Goal: Task Accomplishment & Management: Use online tool/utility

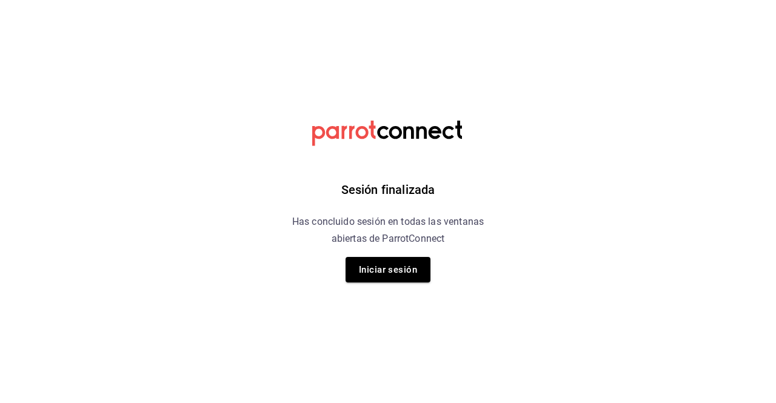
click at [406, 255] on div "Sesión finalizada Has concluido sesión en todas las ventanas abiertas de Parrot…" at bounding box center [388, 201] width 306 height 403
click at [406, 257] on button "Iniciar sesión" at bounding box center [388, 269] width 85 height 25
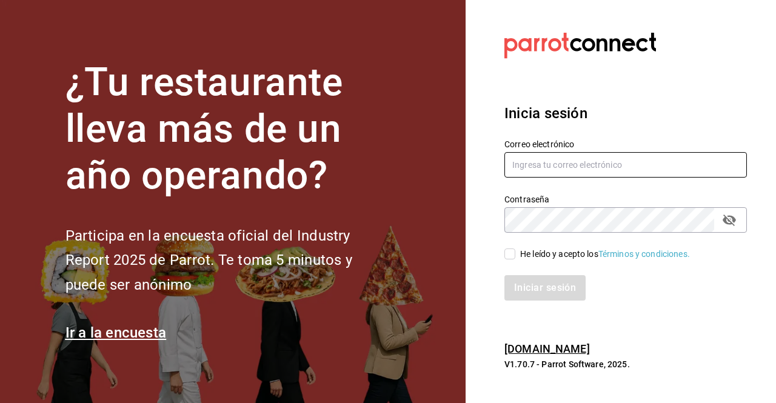
click at [544, 167] on input "text" at bounding box center [625, 164] width 243 height 25
type input "ivan.vazquez@grupocosteno.com"
drag, startPoint x: 534, startPoint y: 258, endPoint x: 522, endPoint y: 256, distance: 11.7
click at [522, 256] on div "He leído y acepto los Términos y condiciones." at bounding box center [605, 254] width 170 height 13
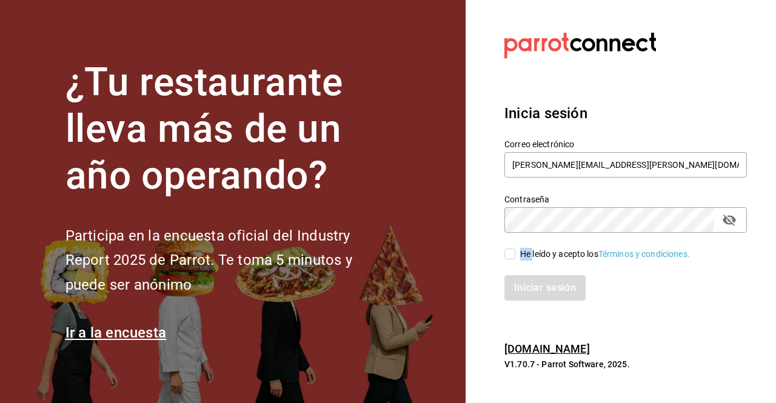
click at [515, 256] on input "He leído y acepto los Términos y condiciones." at bounding box center [509, 254] width 11 height 11
checkbox input "true"
click at [521, 300] on button "Iniciar sesión" at bounding box center [545, 287] width 82 height 25
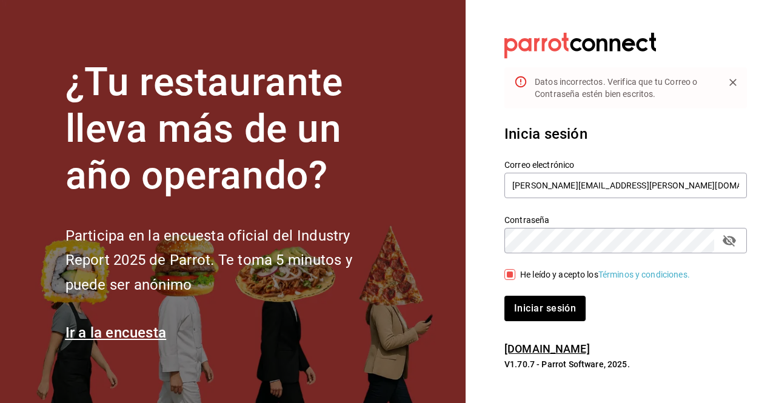
click at [731, 249] on button "passwordField" at bounding box center [729, 240] width 21 height 21
click at [504, 296] on button "Iniciar sesión" at bounding box center [544, 308] width 81 height 25
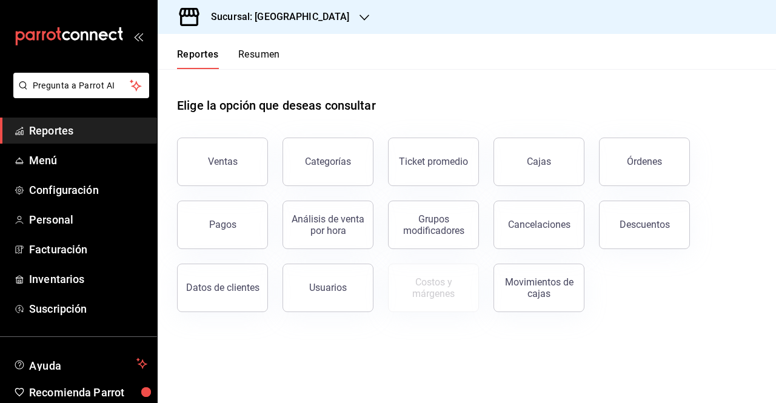
click at [302, 10] on h3 "Sucursal: [GEOGRAPHIC_DATA]" at bounding box center [275, 17] width 149 height 15
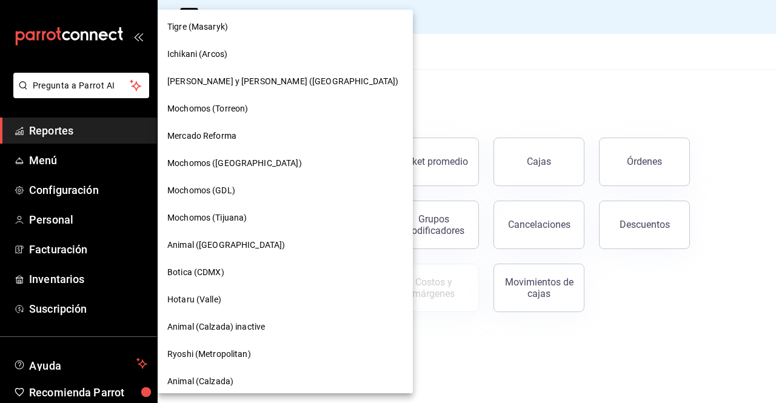
scroll to position [76, 0]
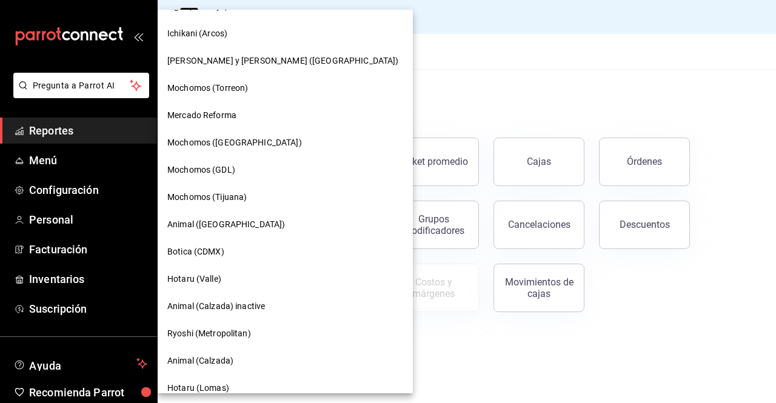
click at [224, 192] on span "Mochomos (Tijuana)" at bounding box center [206, 197] width 79 height 13
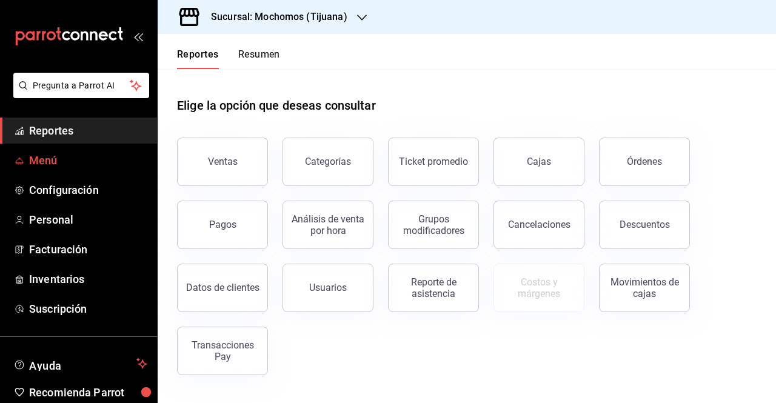
click at [40, 162] on span "Menú" at bounding box center [88, 160] width 118 height 16
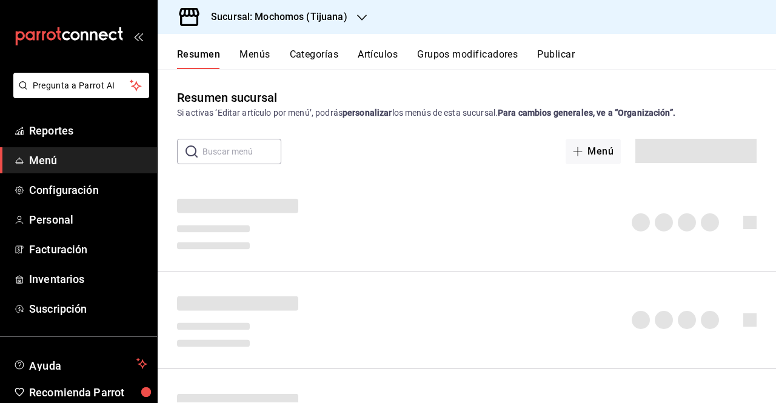
click at [264, 54] on button "Menús" at bounding box center [255, 59] width 30 height 21
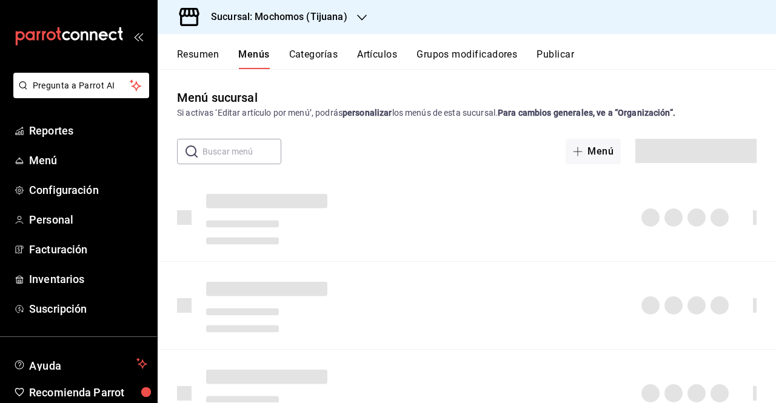
click at [381, 58] on button "Artículos" at bounding box center [377, 59] width 40 height 21
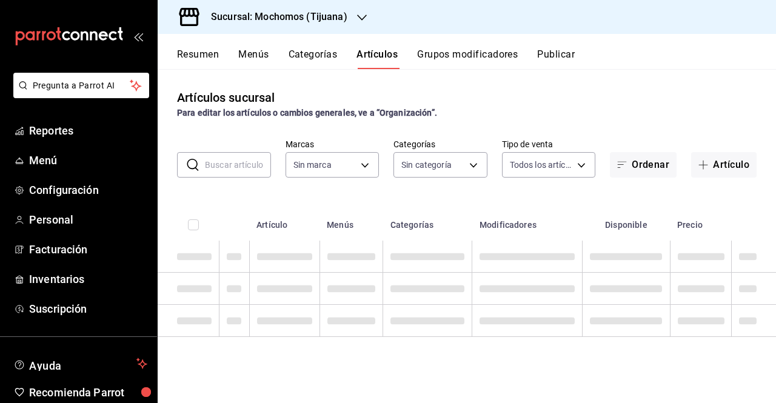
type input "c300ab0f-4e96-434a-ab79-9fec8b673c9f"
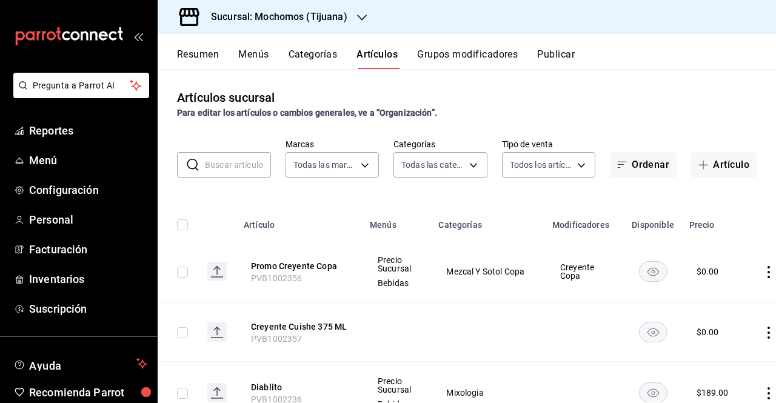
type input "d01c1a80-0c2c-4bb7-96a3-2750fe7e1a71,a374eb17-8ac6-42e7-8227-74a2ddfc174f,358d4…"
click at [238, 160] on input "text" at bounding box center [238, 165] width 66 height 24
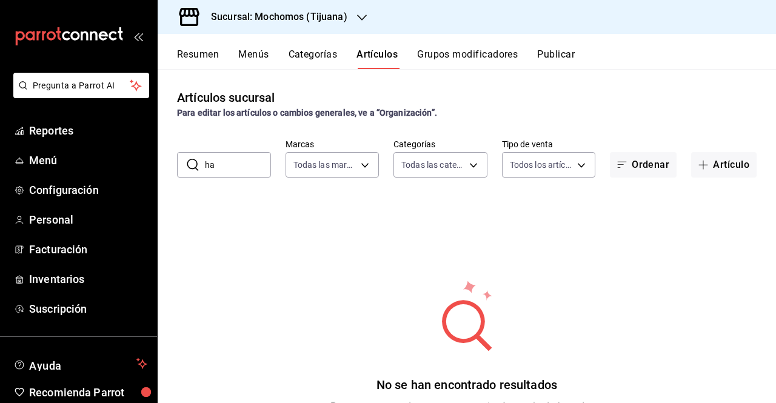
type input "h"
click at [244, 155] on input "kids" at bounding box center [238, 165] width 66 height 24
type input "k"
click at [415, 337] on icon at bounding box center [467, 315] width 118 height 73
click at [224, 170] on input "text" at bounding box center [238, 165] width 66 height 24
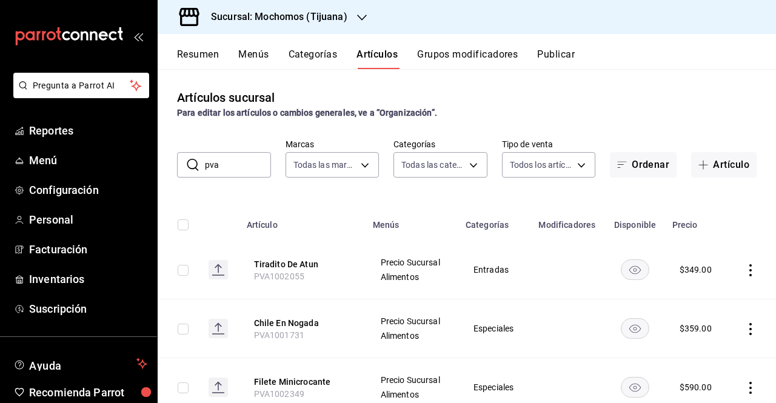
click at [240, 164] on input "pva" at bounding box center [238, 165] width 66 height 24
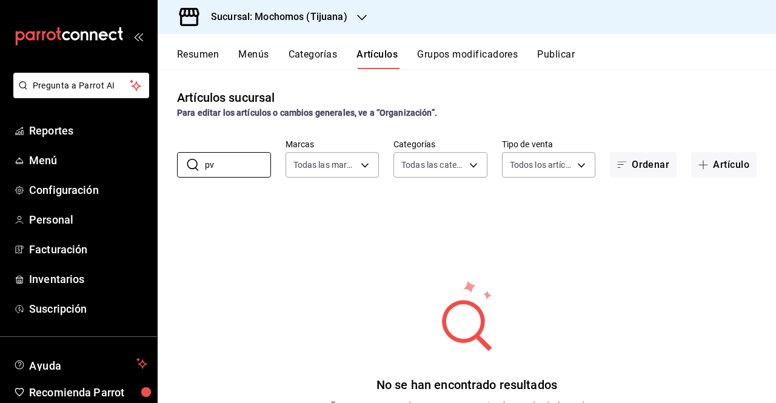
type input "p"
click at [260, 240] on div "No se han encontrado resultados Parece que no podemos encontrar ningún resultad…" at bounding box center [467, 353] width 618 height 303
click at [347, 158] on body "Pregunta a Parrot AI Reportes Menú Configuración Personal Facturación Inventari…" at bounding box center [388, 201] width 776 height 403
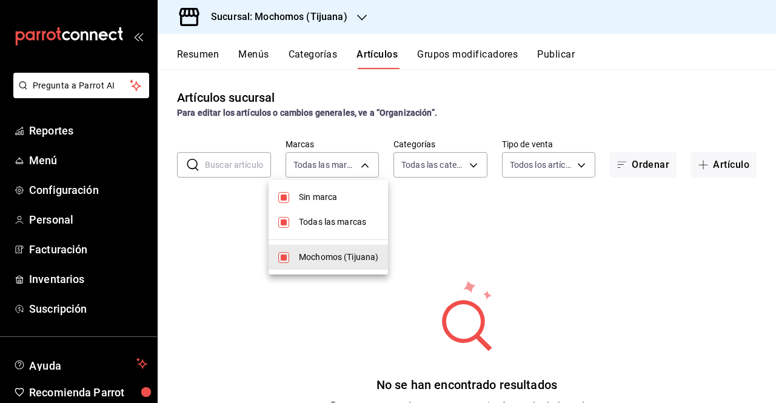
click at [260, 164] on div at bounding box center [388, 201] width 776 height 403
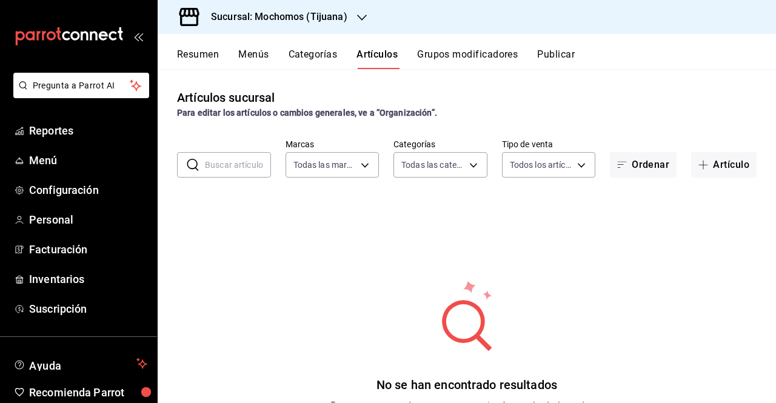
drag, startPoint x: 260, startPoint y: 164, endPoint x: 252, endPoint y: 164, distance: 7.3
click at [252, 164] on input "text" at bounding box center [238, 165] width 66 height 24
click at [304, 55] on button "Categorías" at bounding box center [313, 59] width 49 height 21
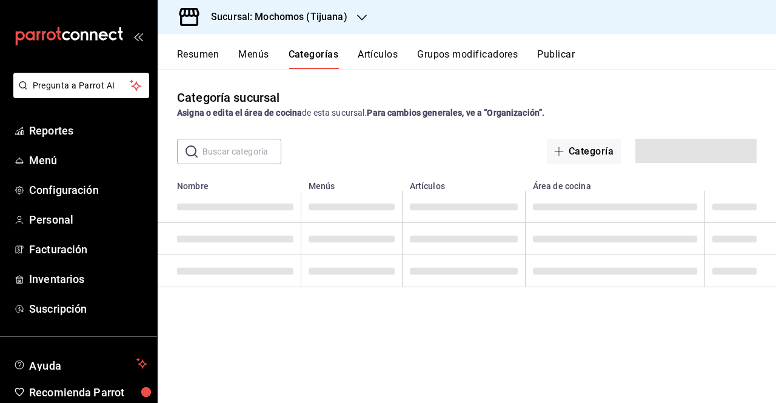
click at [365, 48] on div "Resumen Menús Categorías Artículos Grupos modificadores Publicar" at bounding box center [467, 51] width 618 height 35
click at [366, 49] on button "Artículos" at bounding box center [378, 59] width 40 height 21
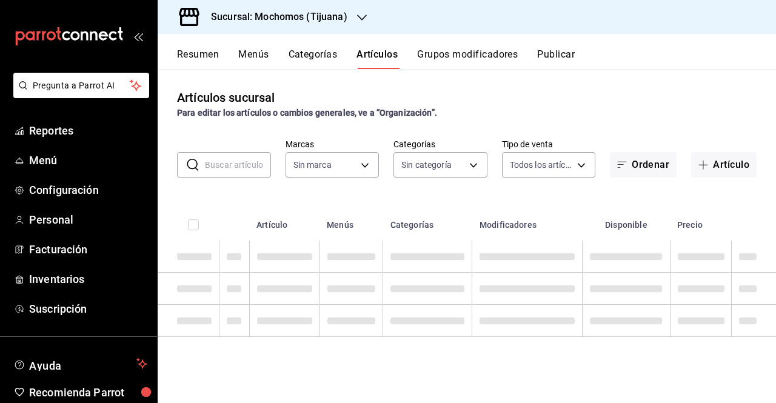
type input "c300ab0f-4e96-434a-ab79-9fec8b673c9f"
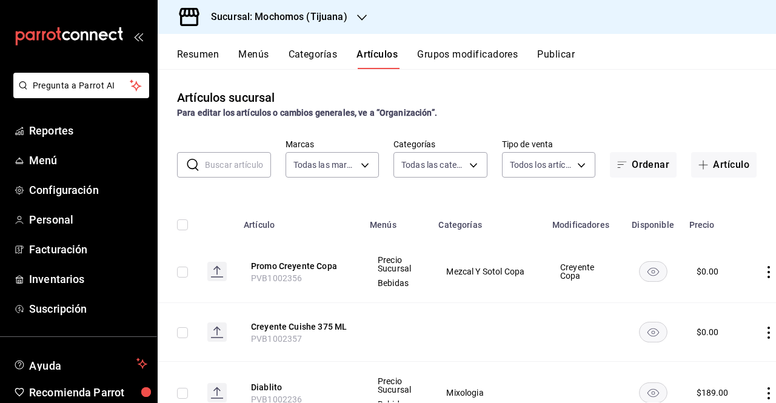
type input "d01c1a80-0c2c-4bb7-96a3-2750fe7e1a71,a374eb17-8ac6-42e7-8227-74a2ddfc174f,358d4…"
click at [244, 172] on input "text" at bounding box center [238, 165] width 66 height 24
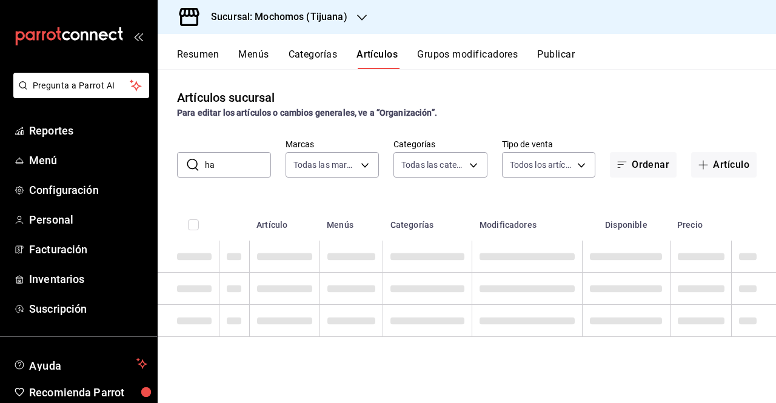
type input "h"
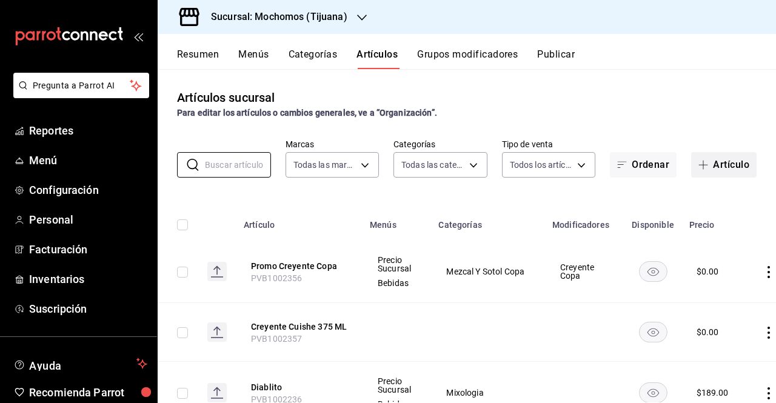
click at [711, 165] on button "Artículo" at bounding box center [723, 164] width 65 height 25
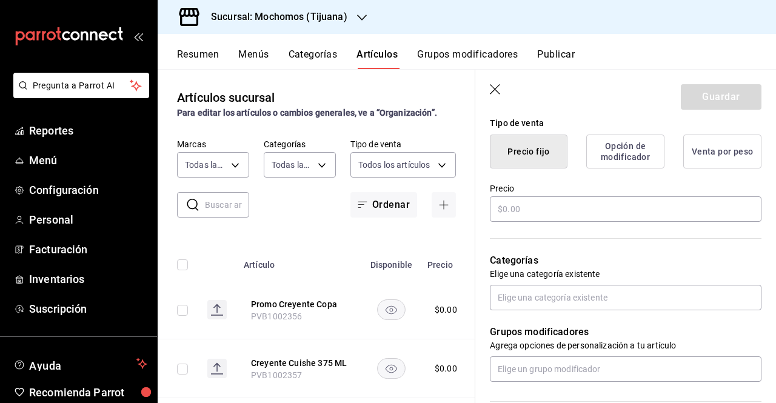
scroll to position [314, 0]
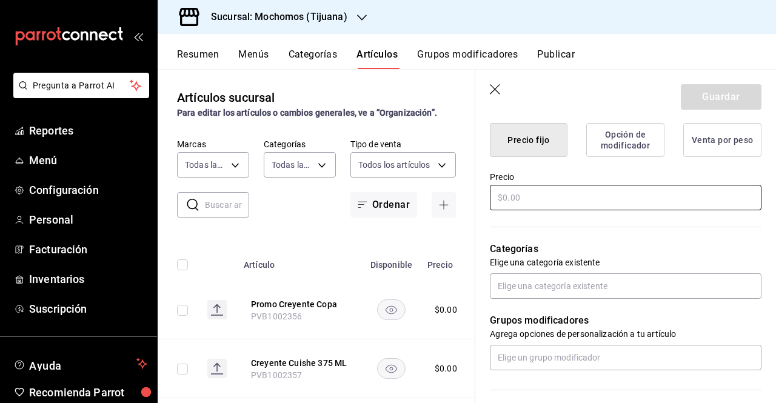
type input "Hamburguesa Kids"
click at [557, 206] on input "text" at bounding box center [626, 197] width 272 height 25
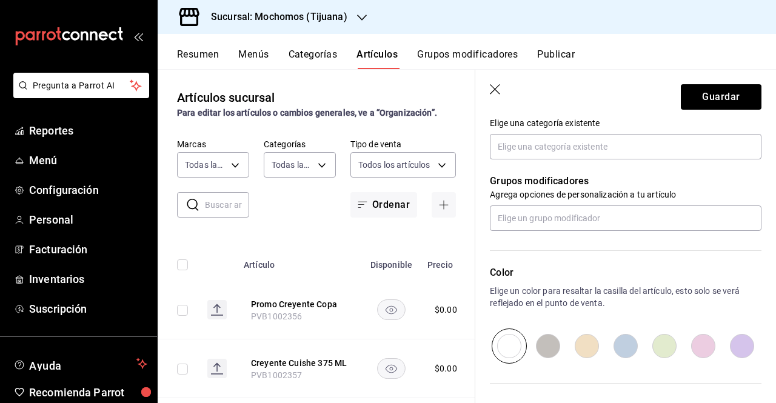
scroll to position [431, 0]
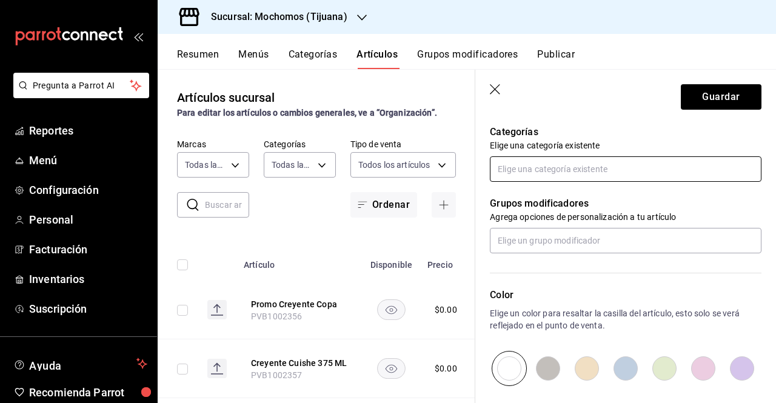
type input "$169.00"
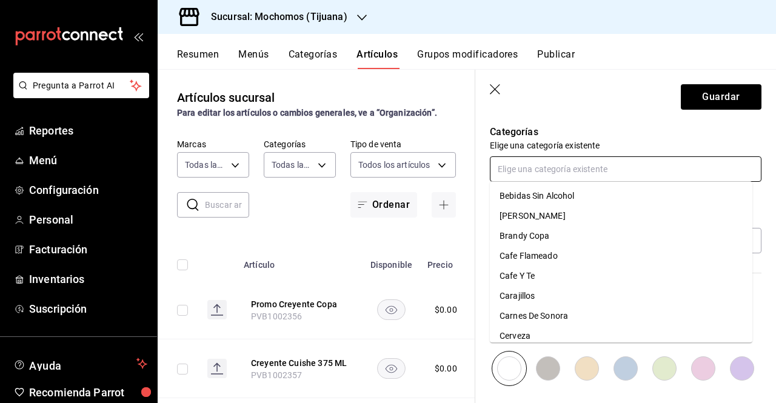
click at [574, 167] on input "text" at bounding box center [626, 168] width 272 height 25
type input "esp"
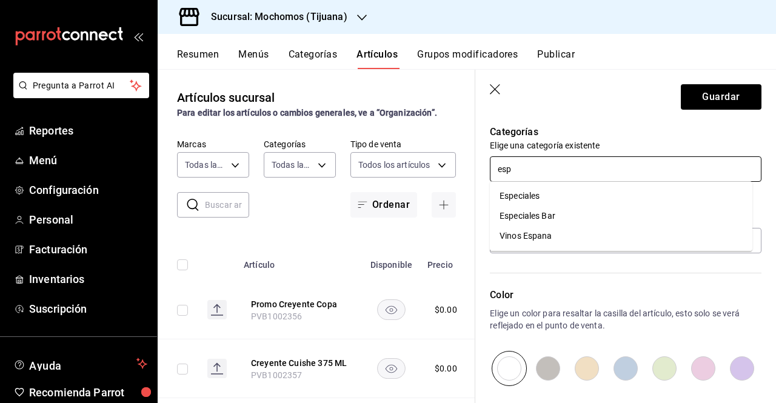
click at [553, 193] on li "Especiales" at bounding box center [621, 196] width 263 height 20
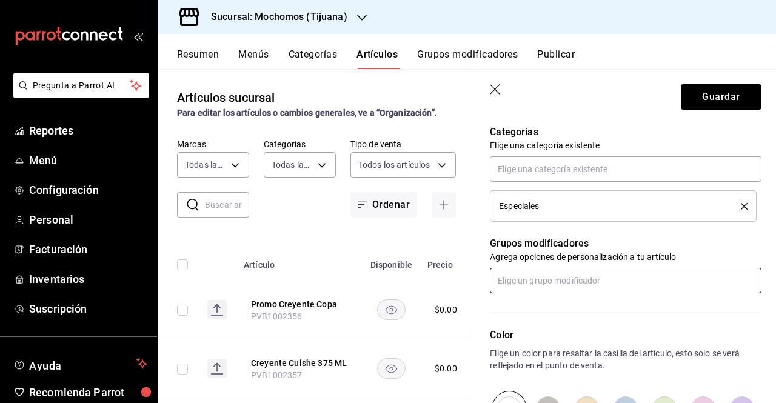
click at [606, 282] on input "text" at bounding box center [626, 280] width 272 height 25
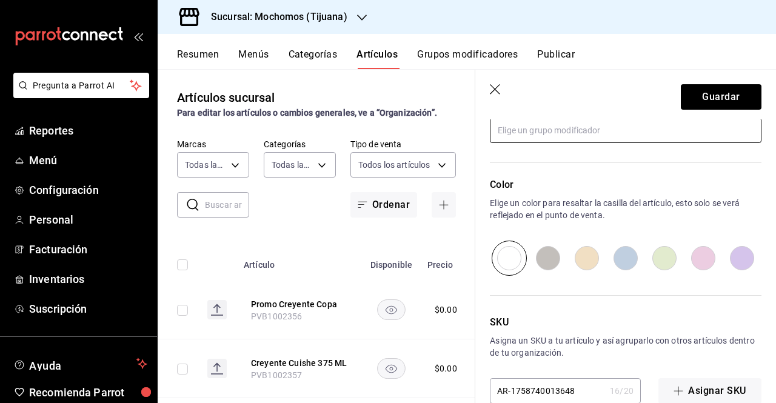
scroll to position [605, 0]
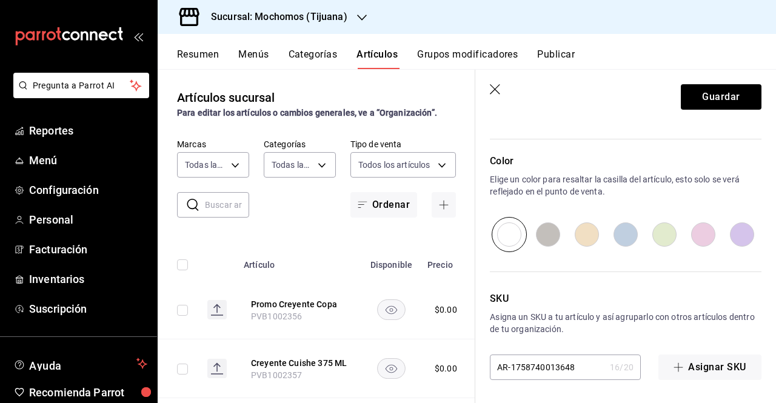
click at [577, 360] on input "AR-1758740013648" at bounding box center [547, 367] width 115 height 24
drag, startPoint x: 577, startPoint y: 360, endPoint x: 341, endPoint y: 391, distance: 237.4
click at [341, 391] on main "Artículos sucursal Para editar los artículos o cambios generales, ve a “Organiz…" at bounding box center [467, 236] width 618 height 334
type input "p"
type input "PVA1002417"
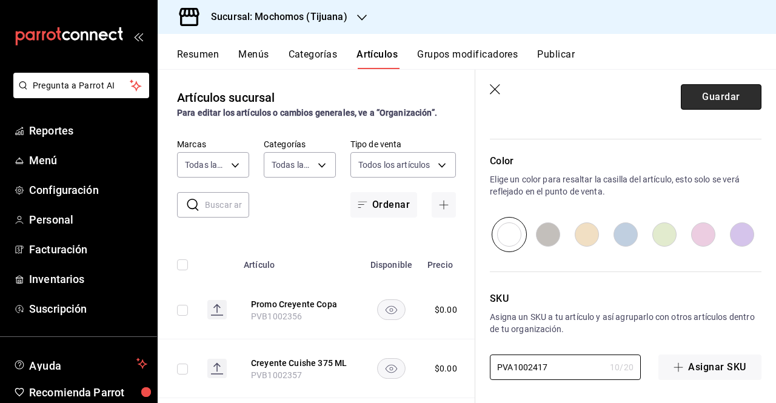
click at [709, 90] on button "Guardar" at bounding box center [721, 96] width 81 height 25
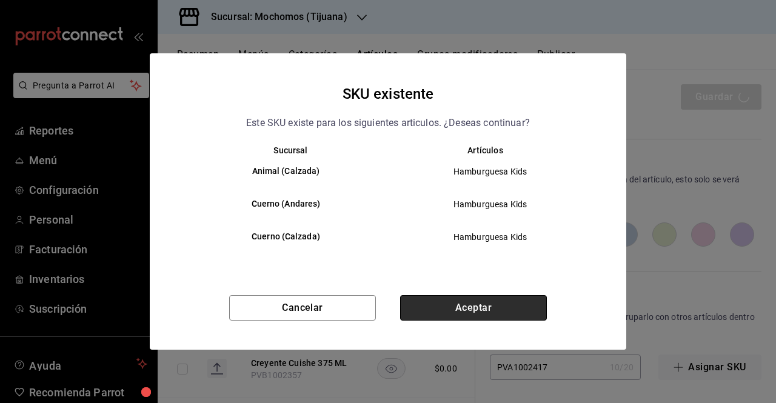
click at [464, 301] on button "Aceptar" at bounding box center [473, 307] width 147 height 25
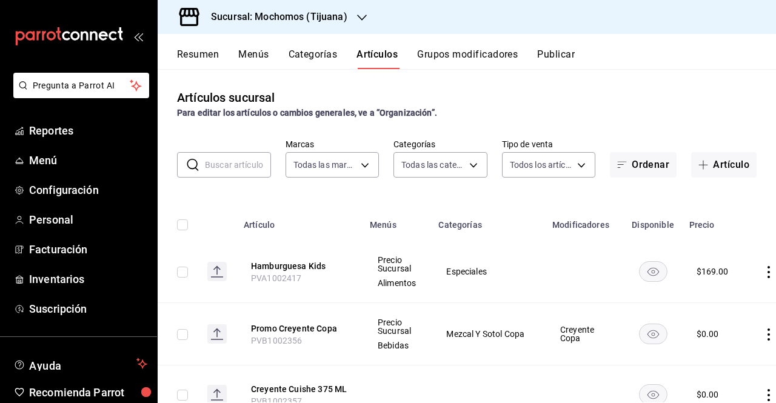
click at [185, 273] on input "checkbox" at bounding box center [182, 272] width 11 height 11
checkbox input "true"
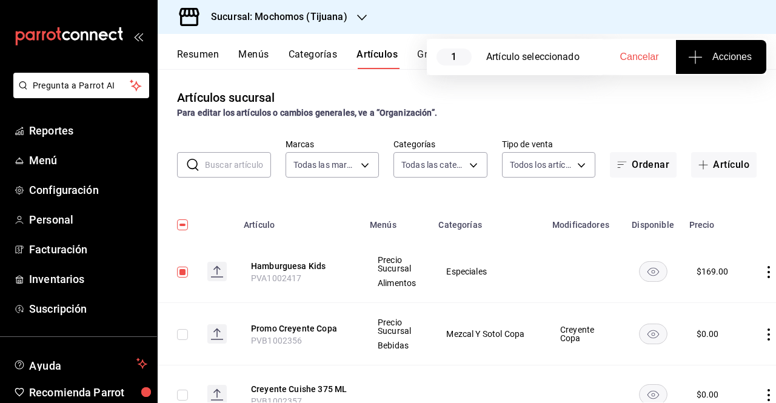
click at [734, 70] on button "Acciones" at bounding box center [721, 57] width 90 height 34
click at [707, 101] on span "Agregar tipo" at bounding box center [721, 95] width 72 height 13
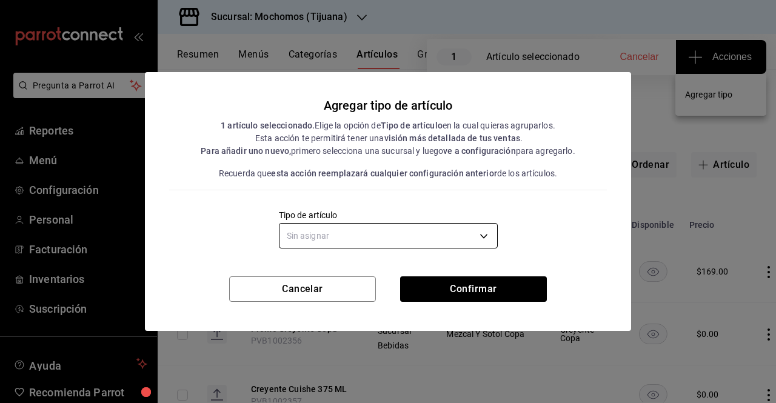
click at [491, 241] on body "Pregunta a Parrot AI Reportes Menú Configuración Personal Facturación Inventari…" at bounding box center [388, 201] width 776 height 403
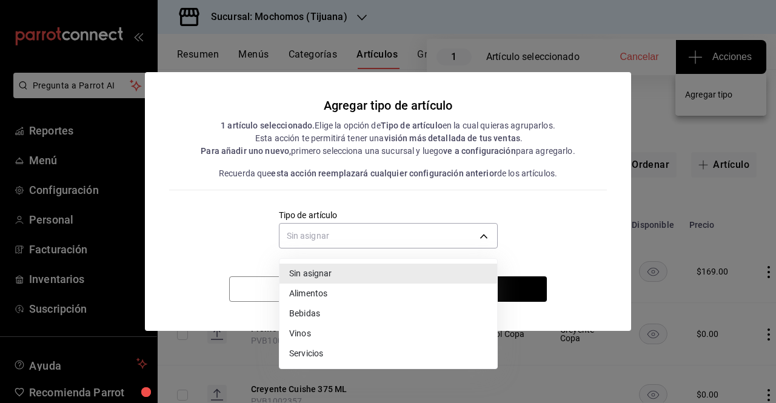
click at [368, 299] on li "Alimentos" at bounding box center [389, 294] width 218 height 20
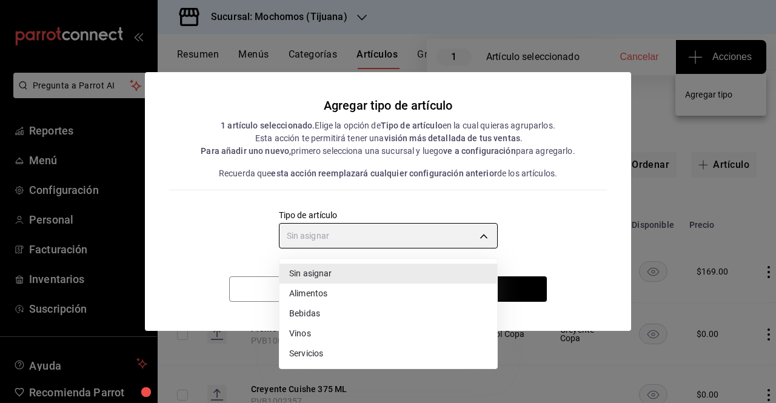
type input "a9c5c5d7-09f7-4d61-88a6-a13d33eec0fd"
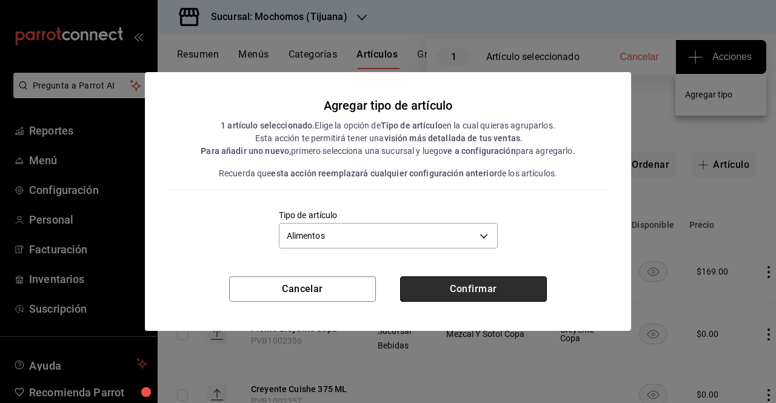
click at [432, 288] on button "Confirmar" at bounding box center [473, 289] width 147 height 25
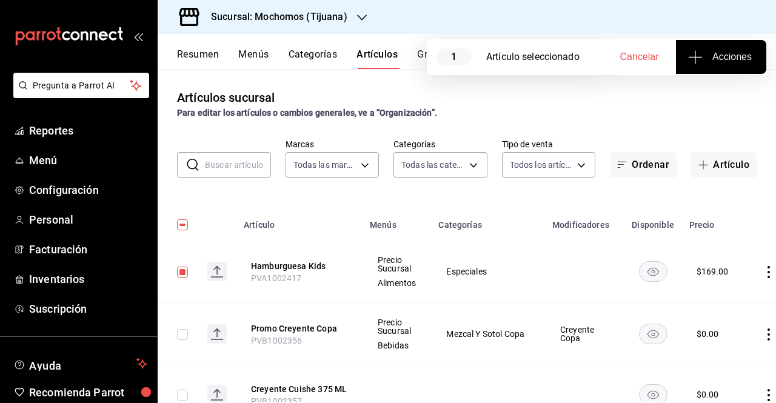
click at [180, 226] on input "checkbox" at bounding box center [182, 225] width 11 height 11
checkbox input "true"
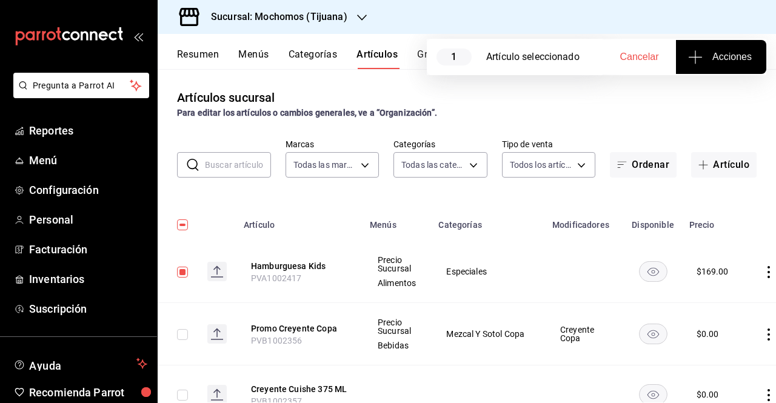
checkbox input "true"
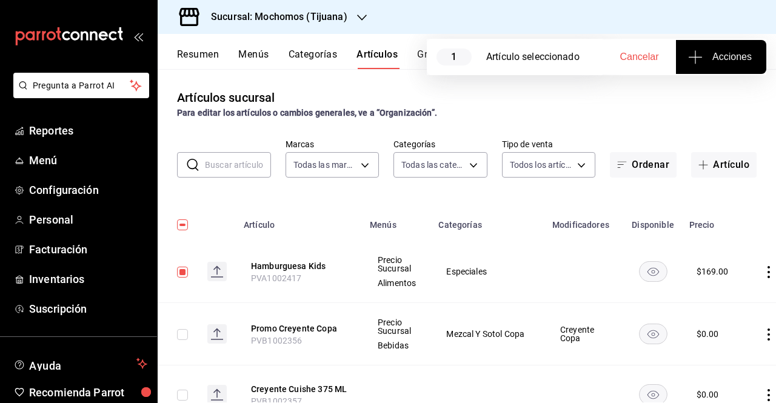
checkbox input "true"
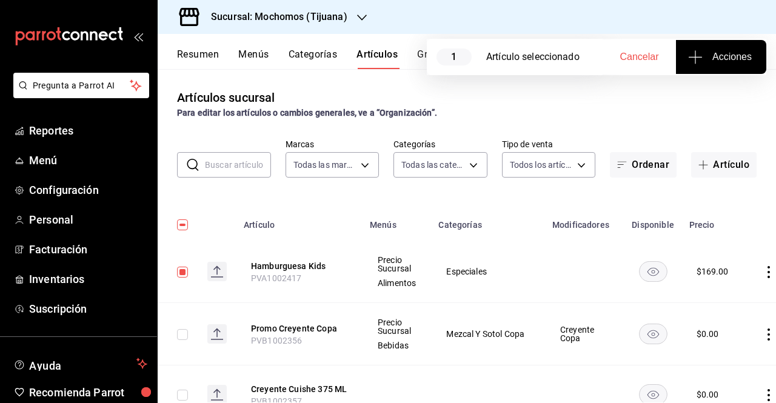
checkbox input "true"
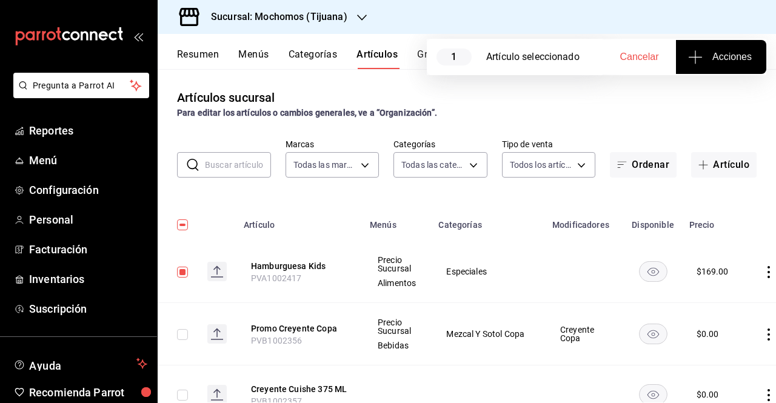
checkbox input "true"
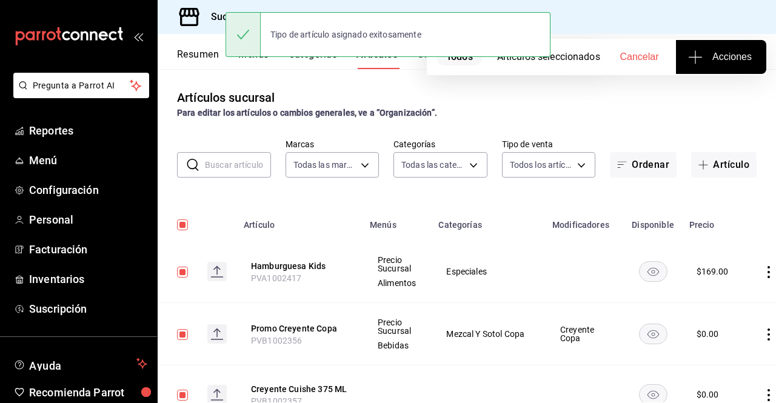
click at [180, 226] on input "checkbox" at bounding box center [182, 225] width 11 height 11
checkbox input "false"
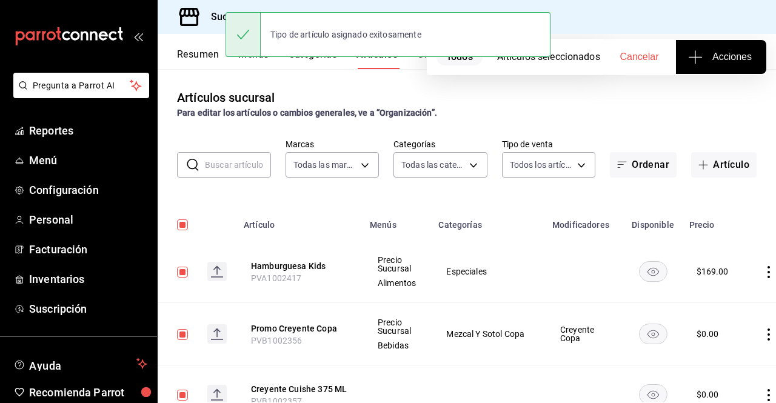
checkbox input "false"
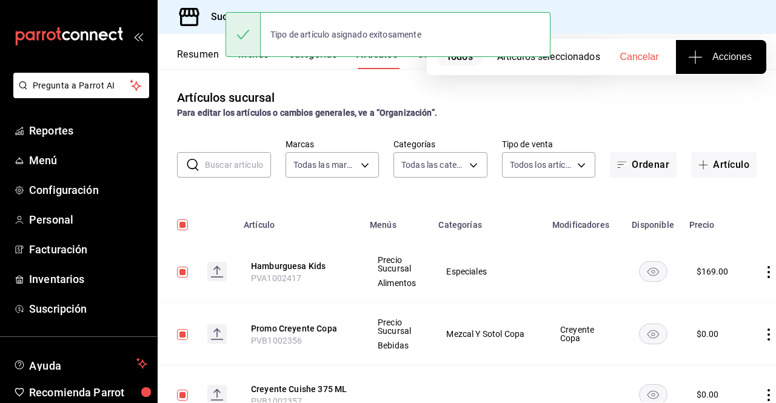
checkbox input "false"
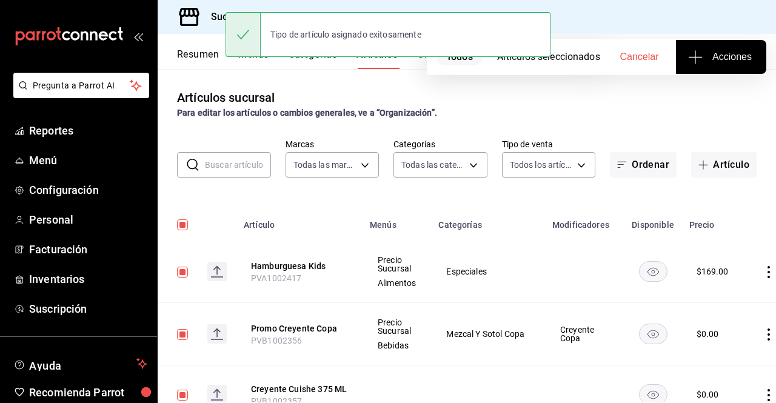
checkbox input "false"
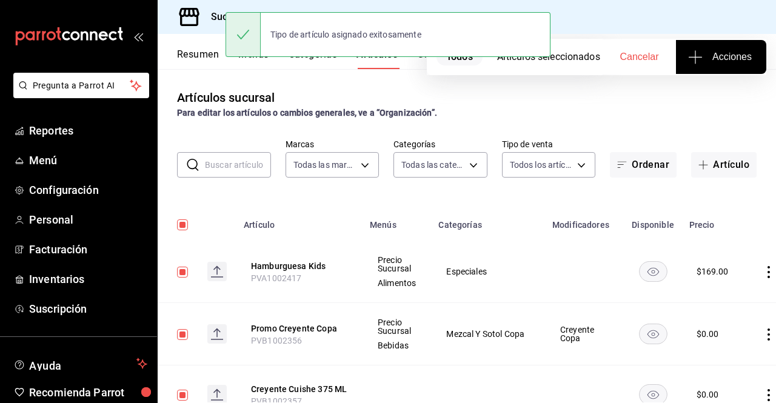
checkbox input "false"
click at [180, 226] on input "checkbox" at bounding box center [182, 225] width 11 height 11
checkbox input "true"
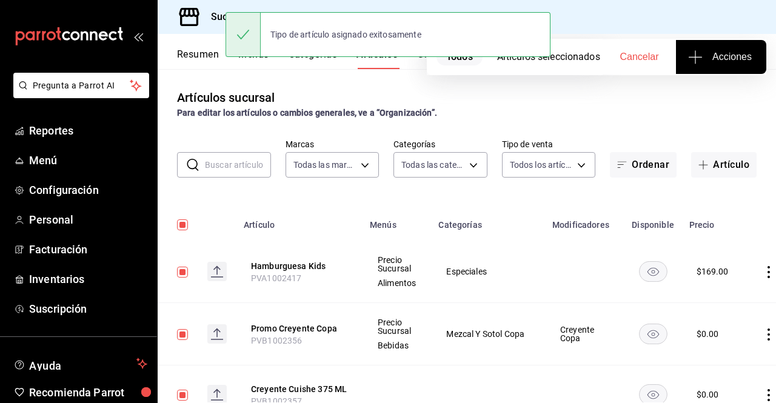
checkbox input "true"
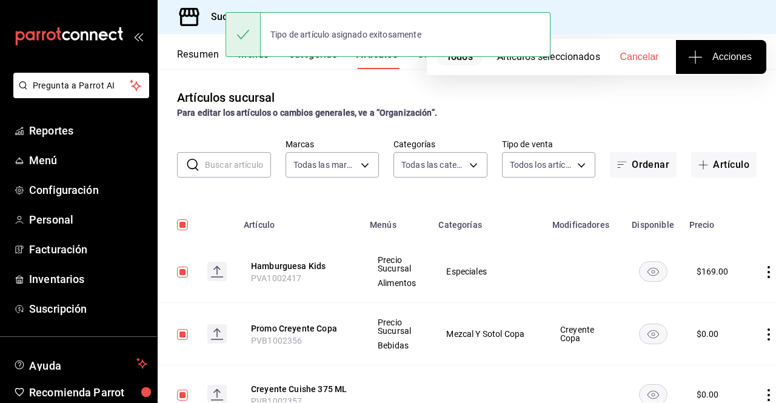
checkbox input "true"
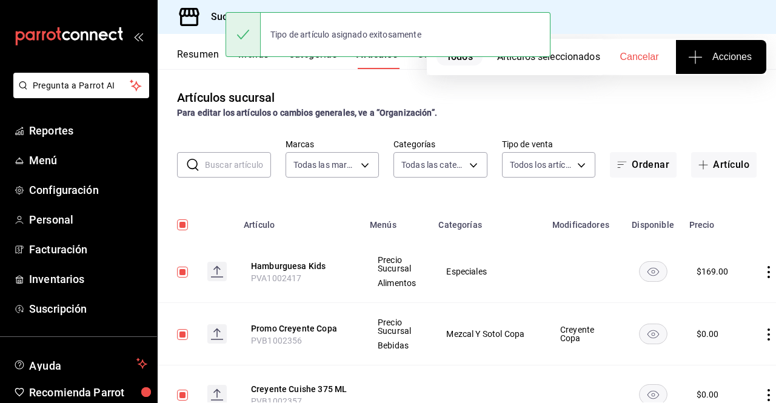
checkbox input "true"
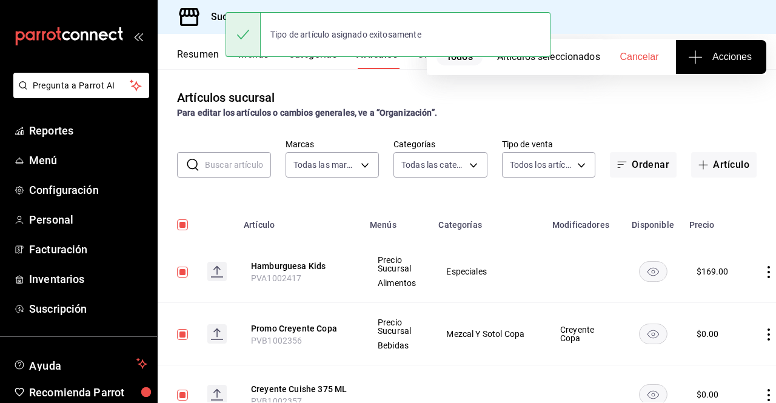
checkbox input "true"
click at [183, 230] on input "checkbox" at bounding box center [182, 225] width 11 height 11
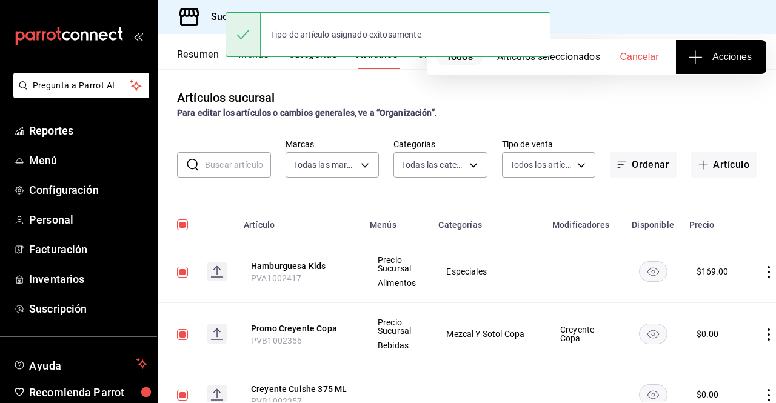
checkbox input "false"
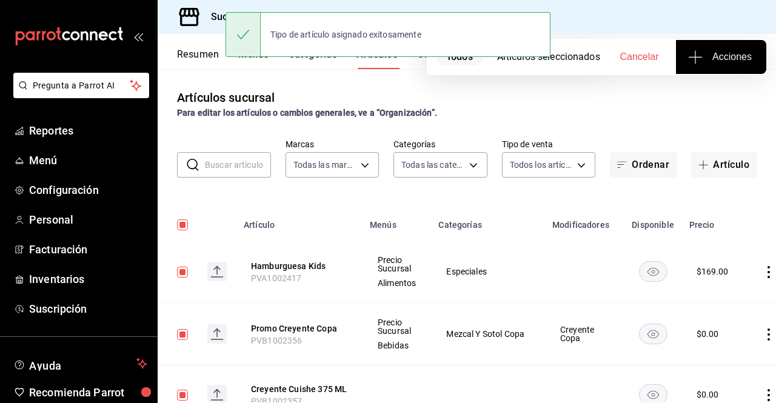
checkbox input "false"
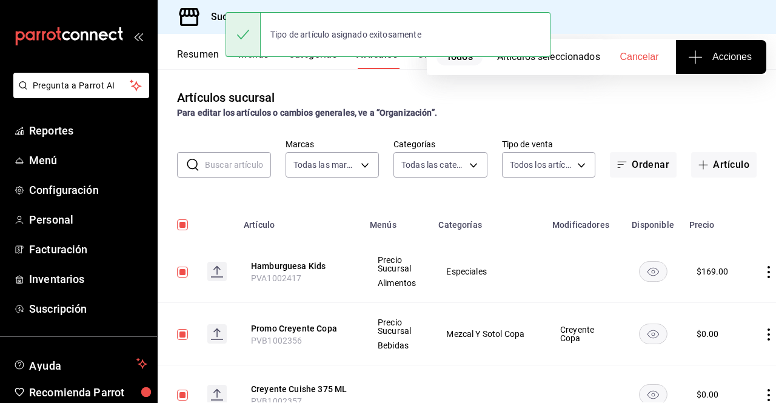
checkbox input "false"
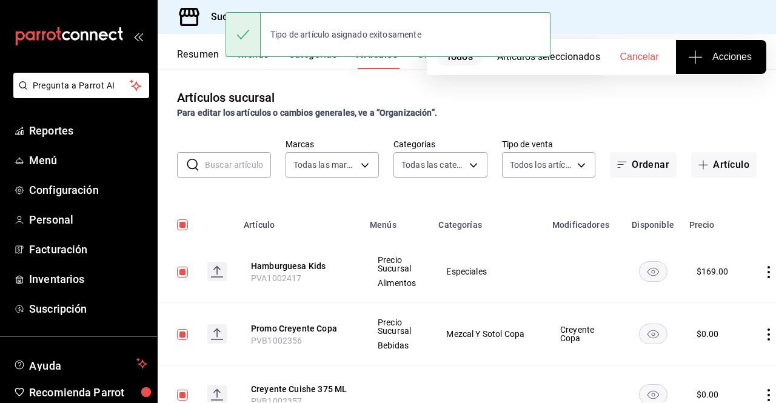
checkbox input "false"
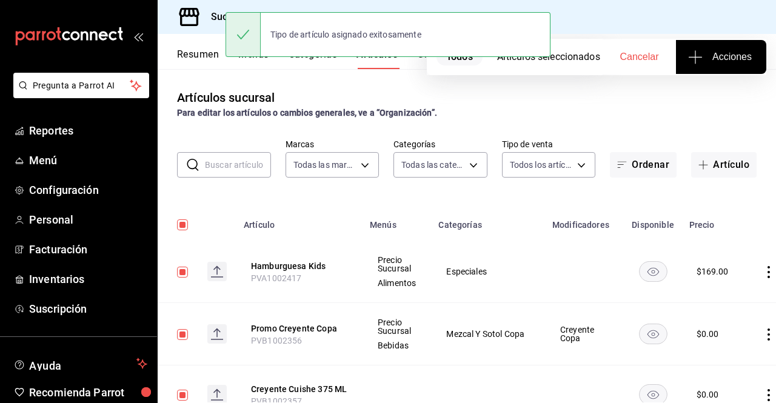
checkbox input "false"
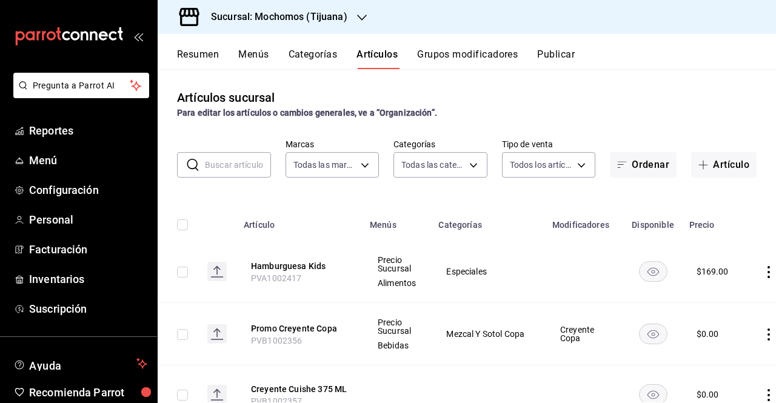
click at [573, 63] on button "Publicar" at bounding box center [556, 59] width 38 height 21
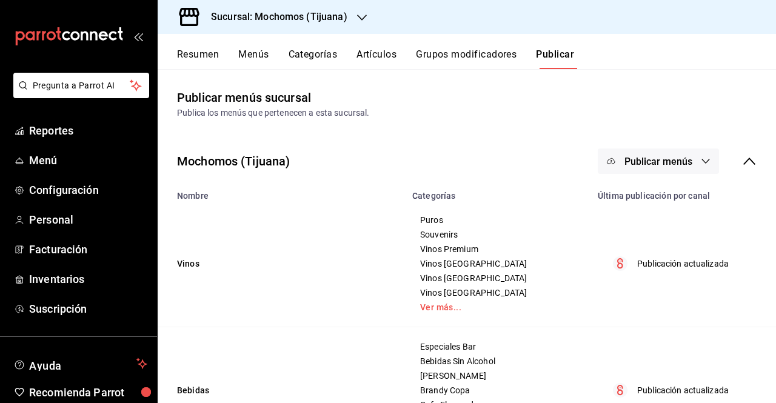
click at [643, 158] on span "Publicar menús" at bounding box center [659, 162] width 68 height 12
click at [629, 203] on div at bounding box center [621, 200] width 34 height 19
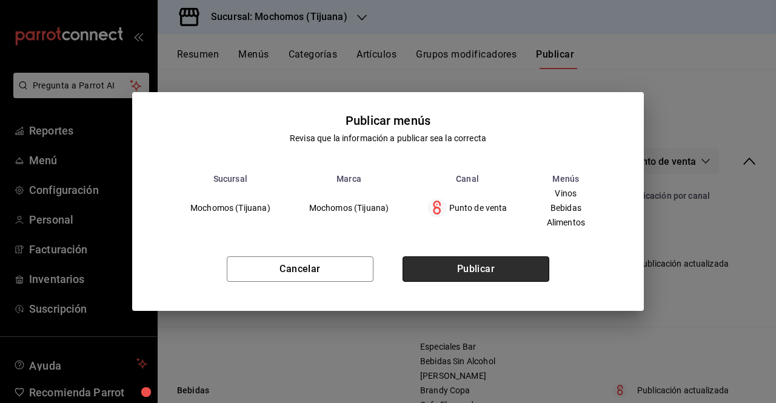
click at [484, 269] on button "Publicar" at bounding box center [476, 268] width 147 height 25
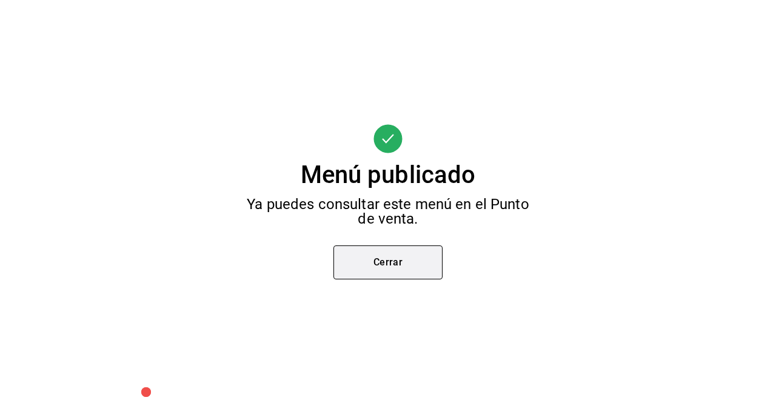
click at [412, 263] on button "Cerrar" at bounding box center [387, 263] width 109 height 34
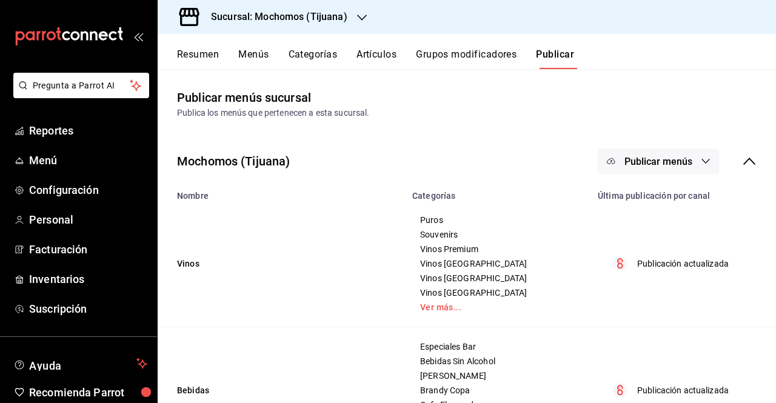
click at [370, 50] on button "Artículos" at bounding box center [377, 59] width 40 height 21
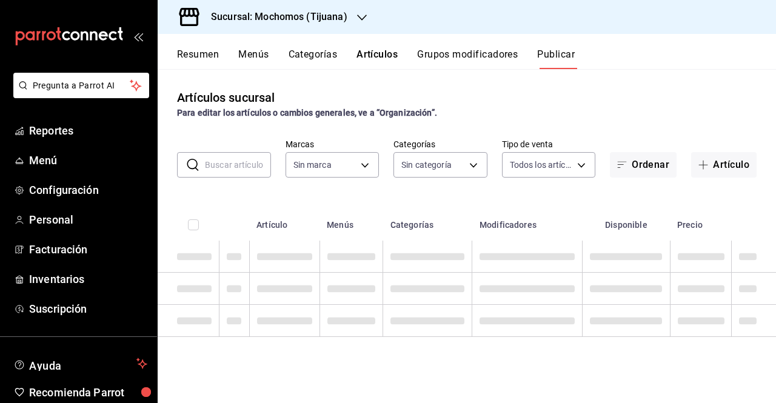
type input "c300ab0f-4e96-434a-ab79-9fec8b673c9f"
type input "d01c1a80-0c2c-4bb7-96a3-2750fe7e1a71,a374eb17-8ac6-42e7-8227-74a2ddfc174f,358d4…"
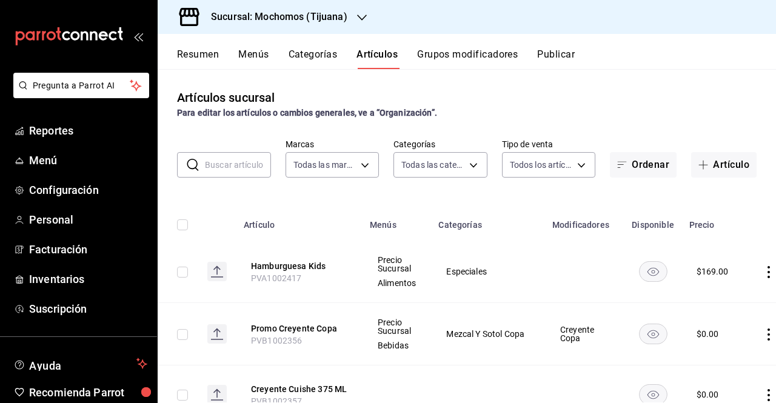
click at [216, 169] on input "text" at bounding box center [238, 165] width 66 height 24
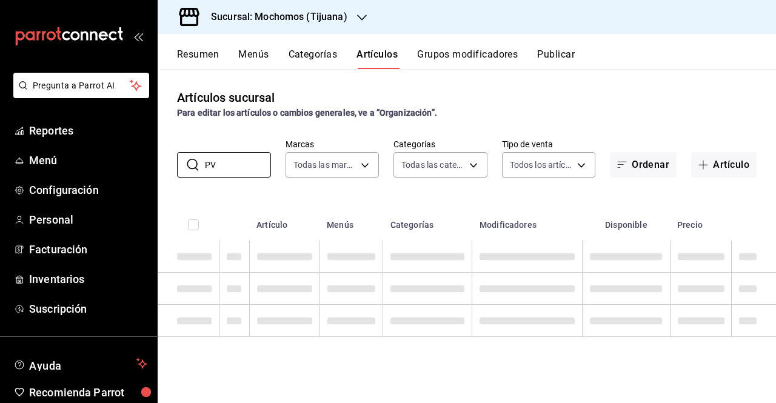
type input "P"
type input "K"
type input "PVA100"
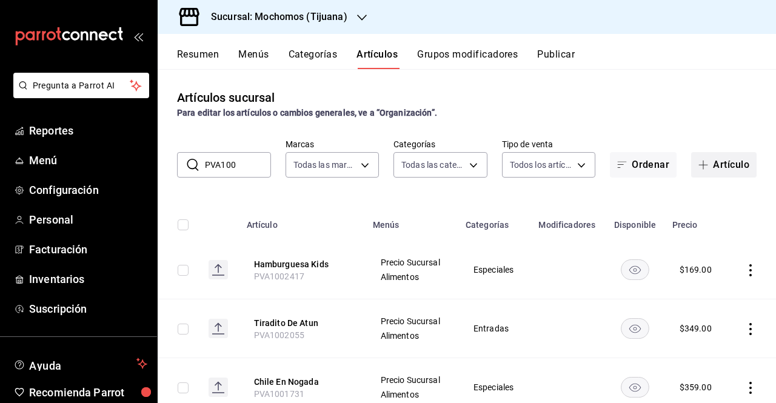
click at [716, 174] on button "Artículo" at bounding box center [723, 164] width 65 height 25
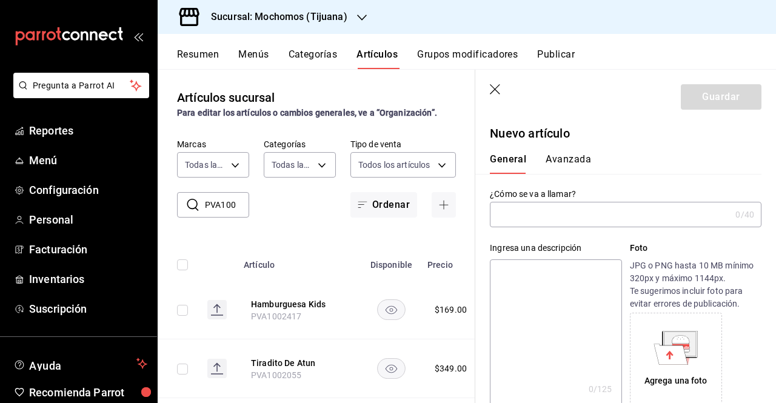
click at [575, 196] on label "¿Cómo se va a llamar?" at bounding box center [626, 194] width 272 height 8
click at [570, 206] on input "text" at bounding box center [610, 215] width 241 height 24
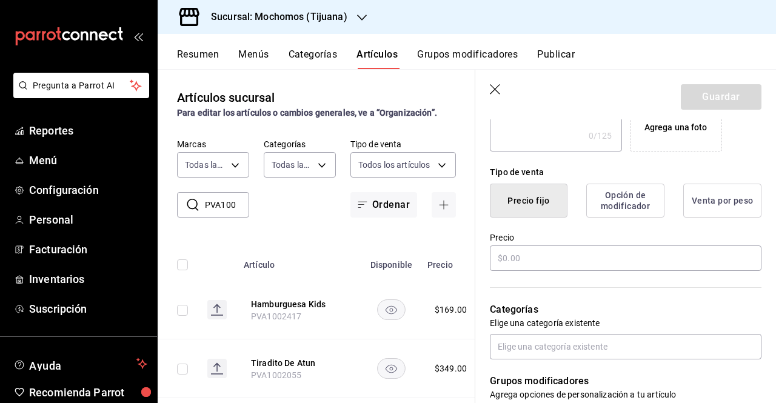
scroll to position [265, 0]
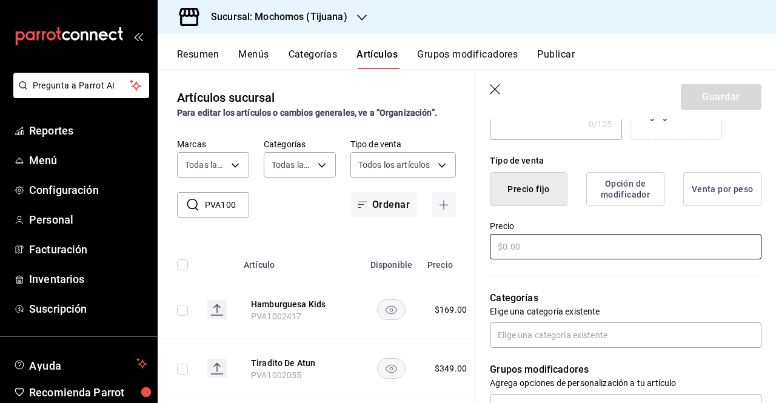
type input "Pasta Kids"
click at [571, 254] on input "text" at bounding box center [626, 246] width 272 height 25
type input "$169.00"
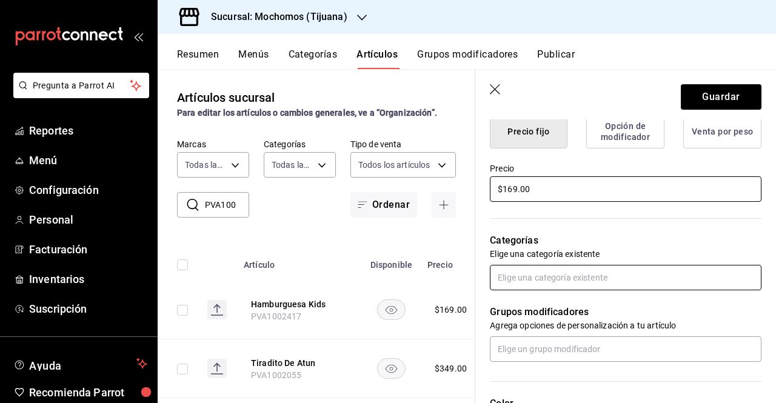
scroll to position [317, 0]
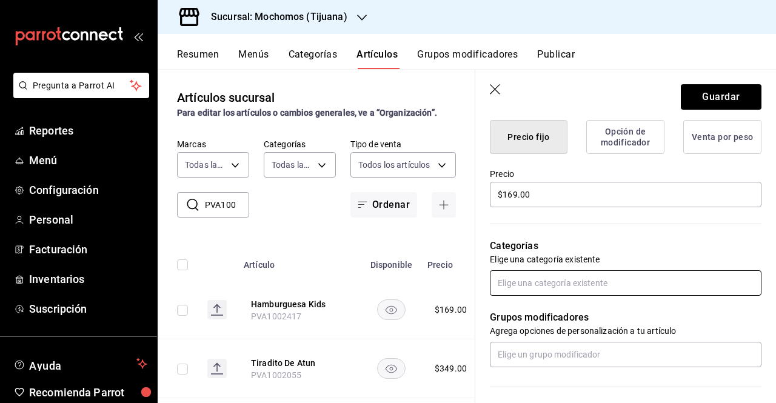
click at [600, 285] on input "text" at bounding box center [626, 282] width 272 height 25
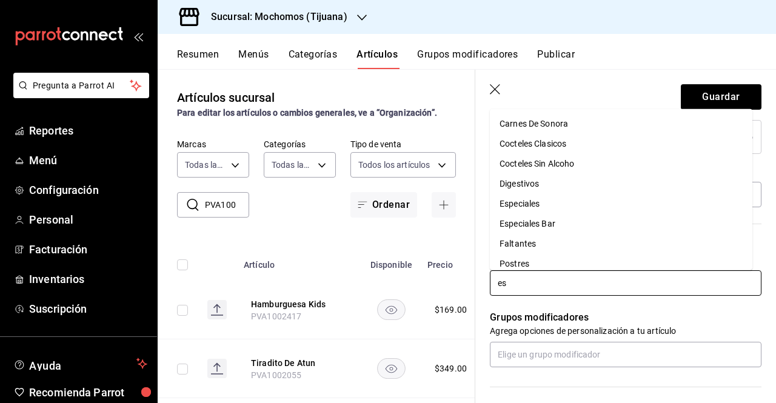
type input "esp"
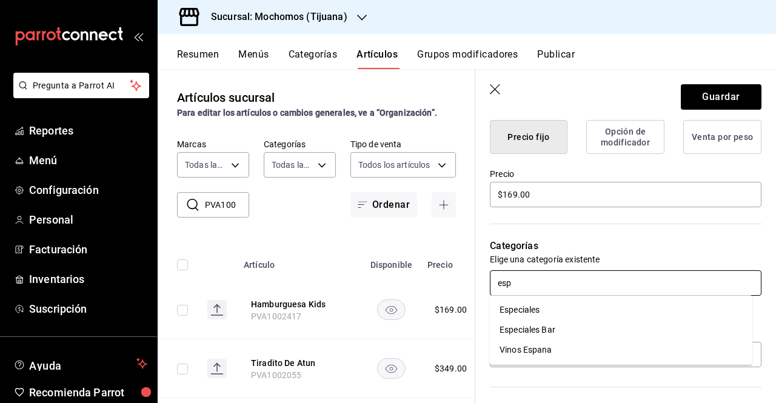
click at [560, 304] on li "Especiales" at bounding box center [621, 310] width 263 height 20
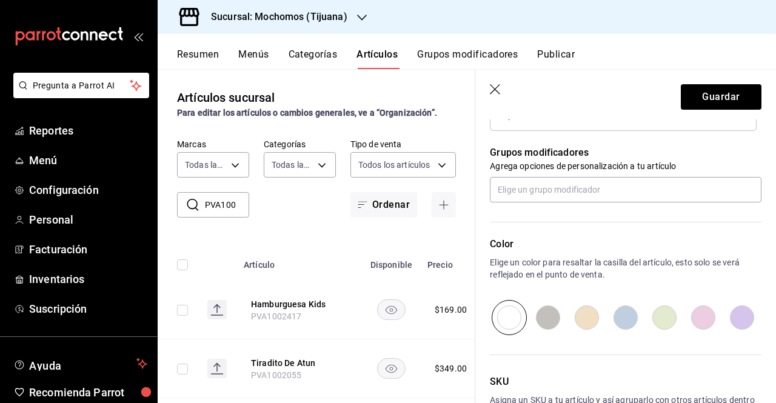
scroll to position [605, 0]
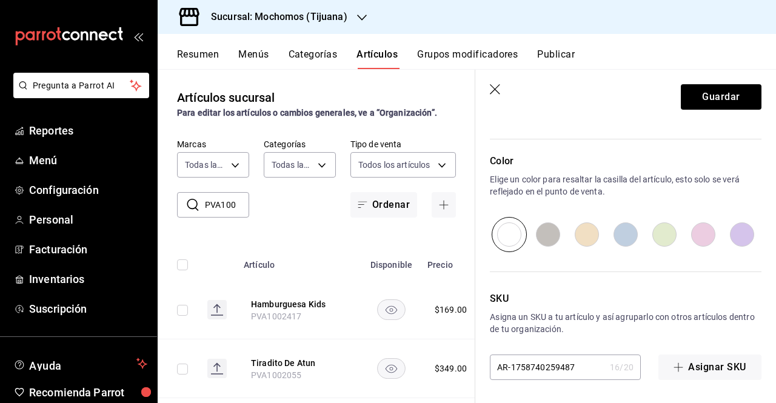
click at [563, 367] on input "AR-1758740259487" at bounding box center [547, 367] width 115 height 24
drag, startPoint x: 577, startPoint y: 367, endPoint x: 381, endPoint y: 378, distance: 196.2
click at [381, 378] on main "Artículos sucursal Para editar los artículos o cambios generales, ve a “Organiz…" at bounding box center [467, 236] width 618 height 334
type input "p"
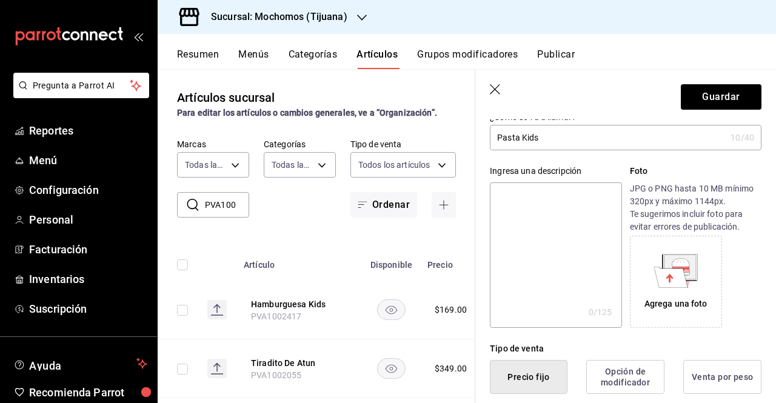
scroll to position [0, 0]
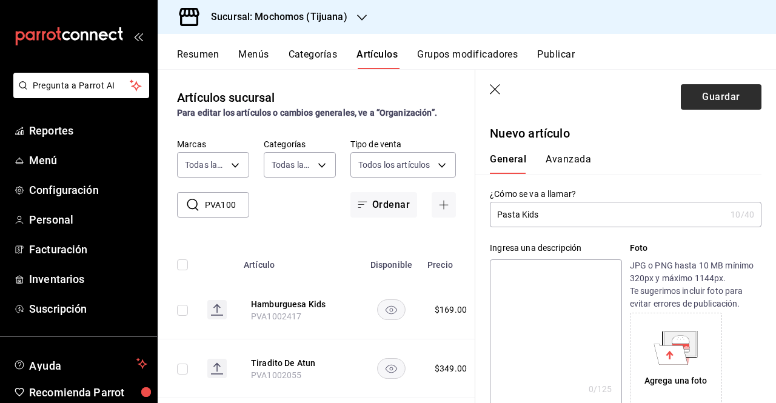
type input "PVA1002416"
click at [708, 94] on button "Guardar" at bounding box center [721, 96] width 81 height 25
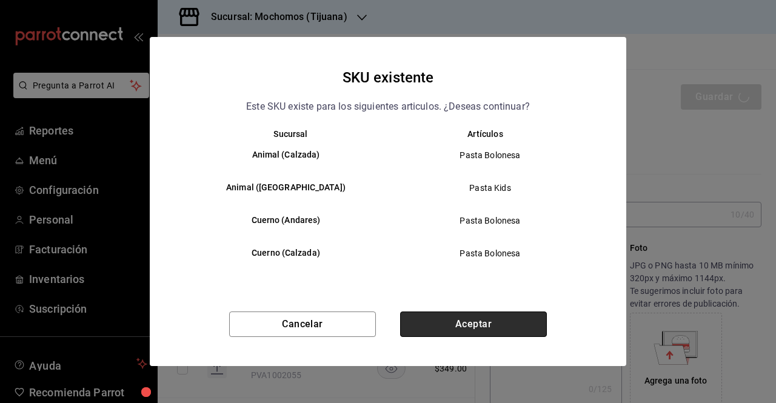
click at [501, 329] on button "Aceptar" at bounding box center [473, 324] width 147 height 25
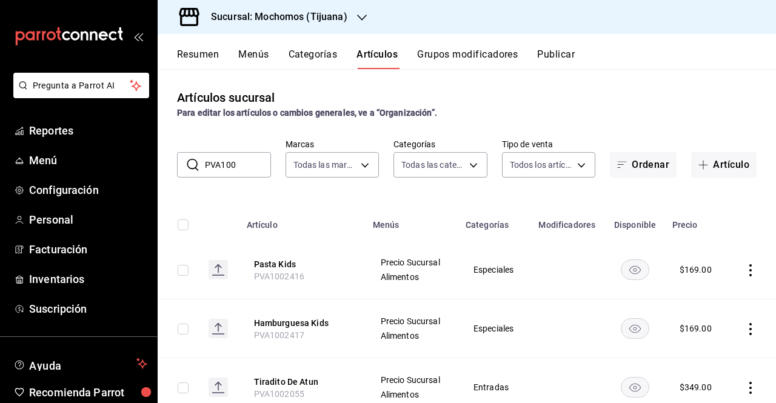
click at [186, 269] on input "checkbox" at bounding box center [183, 270] width 11 height 11
checkbox input "true"
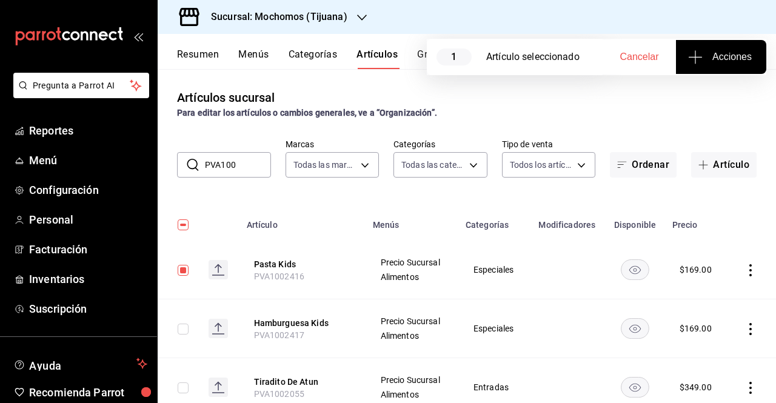
click at [760, 67] on button "Acciones" at bounding box center [721, 57] width 90 height 34
click at [718, 93] on span "Agregar tipo" at bounding box center [721, 95] width 72 height 13
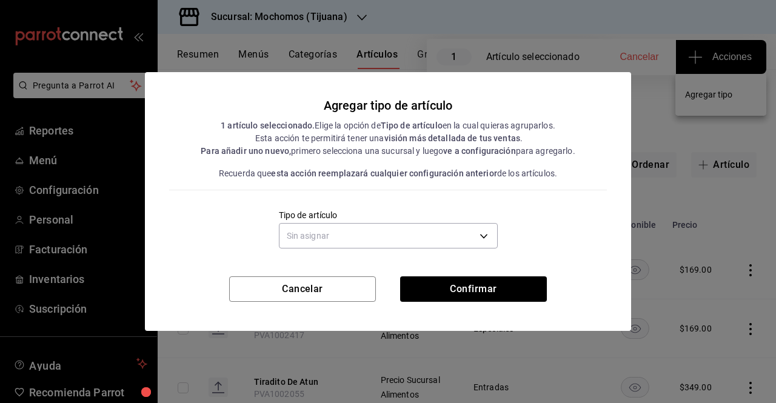
click at [475, 249] on div "Sin asignar" at bounding box center [388, 234] width 219 height 32
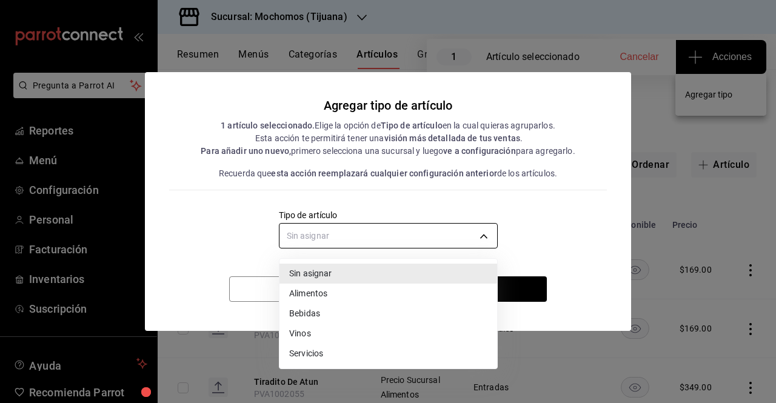
click at [474, 244] on body "Pregunta a Parrot AI Reportes Menú Configuración Personal Facturación Inventari…" at bounding box center [388, 201] width 776 height 403
click at [349, 294] on li "Alimentos" at bounding box center [389, 294] width 218 height 20
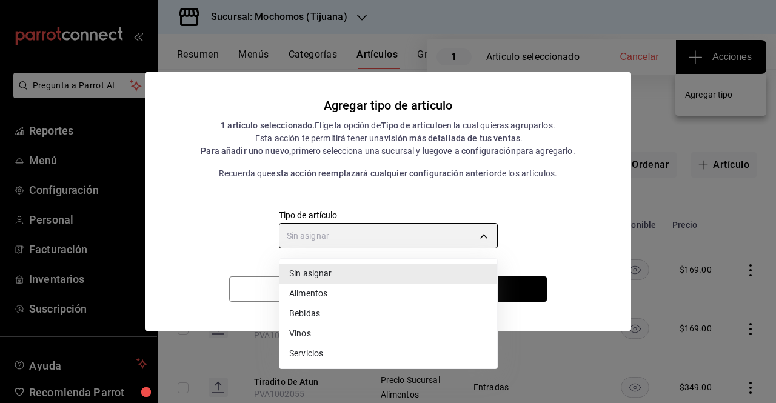
type input "a9c5c5d7-09f7-4d61-88a6-a13d33eec0fd"
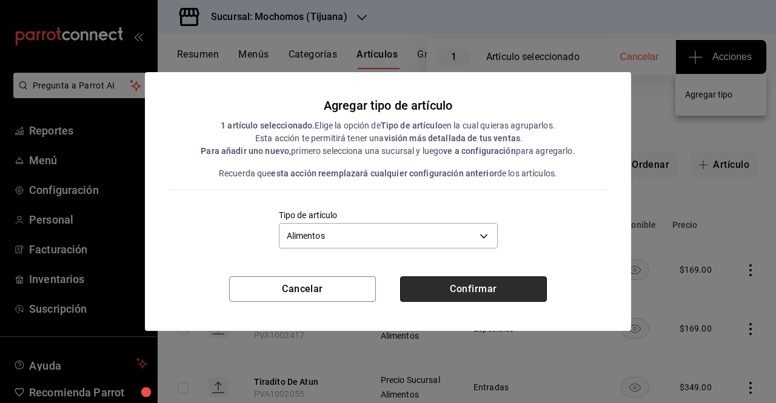
click at [464, 297] on button "Confirmar" at bounding box center [473, 289] width 147 height 25
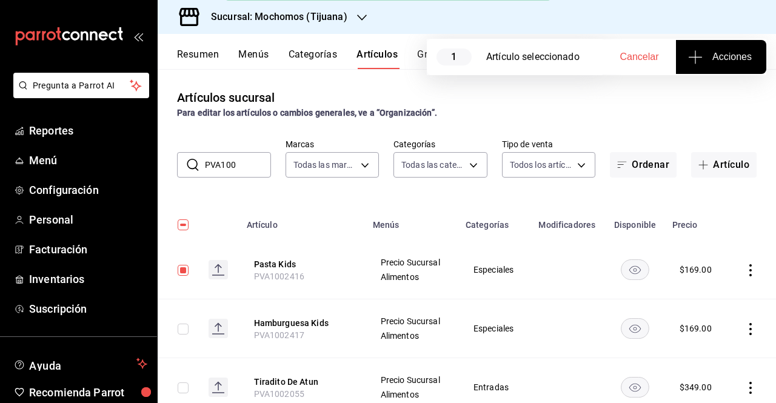
click at [434, 84] on div "Artículos sucursal Para editar los artículos o cambios generales, ve a “Organiz…" at bounding box center [467, 235] width 618 height 333
click at [416, 67] on div "Resumen Menús Categorías Artículos Grupos modificadores Publicar" at bounding box center [476, 59] width 599 height 21
click at [417, 64] on div "Resumen Menús Categorías Artículos Grupos modificadores Publicar" at bounding box center [476, 59] width 599 height 21
click at [420, 61] on button "Grupos modificadores" at bounding box center [467, 59] width 101 height 21
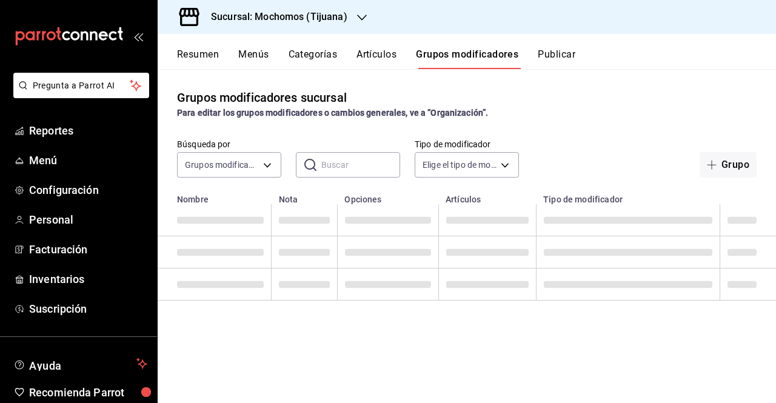
click at [547, 55] on button "Publicar" at bounding box center [557, 59] width 38 height 21
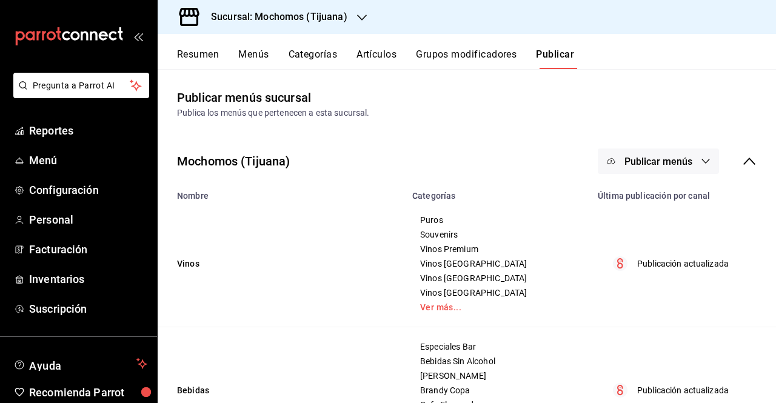
click at [705, 149] on button "Publicar menús" at bounding box center [658, 161] width 121 height 25
click at [671, 199] on span "Punto de venta" at bounding box center [667, 201] width 58 height 13
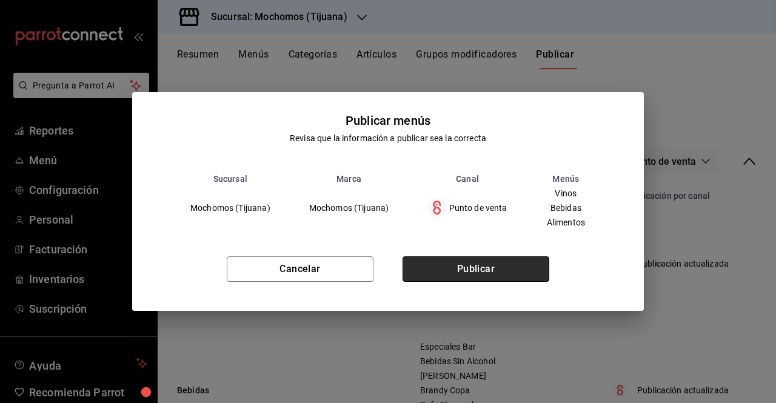
click at [465, 265] on button "Publicar" at bounding box center [476, 268] width 147 height 25
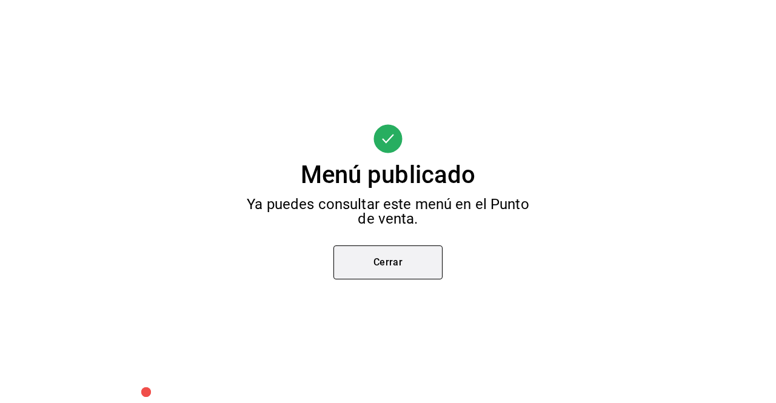
click at [399, 258] on button "Cerrar" at bounding box center [387, 263] width 109 height 34
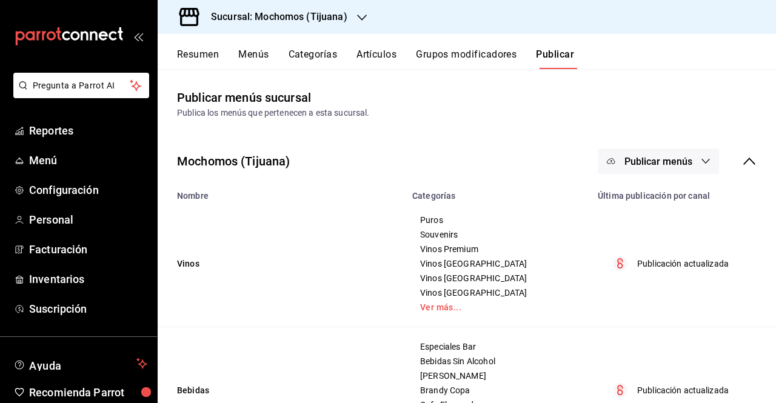
click at [363, 44] on div "Resumen Menús Categorías Artículos Grupos modificadores Publicar" at bounding box center [467, 51] width 618 height 35
click at [365, 48] on div "Resumen Menús Categorías Artículos Grupos modificadores Publicar" at bounding box center [467, 51] width 618 height 35
click at [377, 62] on button "Artículos" at bounding box center [377, 59] width 40 height 21
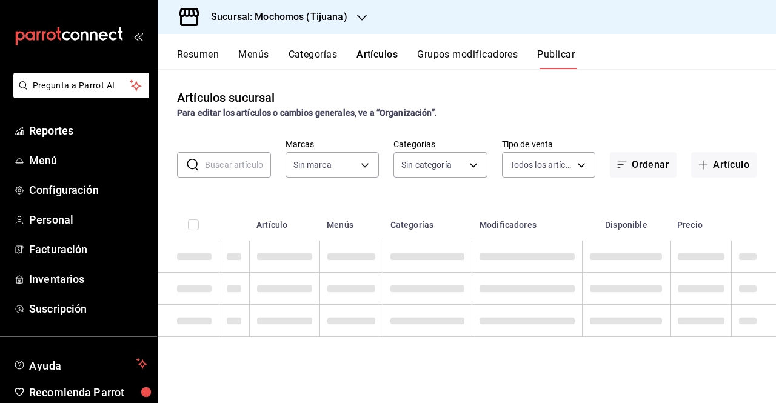
type input "c300ab0f-4e96-434a-ab79-9fec8b673c9f"
click at [247, 161] on input "text" at bounding box center [238, 165] width 66 height 24
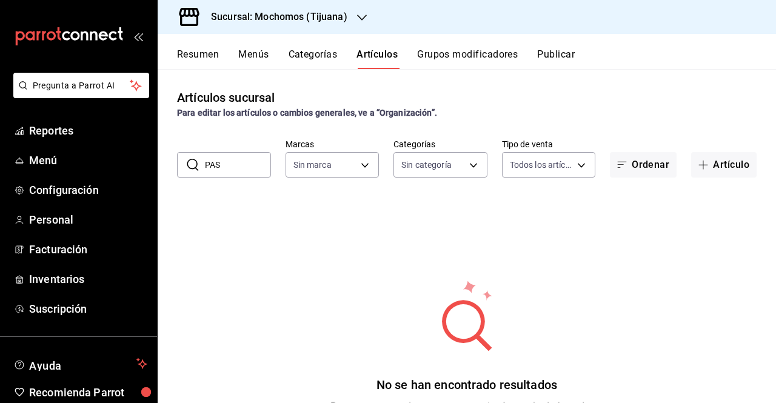
type input "PA"
type input "c300ab0f-4e96-434a-ab79-9fec8b673c9f"
type input "P"
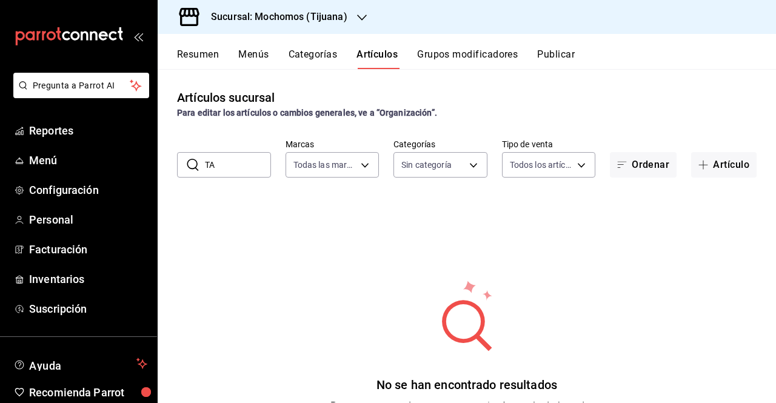
type input "T"
type input "PVA100"
click at [433, 189] on div "Artículos sucursal Para editar los artículos o cambios generales, ve a “Organiz…" at bounding box center [467, 235] width 618 height 333
click at [365, 229] on div "No se han encontrado resultados Parece que no podemos encontrar ningún resultad…" at bounding box center [467, 353] width 618 height 303
click at [226, 170] on input "PVA100" at bounding box center [238, 165] width 66 height 24
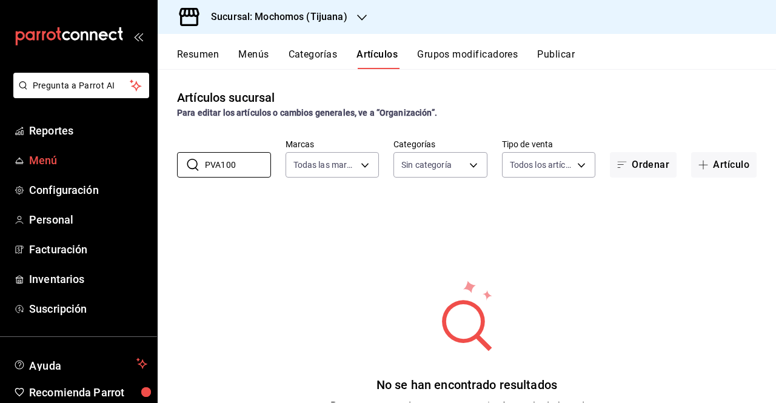
drag, startPoint x: 235, startPoint y: 169, endPoint x: 114, endPoint y: 153, distance: 122.2
click at [114, 153] on div "Pregunta a Parrot AI Reportes Menú Configuración Personal Facturación Inventari…" at bounding box center [388, 201] width 776 height 403
click at [350, 56] on div "Resumen Menús Categorías Artículos Grupos modificadores Publicar" at bounding box center [476, 59] width 599 height 21
click at [318, 56] on button "Categorías" at bounding box center [313, 59] width 49 height 21
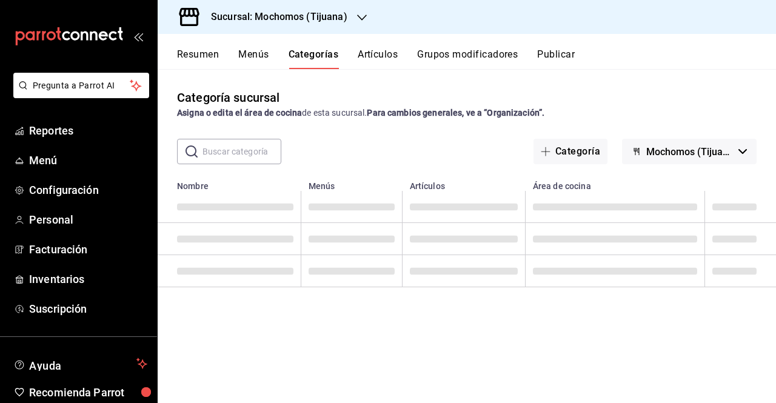
click at [364, 55] on button "Artículos" at bounding box center [378, 59] width 40 height 21
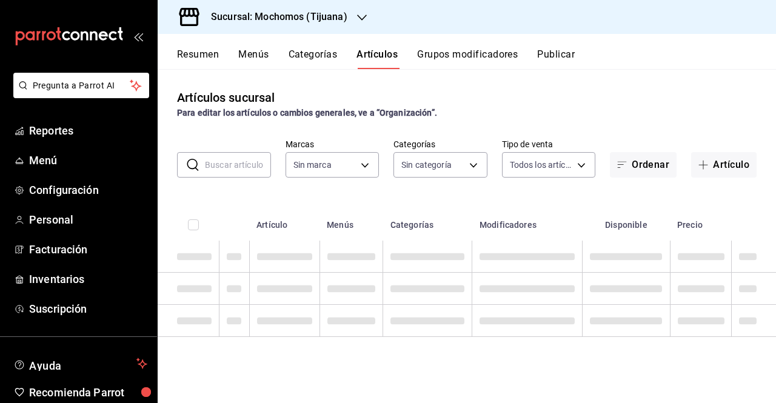
type input "c300ab0f-4e96-434a-ab79-9fec8b673c9f"
click at [249, 170] on input "text" at bounding box center [238, 165] width 66 height 24
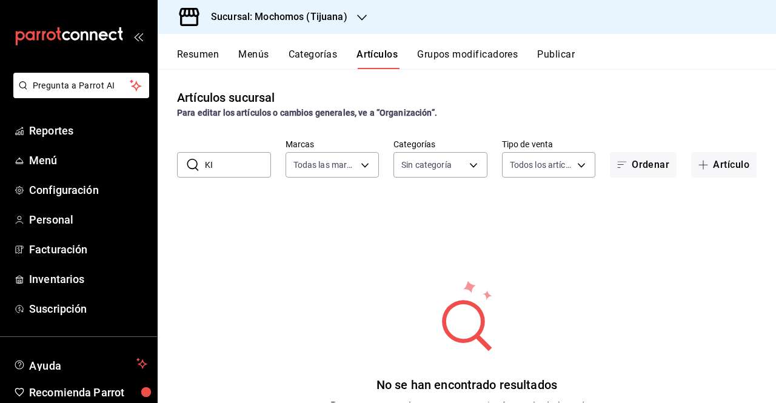
type input "K"
type input "PV100"
click at [420, 233] on div "No se han encontrado resultados Parece que no podemos encontrar ningún resultad…" at bounding box center [467, 353] width 618 height 303
click at [712, 156] on button "Artículo" at bounding box center [723, 164] width 65 height 25
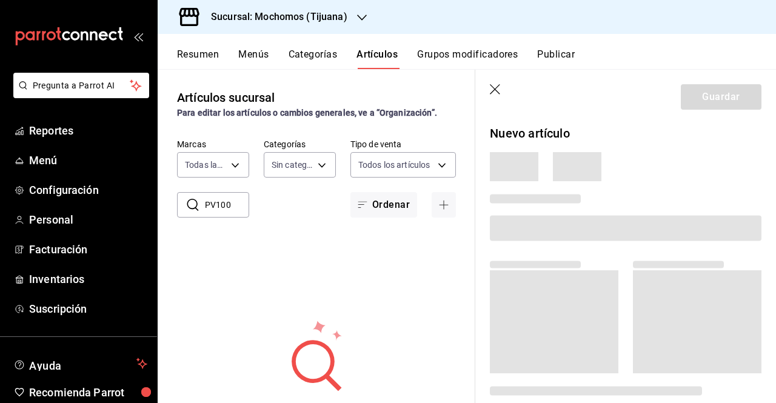
click at [491, 92] on icon "button" at bounding box center [496, 90] width 12 height 12
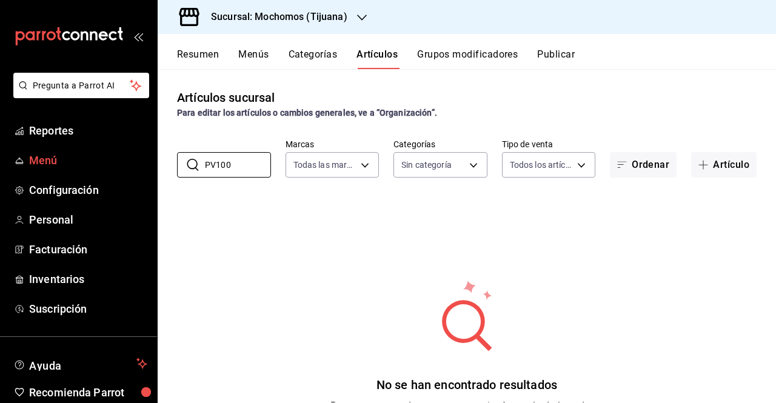
drag, startPoint x: 247, startPoint y: 172, endPoint x: 135, endPoint y: 162, distance: 113.2
click at [135, 162] on div "Pregunta a Parrot AI Reportes Menú Configuración Personal Facturación Inventari…" at bounding box center [388, 201] width 776 height 403
click at [244, 159] on input "text" at bounding box center [238, 165] width 66 height 24
click at [462, 49] on button "Grupos modificadores" at bounding box center [467, 59] width 101 height 21
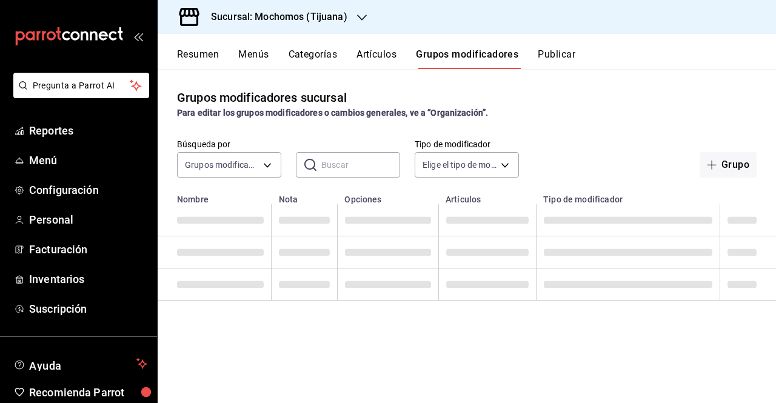
click at [378, 59] on button "Artículos" at bounding box center [377, 59] width 40 height 21
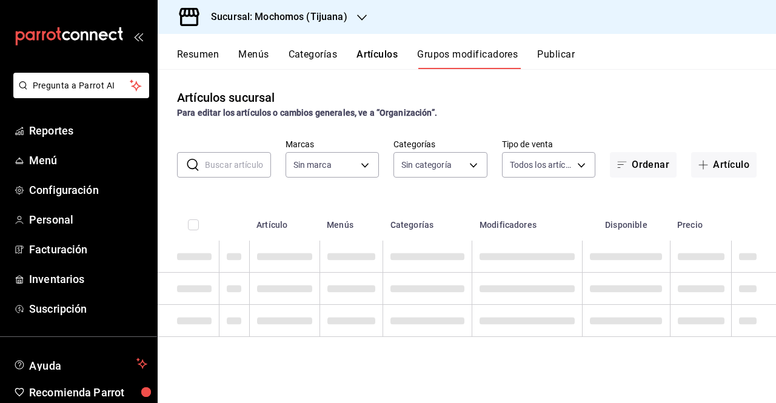
type input "c300ab0f-4e96-434a-ab79-9fec8b673c9f"
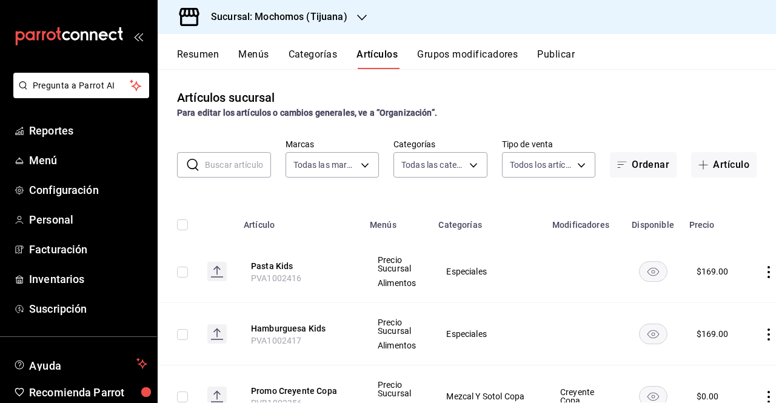
type input "d01c1a80-0c2c-4bb7-96a3-2750fe7e1a71,a374eb17-8ac6-42e7-8227-74a2ddfc174f,358d4…"
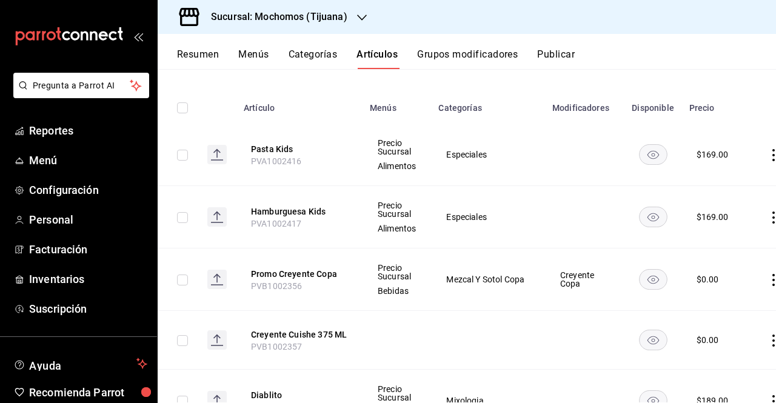
scroll to position [78, 0]
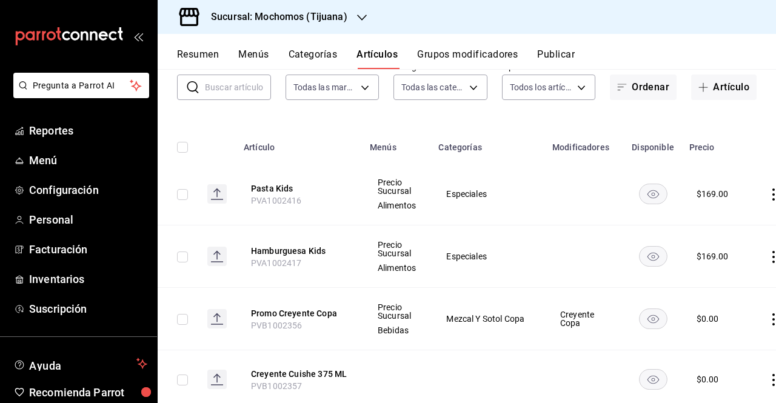
click at [240, 83] on input "text" at bounding box center [238, 87] width 66 height 24
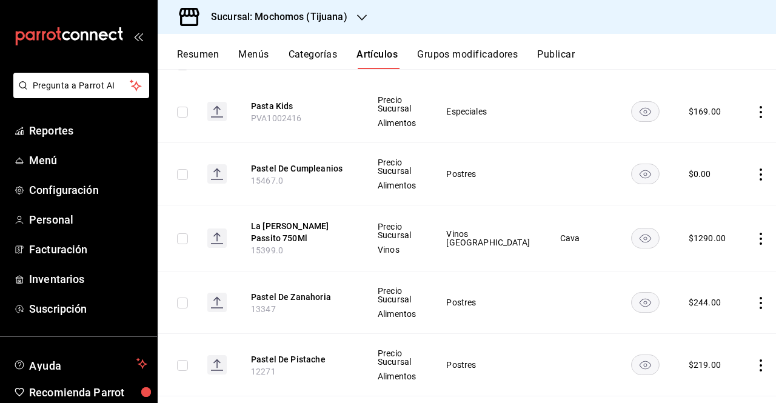
scroll to position [0, 0]
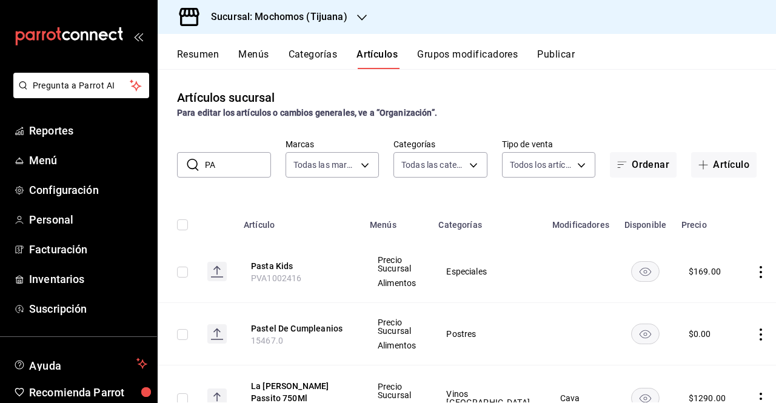
type input "P"
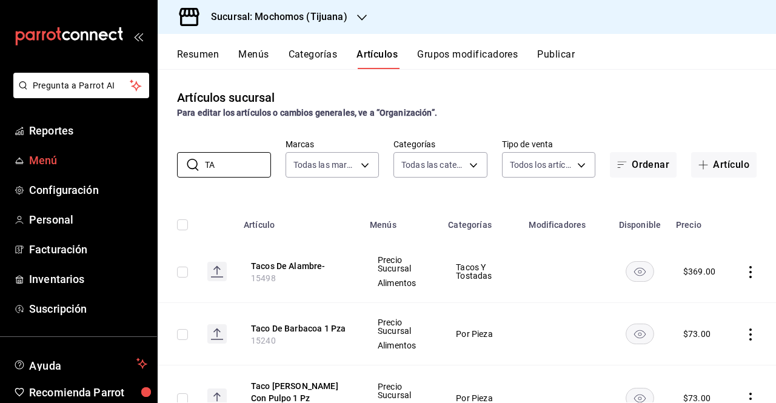
type input "T"
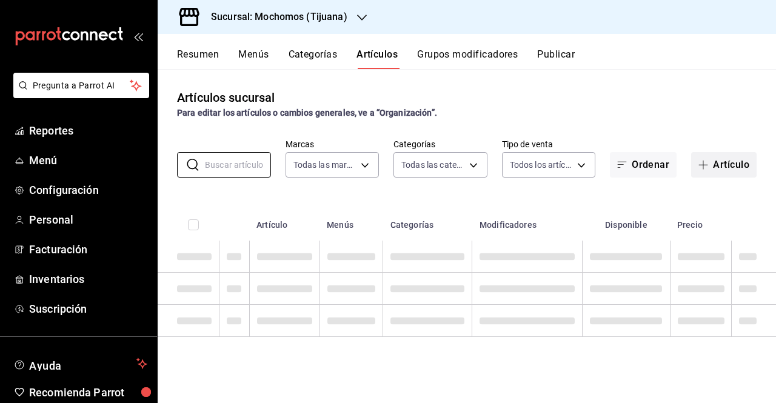
click at [734, 170] on button "Artículo" at bounding box center [723, 164] width 65 height 25
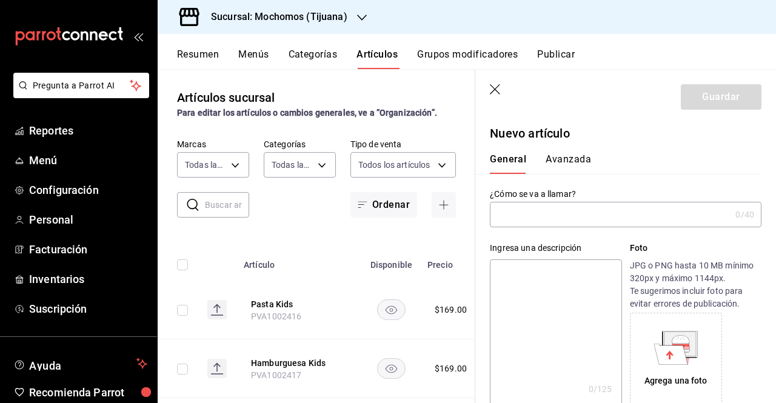
click at [517, 221] on input "text" at bounding box center [610, 215] width 241 height 24
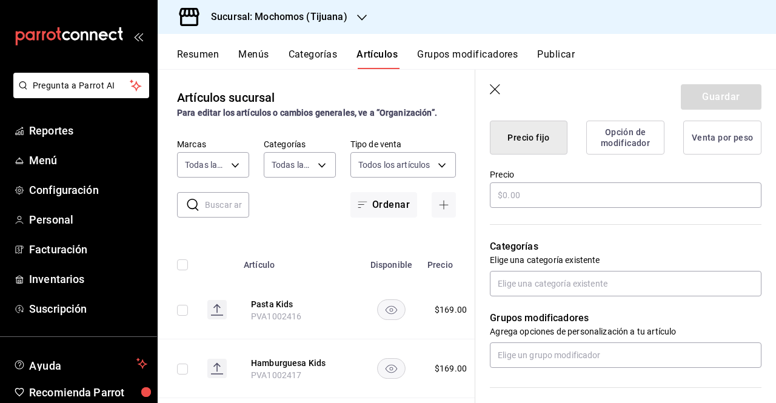
scroll to position [304, 0]
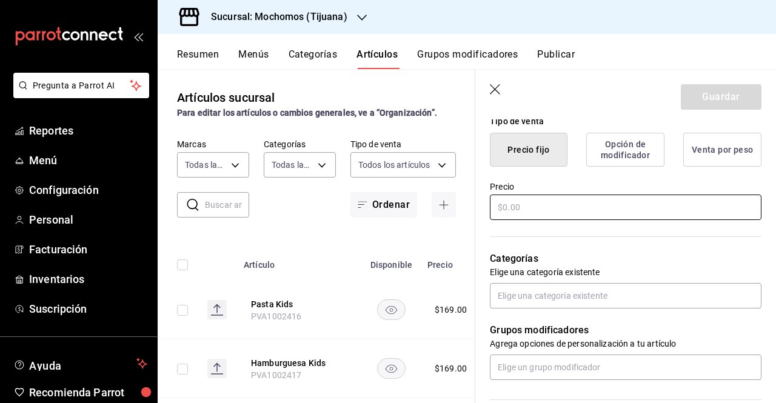
type input "Tacos Kids"
click at [577, 216] on input "text" at bounding box center [626, 207] width 272 height 25
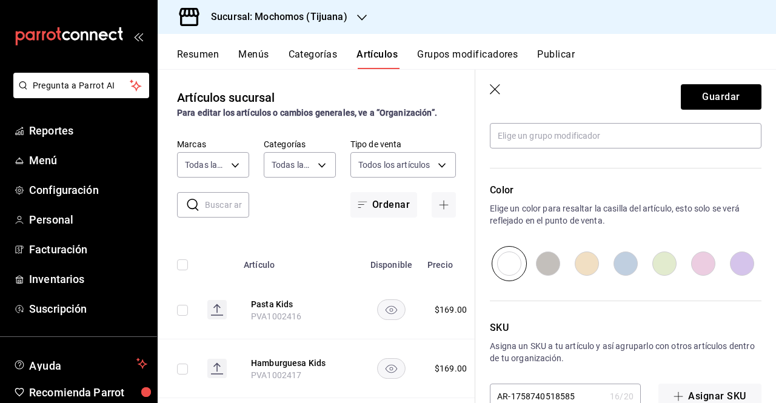
scroll to position [565, 0]
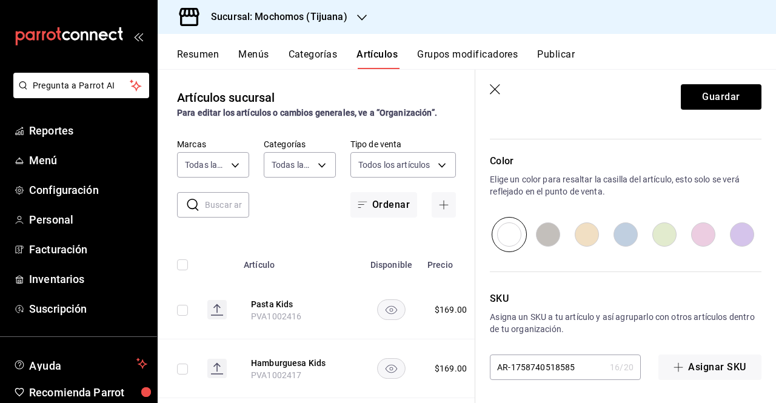
type input "$169.00"
click at [580, 366] on input "AR-1758740518585" at bounding box center [547, 367] width 115 height 24
drag, startPoint x: 580, startPoint y: 366, endPoint x: 326, endPoint y: 372, distance: 254.2
click at [326, 372] on main "Artículos sucursal Para editar los artículos o cambios generales, ve a “Organiz…" at bounding box center [467, 236] width 618 height 334
type input "PVA1002419"
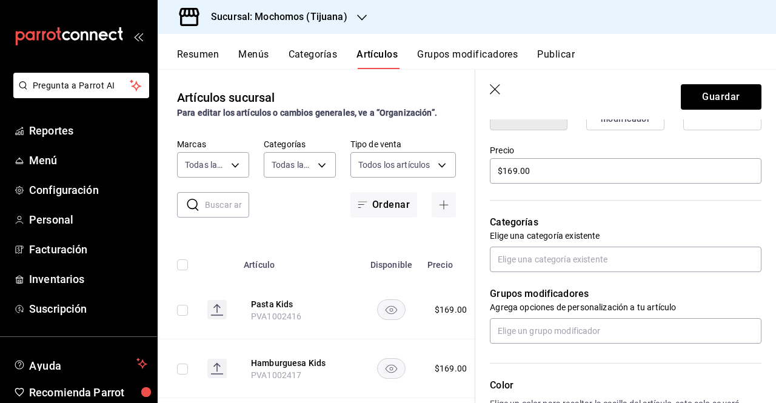
scroll to position [342, 0]
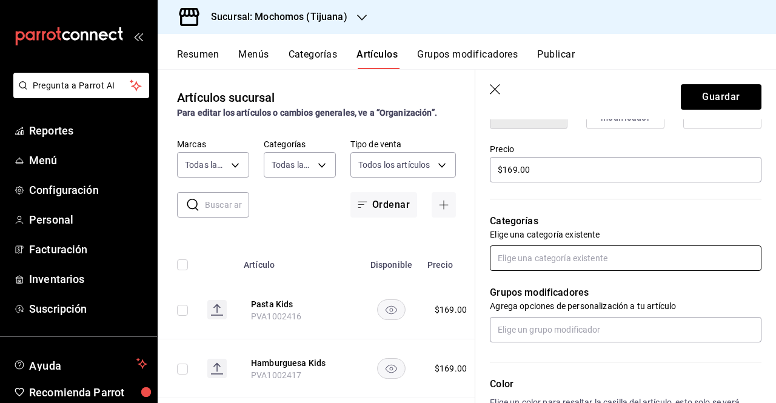
click at [571, 263] on input "text" at bounding box center [626, 258] width 272 height 25
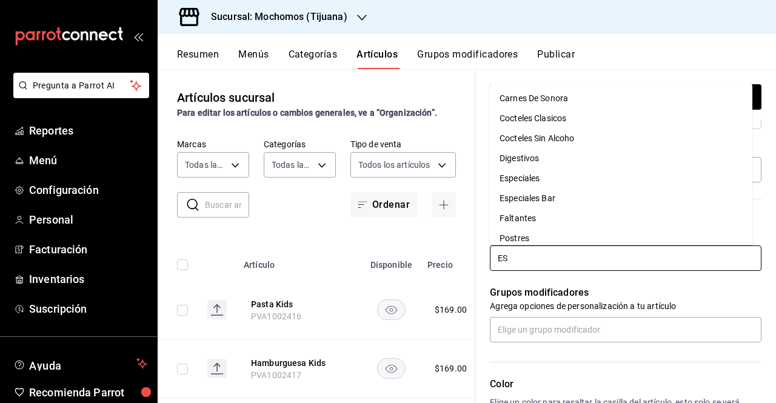
type input "E"
type input "ESP"
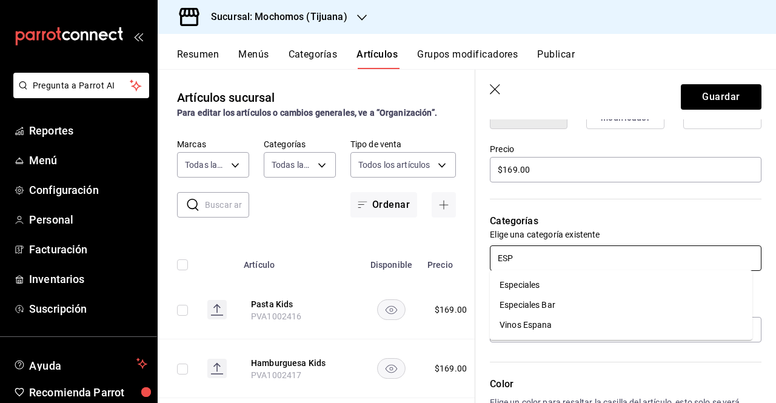
click at [558, 276] on li "Especiales" at bounding box center [621, 285] width 263 height 20
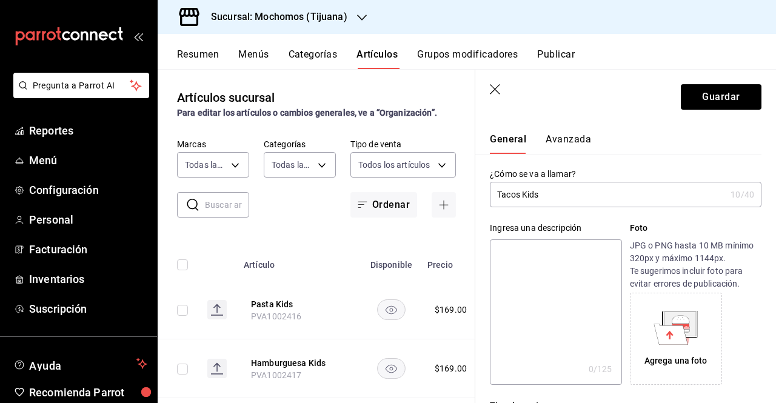
scroll to position [0, 0]
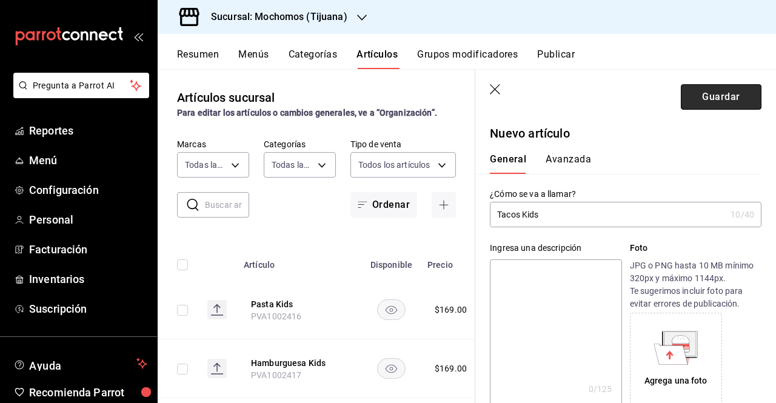
click at [733, 99] on button "Guardar" at bounding box center [721, 96] width 81 height 25
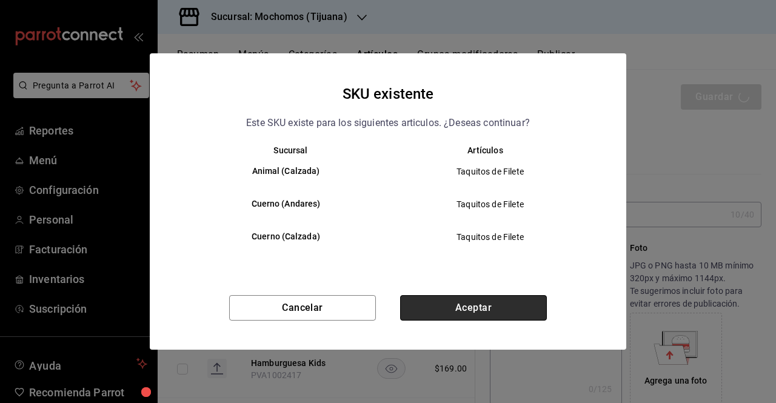
click at [457, 306] on button "Aceptar" at bounding box center [473, 307] width 147 height 25
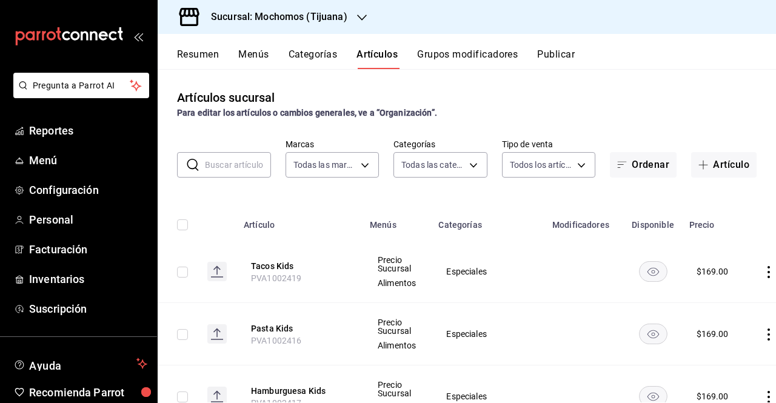
click at [230, 169] on input "text" at bounding box center [238, 165] width 66 height 24
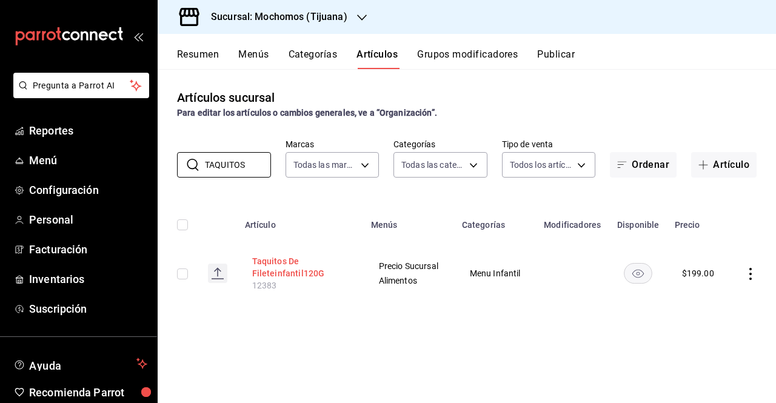
click at [270, 271] on button "Taquitos De Fileteinfantil120G" at bounding box center [300, 267] width 97 height 24
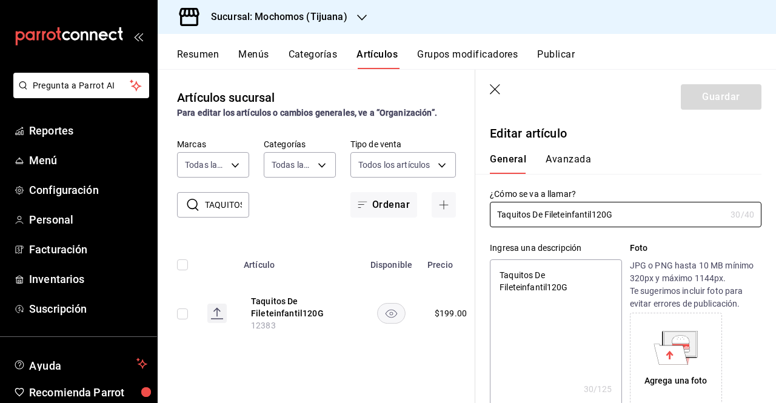
click at [439, 135] on div "Artículos sucursal Para editar los artículos o cambios generales, ve a “Organiz…" at bounding box center [317, 235] width 318 height 333
click at [434, 135] on div "Artículos sucursal Para editar los artículos o cambios generales, ve a “Organiz…" at bounding box center [317, 235] width 318 height 333
click at [498, 87] on icon "button" at bounding box center [496, 90] width 12 height 12
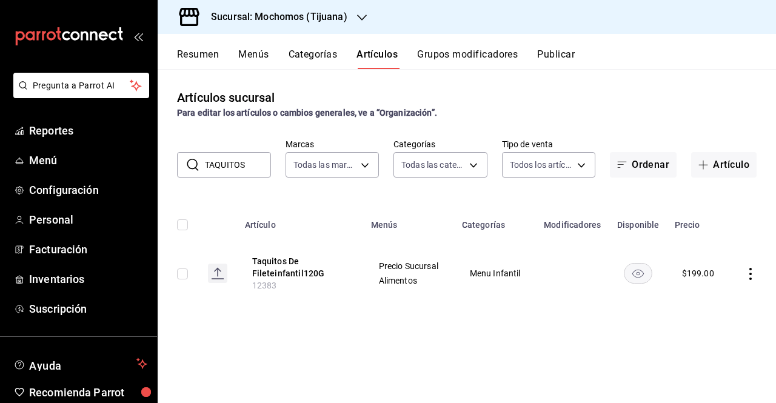
click at [257, 165] on input "TAQUITOS" at bounding box center [238, 165] width 66 height 24
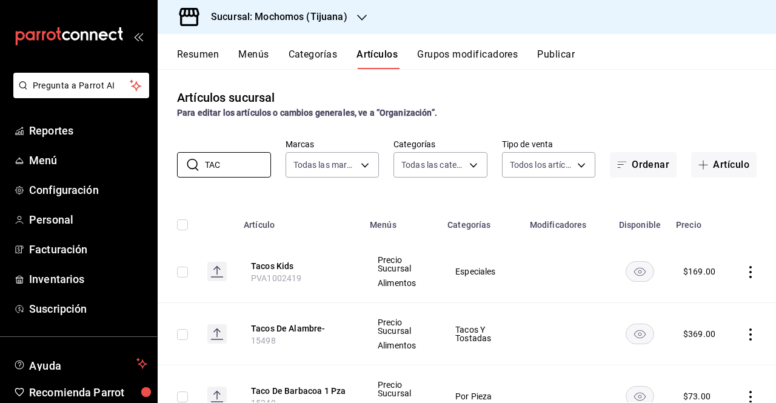
type input "TAC"
click at [552, 49] on button "Publicar" at bounding box center [556, 59] width 38 height 21
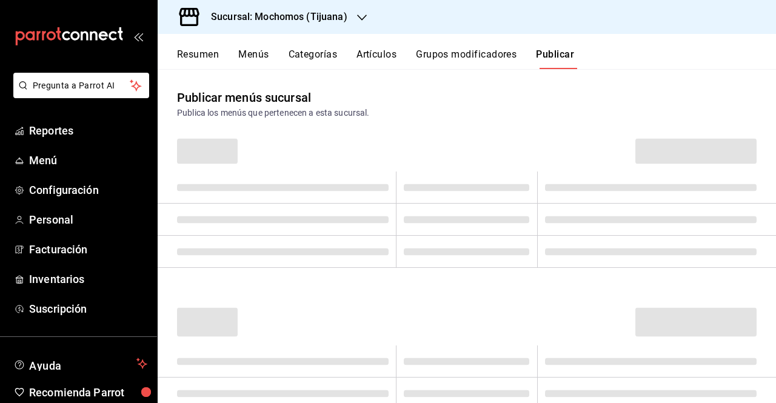
click at [461, 61] on button "Grupos modificadores" at bounding box center [466, 59] width 101 height 21
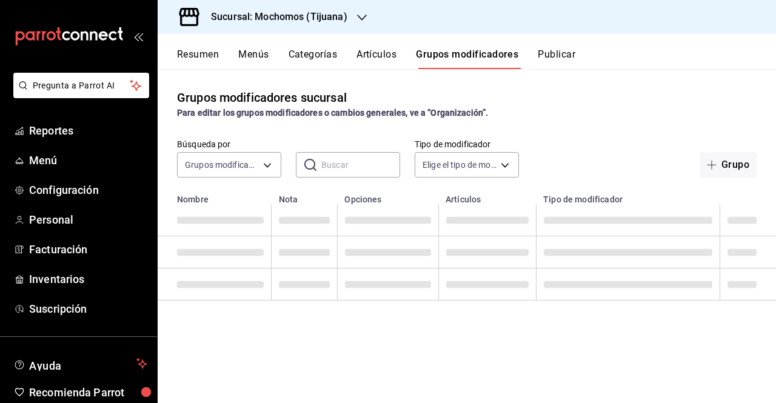
click at [346, 37] on div "Resumen Menús Categorías Artículos Grupos modificadores Publicar" at bounding box center [467, 51] width 618 height 35
click at [372, 49] on button "Artículos" at bounding box center [377, 59] width 40 height 21
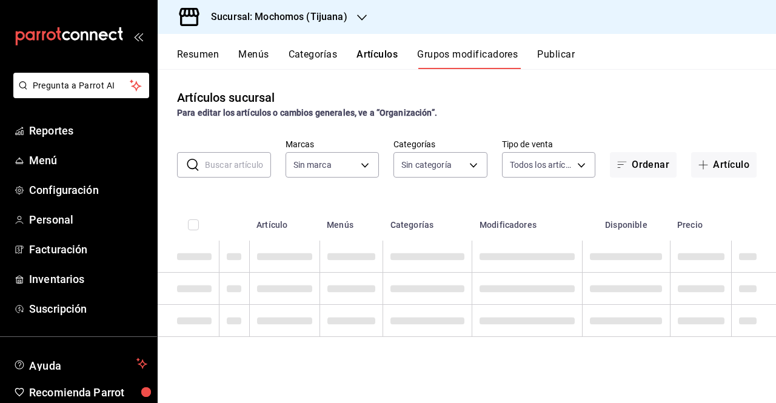
type input "c300ab0f-4e96-434a-ab79-9fec8b673c9f"
type input "d01c1a80-0c2c-4bb7-96a3-2750fe7e1a71,a374eb17-8ac6-42e7-8227-74a2ddfc174f,358d4…"
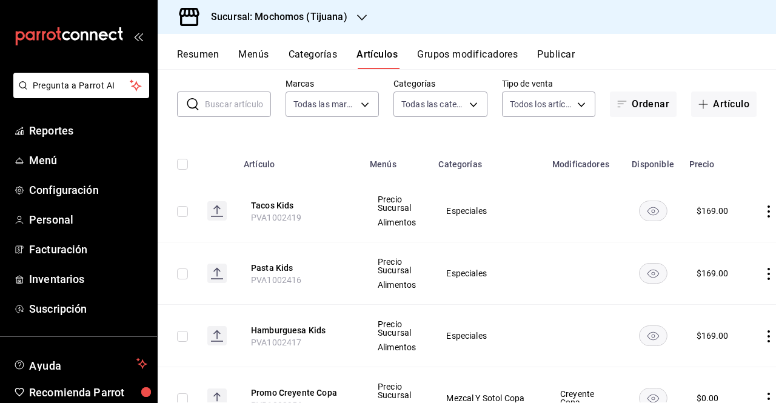
scroll to position [49, 0]
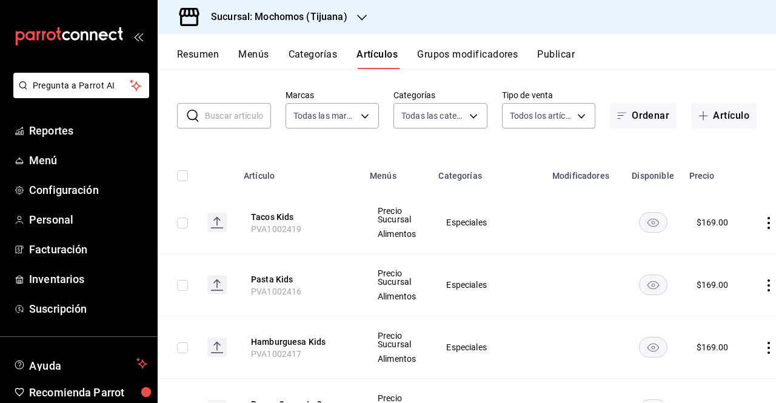
click at [188, 223] on td at bounding box center [178, 223] width 40 height 62
click at [187, 224] on input "checkbox" at bounding box center [182, 223] width 11 height 11
checkbox input "true"
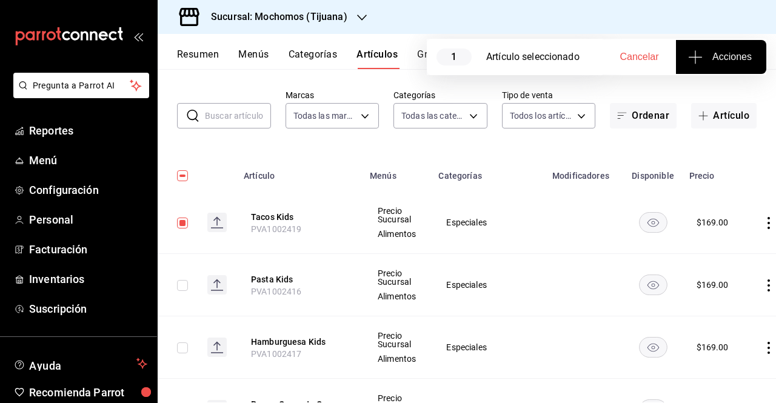
click at [737, 59] on span "Acciones" at bounding box center [721, 57] width 61 height 15
click at [746, 87] on li "Agregar tipo" at bounding box center [720, 95] width 91 height 32
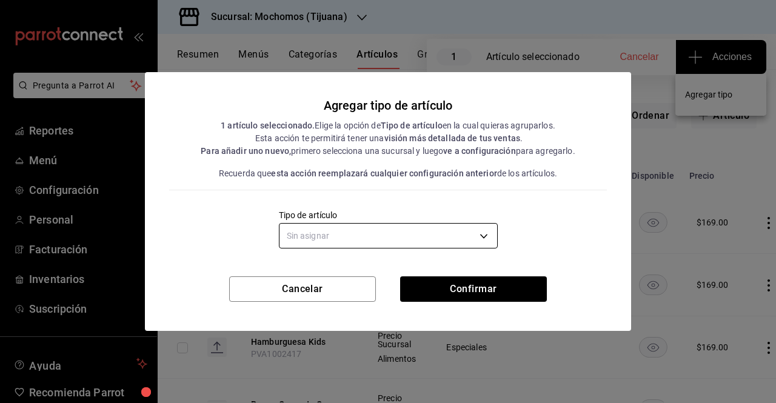
click at [418, 245] on body "Pregunta a Parrot AI Reportes Menú Configuración Personal Facturación Inventari…" at bounding box center [388, 201] width 776 height 403
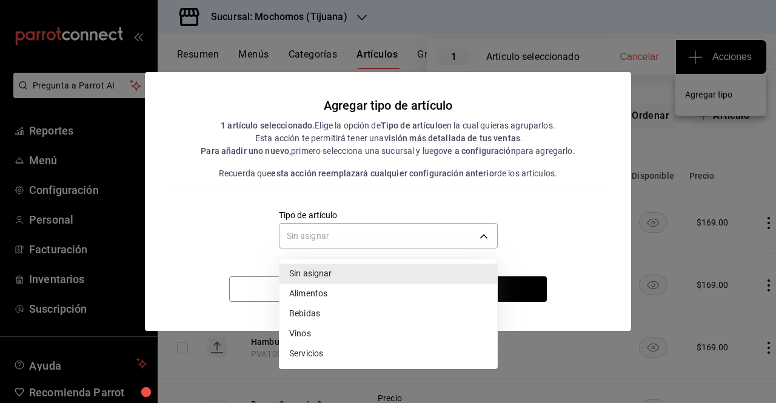
click at [334, 298] on li "Alimentos" at bounding box center [389, 294] width 218 height 20
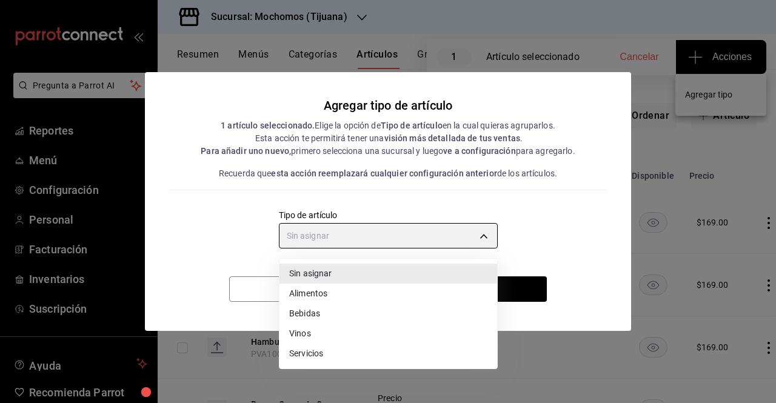
type input "a9c5c5d7-09f7-4d61-88a6-a13d33eec0fd"
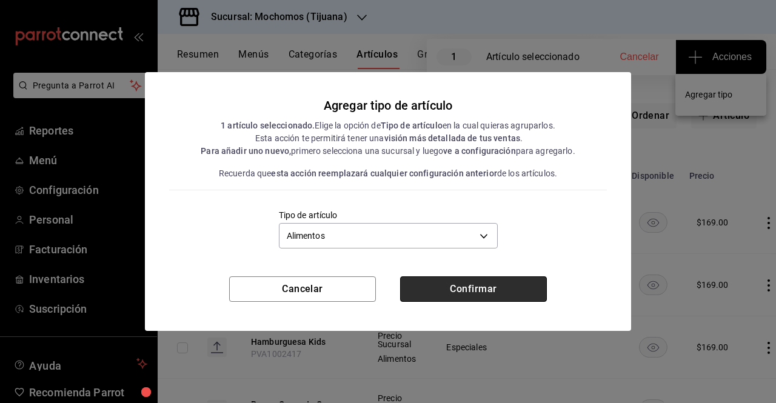
click at [478, 287] on button "Confirmar" at bounding box center [473, 289] width 147 height 25
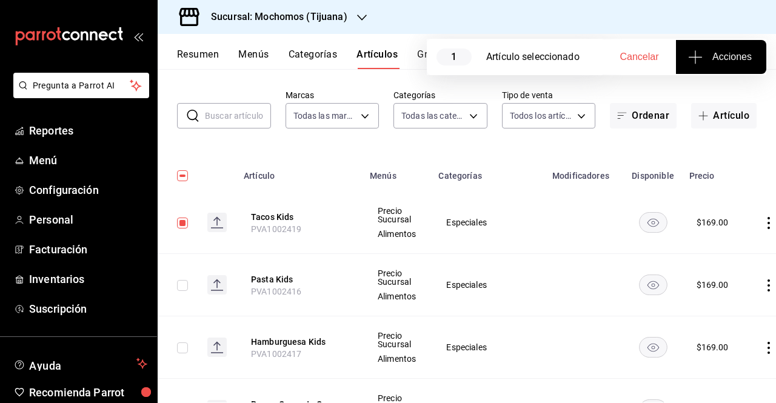
click at [457, 24] on div "Sucursal: Mochomos (Tijuana)" at bounding box center [467, 17] width 618 height 34
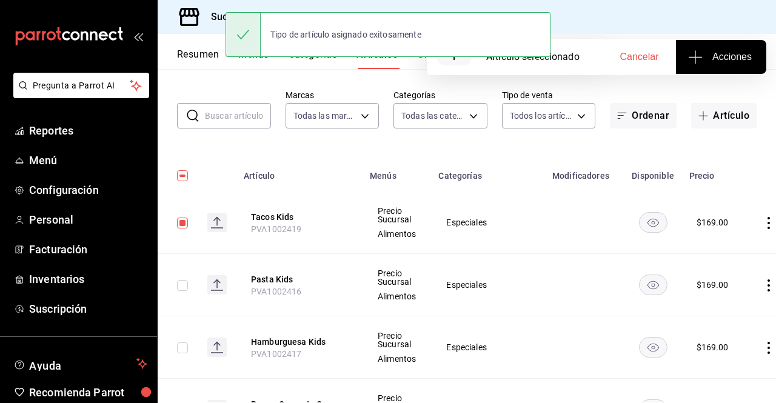
click at [182, 227] on input "checkbox" at bounding box center [182, 223] width 11 height 11
checkbox input "false"
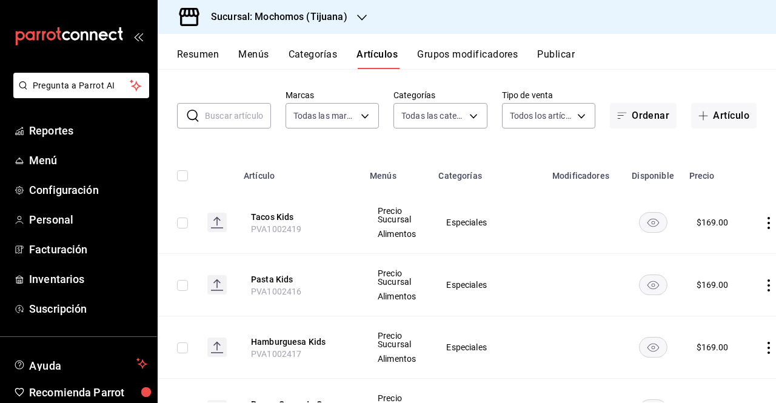
click at [555, 54] on button "Publicar" at bounding box center [556, 59] width 38 height 21
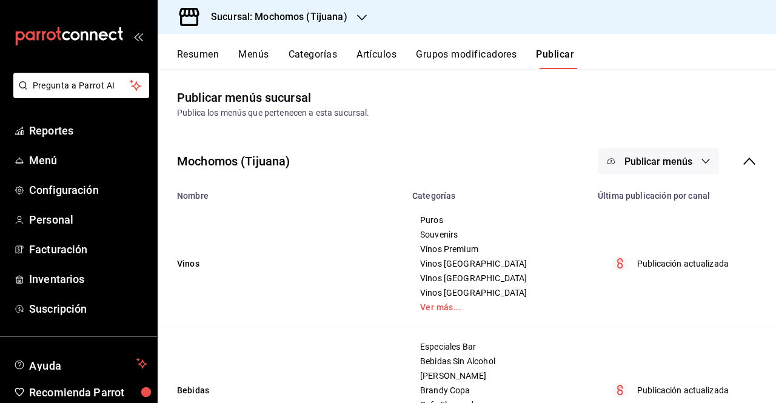
click at [672, 170] on button "Publicar menús" at bounding box center [658, 161] width 121 height 25
click at [667, 184] on li "Punto de venta" at bounding box center [650, 201] width 112 height 34
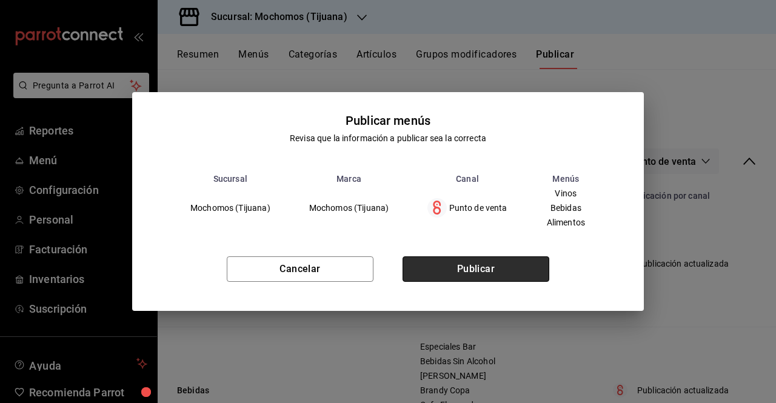
click at [488, 267] on button "Publicar" at bounding box center [476, 268] width 147 height 25
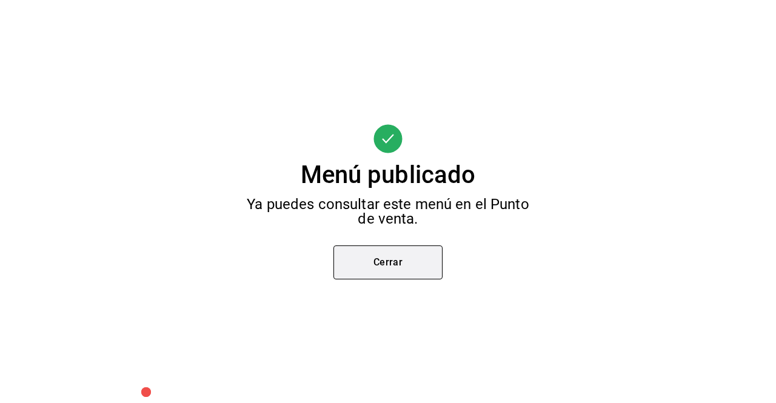
click at [429, 271] on button "Cerrar" at bounding box center [387, 263] width 109 height 34
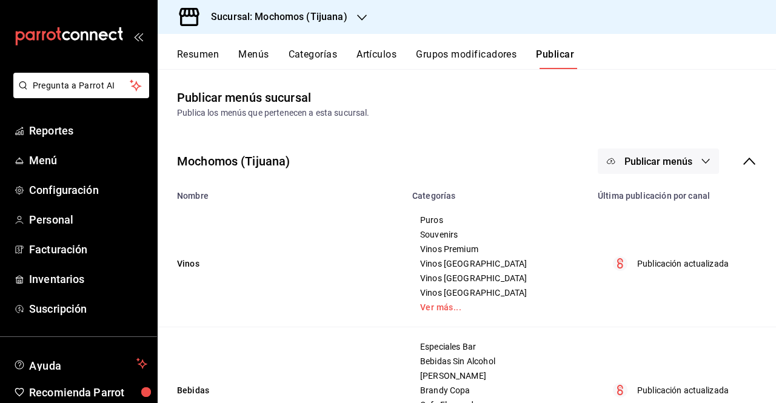
click at [359, 16] on icon "button" at bounding box center [362, 18] width 10 height 10
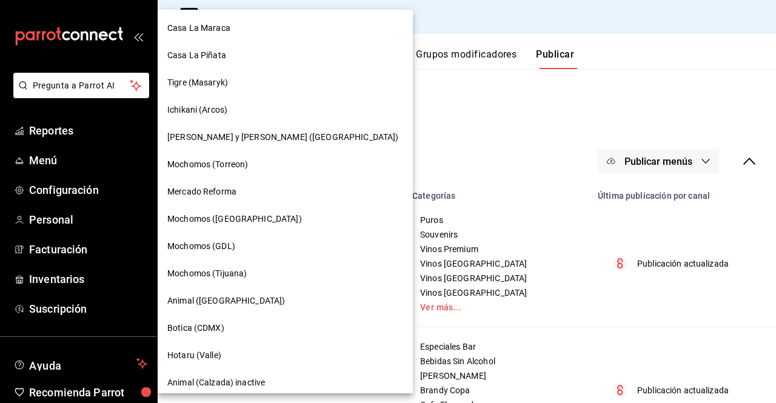
drag, startPoint x: 349, startPoint y: 53, endPoint x: 343, endPoint y: 88, distance: 35.7
click at [343, 88] on div "Casa La Maraca Casa La Piñata Tigre ([GEOGRAPHIC_DATA]) [GEOGRAPHIC_DATA] ([GEO…" at bounding box center [388, 201] width 776 height 403
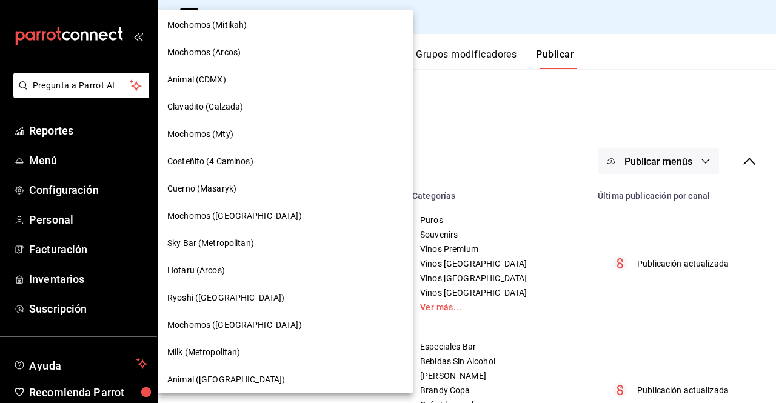
scroll to position [963, 0]
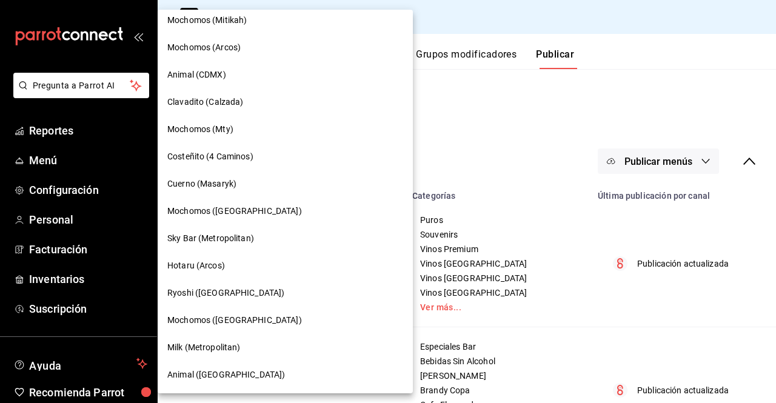
click at [528, 287] on div at bounding box center [388, 201] width 776 height 403
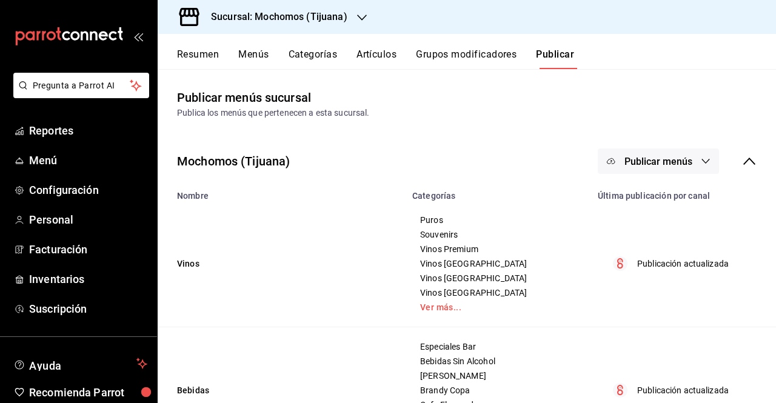
click at [331, 100] on div "Publicar menús sucursal Publica los menús que pertenecen a esta sucursal." at bounding box center [467, 104] width 618 height 31
click at [323, 23] on h3 "Sucursal: Mochomos (Tijuana)" at bounding box center [274, 17] width 146 height 15
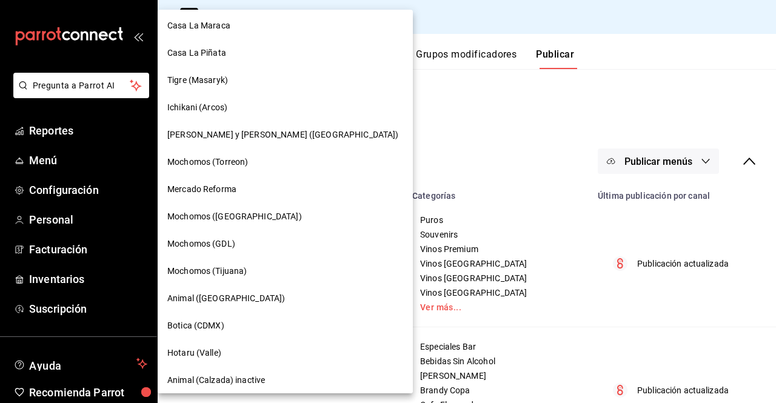
scroll to position [7, 0]
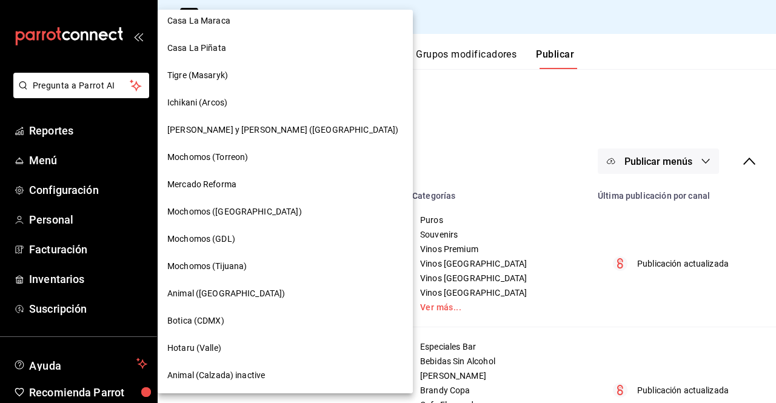
click at [243, 155] on span "Mochomos (Torreon)" at bounding box center [207, 157] width 81 height 13
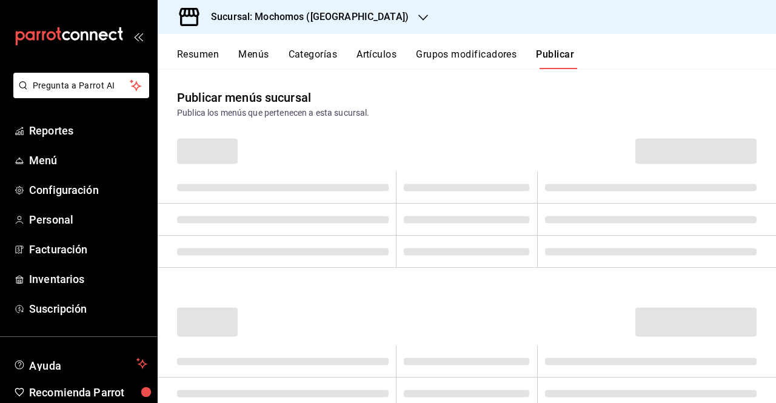
click at [361, 44] on div "Resumen Menús Categorías Artículos Grupos modificadores Publicar" at bounding box center [467, 51] width 618 height 35
click at [364, 50] on button "Artículos" at bounding box center [377, 59] width 40 height 21
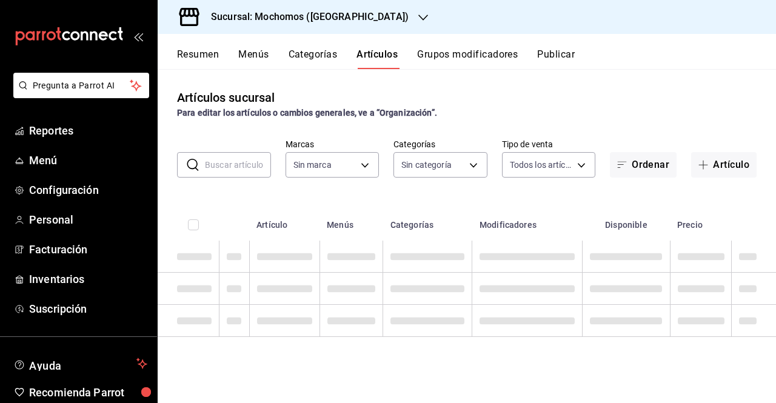
type input "3341872a-5347-4118-8f87-61381635e763,4fab835b-5ce3-44d6-a3b1-a21d3d8a3381,4ccb8…"
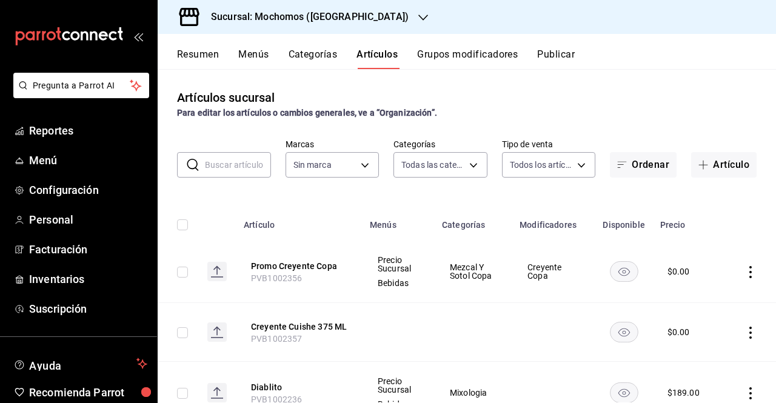
click at [241, 159] on input "text" at bounding box center [238, 165] width 66 height 24
type input "PAS"
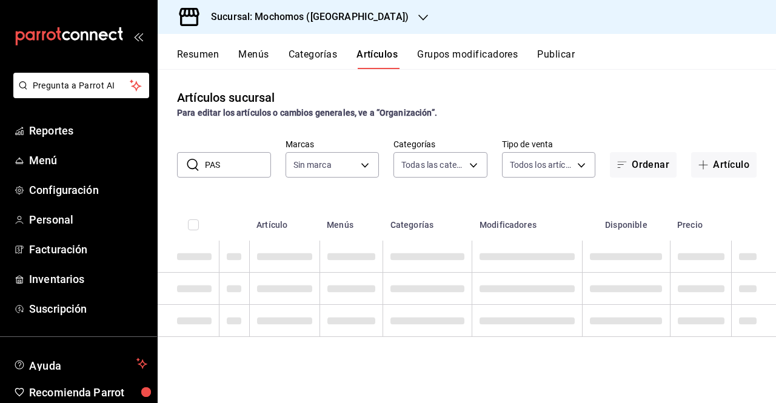
type input "c8544d00-0077-49dd-9e07-f6fffff65e49"
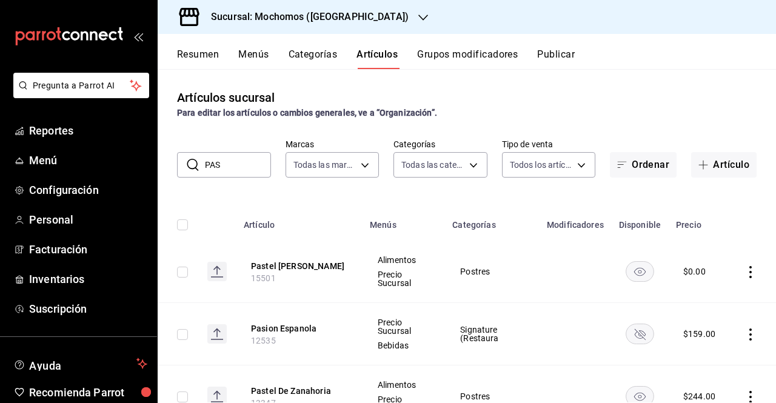
click at [244, 173] on input "PAS" at bounding box center [238, 165] width 66 height 24
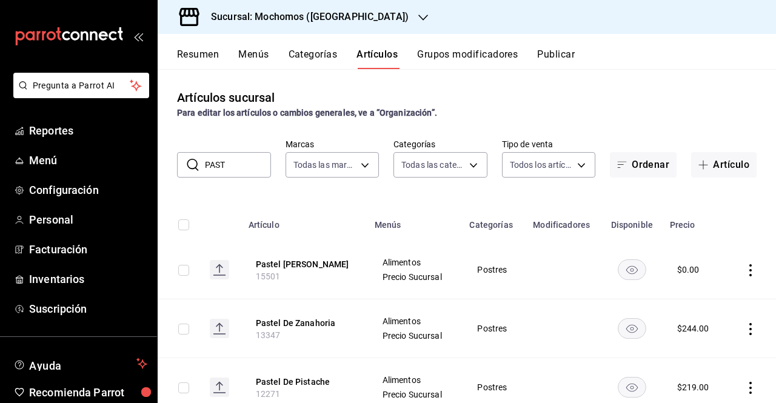
click at [232, 162] on input "PAST" at bounding box center [238, 165] width 66 height 24
type input "P"
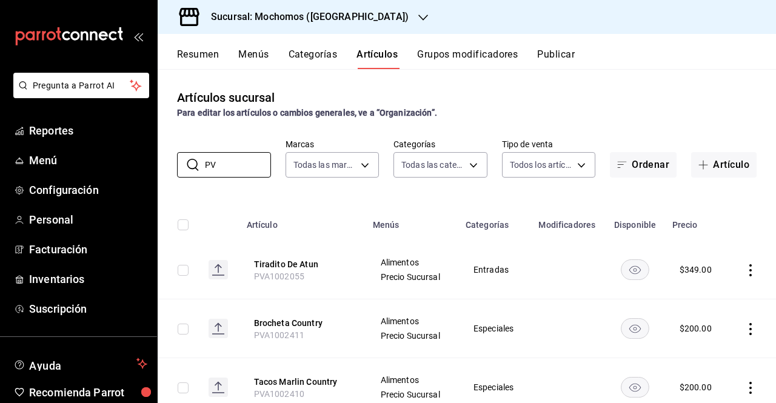
type input "P"
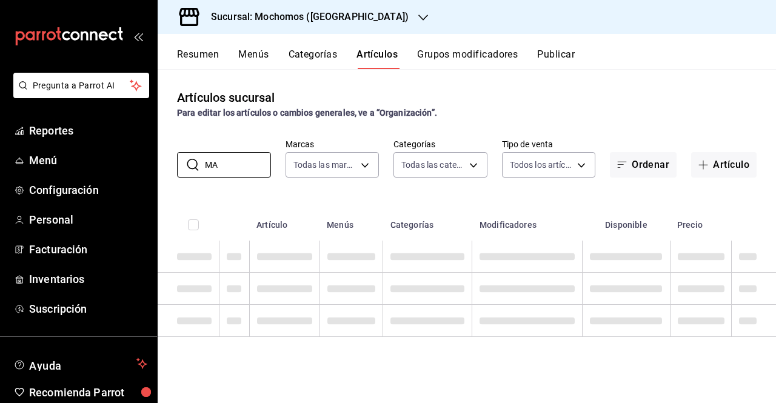
type input "M"
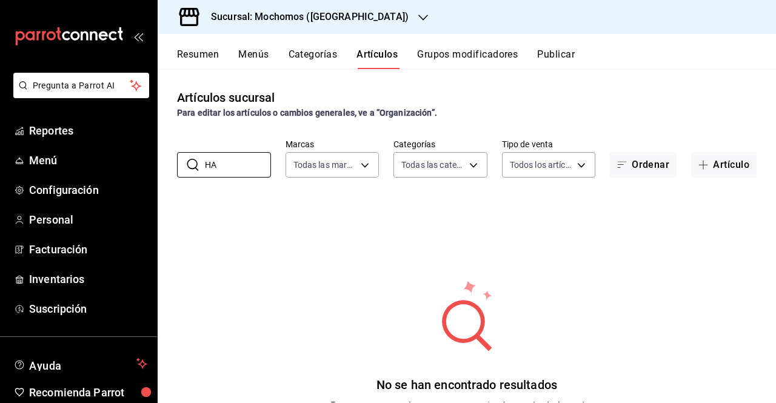
type input "H"
click at [717, 174] on button "Artículo" at bounding box center [723, 164] width 65 height 25
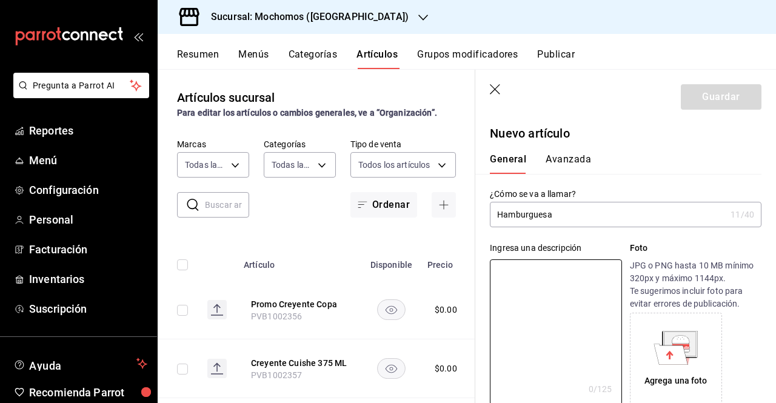
click at [595, 209] on input "Hamburguesa" at bounding box center [608, 215] width 236 height 24
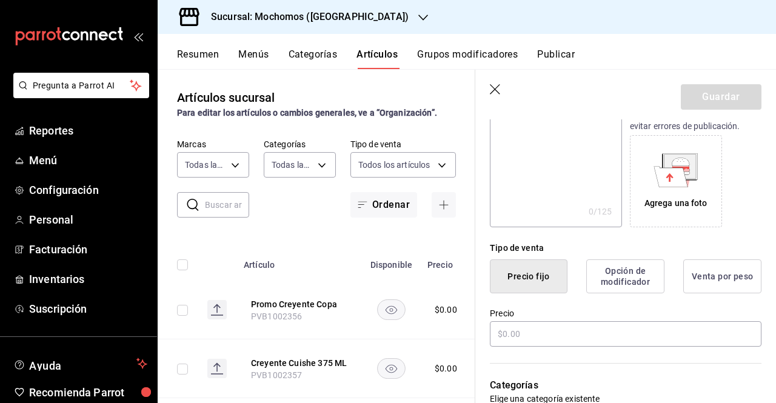
scroll to position [195, 0]
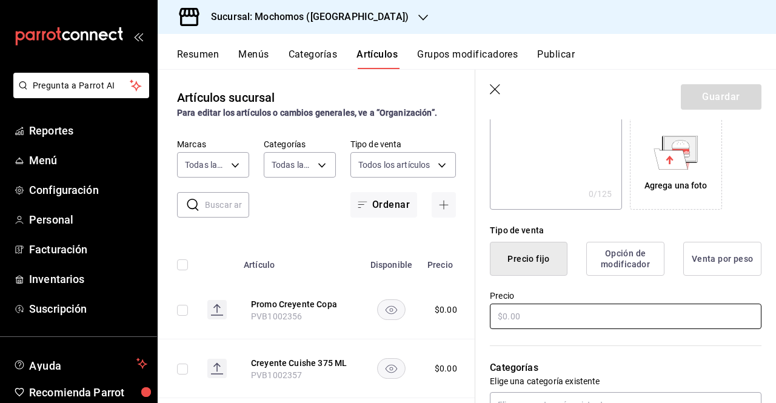
type input "Hamburguesa Kids"
click at [602, 309] on input "text" at bounding box center [626, 316] width 272 height 25
type input "$169.00"
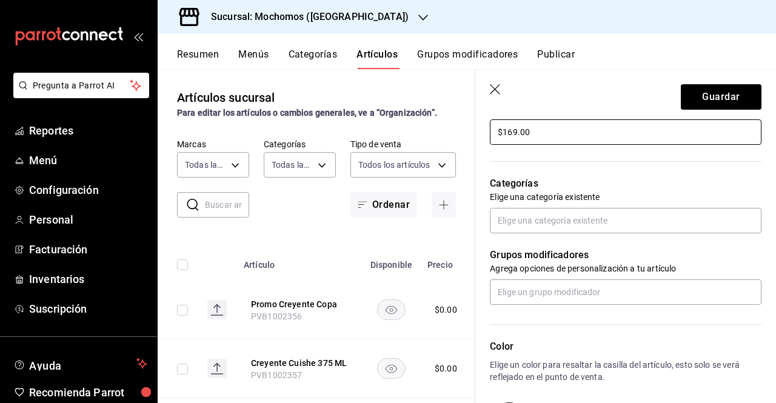
scroll to position [377, 0]
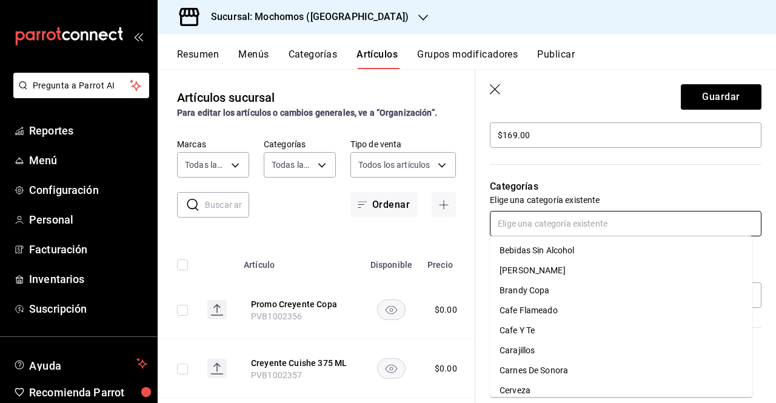
click at [639, 232] on input "text" at bounding box center [626, 223] width 272 height 25
type input "esp"
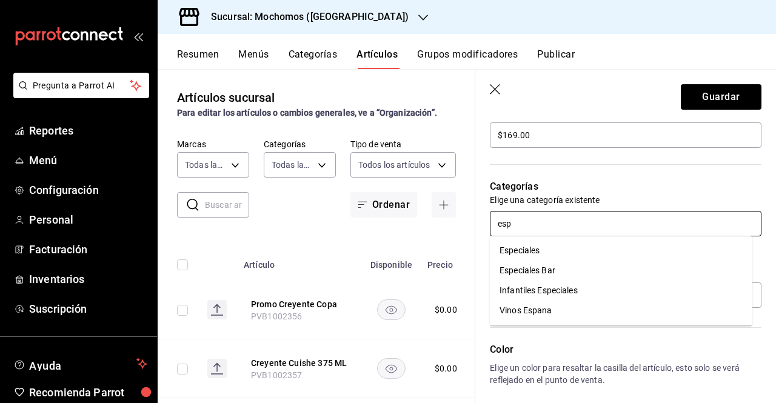
click at [595, 246] on li "Especiales" at bounding box center [621, 251] width 263 height 20
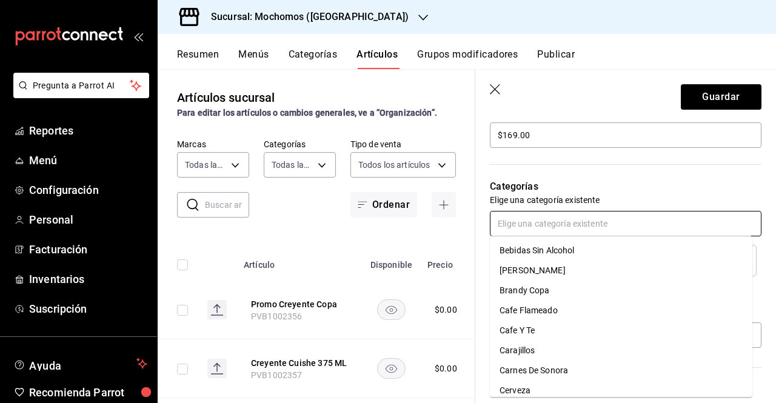
click at [725, 226] on input "text" at bounding box center [626, 223] width 272 height 25
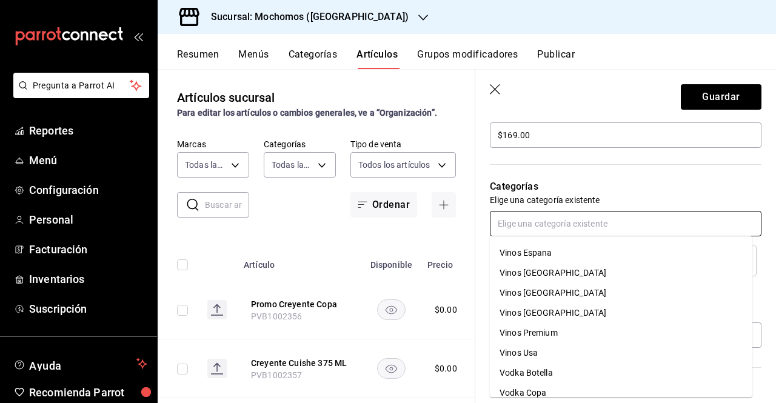
scroll to position [1089, 0]
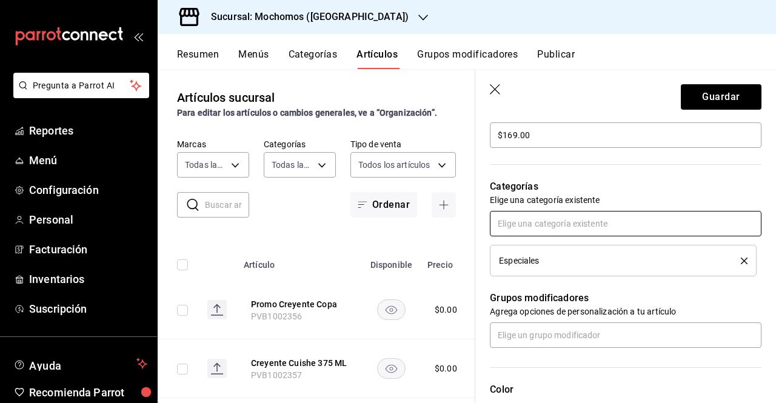
click at [648, 219] on input "text" at bounding box center [626, 223] width 272 height 25
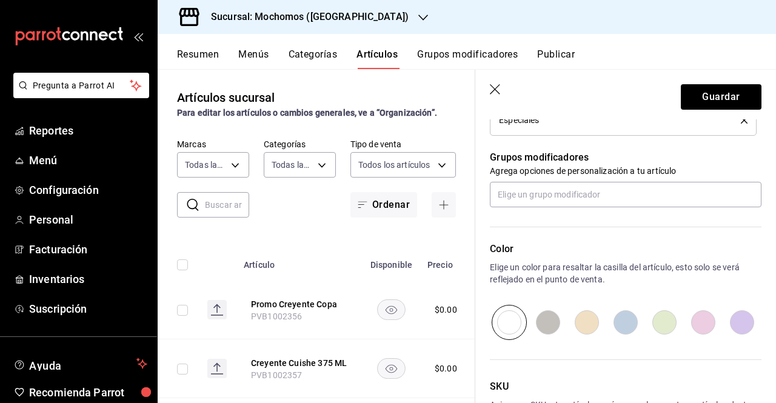
scroll to position [605, 0]
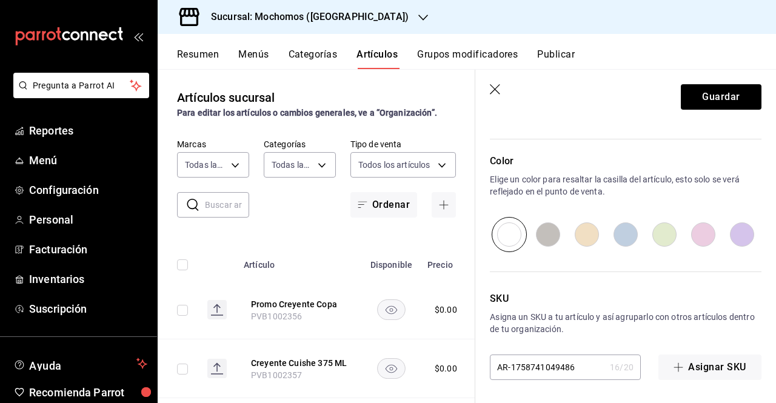
click at [589, 361] on input "AR-1758741049486" at bounding box center [547, 367] width 115 height 24
drag, startPoint x: 589, startPoint y: 361, endPoint x: 297, endPoint y: 392, distance: 294.5
click at [297, 392] on main "Artículos sucursal Para editar los artículos o cambios generales, ve a “Organiz…" at bounding box center [467, 236] width 618 height 334
paste input "PVA1002417"
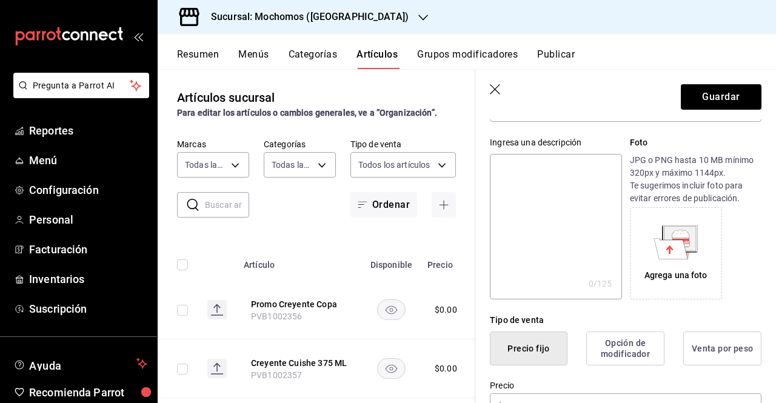
scroll to position [0, 0]
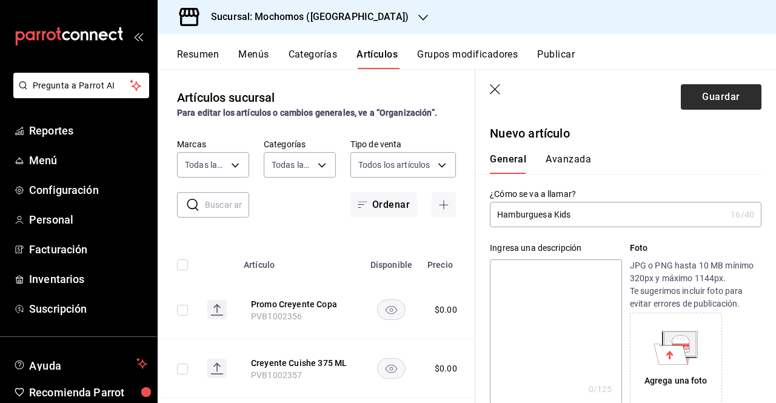
type input "PVA1002417"
click at [725, 105] on button "Guardar" at bounding box center [721, 96] width 81 height 25
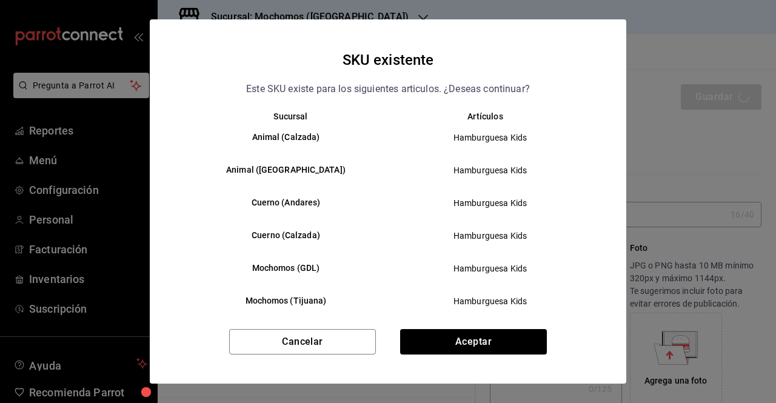
scroll to position [30, 0]
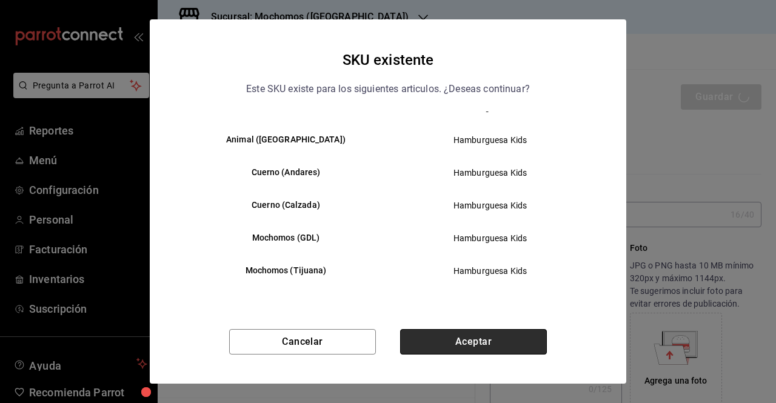
click at [510, 340] on button "Aceptar" at bounding box center [473, 341] width 147 height 25
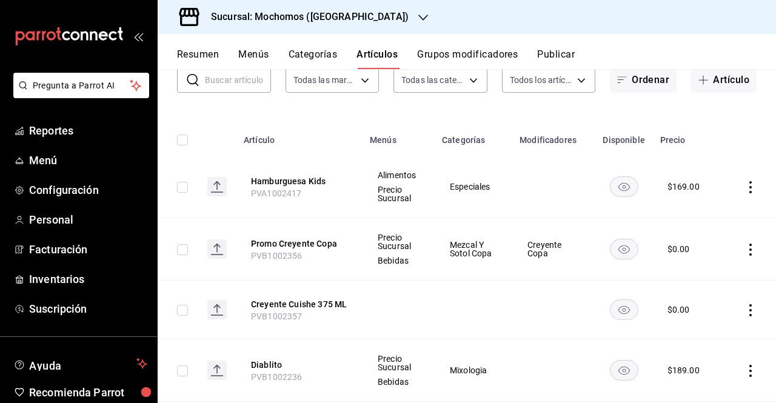
scroll to position [28, 0]
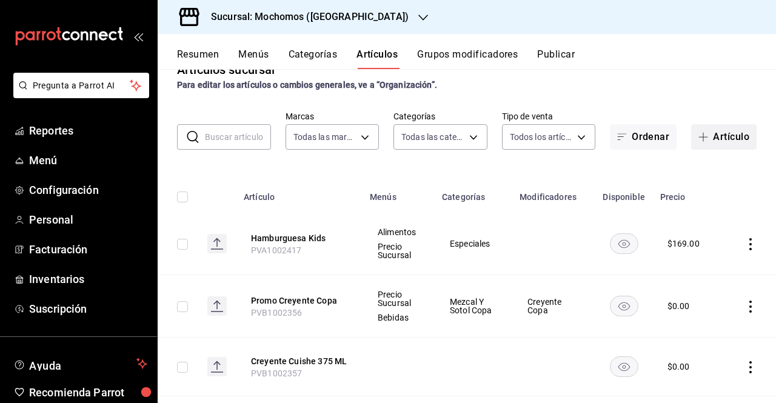
click at [696, 144] on button "Artículo" at bounding box center [723, 136] width 65 height 25
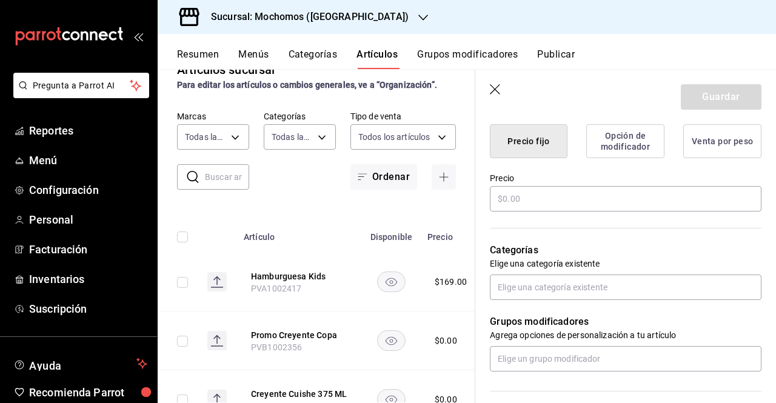
scroll to position [298, 0]
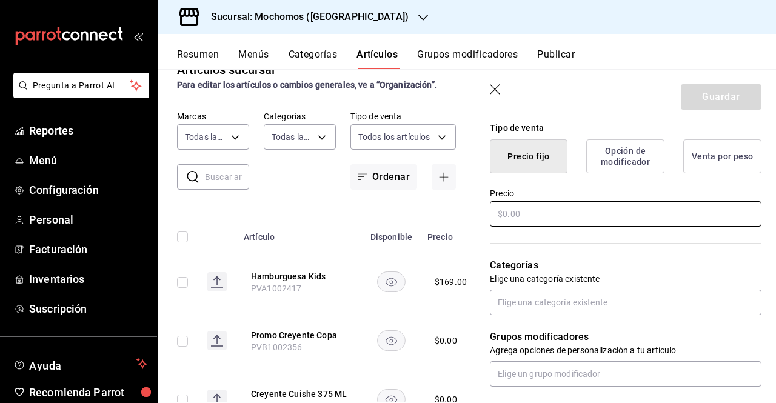
type input "Pasta Kids"
click at [575, 218] on input "text" at bounding box center [626, 213] width 272 height 25
type input "$169.00"
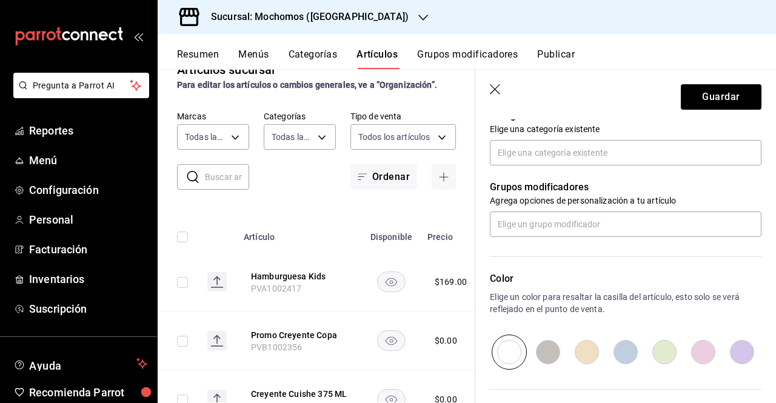
scroll to position [436, 0]
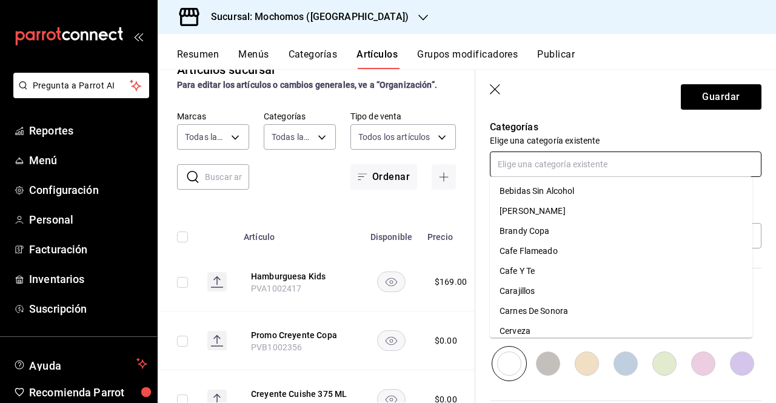
click at [555, 169] on input "text" at bounding box center [626, 164] width 272 height 25
type input "esp"
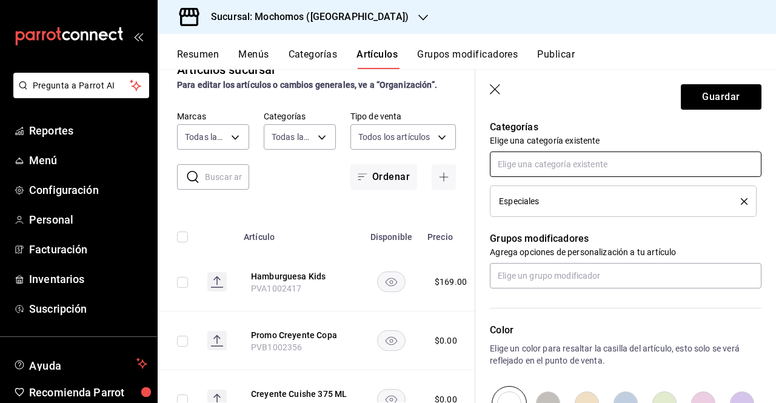
scroll to position [605, 0]
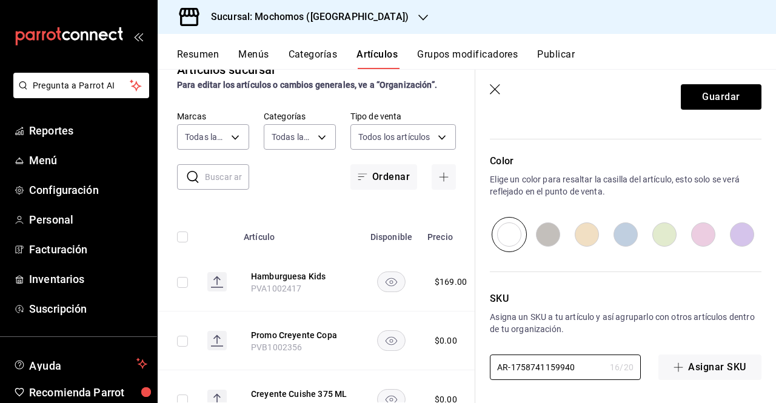
drag, startPoint x: 581, startPoint y: 359, endPoint x: 404, endPoint y: 374, distance: 177.7
click at [404, 374] on main "Artículos sucursal Para editar los artículos o cambios generales, ve a “Organiz…" at bounding box center [467, 236] width 618 height 334
type input "p"
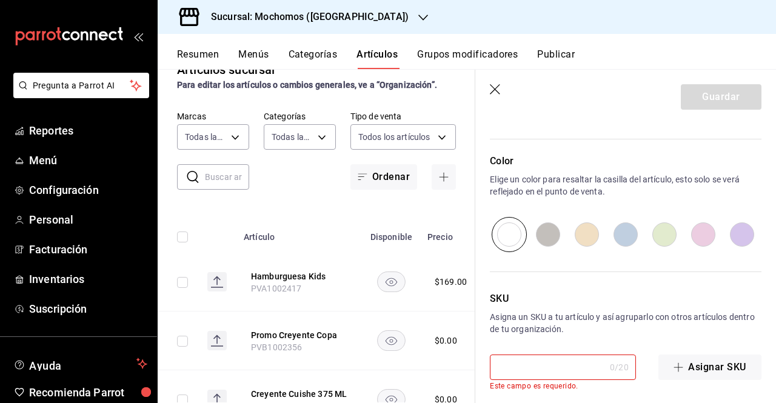
paste input "PVA1002416"
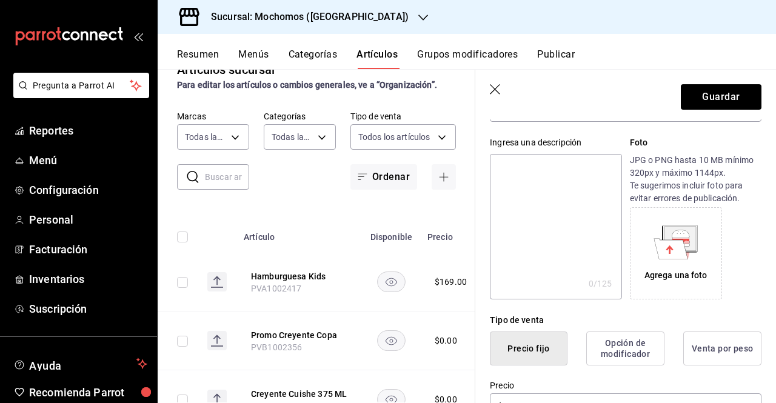
scroll to position [0, 0]
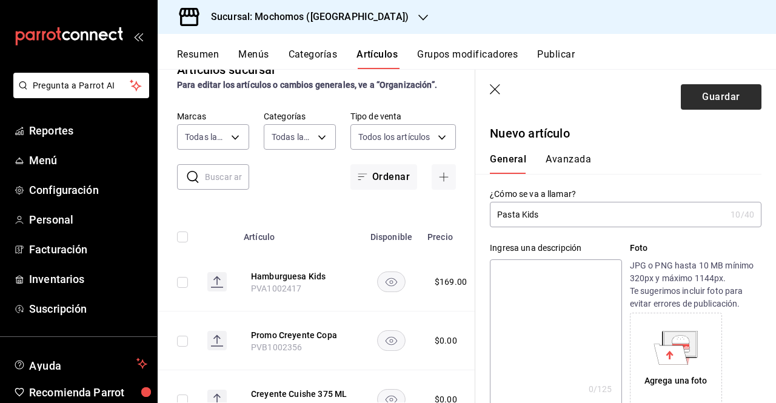
type input "PVA1002416"
click at [731, 97] on button "Guardar" at bounding box center [721, 96] width 81 height 25
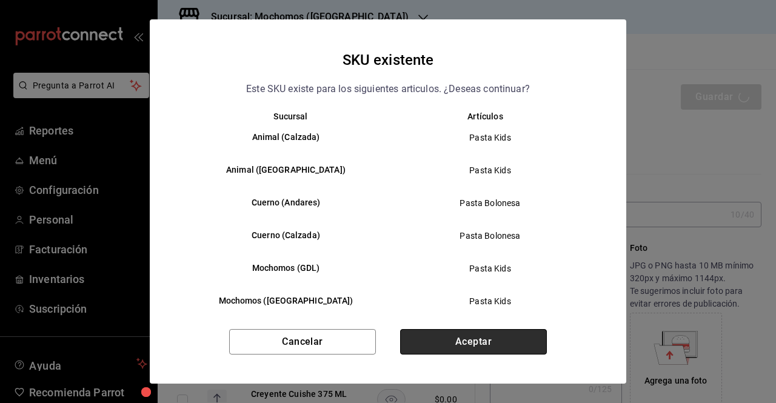
click at [544, 344] on button "Aceptar" at bounding box center [473, 341] width 147 height 25
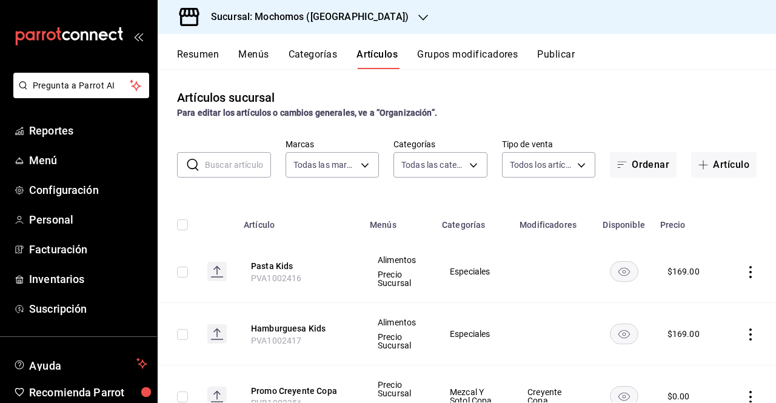
click at [252, 169] on input "text" at bounding box center [238, 165] width 66 height 24
click at [185, 272] on input "checkbox" at bounding box center [182, 272] width 11 height 11
checkbox input "true"
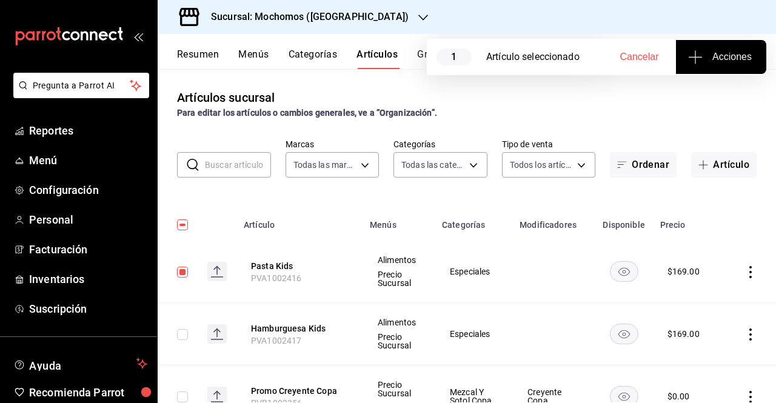
click at [728, 62] on span "Acciones" at bounding box center [721, 57] width 61 height 15
click at [728, 87] on li "Agregar tipo" at bounding box center [720, 95] width 91 height 32
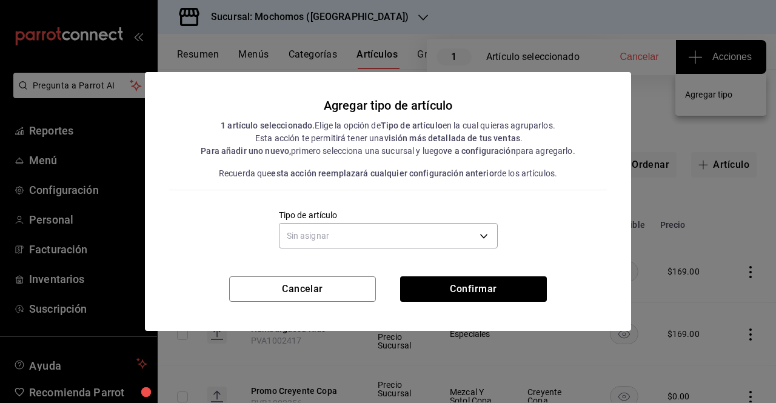
click at [489, 254] on div "Agregar tipo de artículo 1 artículo seleccionado. Elige la opción de Tipo de ar…" at bounding box center [388, 174] width 486 height 204
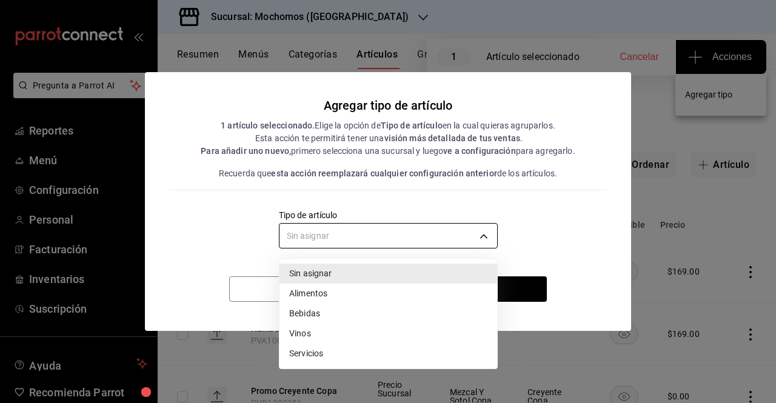
click at [486, 243] on body "Pregunta a Parrot AI Reportes Menú Configuración Personal Facturación Inventari…" at bounding box center [388, 201] width 776 height 403
click at [395, 298] on li "Alimentos" at bounding box center [389, 294] width 218 height 20
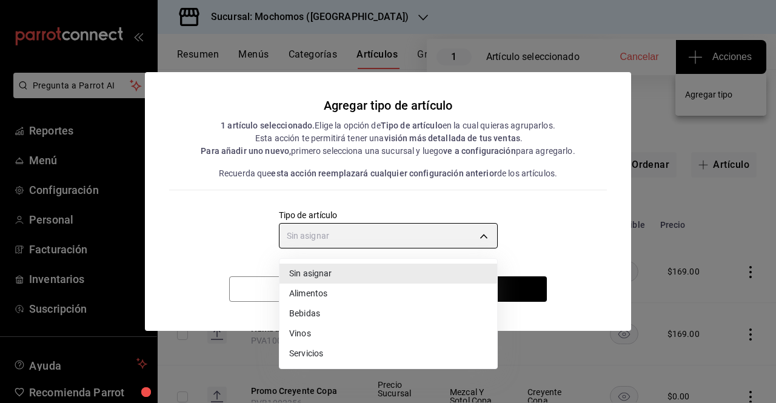
type input "a9c5c5d7-09f7-4d61-88a6-a13d33eec0fd"
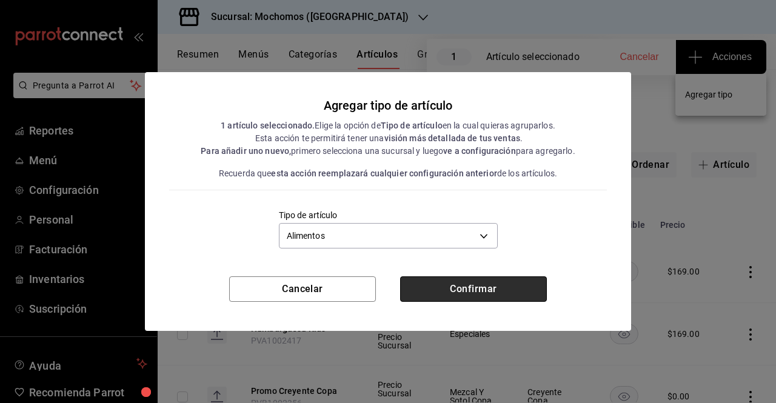
click at [452, 286] on button "Confirmar" at bounding box center [473, 289] width 147 height 25
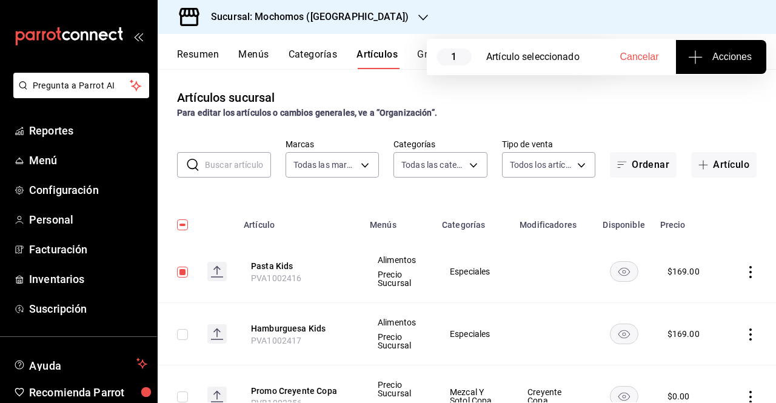
click at [190, 332] on td at bounding box center [178, 334] width 40 height 62
click at [184, 336] on input "checkbox" at bounding box center [182, 334] width 11 height 11
checkbox input "true"
click at [723, 69] on button "Acciones" at bounding box center [721, 57] width 90 height 34
click at [722, 90] on span "Agregar tipo" at bounding box center [721, 95] width 72 height 13
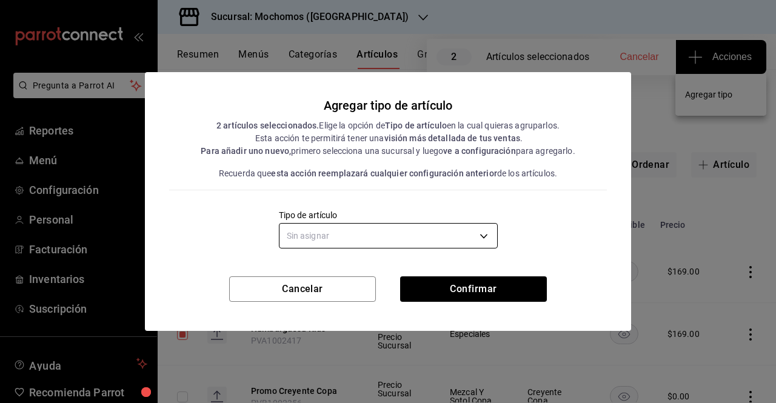
click at [479, 235] on body "Pregunta a Parrot AI Reportes Menú Configuración Personal Facturación Inventari…" at bounding box center [388, 201] width 776 height 403
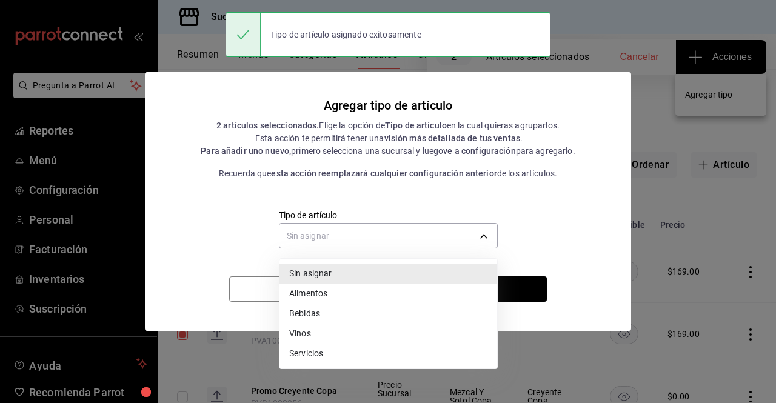
click at [355, 298] on li "Alimentos" at bounding box center [389, 294] width 218 height 20
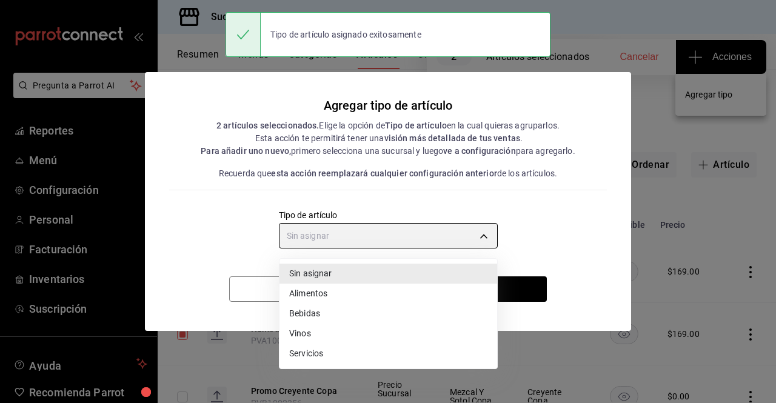
type input "a9c5c5d7-09f7-4d61-88a6-a13d33eec0fd"
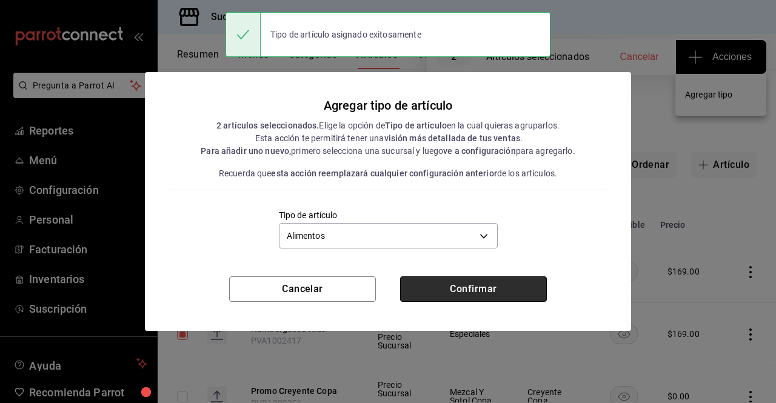
click at [450, 292] on button "Confirmar" at bounding box center [473, 289] width 147 height 25
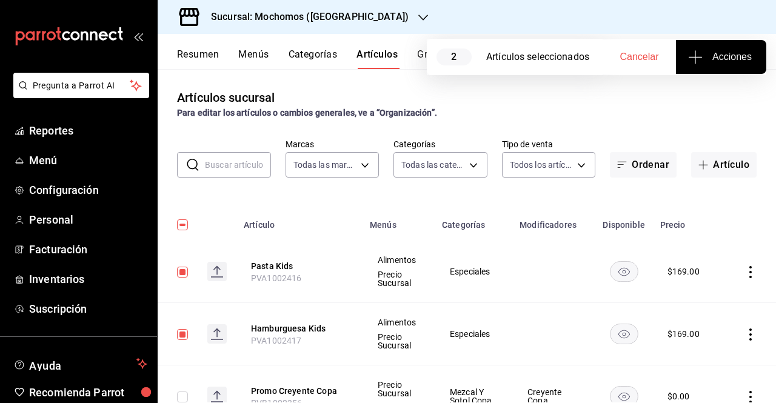
click at [181, 228] on input "checkbox" at bounding box center [182, 225] width 11 height 11
checkbox input "true"
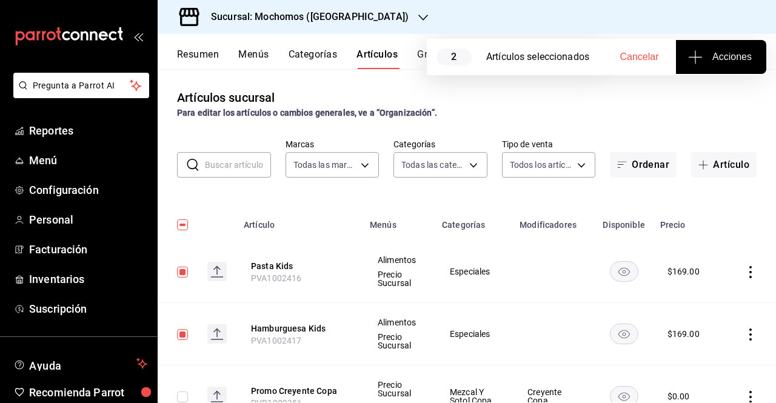
checkbox input "true"
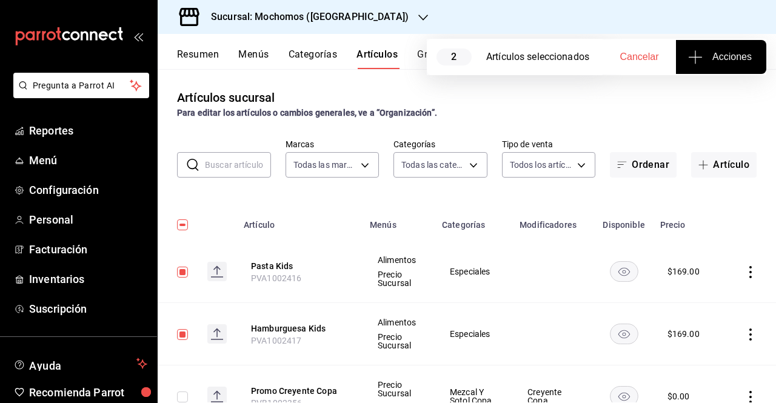
checkbox input "true"
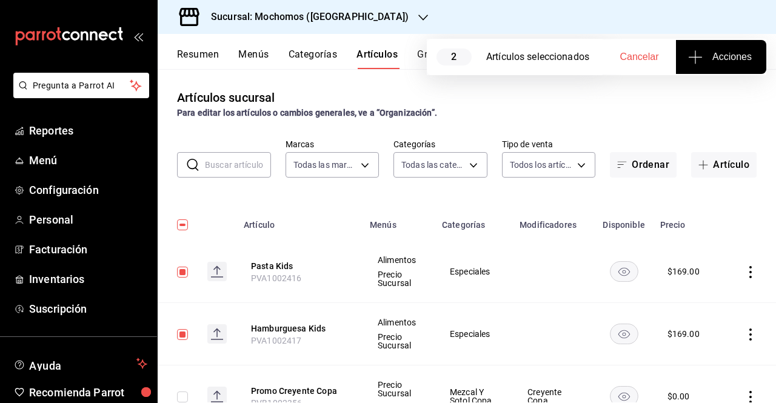
checkbox input "true"
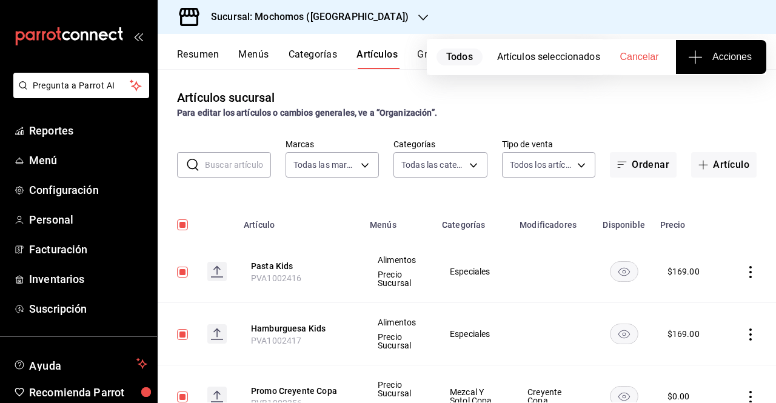
click at [183, 221] on input "checkbox" at bounding box center [182, 225] width 11 height 11
checkbox input "false"
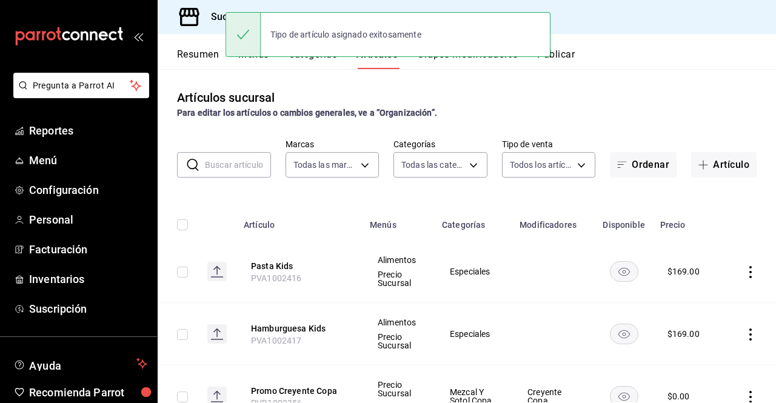
click at [230, 174] on input "text" at bounding box center [238, 165] width 66 height 24
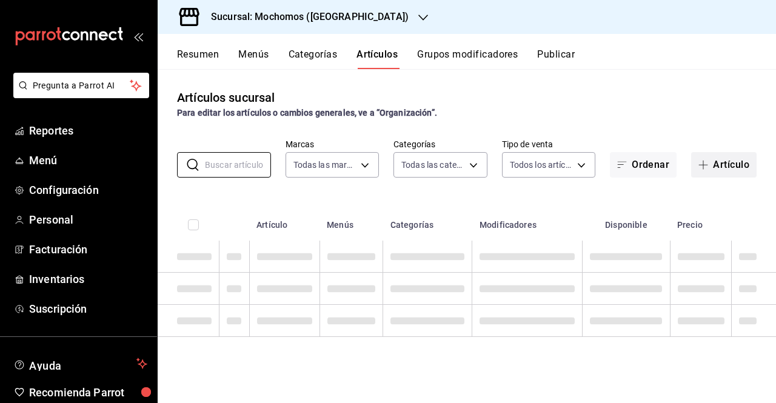
click at [734, 168] on button "Artículo" at bounding box center [723, 164] width 65 height 25
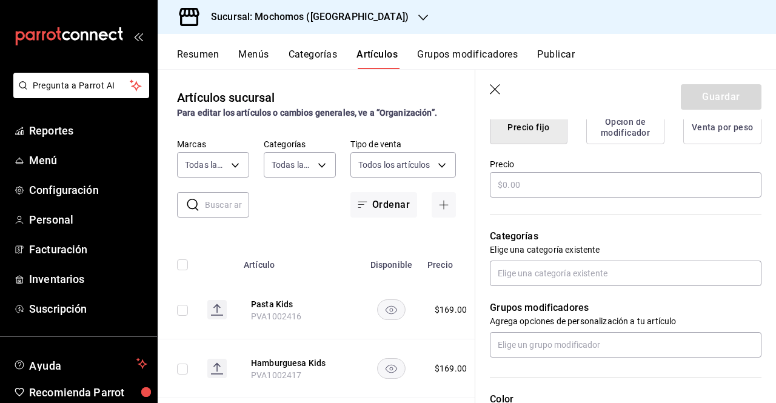
scroll to position [318, 0]
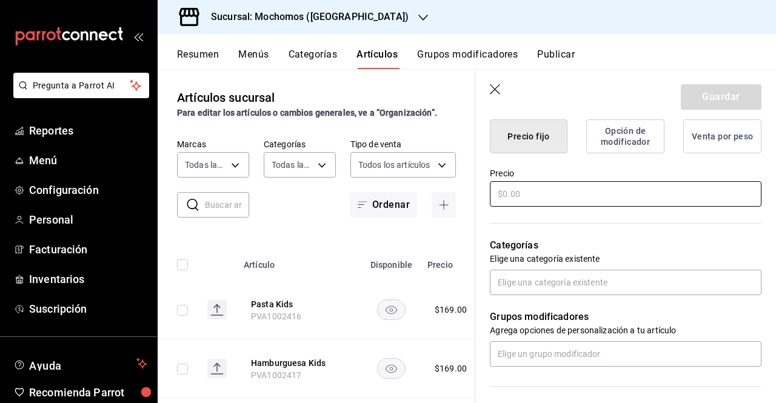
click at [538, 192] on input "text" at bounding box center [626, 193] width 272 height 25
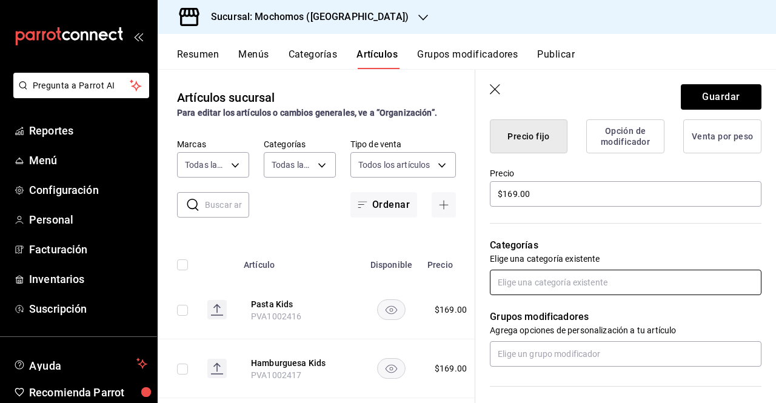
click at [705, 280] on input "text" at bounding box center [626, 282] width 272 height 25
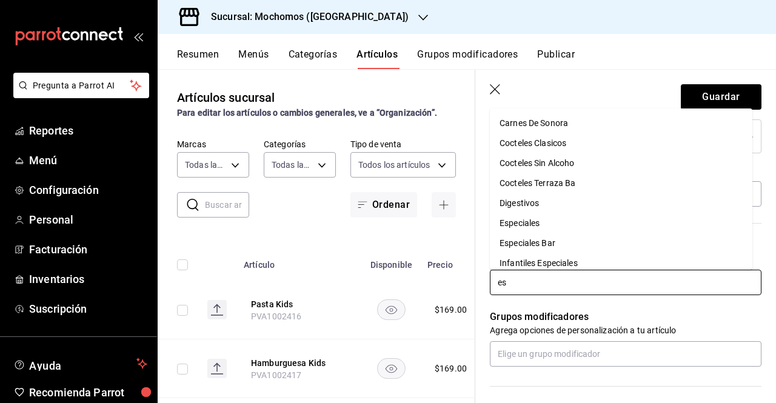
click at [588, 229] on li "Especiales" at bounding box center [621, 223] width 263 height 20
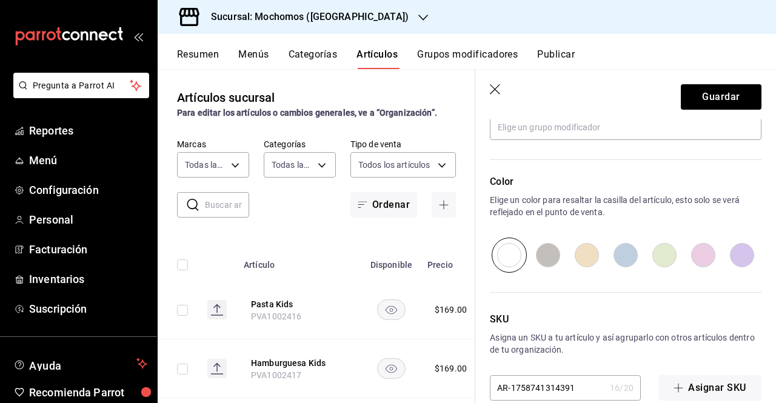
scroll to position [605, 0]
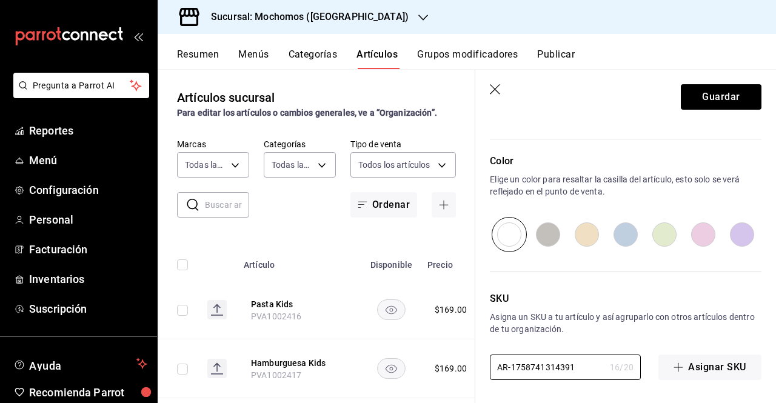
drag, startPoint x: 580, startPoint y: 367, endPoint x: 400, endPoint y: 363, distance: 180.7
click at [400, 363] on main "Artículos sucursal Para editar los artículos o cambios generales, ve a “Organiz…" at bounding box center [467, 236] width 618 height 334
paste input "PVA1002419"
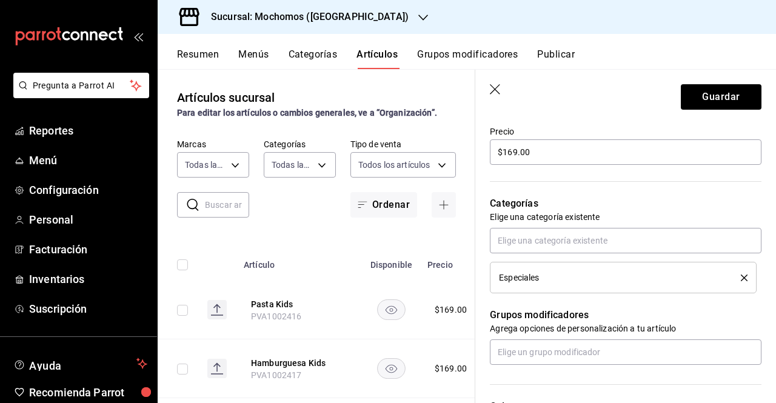
scroll to position [364, 0]
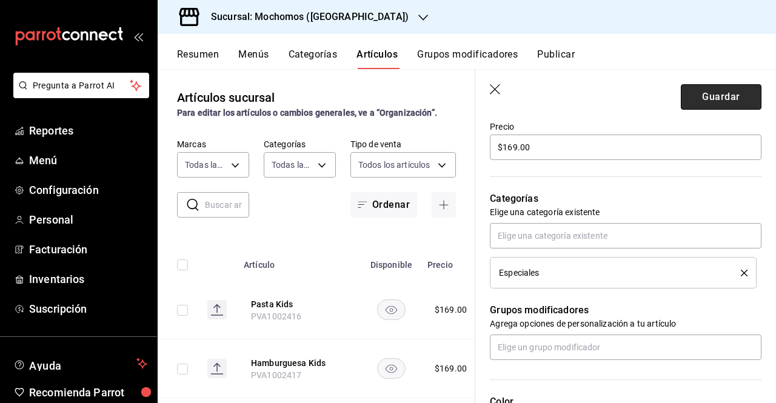
click at [703, 106] on button "Guardar" at bounding box center [721, 96] width 81 height 25
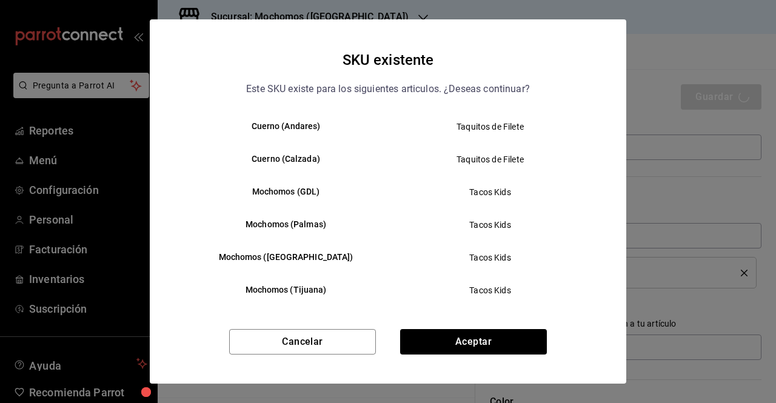
scroll to position [96, 0]
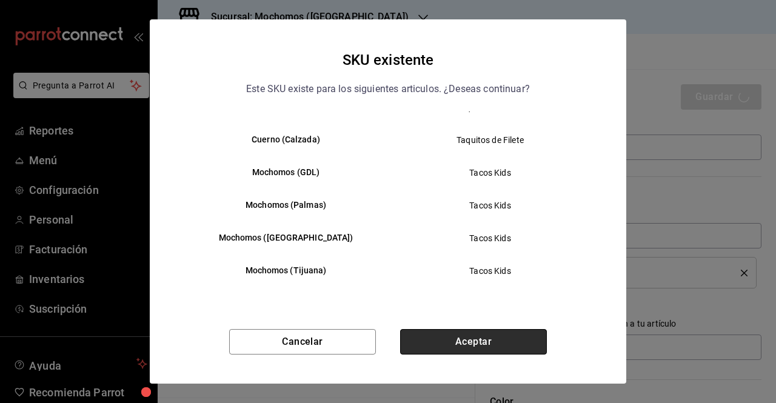
click at [468, 336] on button "Aceptar" at bounding box center [473, 341] width 147 height 25
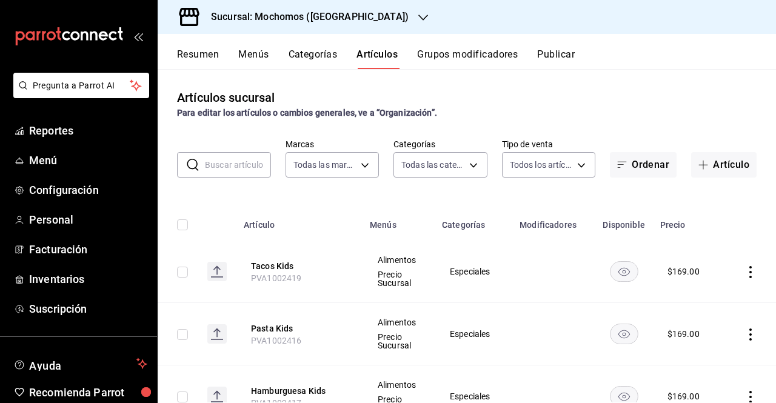
click at [188, 268] on td at bounding box center [178, 272] width 40 height 62
click at [184, 270] on input "checkbox" at bounding box center [182, 272] width 11 height 11
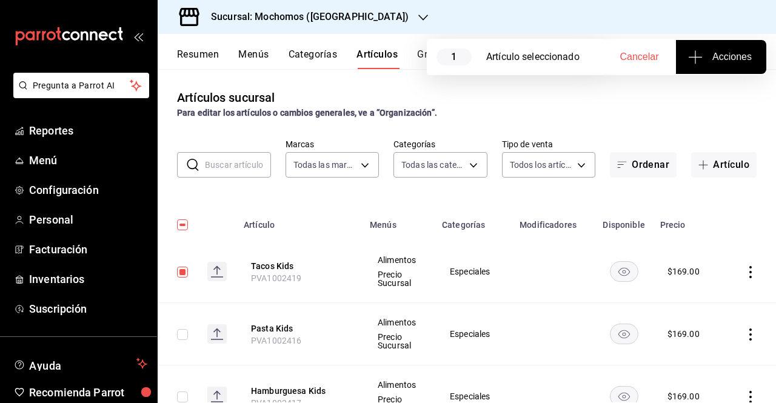
click at [720, 59] on span "Acciones" at bounding box center [721, 57] width 61 height 15
click at [700, 97] on span "Agregar tipo" at bounding box center [721, 95] width 72 height 13
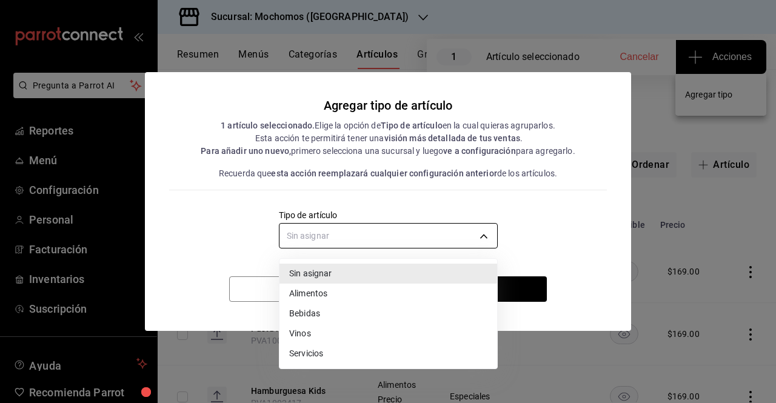
click at [460, 248] on body "Pregunta a Parrot AI Reportes Menú Configuración Personal Facturación Inventari…" at bounding box center [388, 201] width 776 height 403
click at [337, 299] on li "Alimentos" at bounding box center [389, 294] width 218 height 20
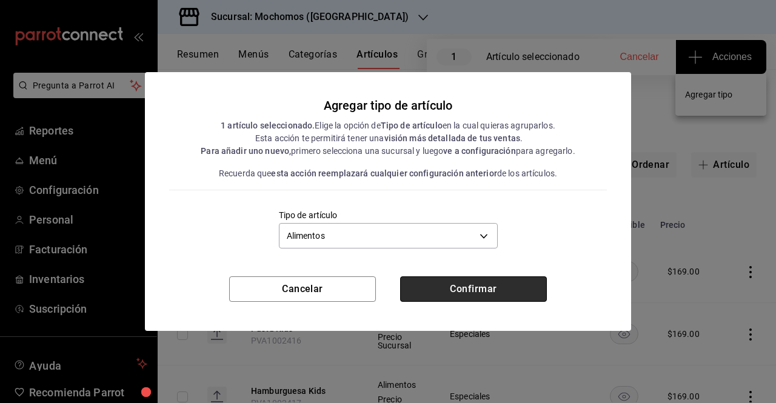
click at [426, 292] on button "Confirmar" at bounding box center [473, 289] width 147 height 25
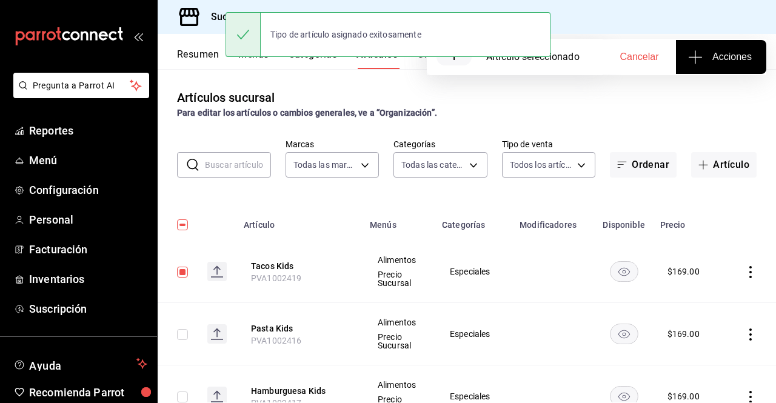
click at [649, 52] on span "Cancelar" at bounding box center [639, 57] width 39 height 11
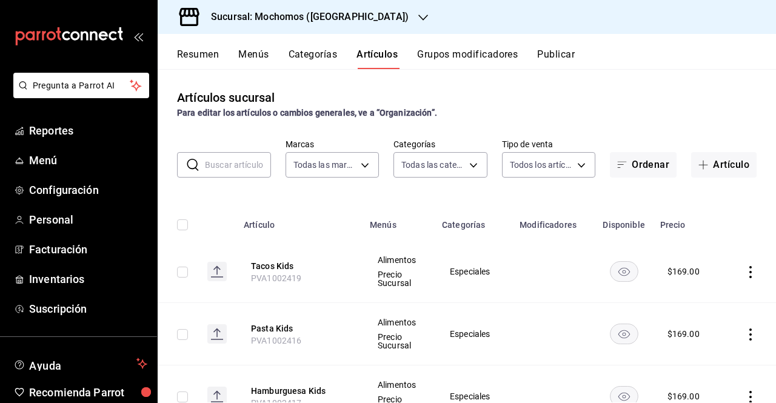
click at [561, 59] on button "Publicar" at bounding box center [556, 59] width 38 height 21
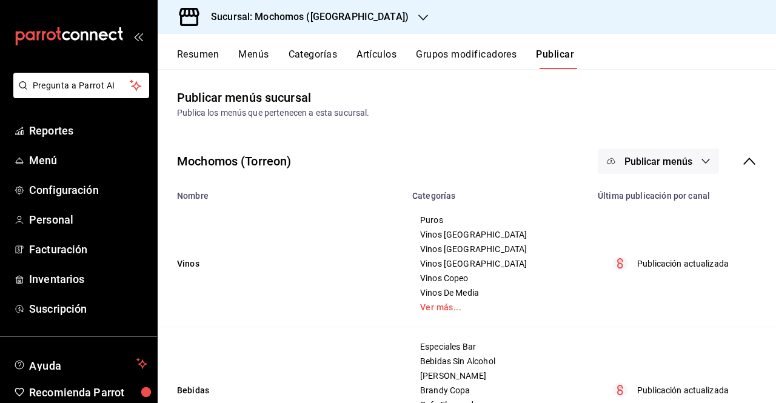
click at [685, 153] on button "Publicar menús" at bounding box center [658, 161] width 121 height 25
click at [663, 203] on span "Punto de venta" at bounding box center [667, 201] width 58 height 13
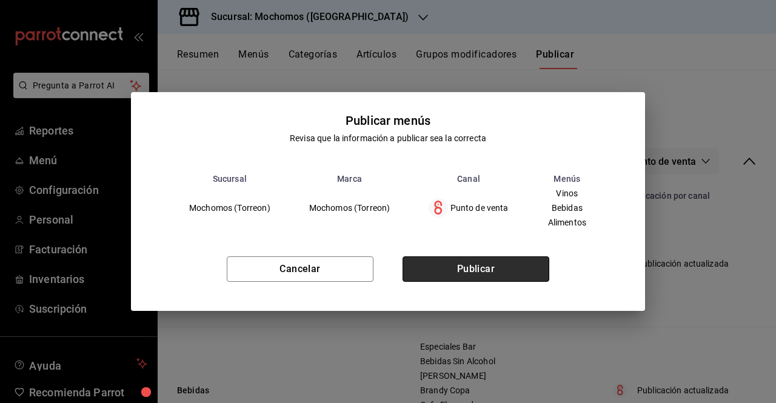
click at [484, 280] on button "Publicar" at bounding box center [476, 268] width 147 height 25
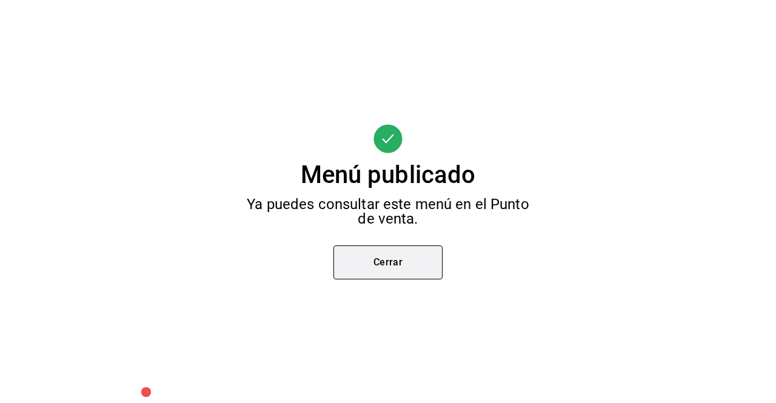
click at [365, 271] on button "Cerrar" at bounding box center [387, 263] width 109 height 34
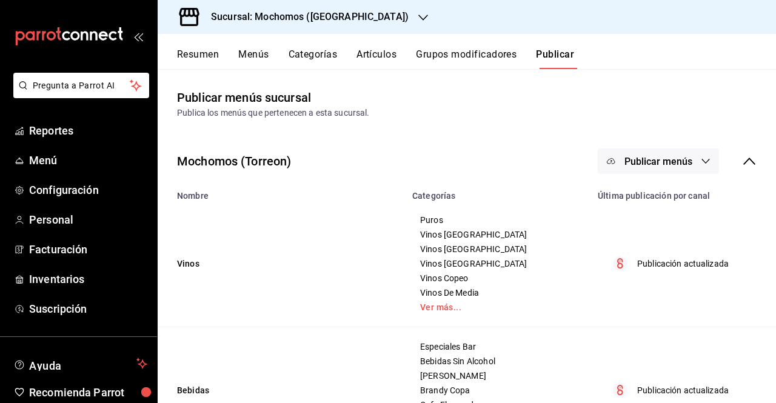
click at [357, 20] on div "Sucursal: Mochomos ([GEOGRAPHIC_DATA])" at bounding box center [300, 17] width 266 height 34
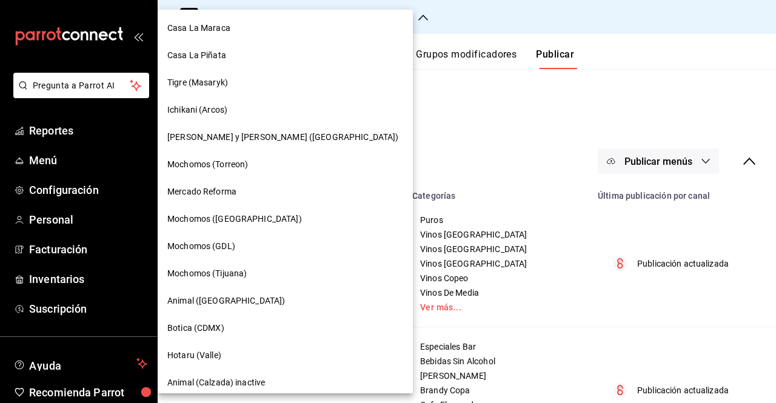
drag, startPoint x: 349, startPoint y: 76, endPoint x: 350, endPoint y: 83, distance: 7.5
click at [350, 83] on div at bounding box center [388, 201] width 776 height 403
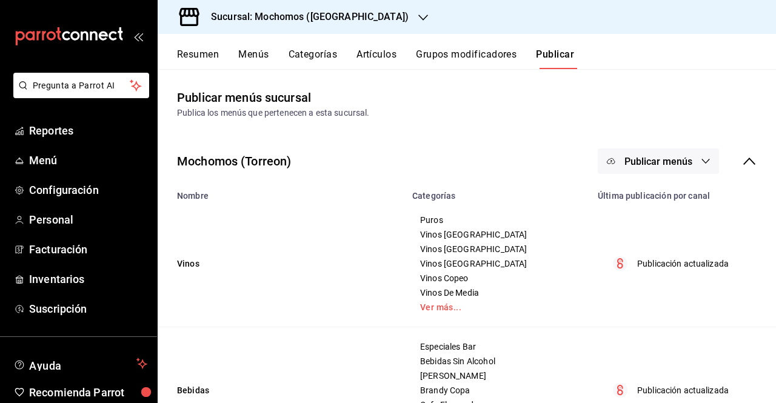
click at [340, 29] on div "Sucursal: Mochomos ([GEOGRAPHIC_DATA])" at bounding box center [300, 17] width 266 height 34
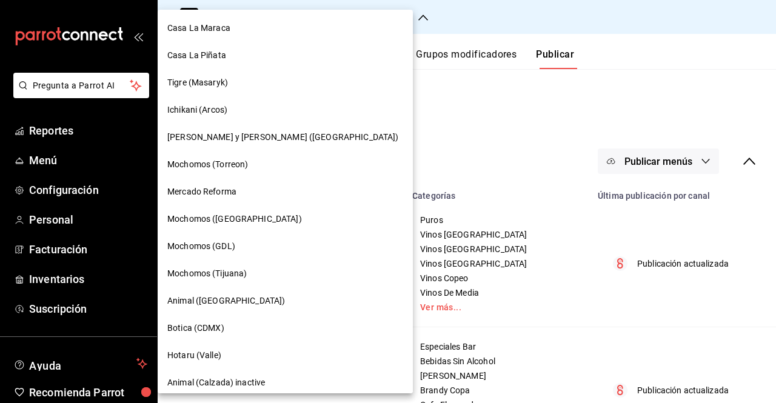
click at [291, 213] on div "Mochomos ([GEOGRAPHIC_DATA])" at bounding box center [285, 219] width 236 height 13
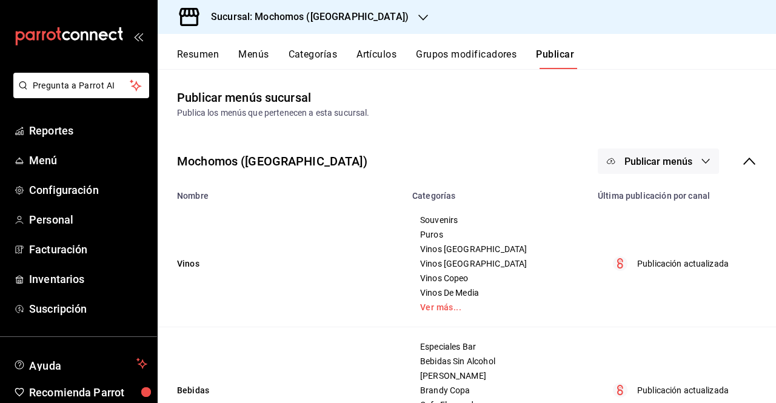
click at [381, 48] on div "Resumen Menús Categorías Artículos Grupos modificadores Publicar" at bounding box center [467, 51] width 618 height 35
click at [381, 50] on button "Artículos" at bounding box center [377, 59] width 40 height 21
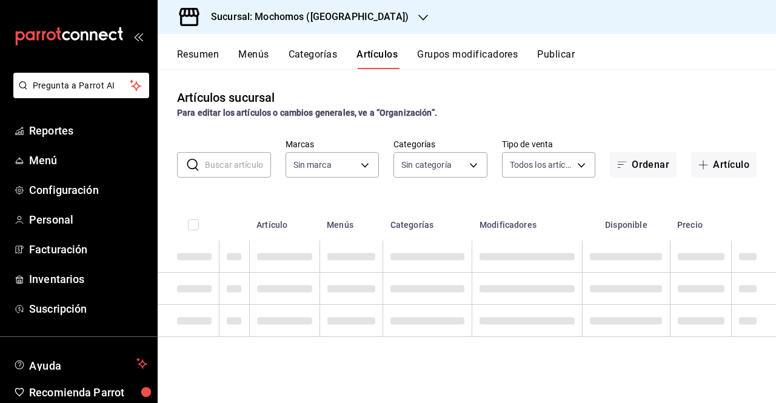
click at [235, 169] on input "text" at bounding box center [238, 165] width 66 height 24
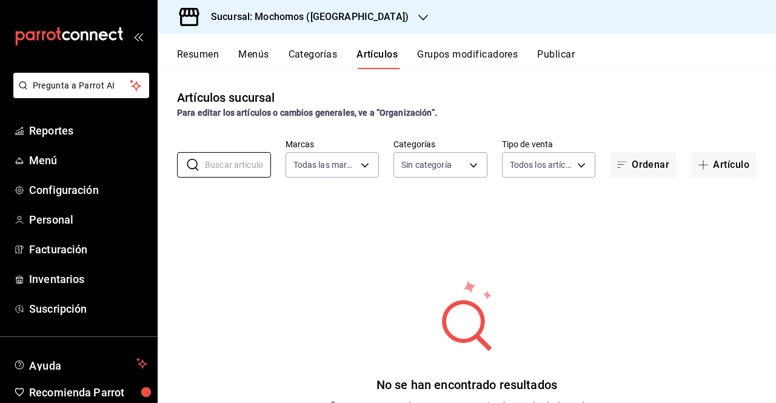
click at [471, 62] on button "Grupos modificadores" at bounding box center [467, 59] width 101 height 21
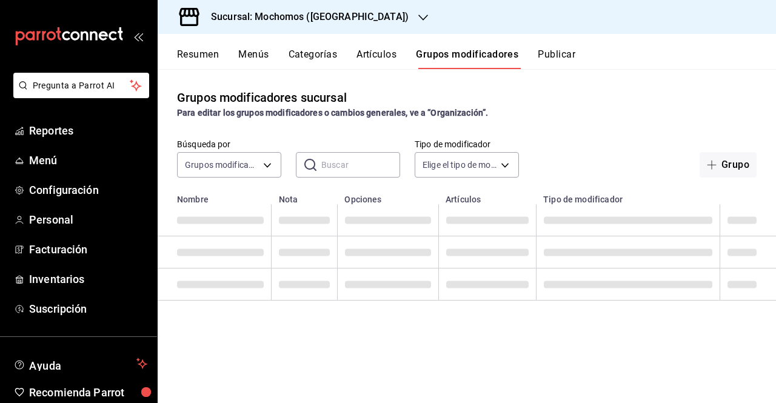
click at [399, 59] on div "Resumen Menús Categorías Artículos Grupos modificadores Publicar" at bounding box center [476, 59] width 599 height 21
click at [376, 55] on button "Artículos" at bounding box center [377, 59] width 40 height 21
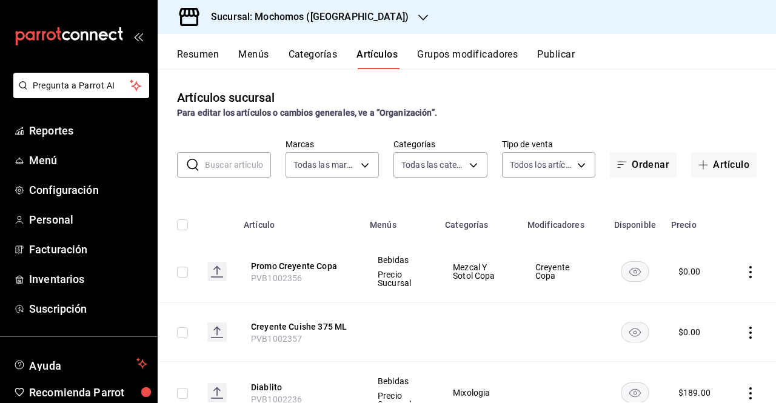
click at [242, 171] on input "text" at bounding box center [238, 165] width 66 height 24
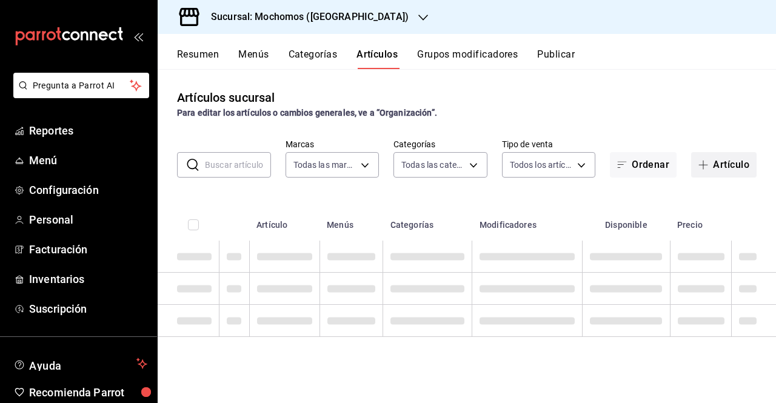
click at [732, 170] on button "Artículo" at bounding box center [723, 164] width 65 height 25
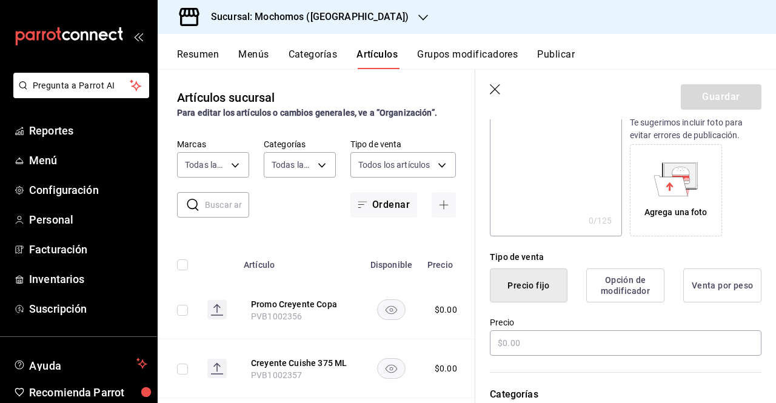
scroll to position [192, 0]
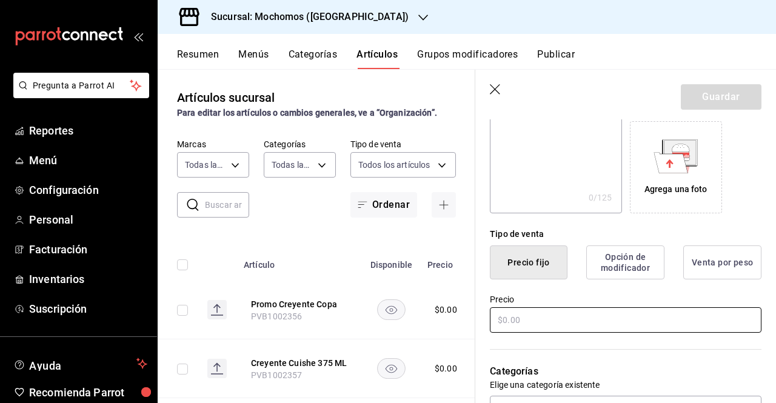
click at [572, 310] on input "text" at bounding box center [626, 319] width 272 height 25
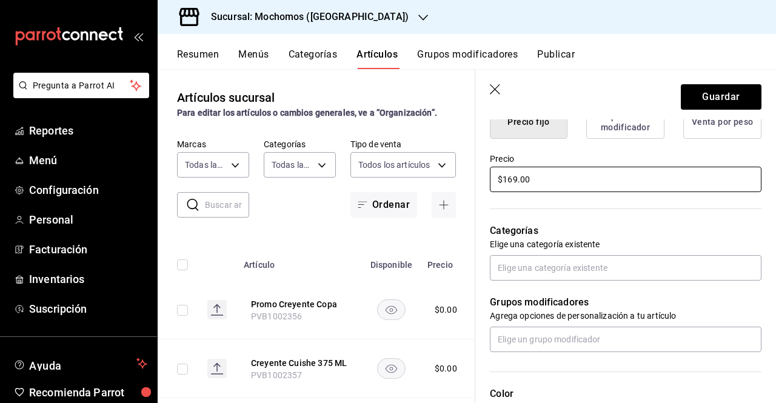
scroll to position [335, 0]
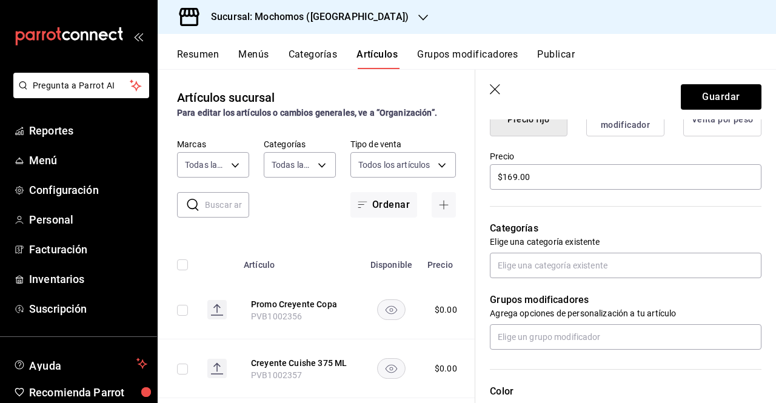
click at [634, 278] on div "Grupos modificadores Agrega opciones de personalización a tu artículo" at bounding box center [618, 314] width 286 height 72
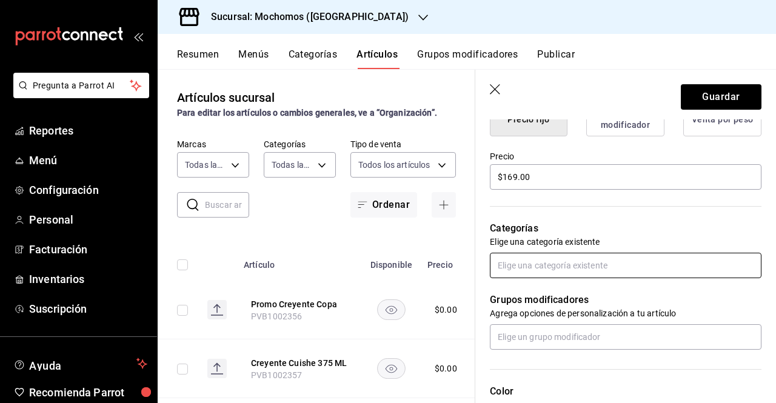
click at [637, 273] on input "text" at bounding box center [626, 265] width 272 height 25
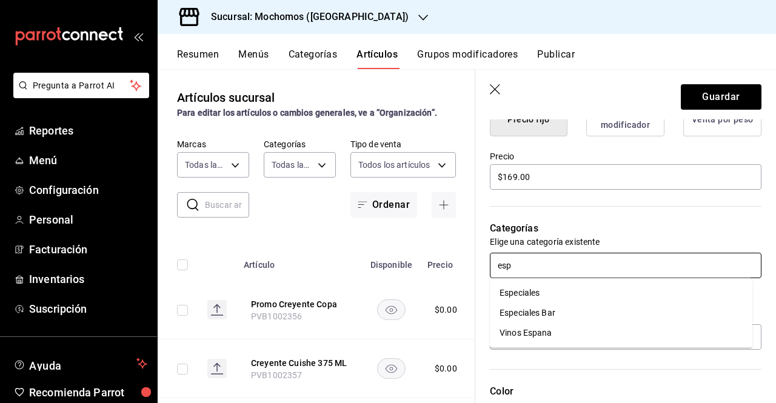
click at [586, 286] on li "Especiales" at bounding box center [621, 293] width 263 height 20
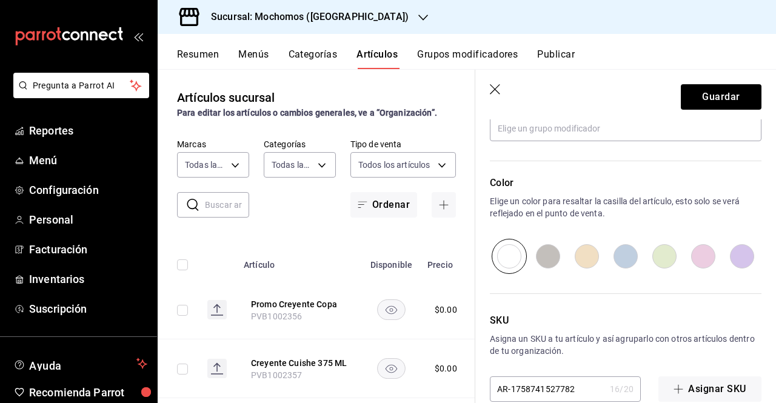
scroll to position [605, 0]
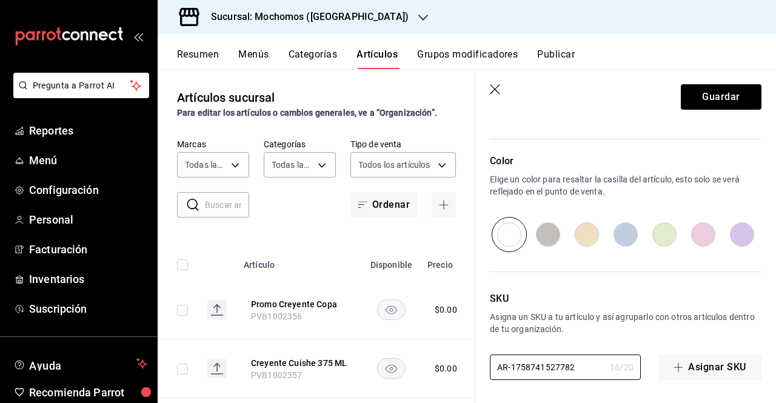
drag, startPoint x: 574, startPoint y: 367, endPoint x: 374, endPoint y: 363, distance: 200.1
click at [374, 363] on main "Artículos sucursal Para editar los artículos o cambios generales, ve a “Organiz…" at bounding box center [467, 236] width 618 height 334
paste input "PVA1002416"
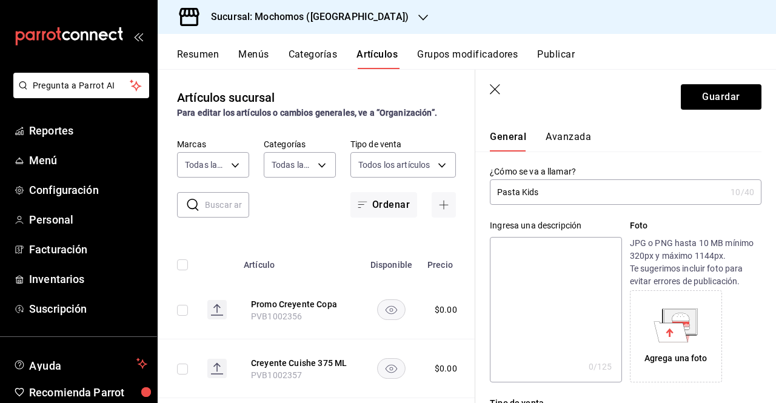
scroll to position [0, 0]
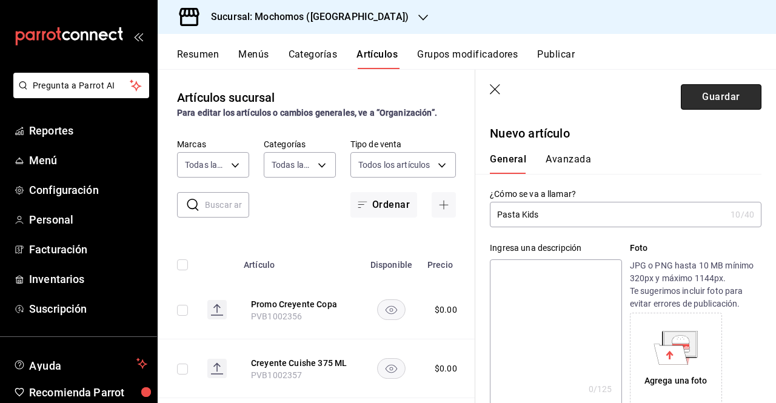
click at [706, 104] on button "Guardar" at bounding box center [721, 96] width 81 height 25
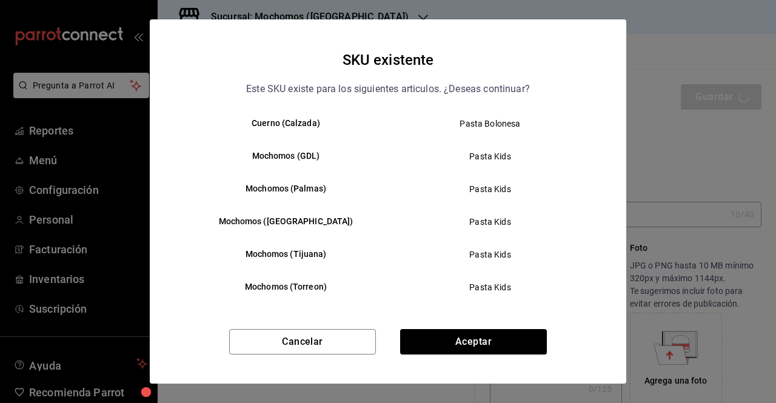
scroll to position [161, 0]
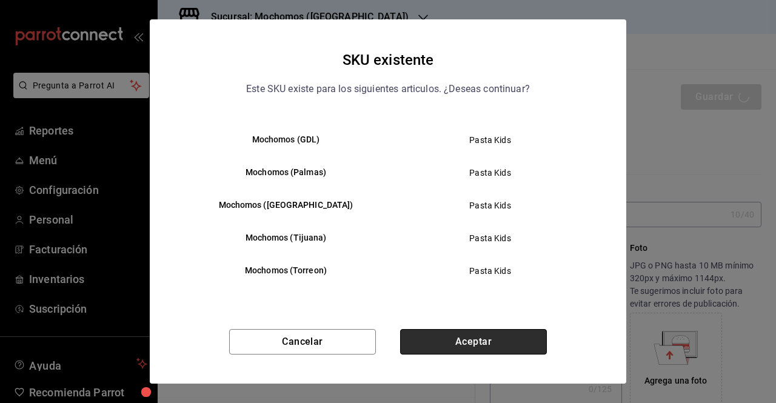
click at [480, 354] on button "Aceptar" at bounding box center [473, 341] width 147 height 25
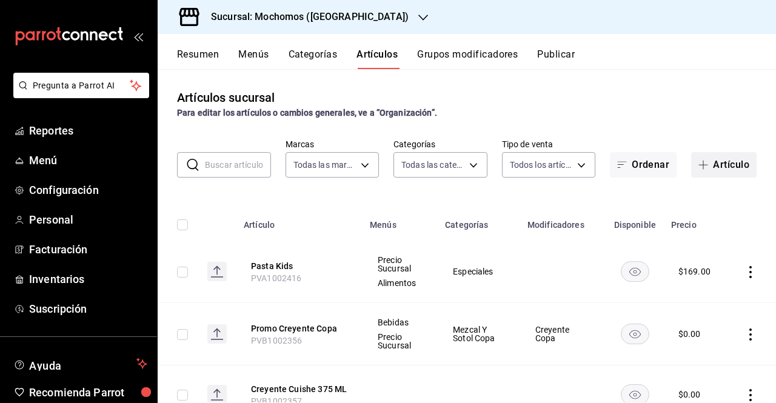
click at [720, 161] on button "Artículo" at bounding box center [723, 164] width 65 height 25
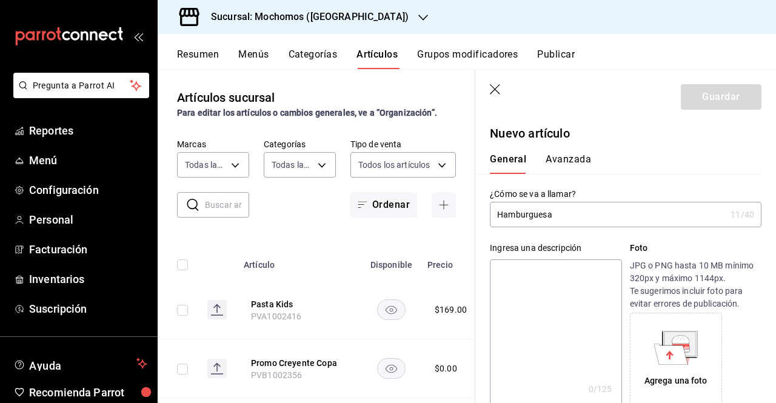
drag, startPoint x: 521, startPoint y: 224, endPoint x: 620, endPoint y: 213, distance: 99.4
click at [620, 213] on input "Hamburguesa" at bounding box center [608, 215] width 236 height 24
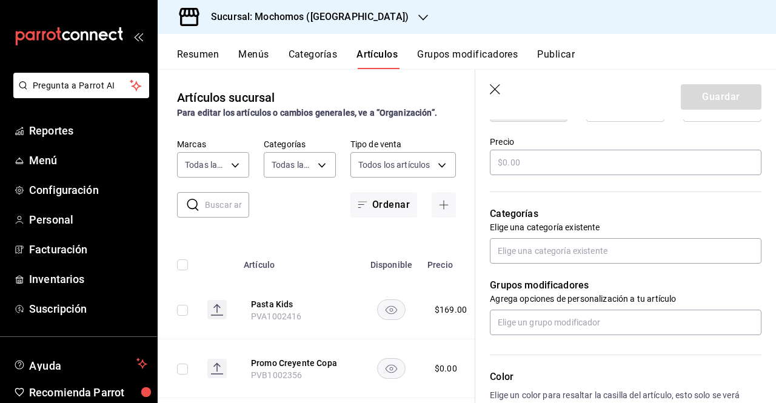
scroll to position [348, 0]
click at [585, 167] on input "text" at bounding box center [626, 163] width 272 height 25
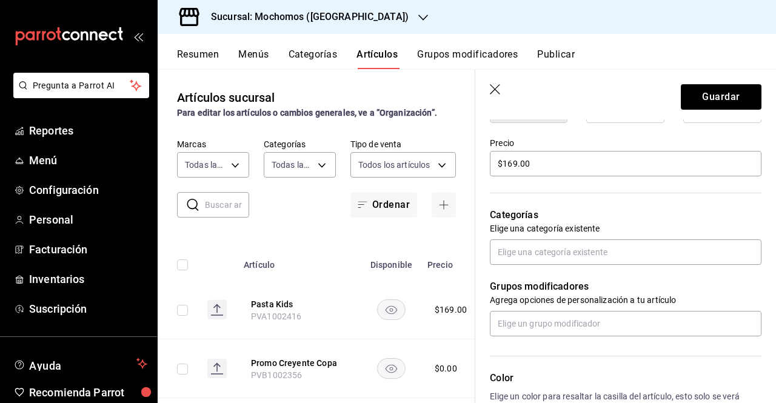
drag, startPoint x: 752, startPoint y: 241, endPoint x: 760, endPoint y: 247, distance: 9.5
click at [760, 247] on div "Nuevo artículo General Avanzada ¿Cómo se va a llamar? Hamburguesa Kids 16 /40 ¿…" at bounding box center [625, 196] width 301 height 850
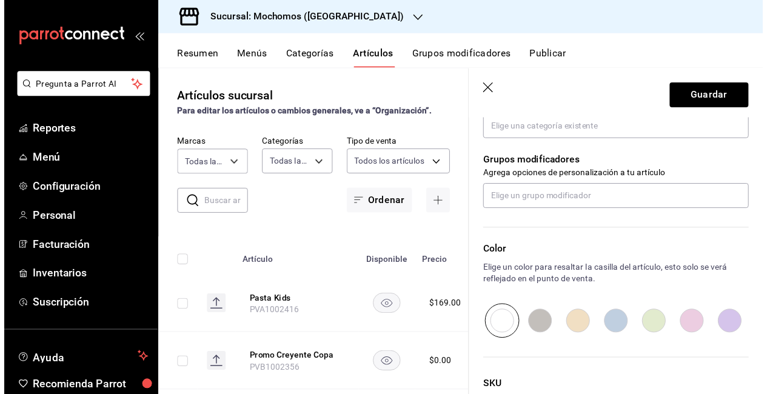
scroll to position [463, 0]
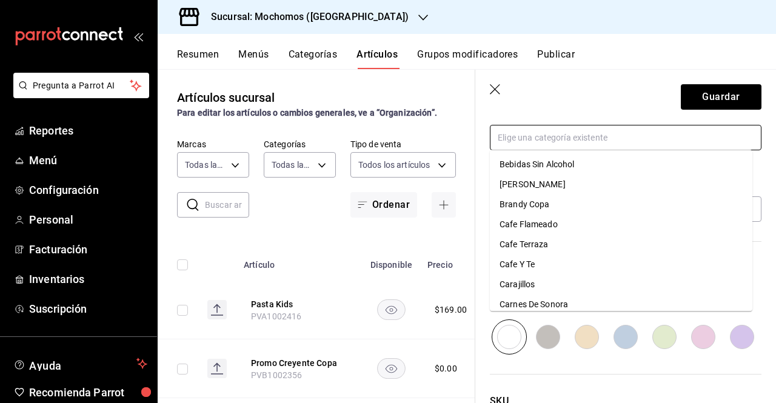
click at [569, 134] on input "text" at bounding box center [626, 137] width 272 height 25
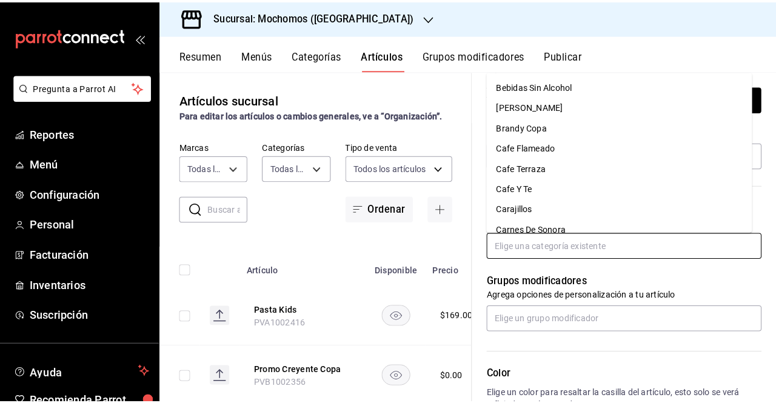
scroll to position [364, 0]
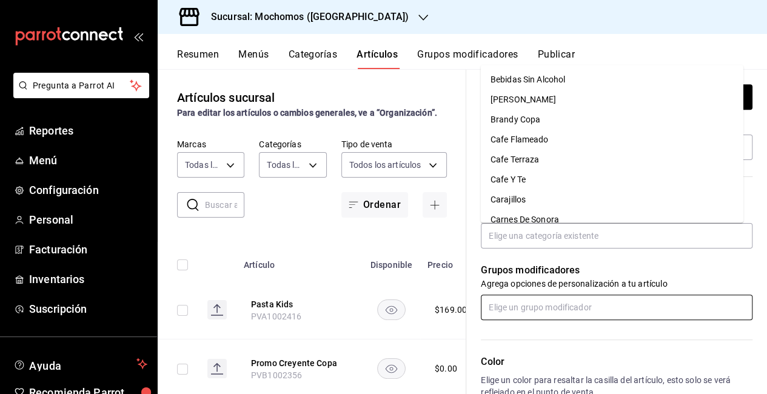
click at [610, 313] on input "text" at bounding box center [617, 307] width 272 height 25
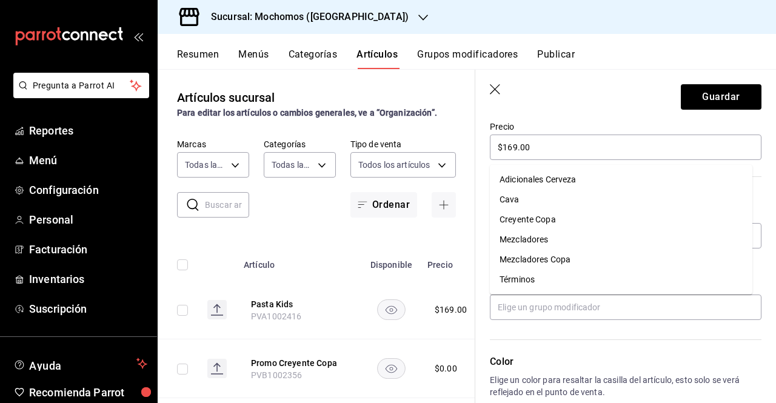
click at [651, 341] on div "Color Elige un color para resaltar la casilla del artículo, esto solo se verá r…" at bounding box center [618, 386] width 286 height 133
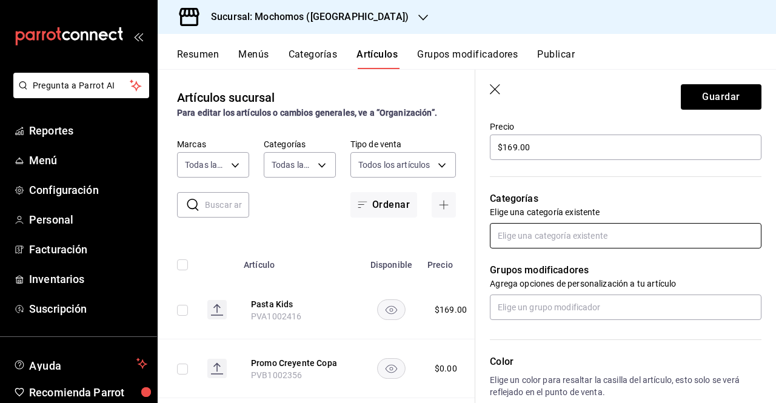
click at [599, 243] on input "text" at bounding box center [626, 235] width 272 height 25
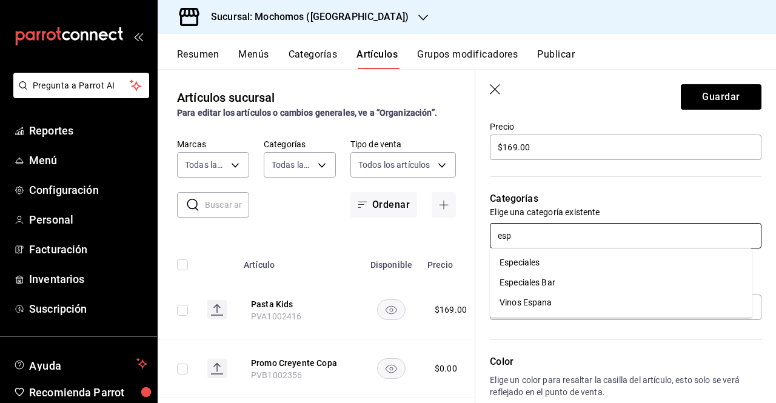
click at [551, 268] on li "Especiales" at bounding box center [621, 263] width 263 height 20
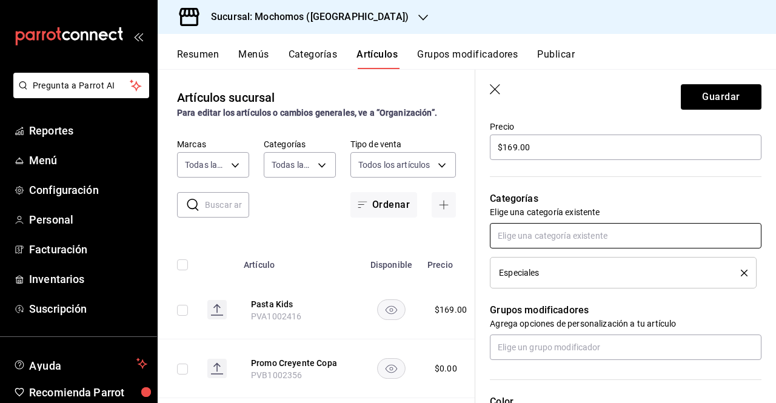
scroll to position [605, 0]
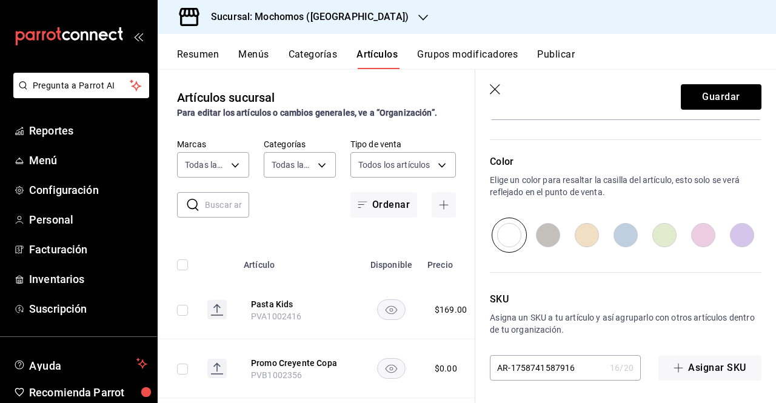
click at [582, 350] on div "SKU Asigna un SKU a tu artículo y así agruparlo con otros artículos dentro de t…" at bounding box center [618, 317] width 286 height 128
click at [581, 351] on div "SKU Asigna un SKU a tu artículo y así agruparlo con otros artículos dentro de t…" at bounding box center [618, 317] width 286 height 128
click at [581, 356] on input "AR-1758741587916" at bounding box center [547, 368] width 115 height 24
drag, startPoint x: 579, startPoint y: 369, endPoint x: 437, endPoint y: 372, distance: 141.9
click at [437, 372] on main "Artículos sucursal Para editar los artículos o cambios generales, ve a “Organiz…" at bounding box center [467, 236] width 618 height 334
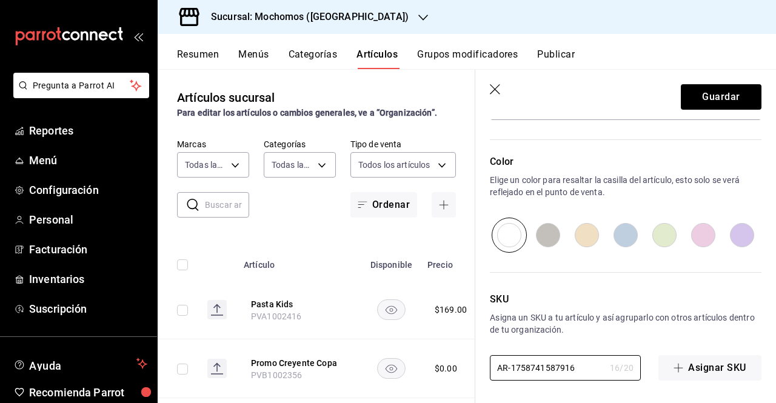
paste input "PVA1002417"
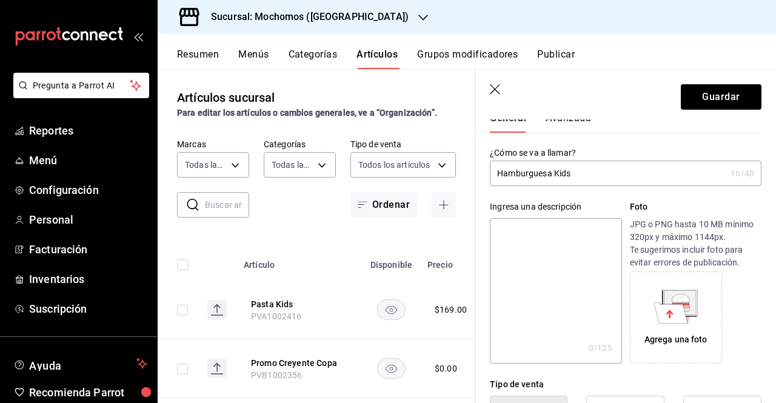
scroll to position [0, 0]
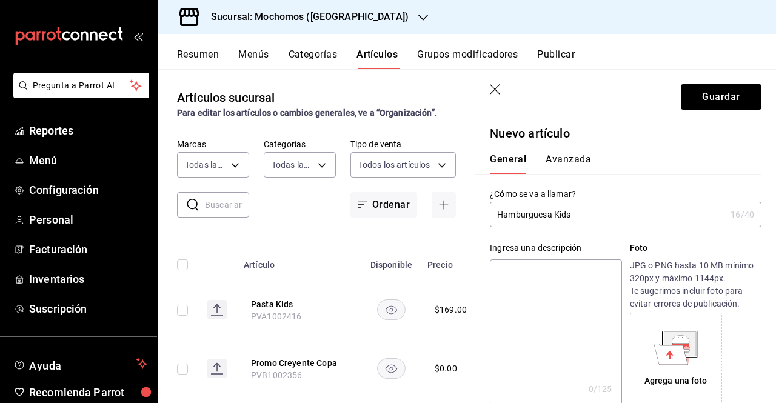
click at [708, 81] on header "Guardar" at bounding box center [625, 95] width 301 height 50
click at [716, 95] on button "Guardar" at bounding box center [721, 96] width 81 height 25
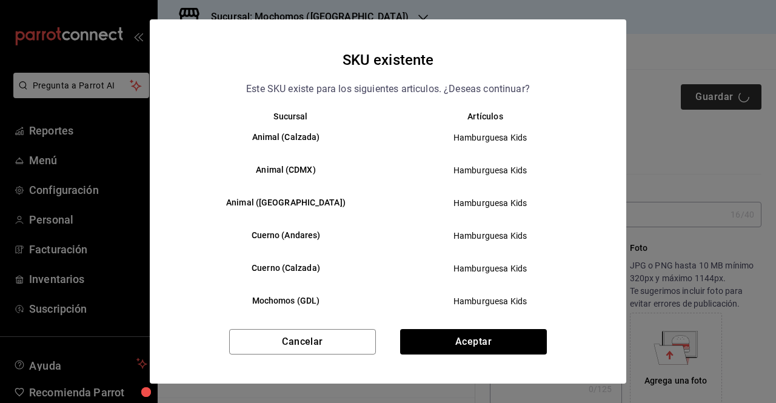
click at [716, 95] on div "SKU existente Este SKU existe para los siguientes articulos. ¿Deseas continuar?…" at bounding box center [388, 201] width 776 height 403
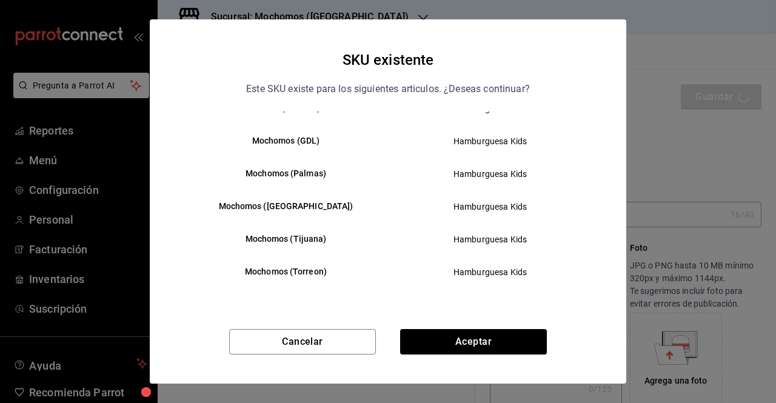
scroll to position [161, 0]
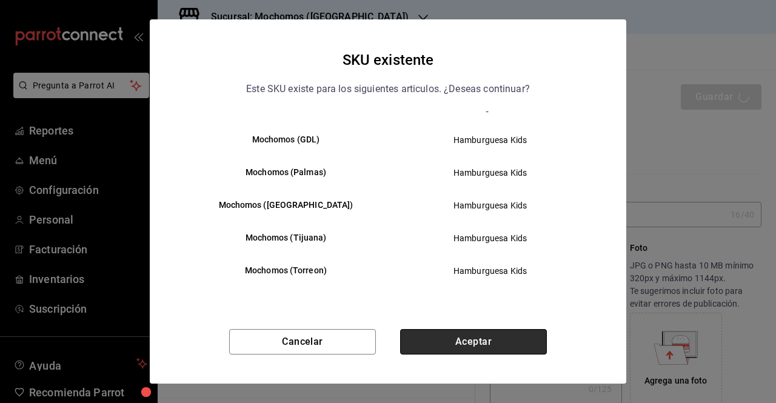
click at [503, 333] on button "Aceptar" at bounding box center [473, 341] width 147 height 25
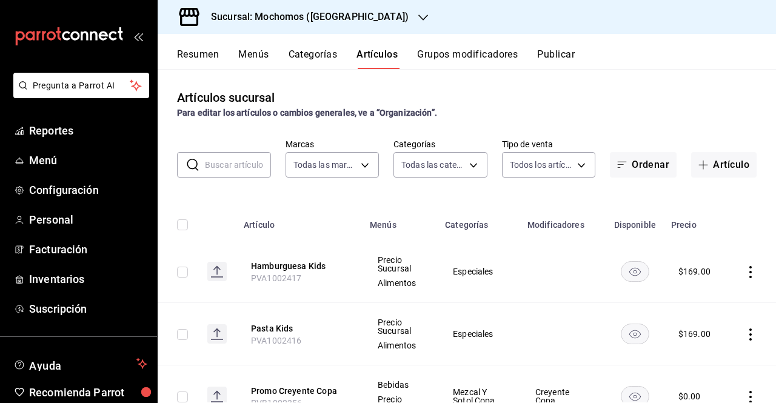
click at [234, 157] on input "text" at bounding box center [238, 165] width 66 height 24
click at [713, 181] on div "Artículos sucursal Para editar los artículos o cambios generales, ve a “Organiz…" at bounding box center [467, 235] width 618 height 333
click at [714, 172] on button "Artículo" at bounding box center [723, 164] width 65 height 25
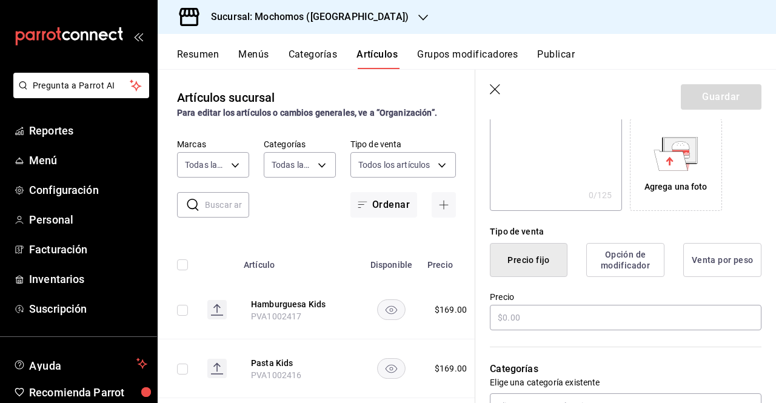
scroll to position [212, 0]
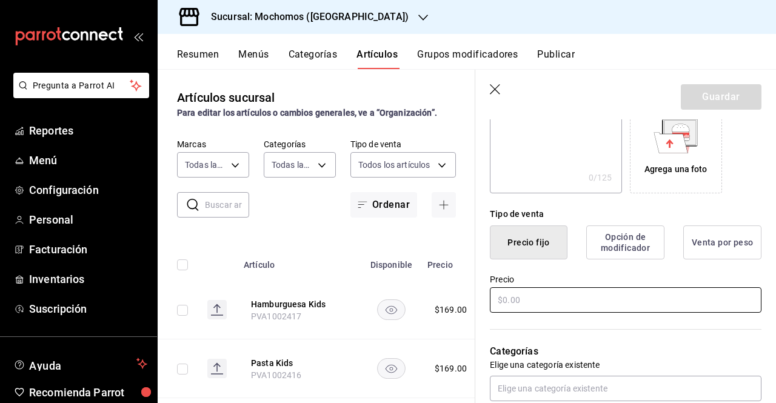
type input "Tacos Kids"
click at [569, 311] on input "text" at bounding box center [626, 299] width 272 height 25
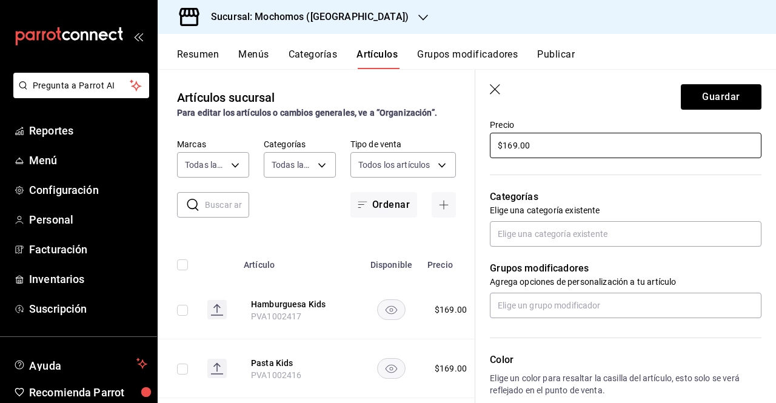
scroll to position [363, 0]
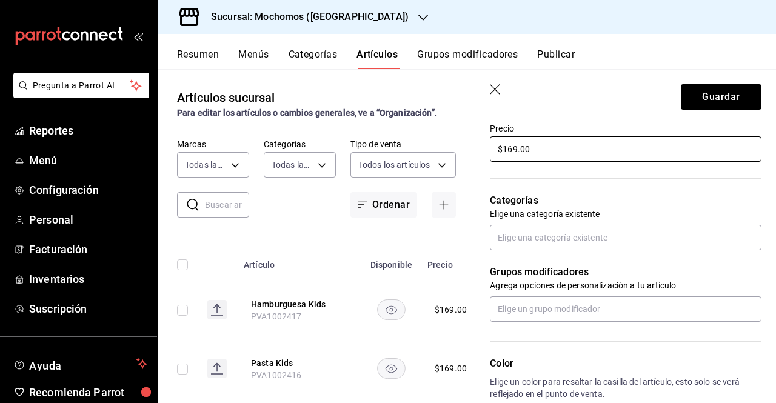
type input "$169.00"
click at [576, 252] on div "Grupos modificadores Agrega opciones de personalización a tu artículo" at bounding box center [618, 286] width 286 height 72
click at [582, 248] on input "text" at bounding box center [626, 237] width 272 height 25
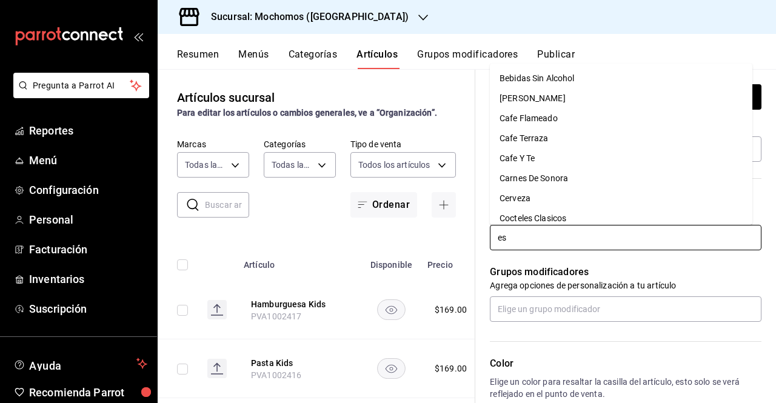
type input "esp"
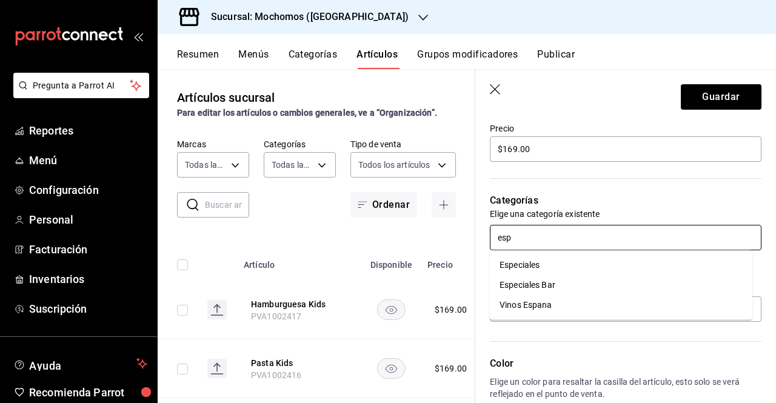
click at [551, 265] on li "Especiales" at bounding box center [621, 265] width 263 height 20
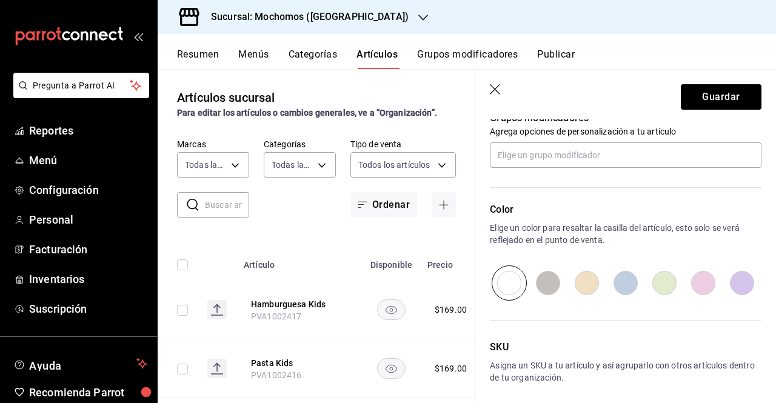
scroll to position [605, 0]
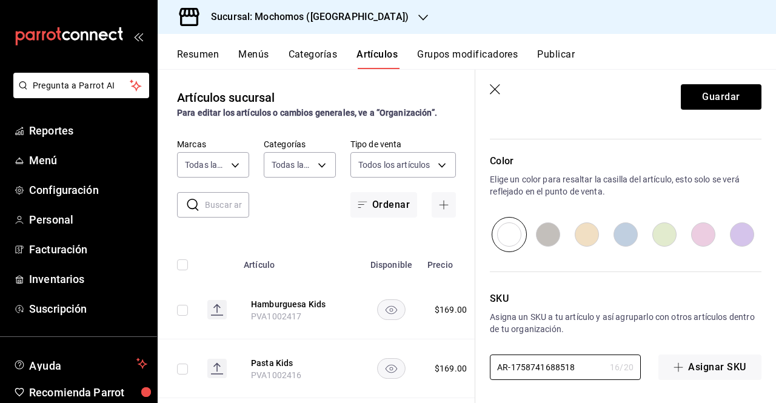
drag, startPoint x: 581, startPoint y: 369, endPoint x: 379, endPoint y: 378, distance: 202.2
click at [379, 378] on main "Artículos sucursal Para editar los artículos o cambios generales, ve a “Organiz…" at bounding box center [467, 236] width 618 height 334
paste input "PVA1002419"
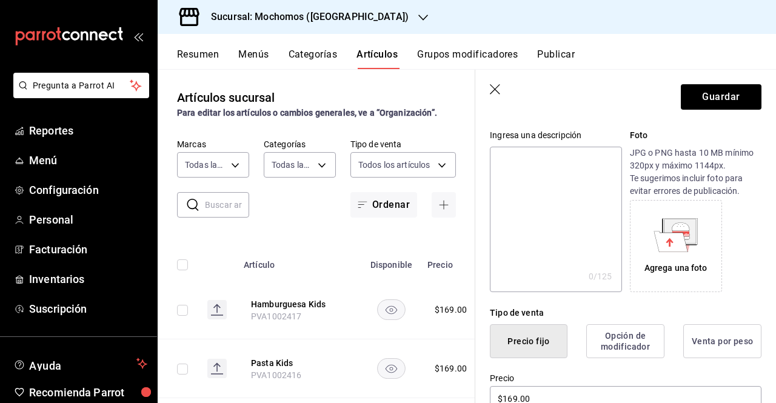
scroll to position [0, 0]
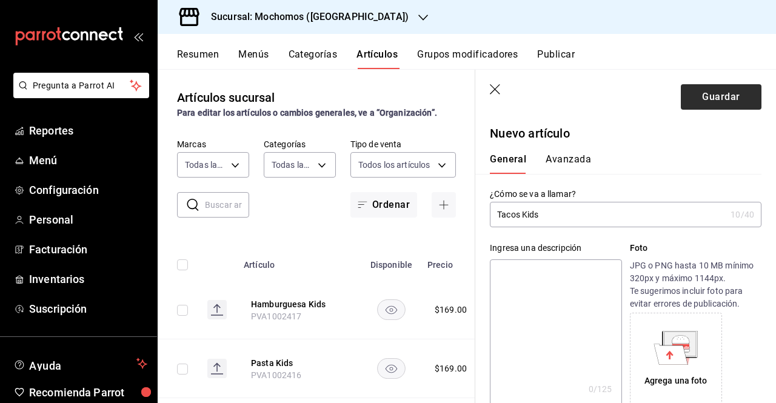
type input "PVA1002419"
click at [713, 95] on button "Guardar" at bounding box center [721, 96] width 81 height 25
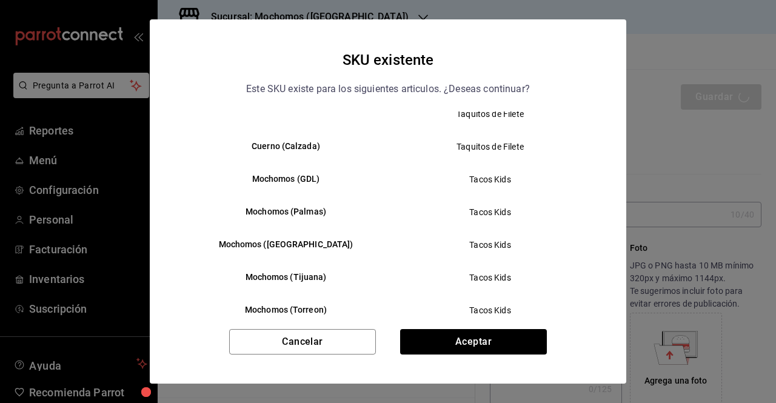
scroll to position [179, 0]
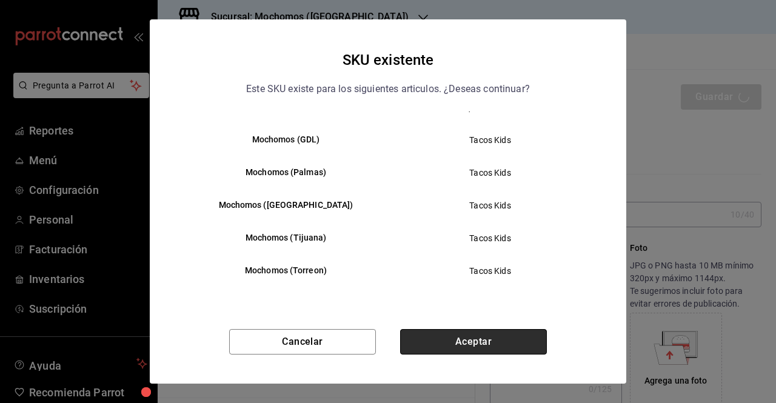
click at [511, 339] on button "Aceptar" at bounding box center [473, 341] width 147 height 25
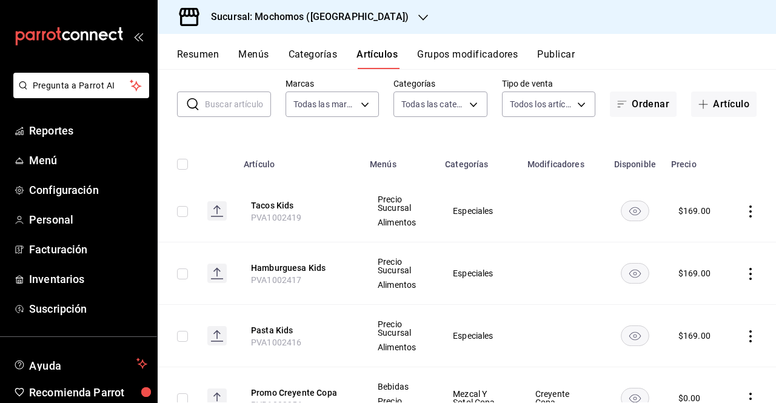
scroll to position [66, 0]
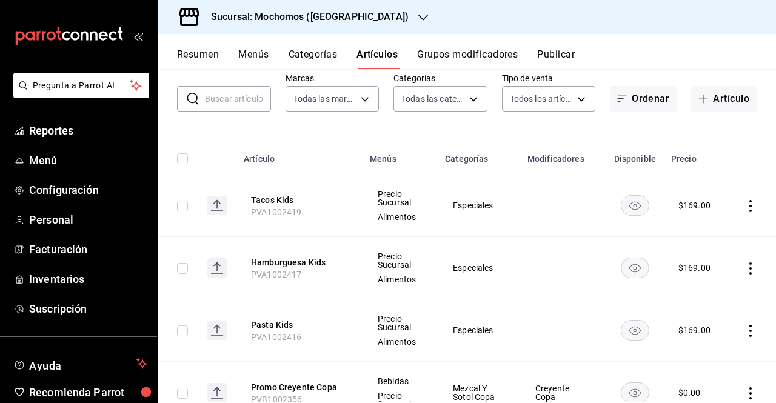
click at [187, 337] on td at bounding box center [178, 331] width 40 height 62
click at [186, 334] on input "checkbox" at bounding box center [182, 331] width 11 height 11
checkbox input "true"
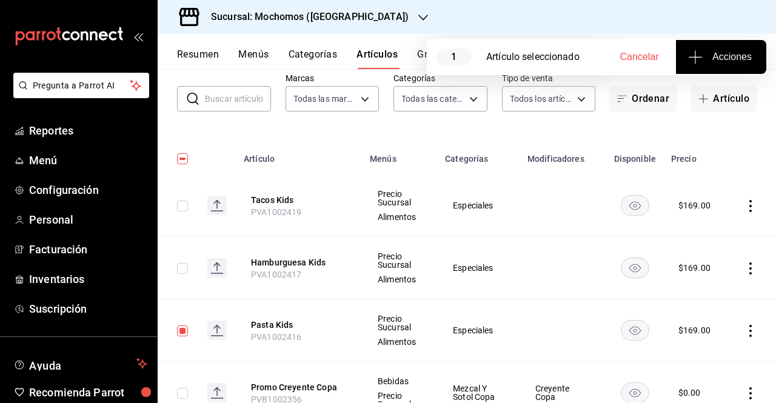
click at [181, 269] on input "checkbox" at bounding box center [182, 268] width 11 height 11
checkbox input "true"
click at [186, 205] on input "checkbox" at bounding box center [182, 206] width 11 height 11
checkbox input "true"
click at [723, 50] on span "Acciones" at bounding box center [721, 57] width 61 height 15
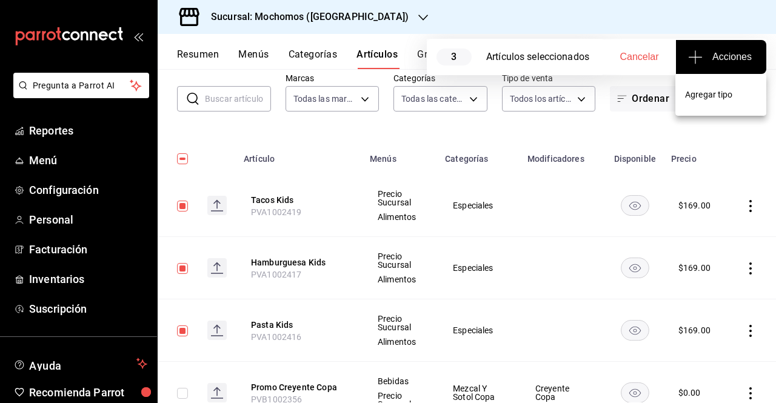
click at [690, 101] on span "Agregar tipo" at bounding box center [721, 95] width 72 height 13
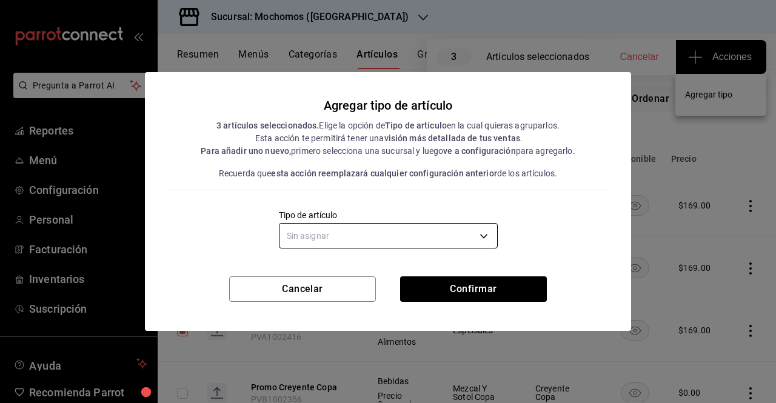
click at [427, 240] on body "Pregunta a Parrot AI Reportes Menú Configuración Personal Facturación Inventari…" at bounding box center [388, 201] width 776 height 403
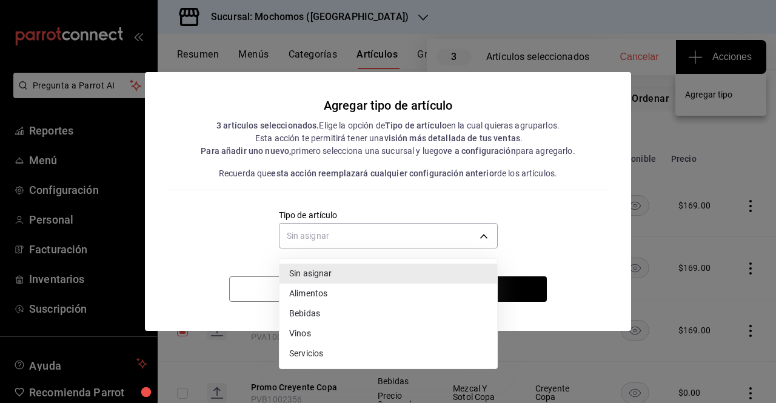
click at [363, 296] on li "Alimentos" at bounding box center [389, 294] width 218 height 20
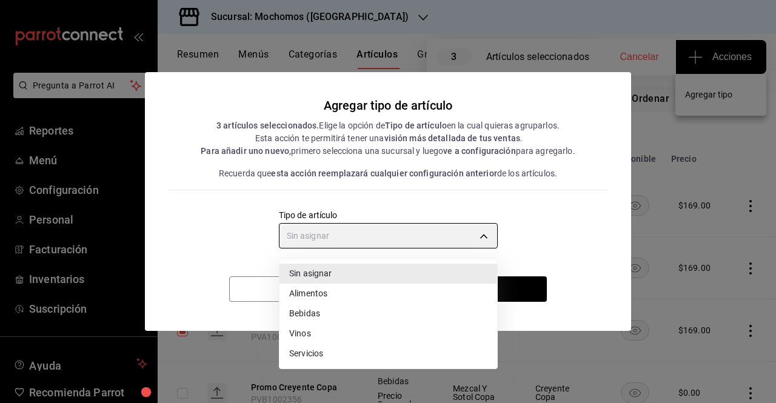
type input "a9c5c5d7-09f7-4d61-88a6-a13d33eec0fd"
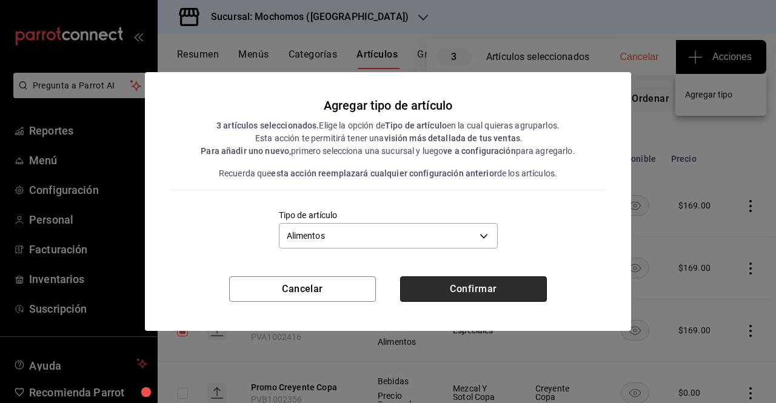
click at [467, 287] on button "Confirmar" at bounding box center [473, 289] width 147 height 25
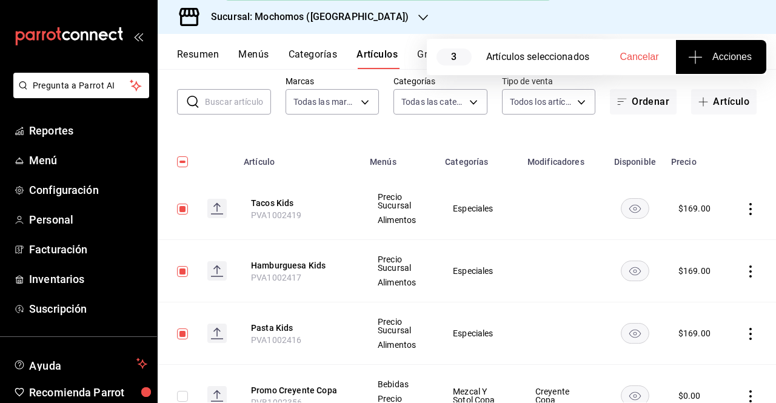
scroll to position [0, 0]
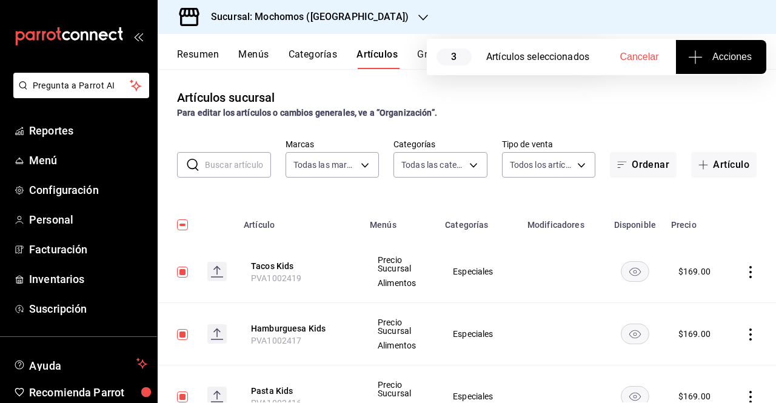
click at [411, 70] on div "Artículos sucursal Para editar los artículos o cambios generales, ve a “Organiz…" at bounding box center [467, 235] width 618 height 333
click at [415, 62] on div "Resumen Menús Categorías Artículos Grupos modificadores Publicar" at bounding box center [476, 59] width 599 height 21
click at [416, 61] on div "Resumen Menús Categorías Artículos Grupos modificadores Publicar" at bounding box center [476, 59] width 599 height 21
click at [423, 55] on button "Grupos modificadores" at bounding box center [467, 59] width 101 height 21
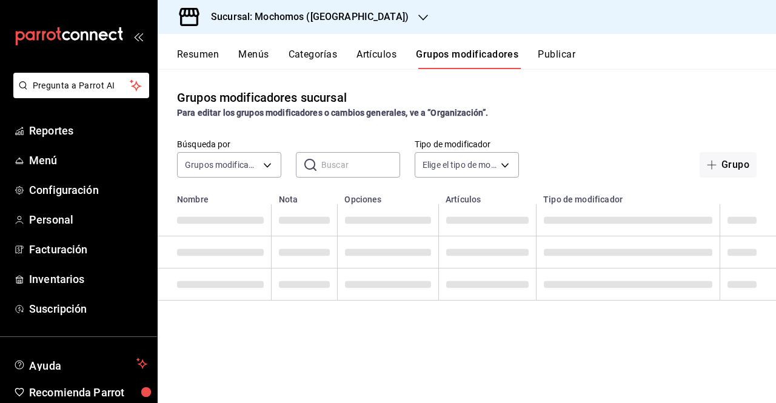
click at [555, 53] on button "Publicar" at bounding box center [557, 59] width 38 height 21
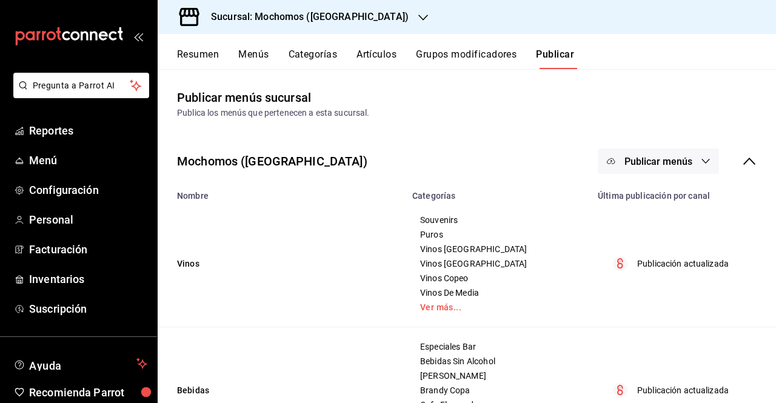
click at [643, 152] on button "Publicar menús" at bounding box center [658, 161] width 121 height 25
click at [655, 199] on span "Punto de venta" at bounding box center [667, 201] width 58 height 13
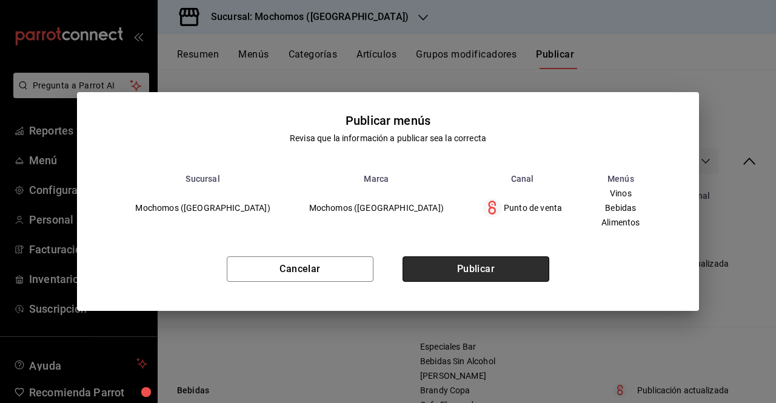
click at [520, 271] on button "Publicar" at bounding box center [476, 268] width 147 height 25
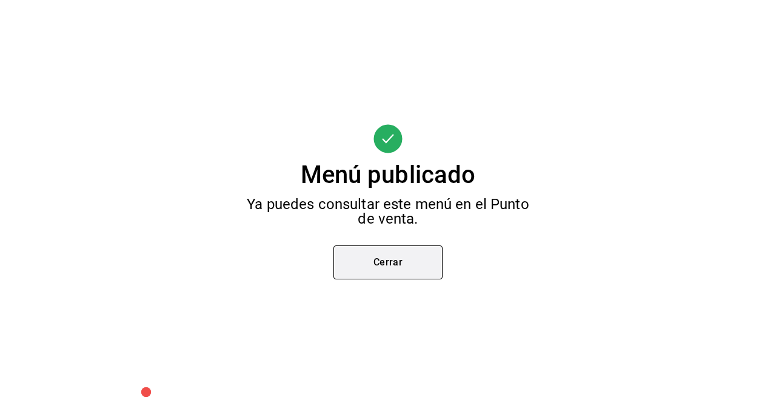
click at [404, 264] on button "Cerrar" at bounding box center [387, 263] width 109 height 34
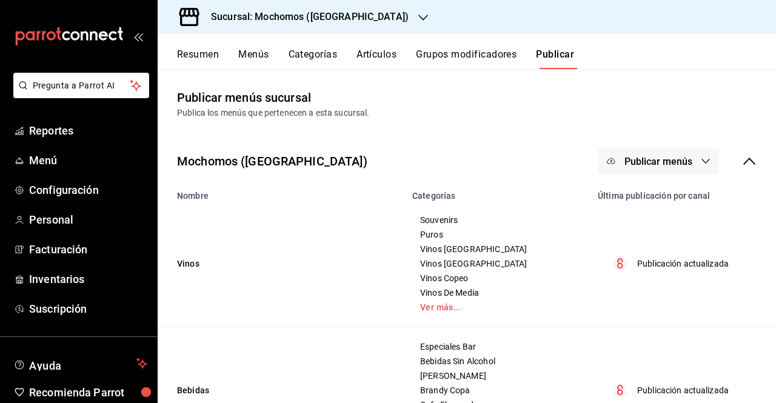
click at [389, 66] on button "Artículos" at bounding box center [377, 59] width 40 height 21
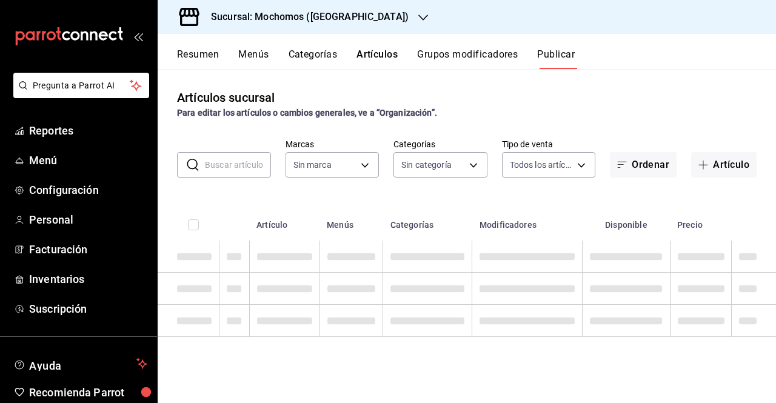
type input "562d5b5b-21a2-4ace-a941-66278f4a6c49"
type input "2d195258-a112-483e-9c41-0e6351594330,d48f3e9a-3ab1-4b8f-8ab3-d3938f1810f2,a94d4…"
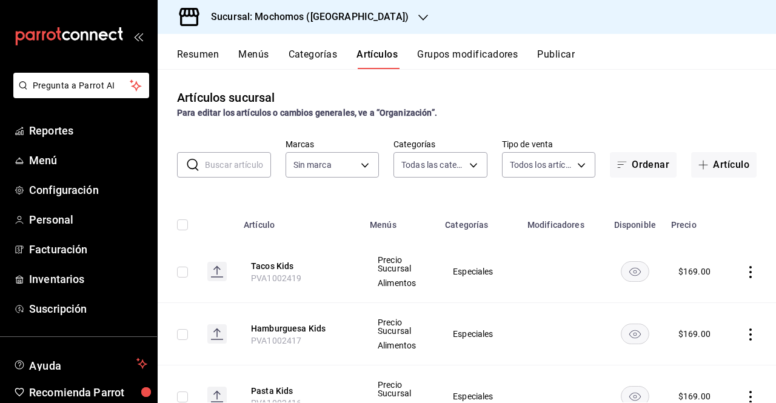
type input "562d5b5b-21a2-4ace-a941-66278f4a6c49"
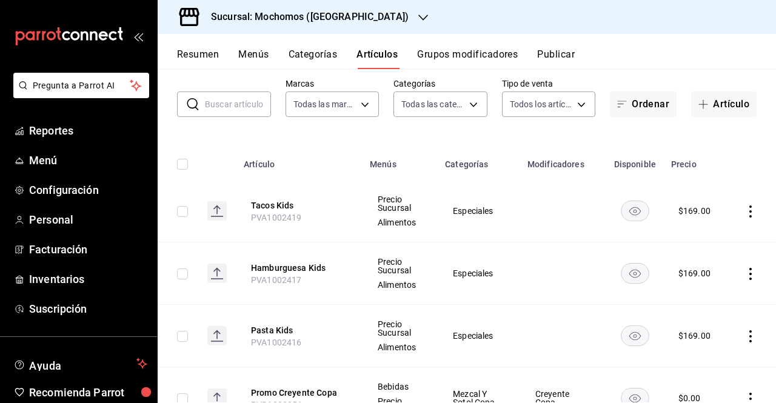
scroll to position [75, 0]
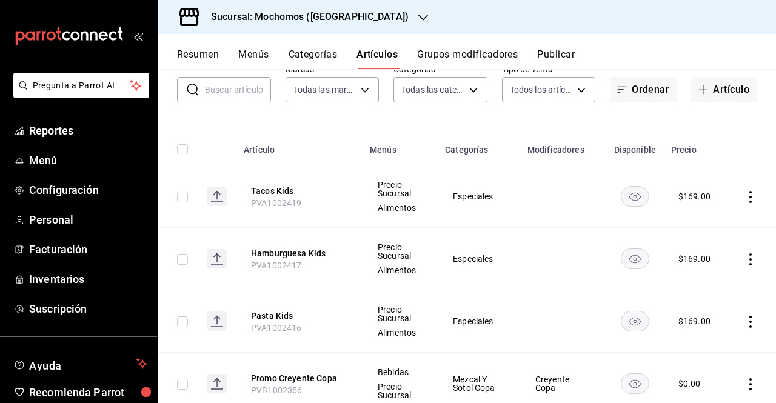
click at [324, 27] on div "Sucursal: Mochomos ([GEOGRAPHIC_DATA])" at bounding box center [300, 17] width 266 height 34
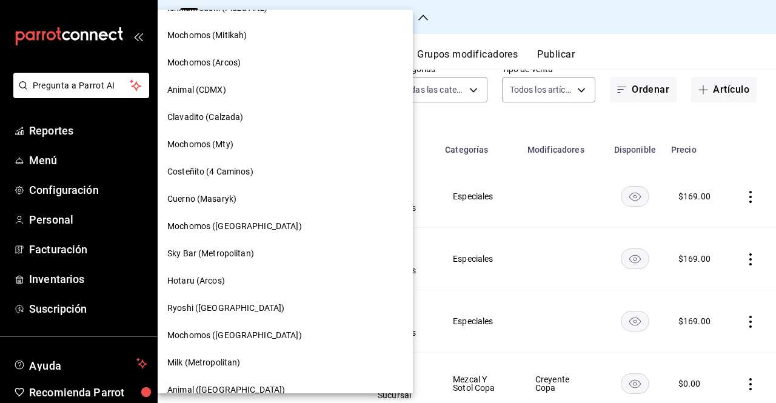
scroll to position [963, 0]
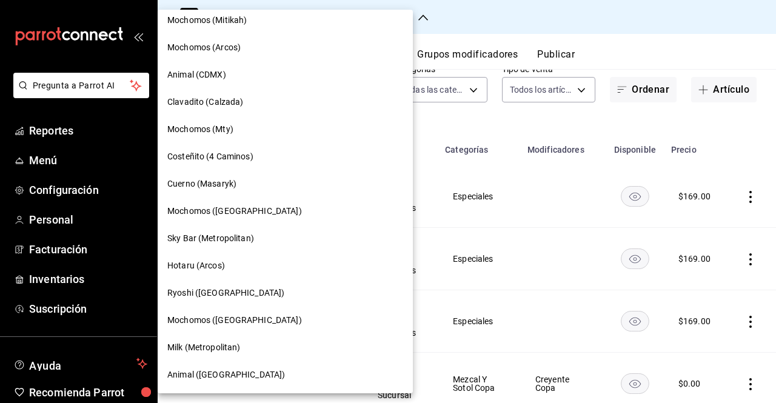
click at [236, 369] on div "Animal ([GEOGRAPHIC_DATA])" at bounding box center [285, 375] width 236 height 13
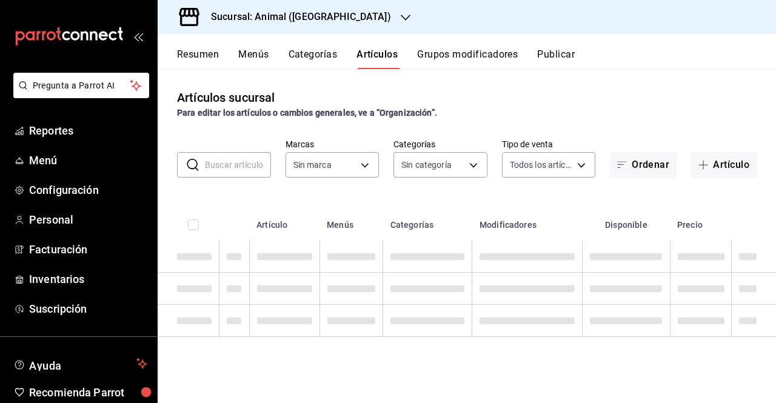
type input "ab590da7-d0c4-47a8-ac4f-44aecaaca930,928f1d8c-49b4-4cad-a5c8-35f7885dcb7c,2440b…"
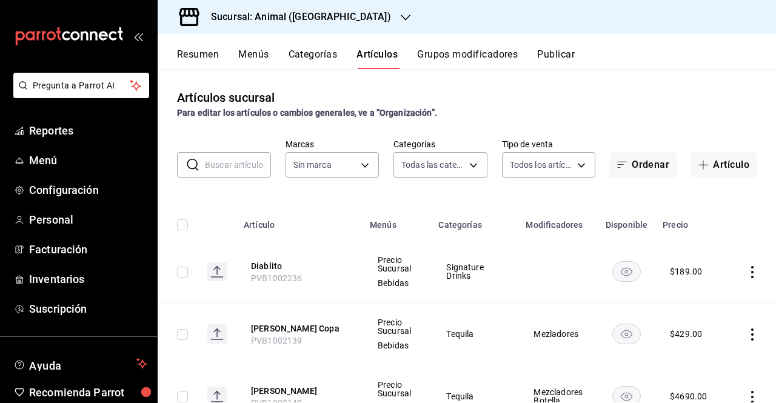
type input "3f39fcdc-c8c4-4fff-883a-47b345d9391c"
click at [226, 161] on input "text" at bounding box center [238, 165] width 66 height 24
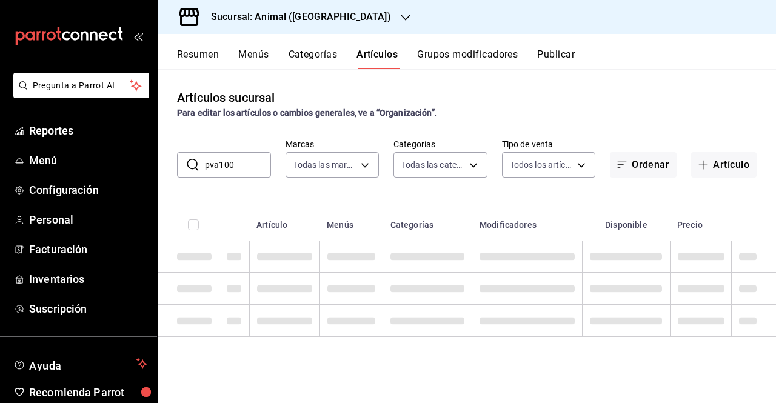
click at [394, 201] on div "Artículos sucursal Para editar los artículos o cambios generales, ve a “Organiz…" at bounding box center [467, 235] width 618 height 333
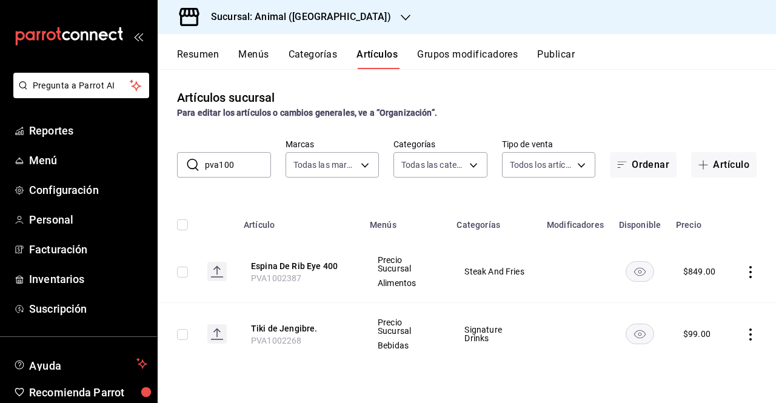
click at [244, 171] on input "pva100" at bounding box center [238, 165] width 66 height 24
type input "p"
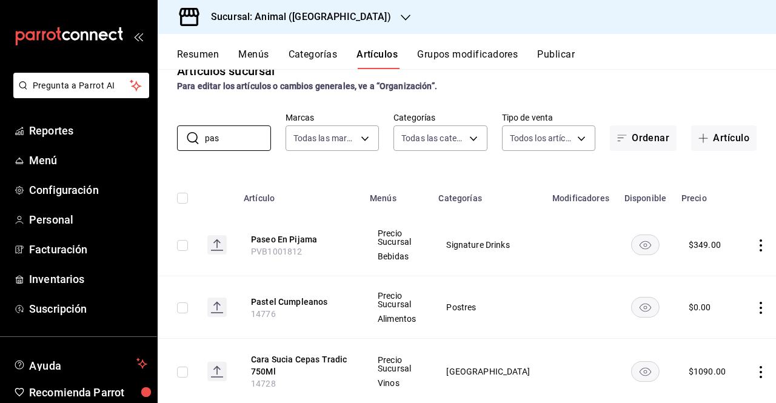
scroll to position [0, 0]
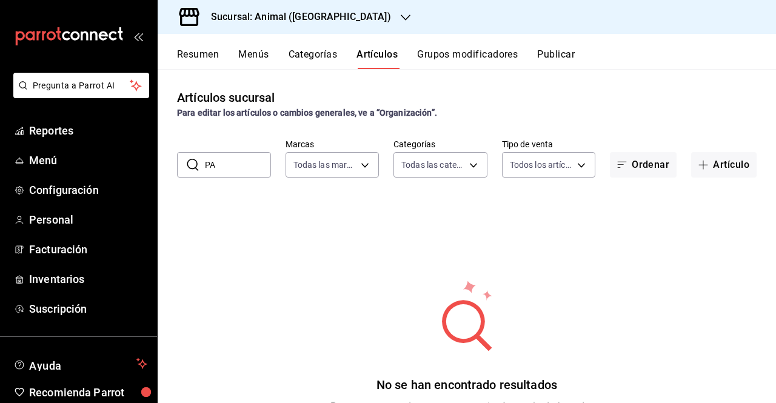
type input "P"
type input "h"
click at [193, 167] on icon at bounding box center [193, 165] width 15 height 15
click at [330, 146] on label "Marcas" at bounding box center [333, 144] width 94 height 8
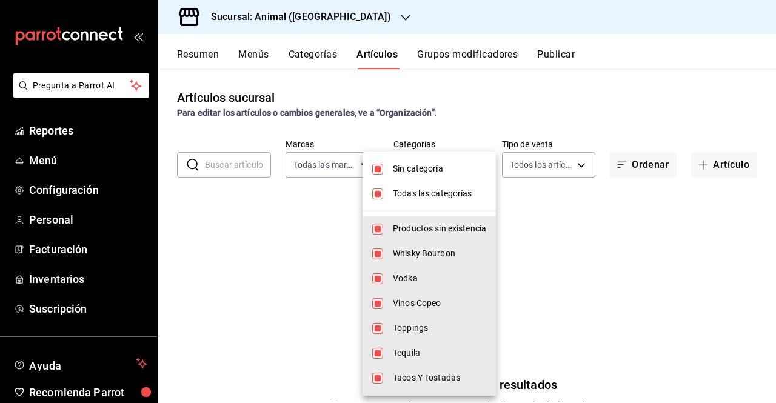
click at [397, 158] on body "Pregunta a Parrot AI Reportes Menú Configuración Personal Facturación Inventari…" at bounding box center [388, 201] width 776 height 403
click at [449, 42] on div at bounding box center [388, 201] width 776 height 403
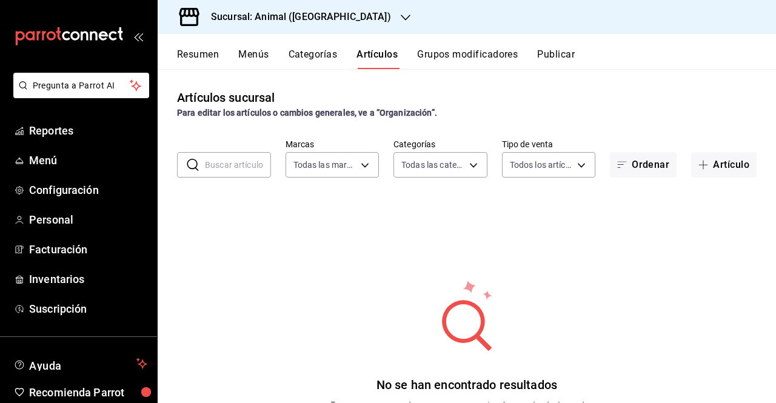
click at [451, 47] on div "Resumen Menús Categorías Artículos Grupos modificadores Publicar" at bounding box center [467, 51] width 618 height 35
click at [450, 49] on button "Grupos modificadores" at bounding box center [467, 59] width 101 height 21
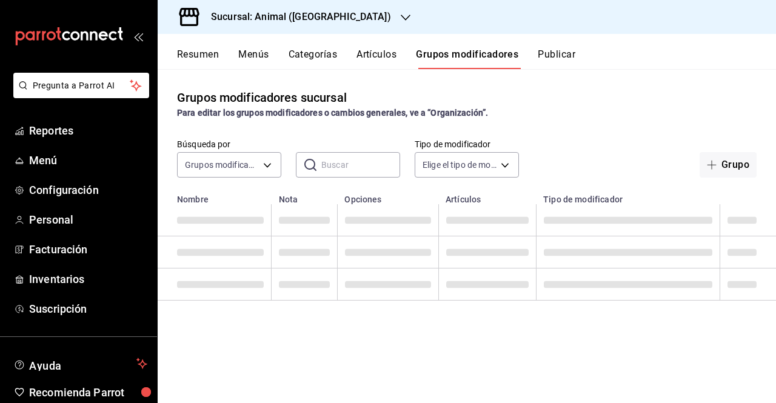
click at [380, 58] on button "Artículos" at bounding box center [377, 59] width 40 height 21
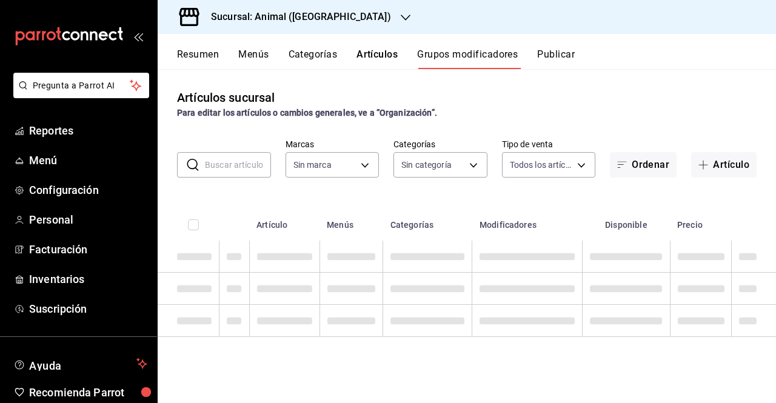
type input "3f39fcdc-c8c4-4fff-883a-47b345d9391c"
click at [562, 65] on button "Publicar" at bounding box center [556, 59] width 38 height 21
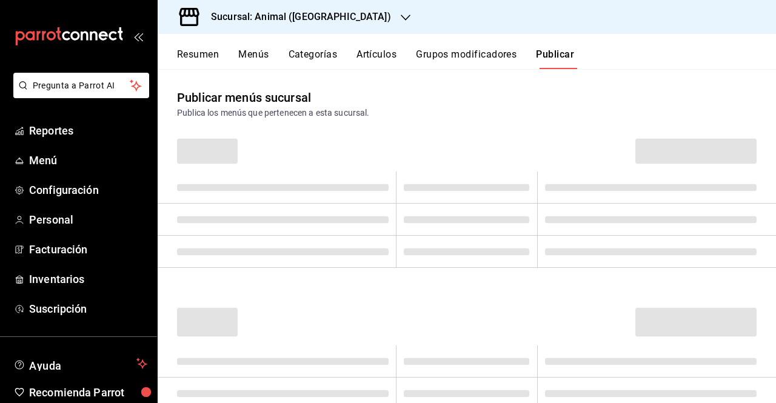
click at [404, 56] on div "Resumen Menús Categorías Artículos Grupos modificadores Publicar" at bounding box center [476, 59] width 599 height 21
click at [382, 56] on button "Artículos" at bounding box center [377, 59] width 40 height 21
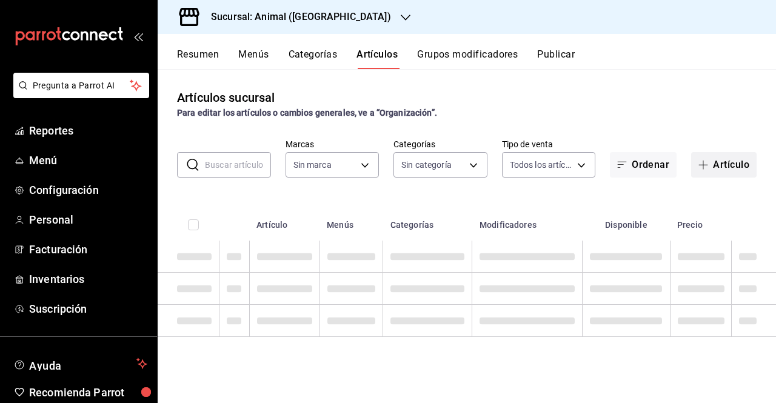
click at [696, 161] on button "Artículo" at bounding box center [723, 164] width 65 height 25
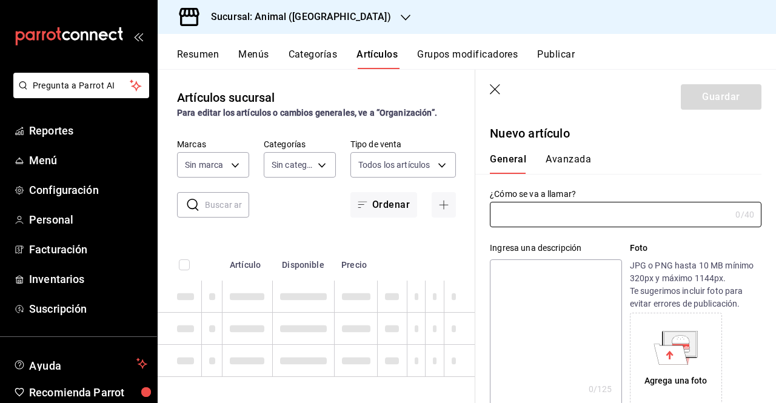
type input "3f39fcdc-c8c4-4fff-883a-47b345d9391c"
click at [523, 222] on input "text" at bounding box center [610, 215] width 241 height 24
type input "ab590da7-d0c4-47a8-ac4f-44aecaaca930,928f1d8c-49b4-4cad-a5c8-35f7885dcb7c,2440b…"
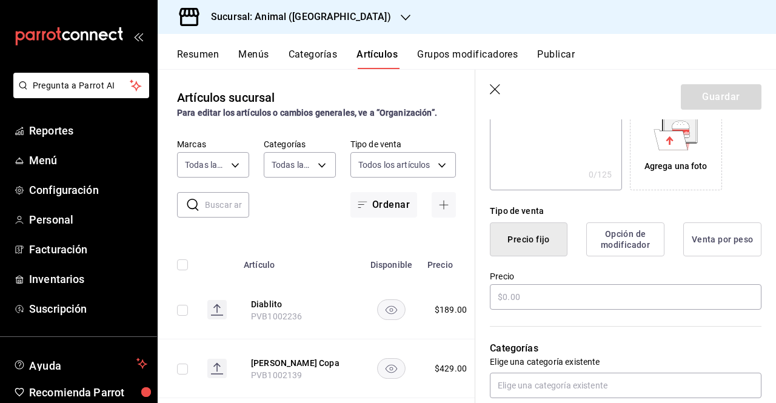
scroll to position [260, 0]
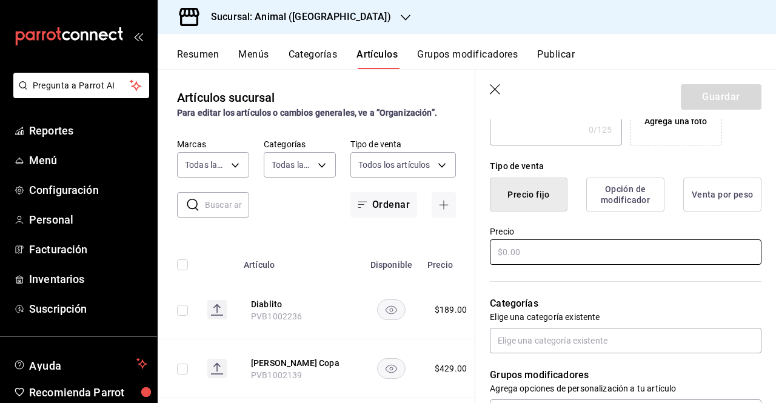
type input "Pasta Kids"
click at [563, 250] on input "text" at bounding box center [626, 252] width 272 height 25
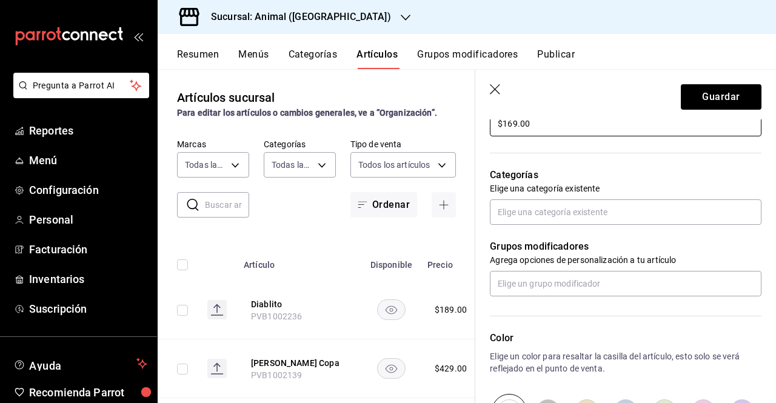
scroll to position [400, 0]
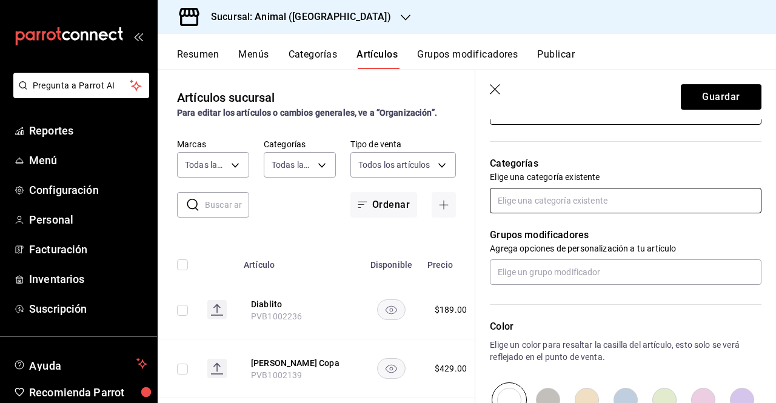
type input "$169.00"
click at [559, 206] on input "text" at bounding box center [626, 200] width 272 height 25
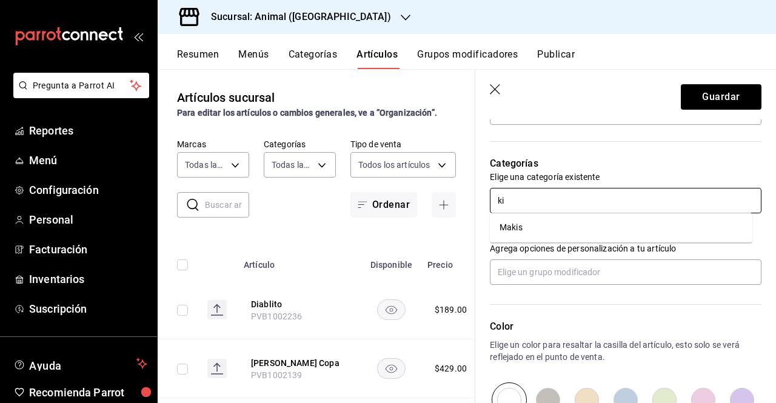
type input "k"
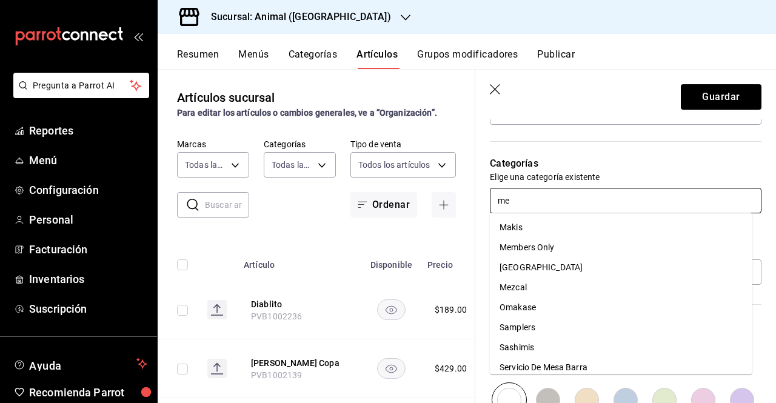
type input "m"
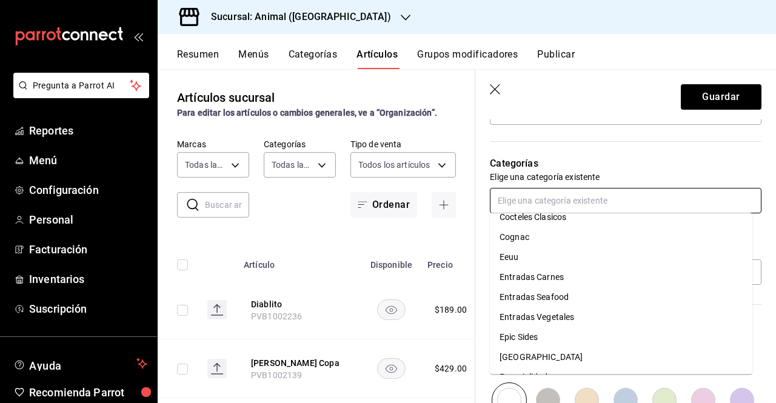
scroll to position [0, 0]
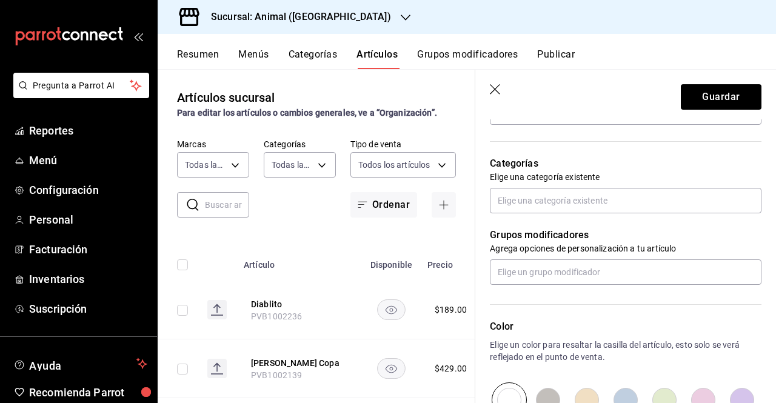
click at [647, 164] on p "Categorías" at bounding box center [626, 163] width 272 height 15
click at [602, 199] on input "text" at bounding box center [626, 200] width 272 height 25
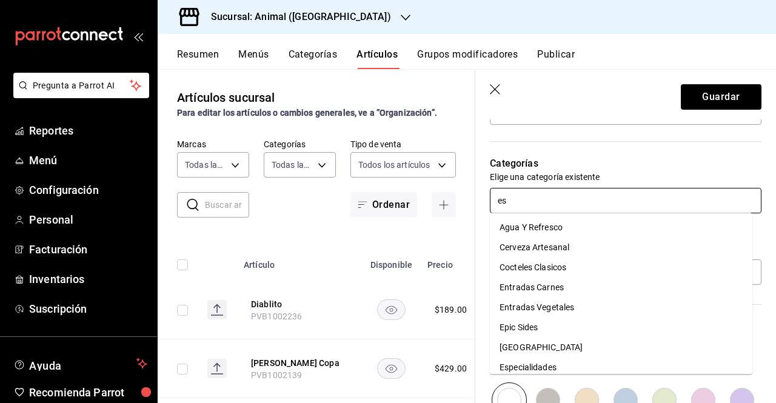
type input "e"
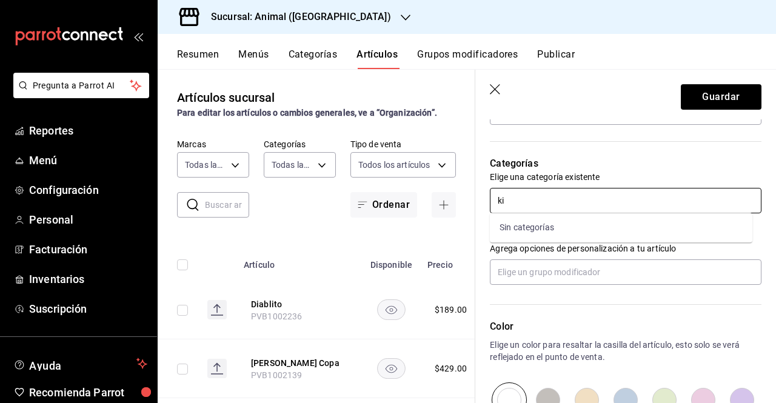
type input "k"
type input "o"
type input "i"
type input "k"
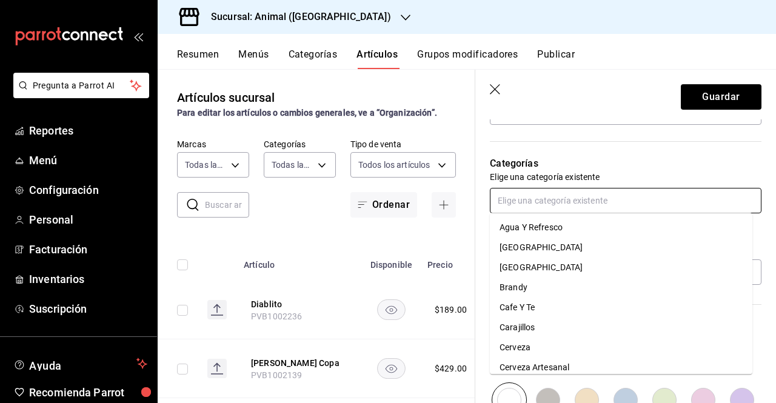
type input "m"
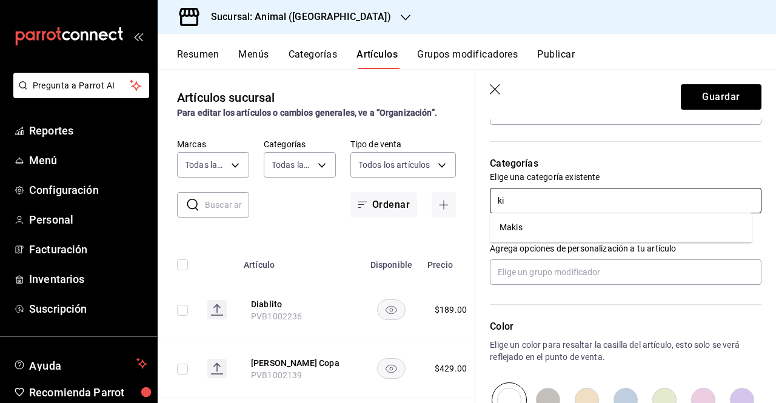
type input "k"
type input "m"
click at [546, 189] on input "esp" at bounding box center [626, 200] width 272 height 25
type input "e"
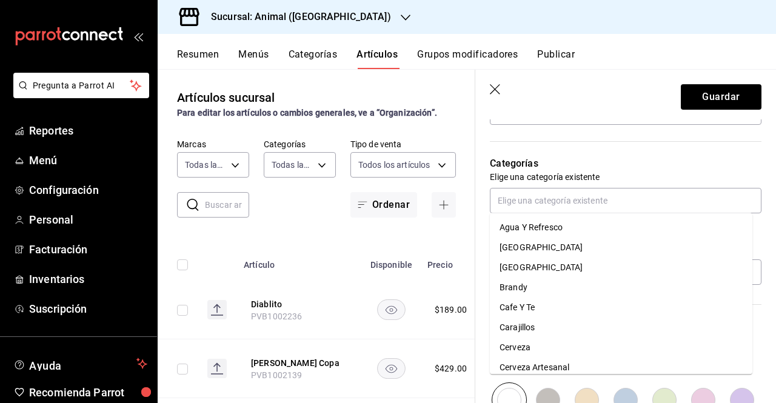
click at [673, 176] on p "Elige una categoría existente" at bounding box center [626, 177] width 272 height 12
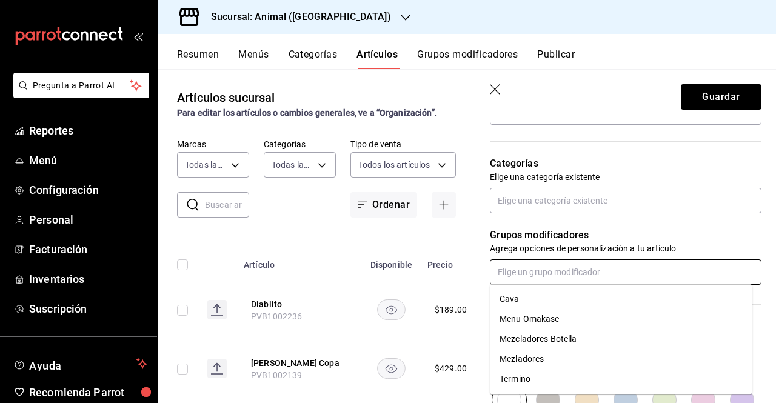
click at [604, 278] on input "text" at bounding box center [626, 272] width 272 height 25
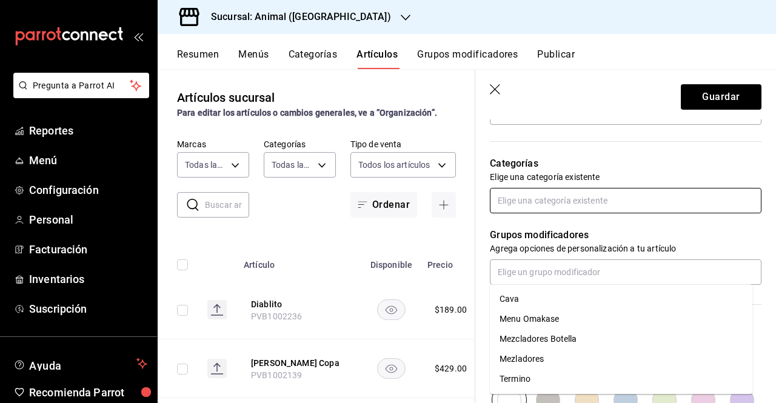
click at [622, 201] on input "text" at bounding box center [626, 200] width 272 height 25
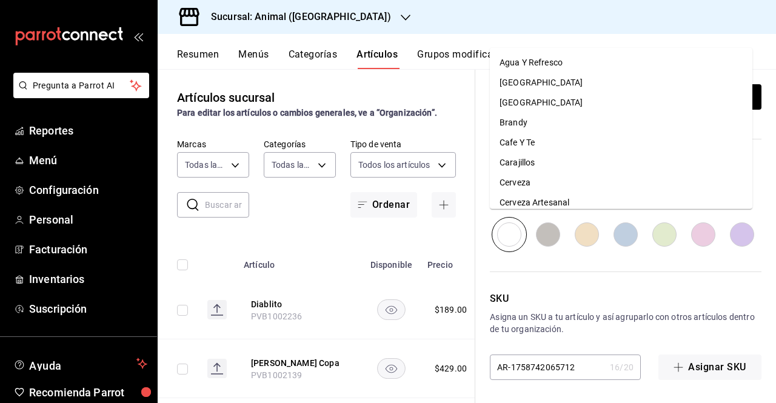
scroll to position [565, 0]
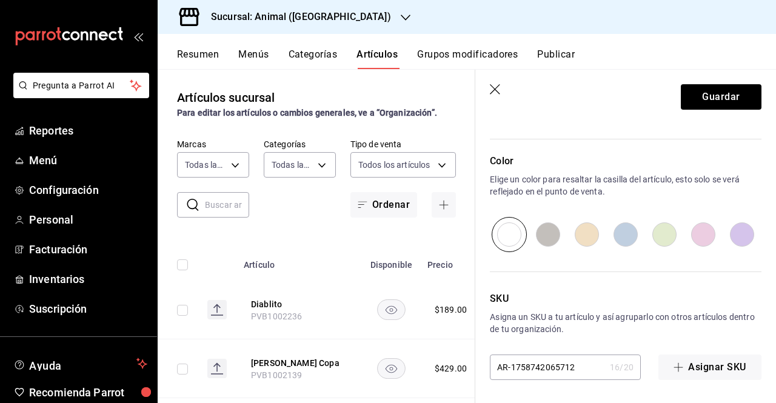
click at [585, 363] on input "AR-1758742065712" at bounding box center [547, 367] width 115 height 24
drag, startPoint x: 585, startPoint y: 363, endPoint x: 310, endPoint y: 403, distance: 277.6
click at [310, 403] on html "Pregunta a Parrot AI Reportes Menú Configuración Personal Facturación Inventari…" at bounding box center [388, 201] width 776 height 403
paste input "PVA1002416"
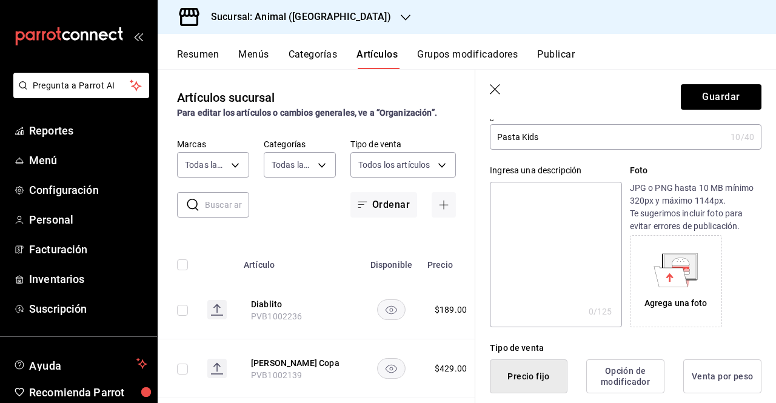
scroll to position [0, 0]
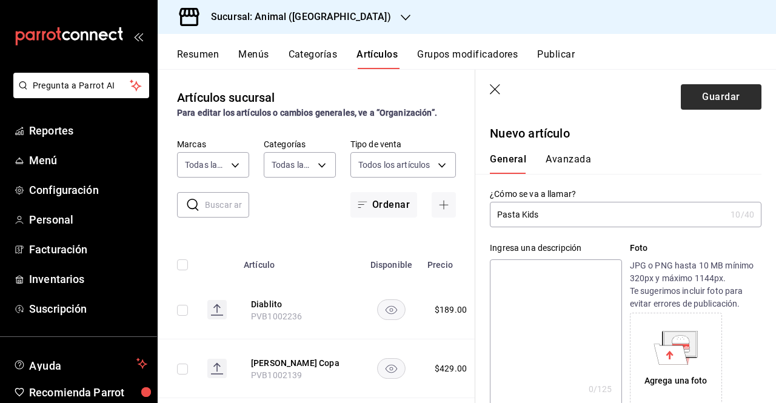
type input "PVA1002416"
click at [681, 93] on button "Guardar" at bounding box center [721, 96] width 81 height 25
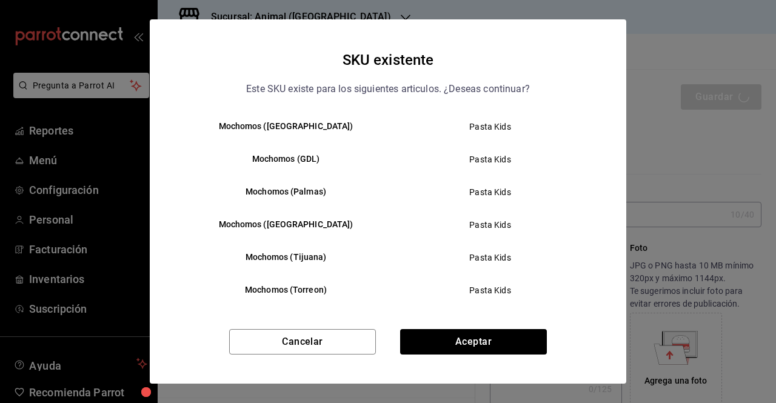
scroll to position [245, 0]
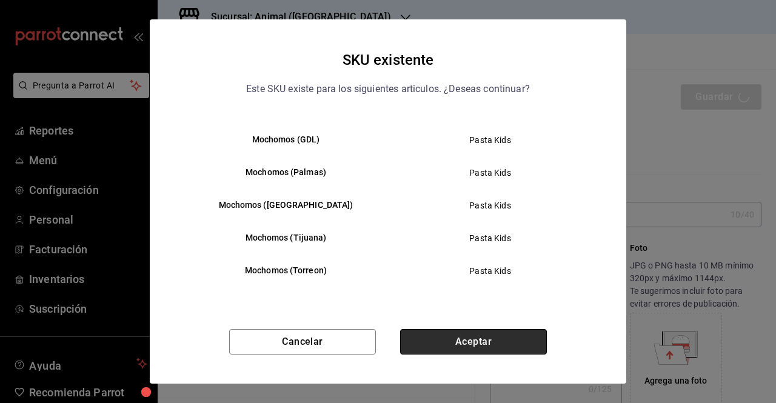
click at [494, 345] on button "Aceptar" at bounding box center [473, 341] width 147 height 25
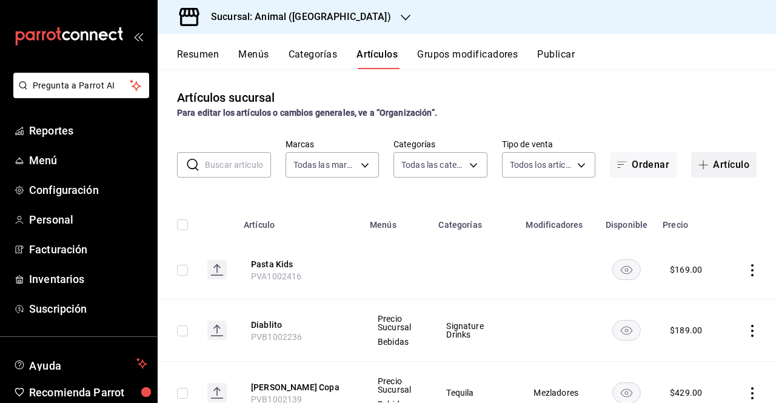
click at [699, 169] on icon "button" at bounding box center [704, 165] width 10 height 10
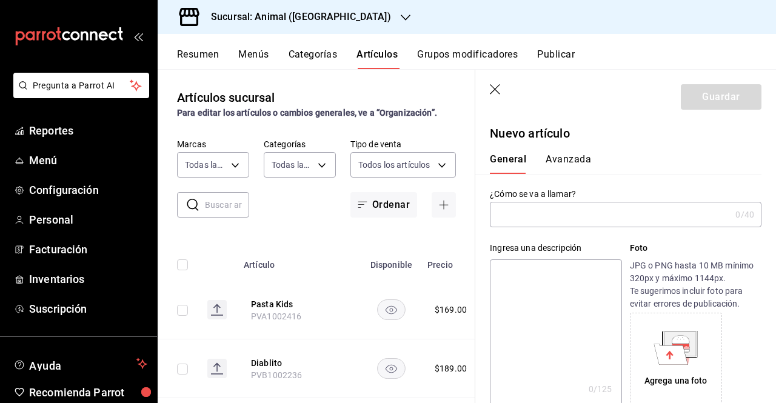
click at [523, 223] on input "text" at bounding box center [610, 215] width 241 height 24
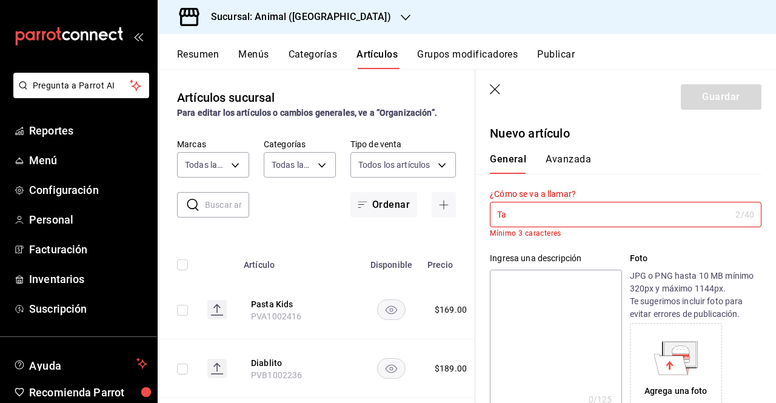
type input "T"
type input "M"
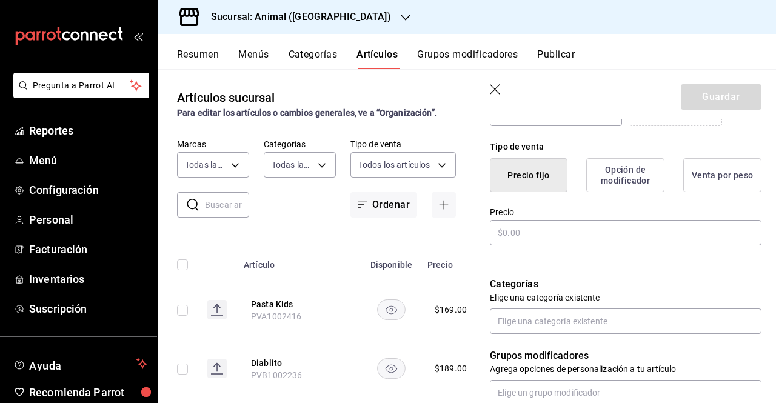
scroll to position [278, 0]
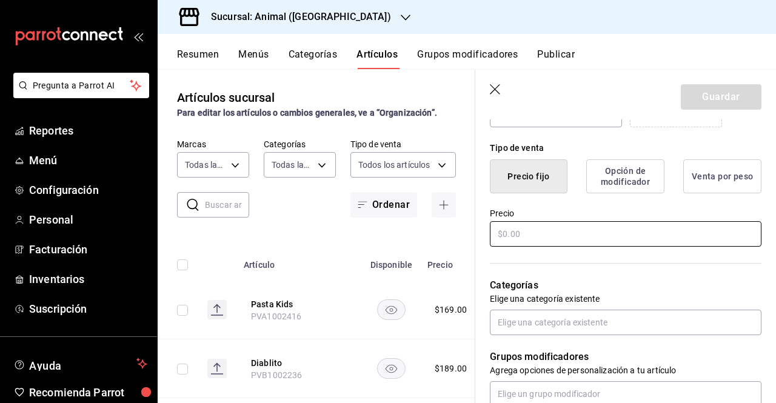
type input "Hamburguesa Kids"
click at [577, 235] on input "text" at bounding box center [626, 233] width 272 height 25
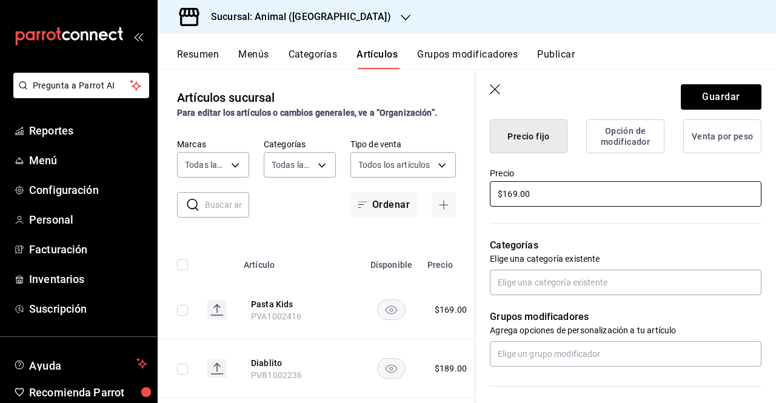
scroll to position [319, 0]
type input "$169.00"
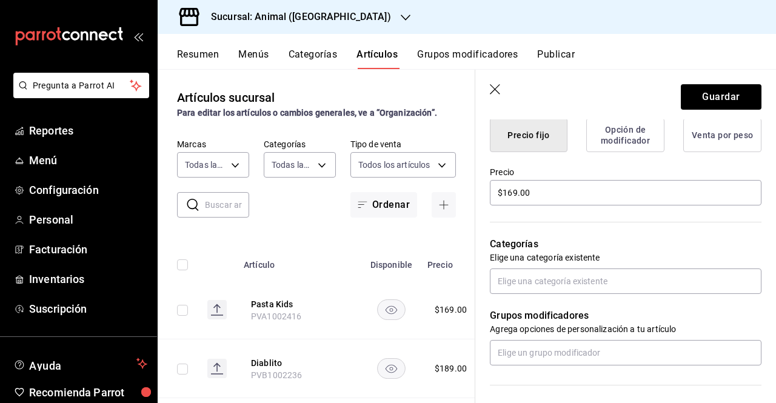
click at [606, 305] on div "Grupos modificadores Agrega opciones de personalización a tu artículo" at bounding box center [618, 330] width 286 height 72
click at [612, 292] on input "text" at bounding box center [626, 281] width 272 height 25
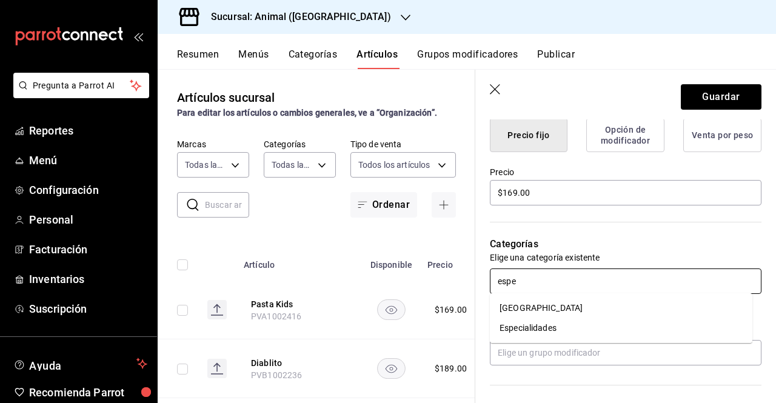
type input "espec"
click at [572, 312] on li "Especialidades" at bounding box center [621, 308] width 263 height 20
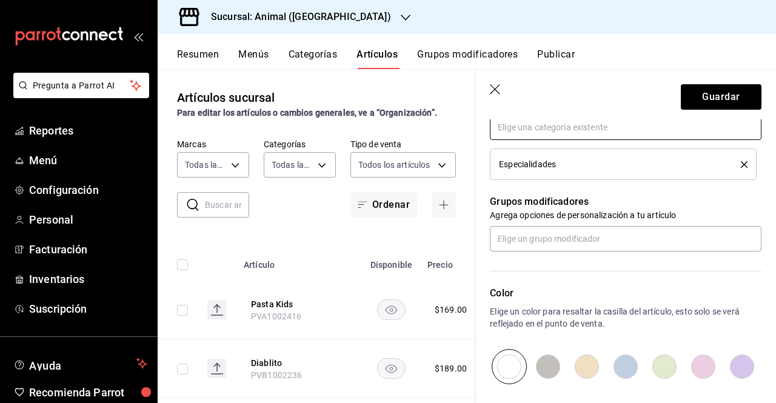
scroll to position [446, 0]
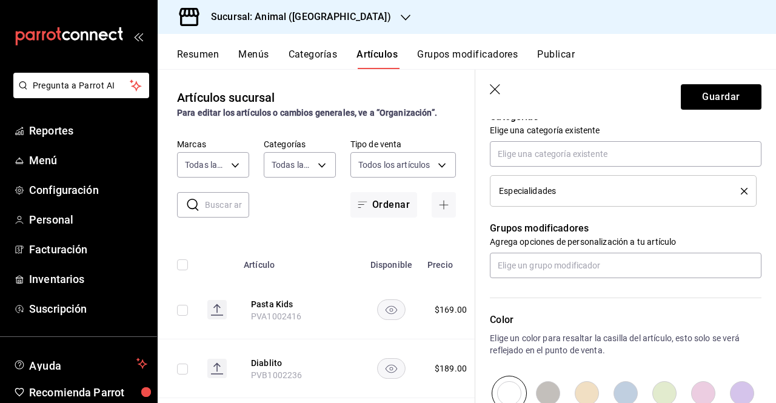
click at [732, 188] on button "delete" at bounding box center [739, 191] width 15 height 7
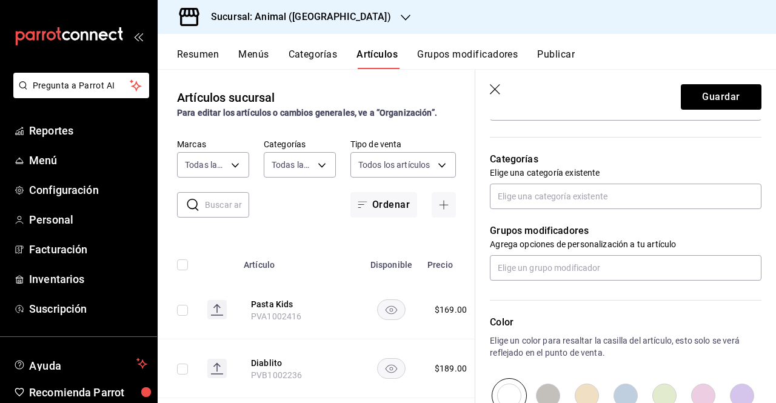
scroll to position [565, 0]
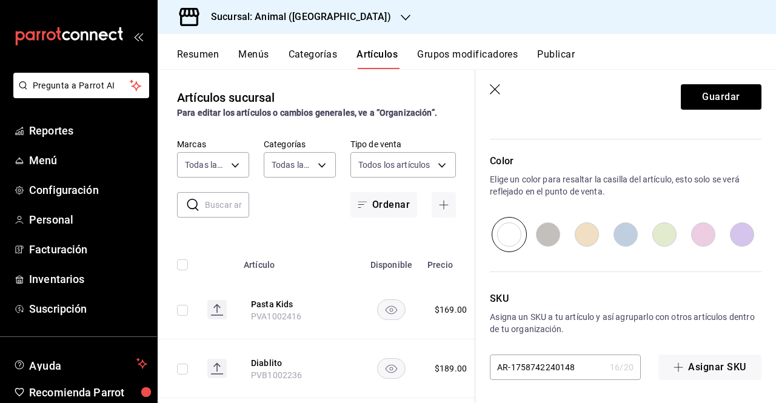
click at [581, 378] on input "AR-1758742240148" at bounding box center [547, 367] width 115 height 24
drag, startPoint x: 574, startPoint y: 364, endPoint x: 414, endPoint y: 395, distance: 162.4
click at [414, 395] on main "Artículos sucursal Para editar los artículos o cambios generales, ve a “Organiz…" at bounding box center [467, 236] width 618 height 334
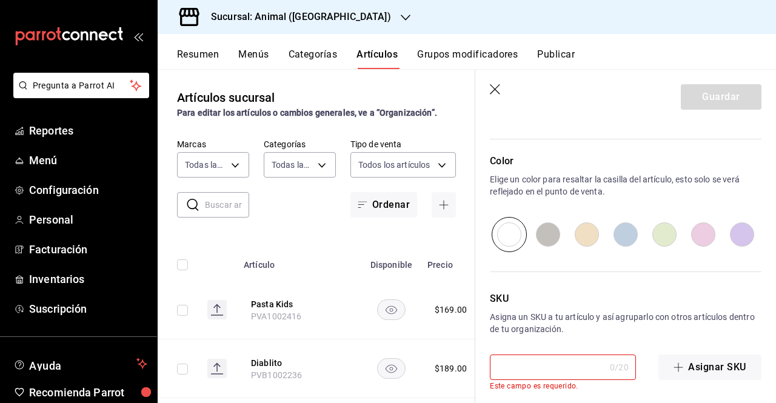
click at [528, 363] on input "text" at bounding box center [547, 367] width 115 height 24
paste input "PVA1002417"
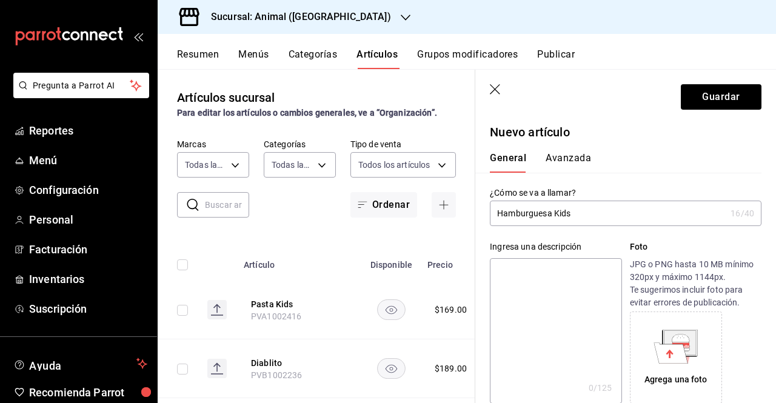
scroll to position [0, 0]
type input "PVA1002417"
click at [729, 101] on button "Guardar" at bounding box center [721, 96] width 81 height 25
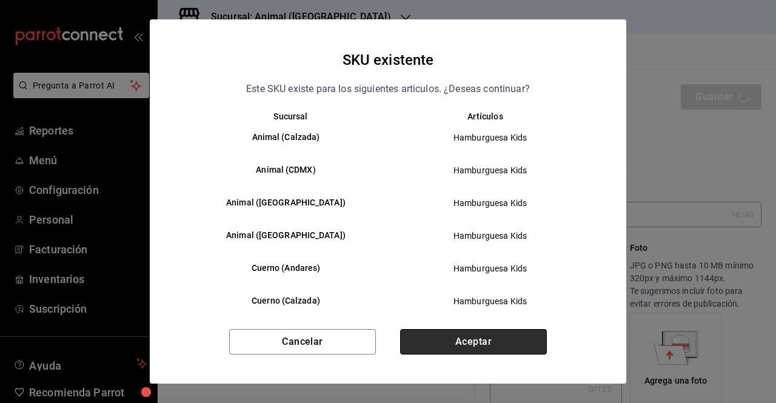
click at [492, 340] on button "Aceptar" at bounding box center [473, 341] width 147 height 25
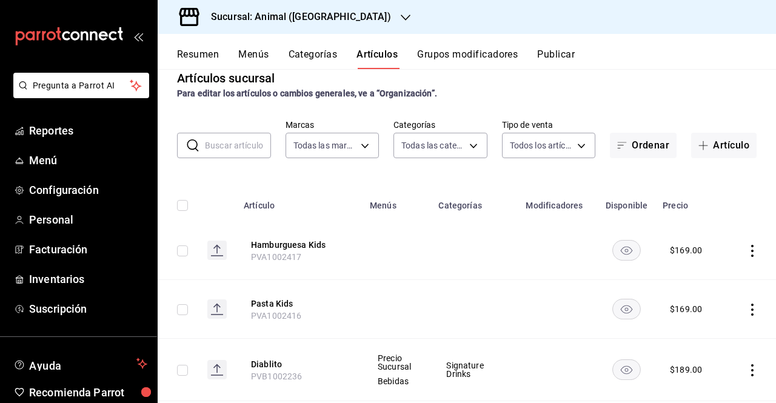
scroll to position [12, 0]
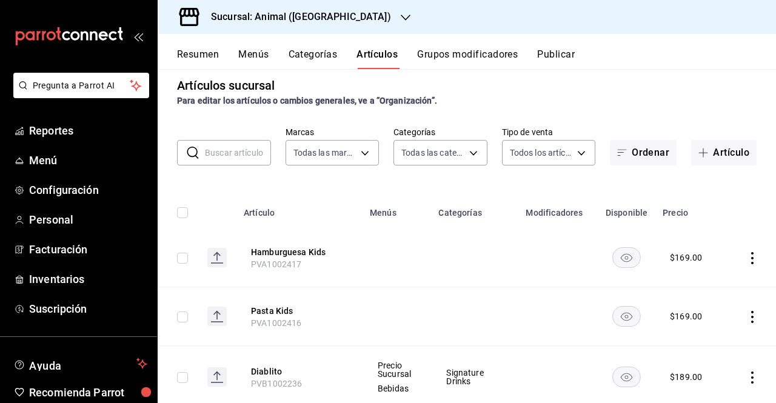
click at [204, 151] on div "​ ​" at bounding box center [224, 152] width 94 height 25
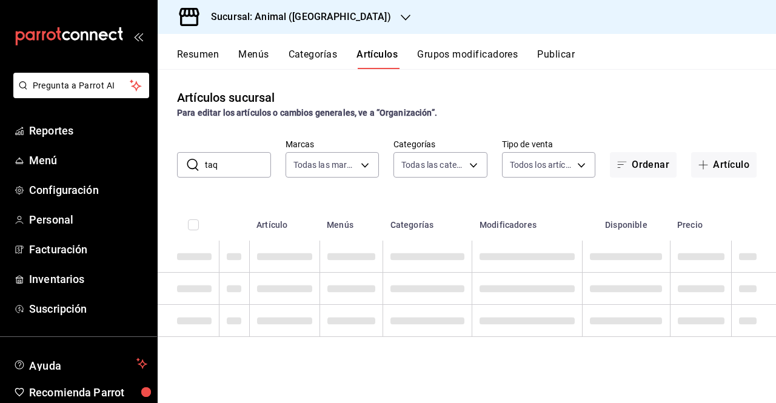
scroll to position [0, 0]
type input "t"
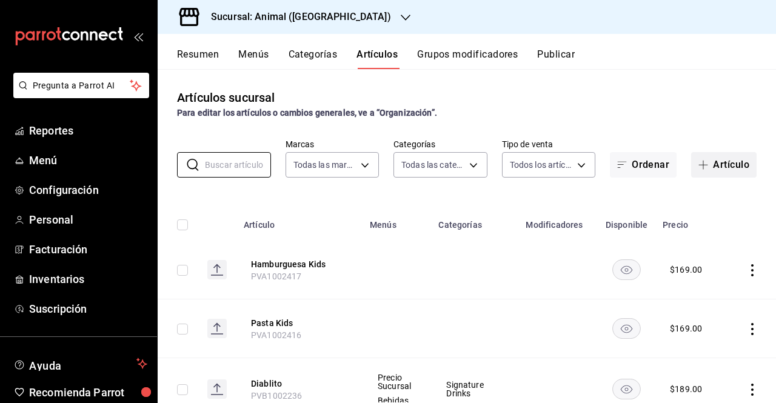
click at [720, 158] on button "Artículo" at bounding box center [723, 164] width 65 height 25
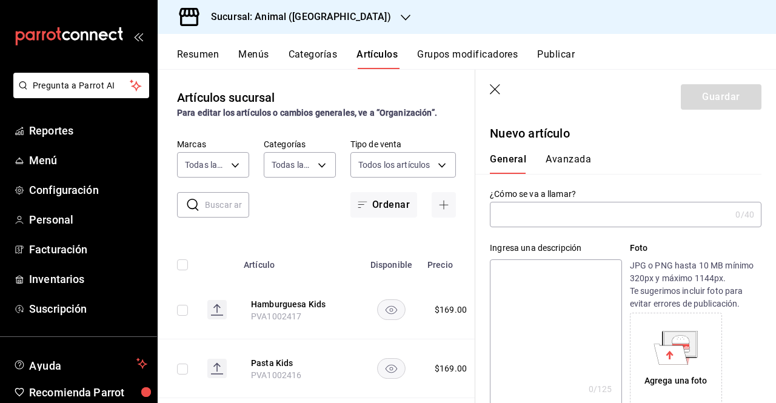
click at [555, 204] on div "¿Cómo se va a llamar? 0 /40 ¿Cómo se va a llamar?" at bounding box center [626, 208] width 272 height 39
click at [555, 204] on input "text" at bounding box center [610, 215] width 241 height 24
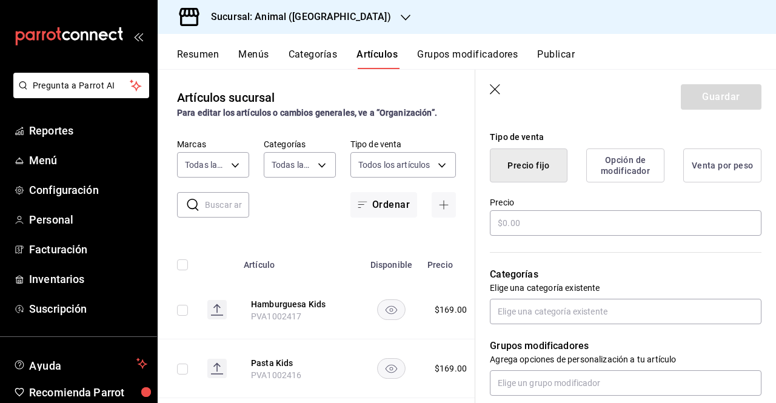
scroll to position [286, 0]
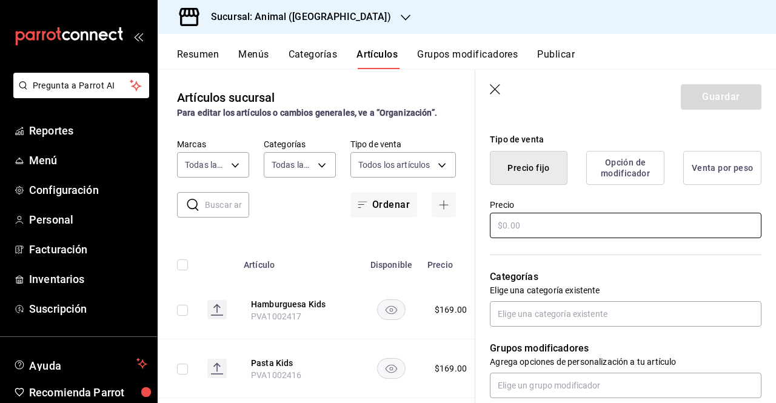
type input "Tacos Kids"
click at [541, 232] on input "text" at bounding box center [626, 225] width 272 height 25
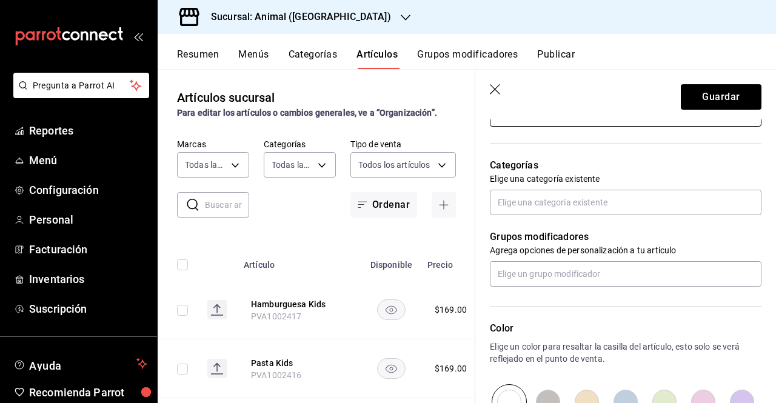
scroll to position [399, 0]
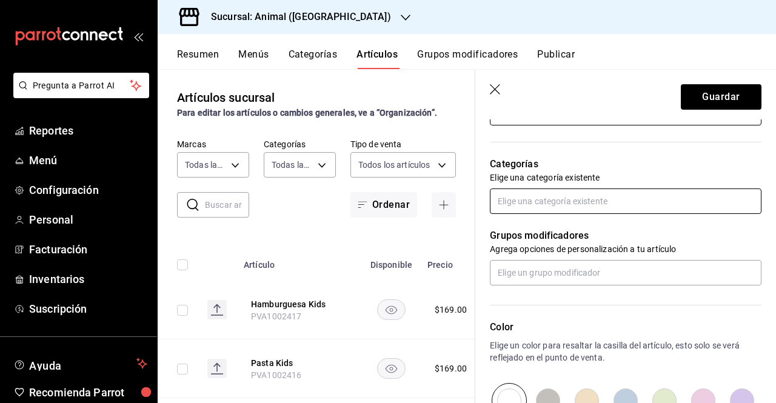
type input "$169.00"
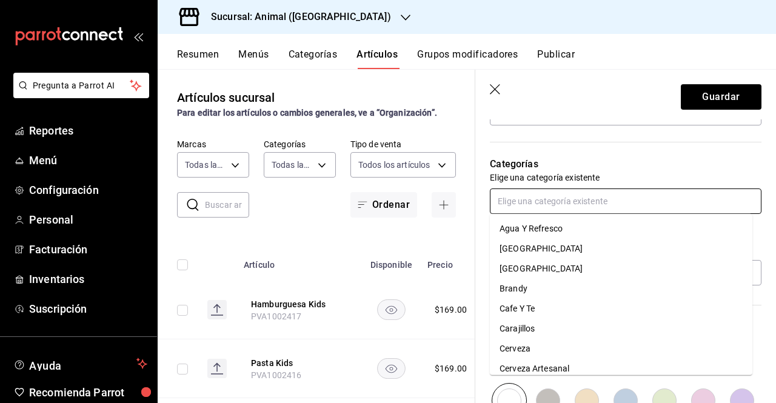
click at [631, 213] on input "text" at bounding box center [626, 201] width 272 height 25
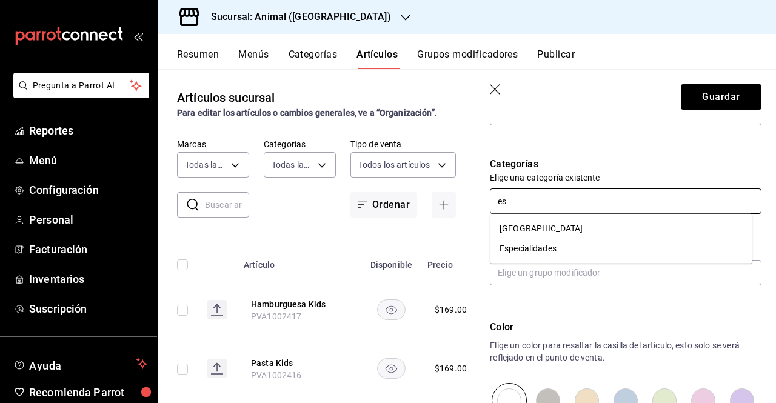
type input "e"
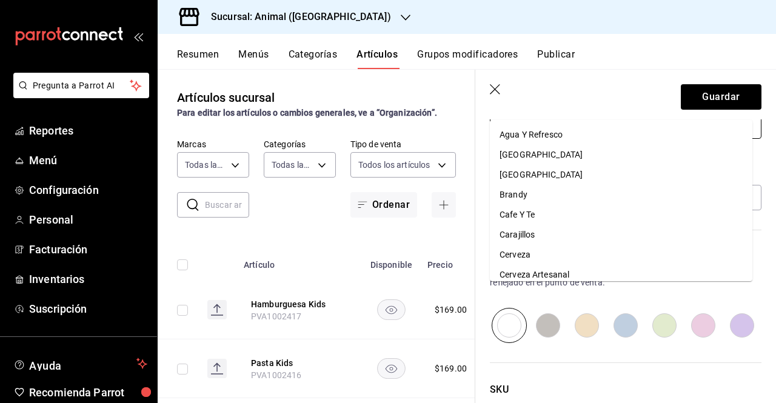
scroll to position [565, 0]
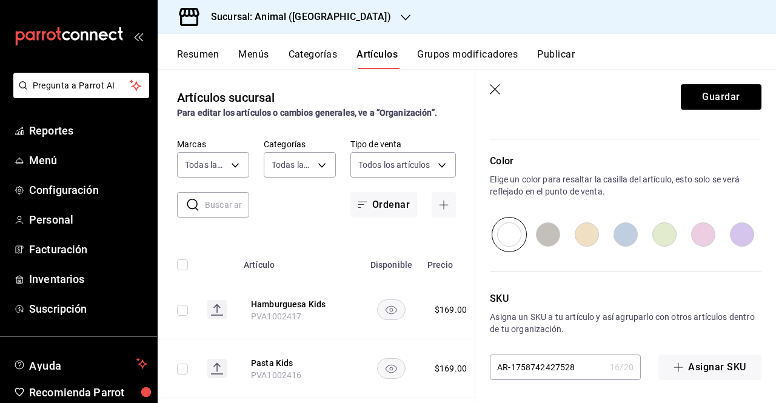
click at [629, 292] on p "SKU" at bounding box center [626, 299] width 272 height 15
drag, startPoint x: 742, startPoint y: 283, endPoint x: 763, endPoint y: 293, distance: 22.8
drag, startPoint x: 583, startPoint y: 358, endPoint x: 311, endPoint y: 425, distance: 280.3
click at [311, 403] on html "Pregunta a Parrot AI Reportes Menú Configuración Personal Facturación Inventari…" at bounding box center [388, 201] width 776 height 403
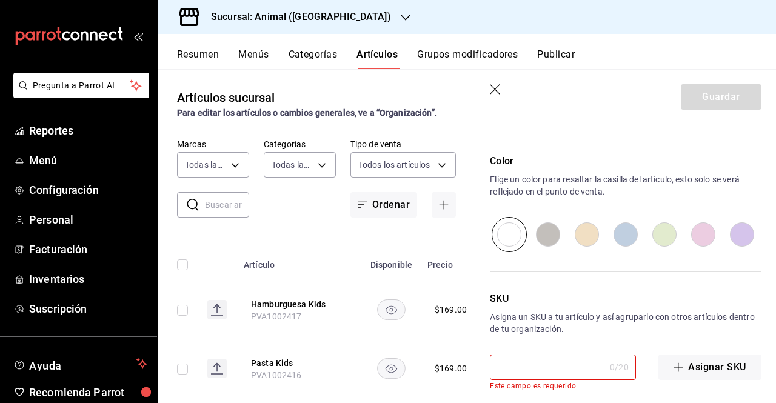
click at [508, 372] on input "text" at bounding box center [547, 367] width 115 height 24
paste input "PVA1002419"
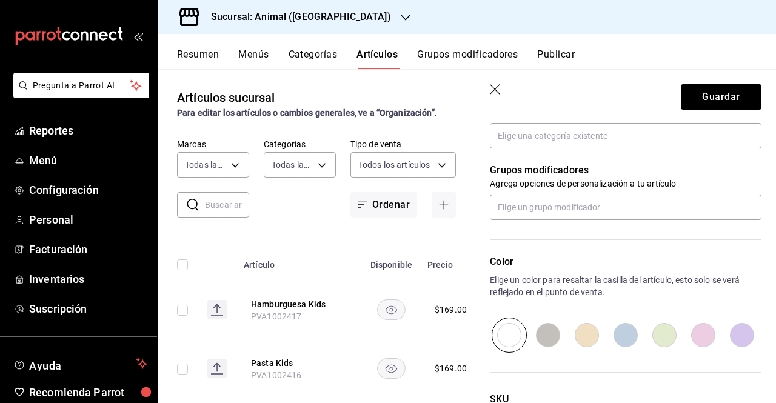
scroll to position [0, 0]
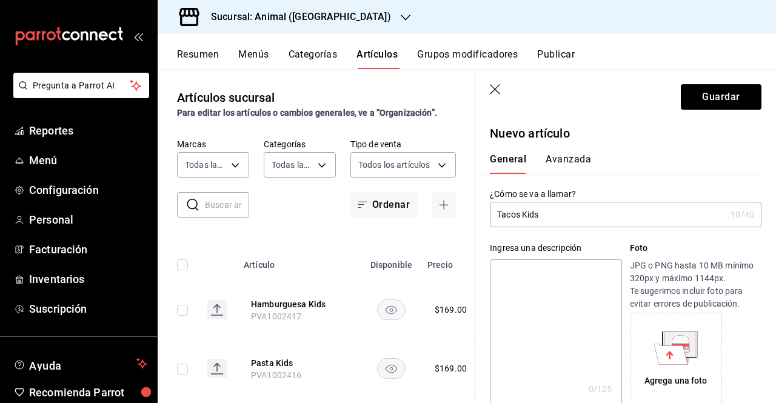
type input "PVA1002419"
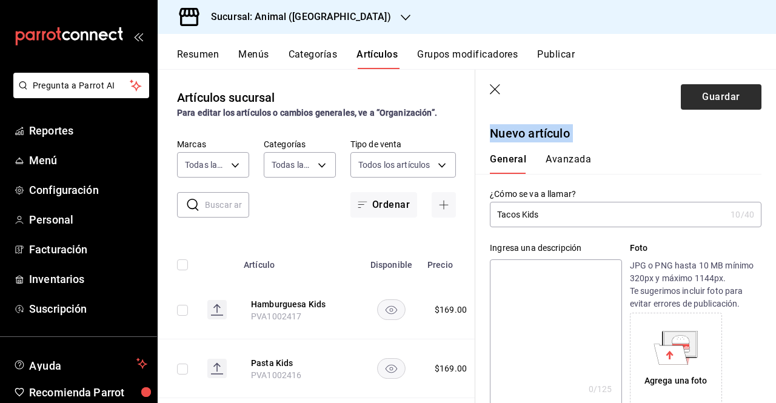
drag, startPoint x: 732, startPoint y: 160, endPoint x: 713, endPoint y: 87, distance: 75.3
click at [713, 87] on section "Guardar Nuevo artículo General Avanzada ¿Cómo se va a llamar? Tacos Kids 10 /40…" at bounding box center [625, 236] width 301 height 333
click at [712, 88] on button "Guardar" at bounding box center [721, 96] width 81 height 25
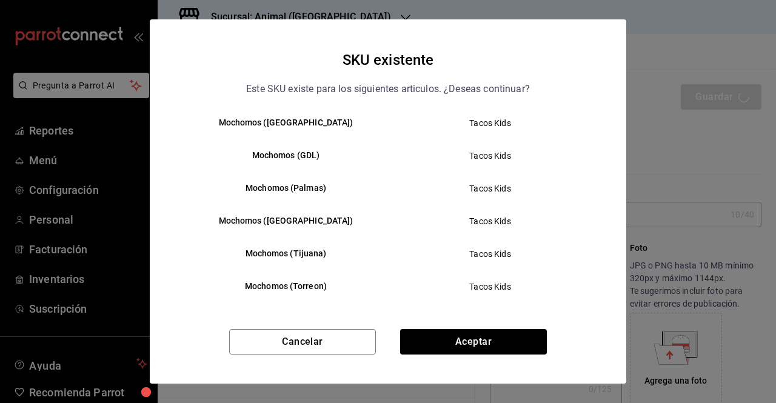
scroll to position [245, 0]
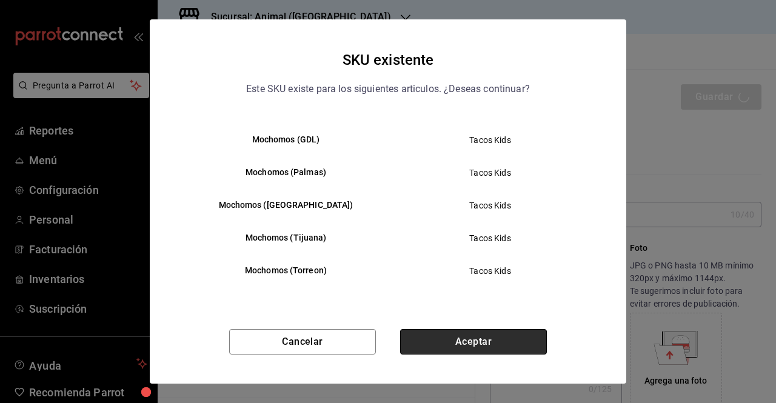
click at [531, 344] on button "Aceptar" at bounding box center [473, 341] width 147 height 25
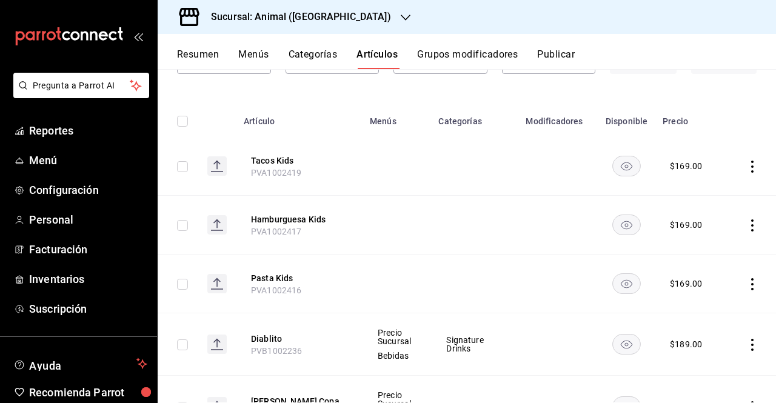
scroll to position [107, 0]
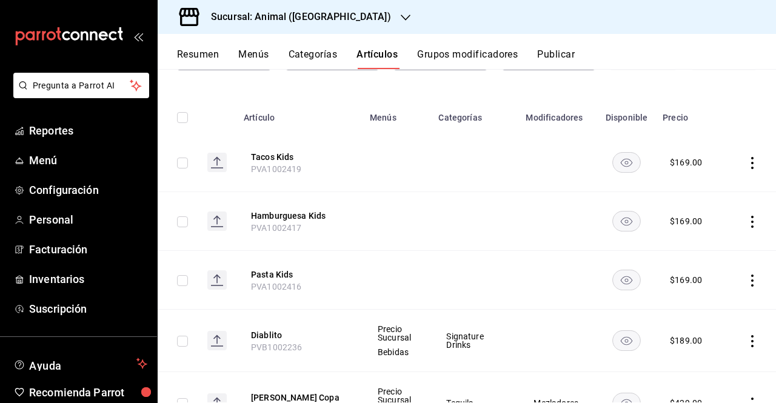
click at [179, 167] on input "checkbox" at bounding box center [182, 163] width 11 height 11
checkbox input "true"
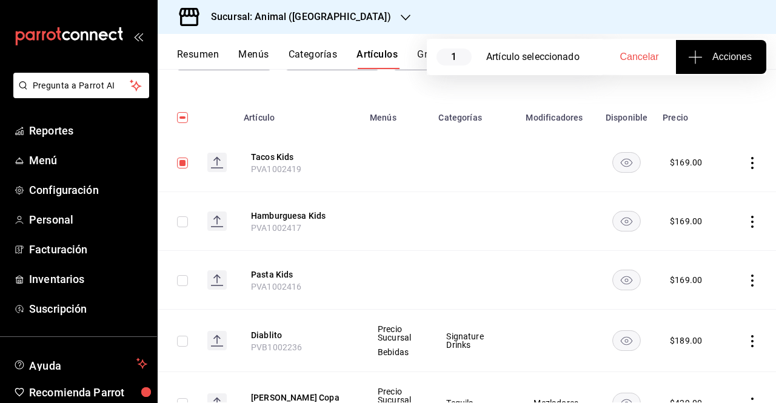
click at [709, 64] on button "Acciones" at bounding box center [721, 57] width 90 height 34
click at [716, 93] on span "Agregar tipo" at bounding box center [721, 95] width 72 height 13
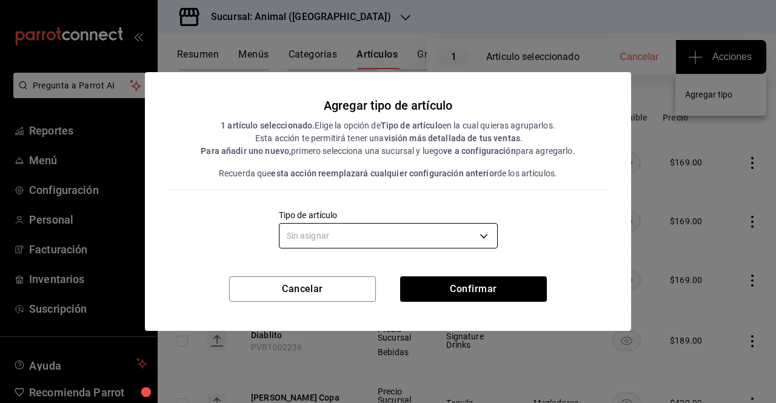
click at [480, 230] on body "Pregunta a Parrot AI Reportes Menú Configuración Personal Facturación Inventari…" at bounding box center [388, 201] width 776 height 403
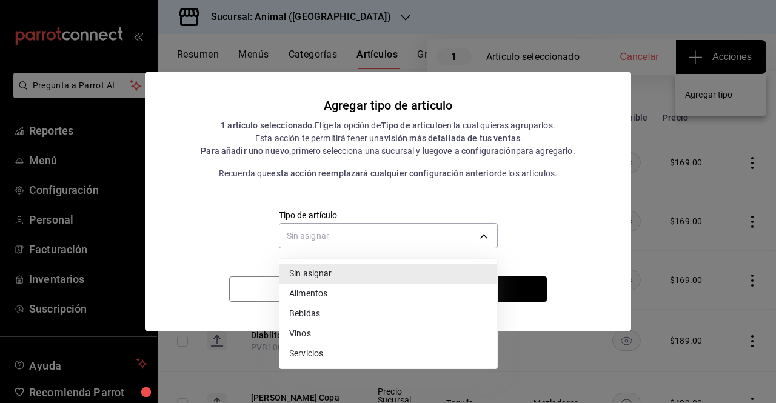
click at [342, 293] on li "Alimentos" at bounding box center [389, 294] width 218 height 20
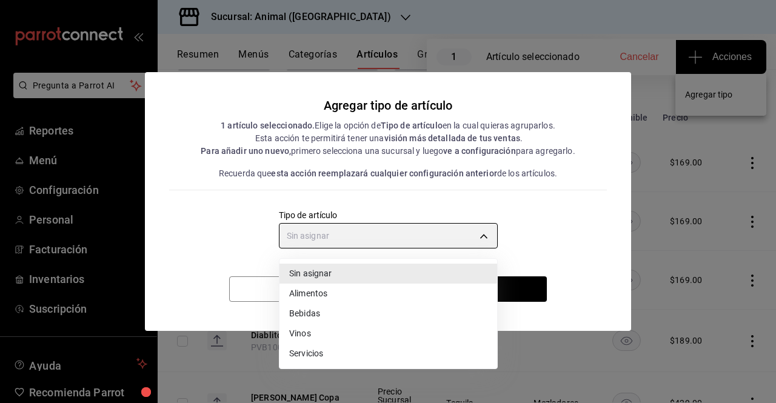
type input "a9c5c5d7-09f7-4d61-88a6-a13d33eec0fd"
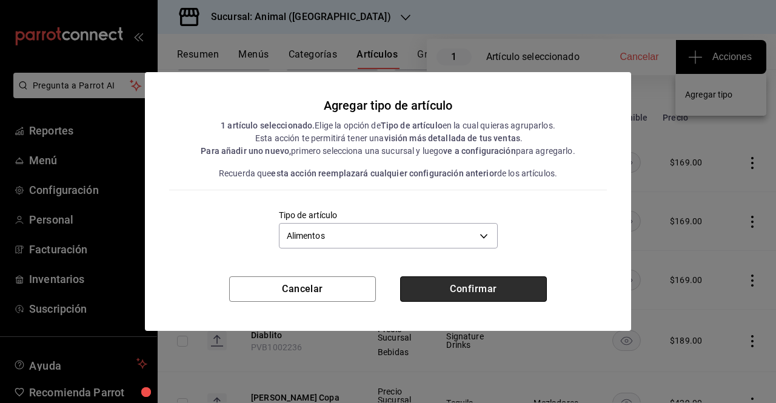
click at [455, 289] on button "Confirmar" at bounding box center [473, 289] width 147 height 25
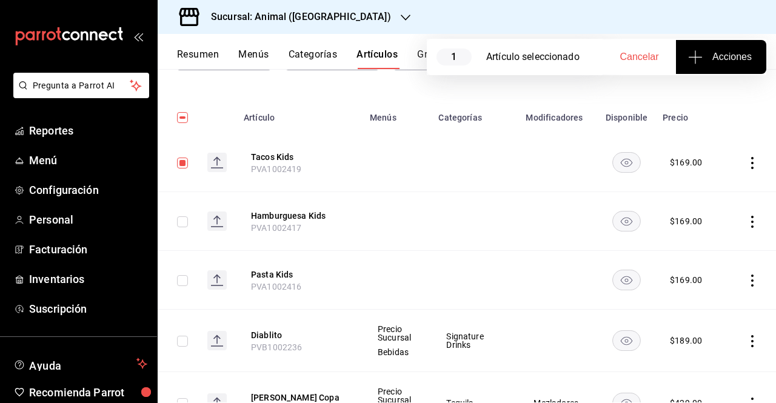
click at [182, 224] on input "checkbox" at bounding box center [182, 221] width 11 height 11
checkbox input "true"
click at [184, 162] on input "checkbox" at bounding box center [182, 163] width 11 height 11
checkbox input "false"
click at [708, 55] on span "Acciones" at bounding box center [721, 57] width 61 height 15
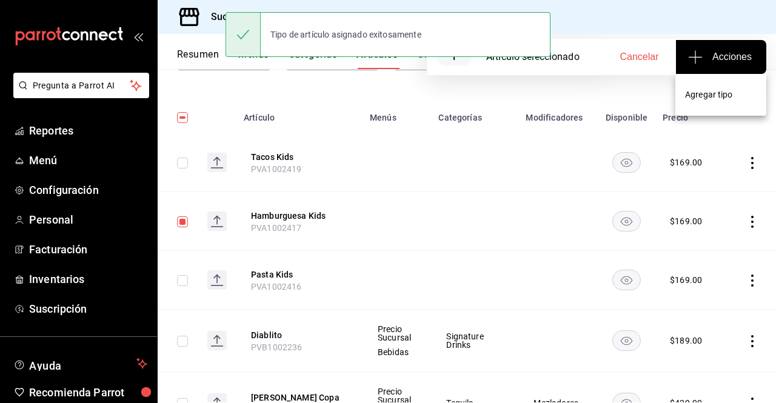
click at [697, 107] on li "Agregar tipo" at bounding box center [720, 95] width 91 height 32
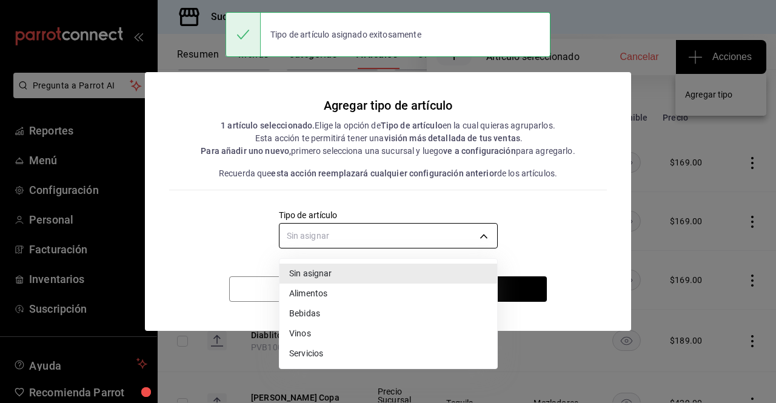
click at [460, 240] on body "Pregunta a Parrot AI Reportes Menú Configuración Personal Facturación Inventari…" at bounding box center [388, 201] width 776 height 403
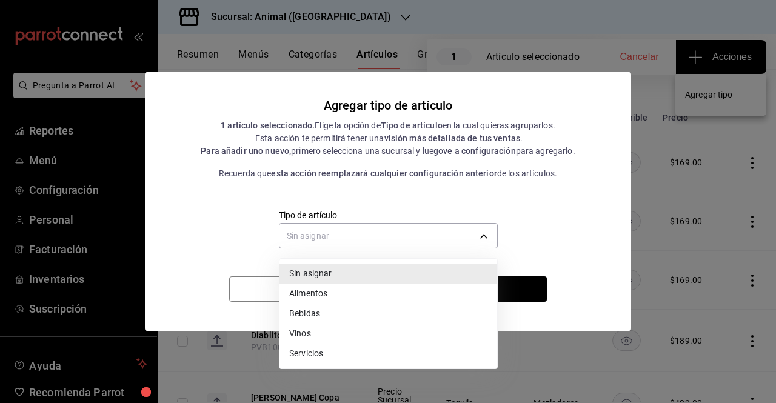
click at [381, 294] on li "Alimentos" at bounding box center [389, 294] width 218 height 20
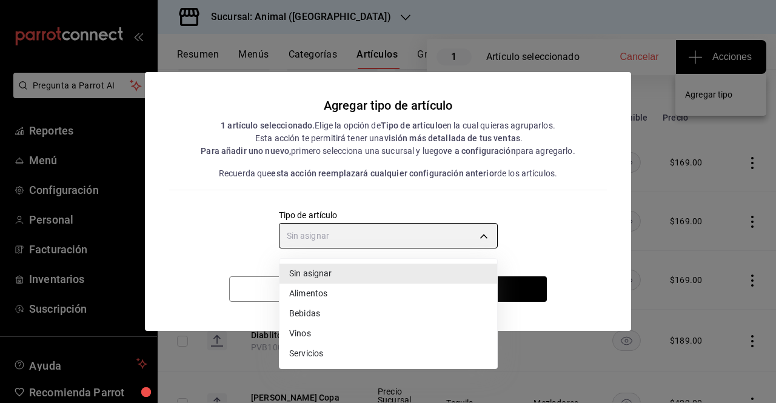
type input "a9c5c5d7-09f7-4d61-88a6-a13d33eec0fd"
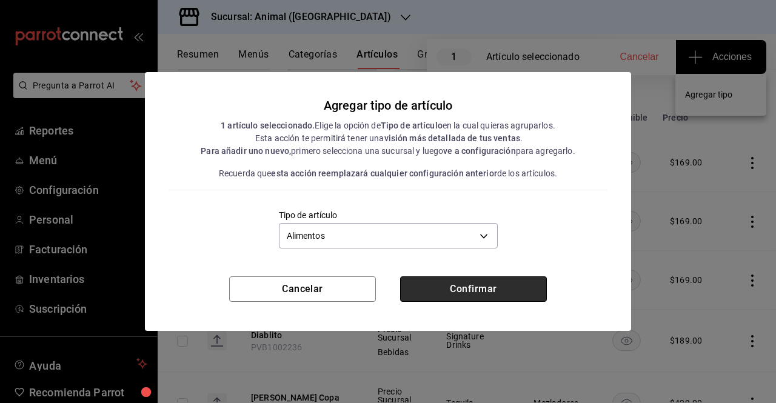
click at [498, 288] on button "Confirmar" at bounding box center [473, 289] width 147 height 25
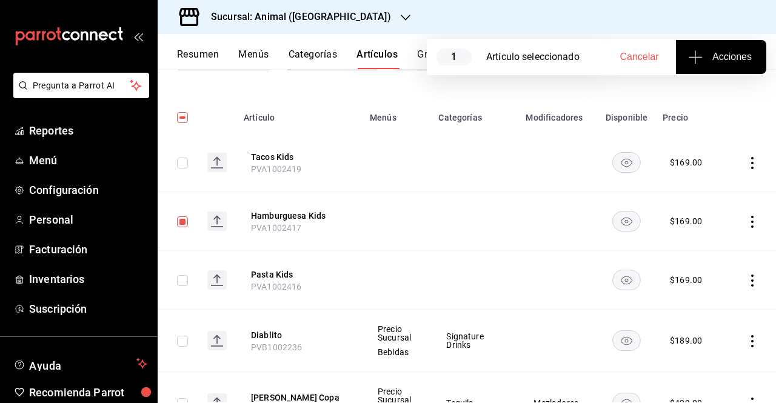
click at [186, 221] on input "checkbox" at bounding box center [182, 221] width 11 height 11
checkbox input "false"
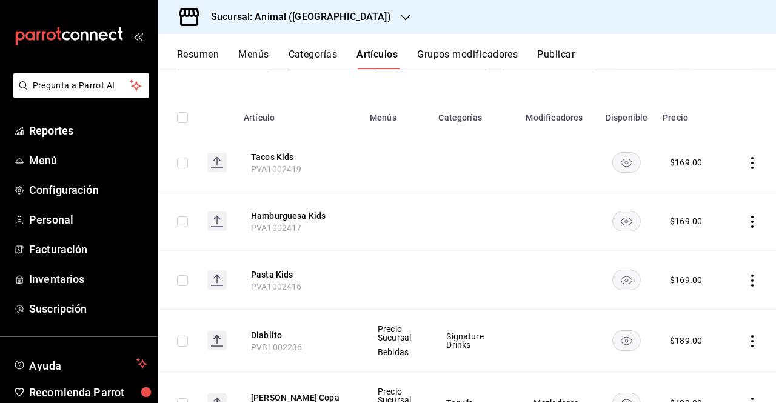
click at [183, 286] on td at bounding box center [178, 280] width 40 height 59
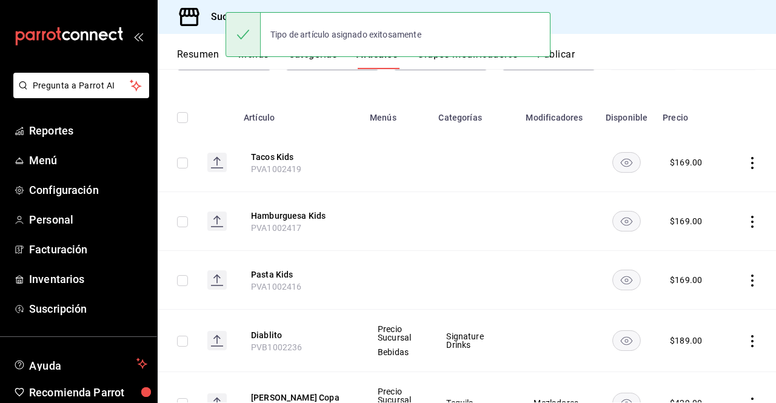
click at [184, 281] on input "checkbox" at bounding box center [182, 280] width 11 height 11
checkbox input "true"
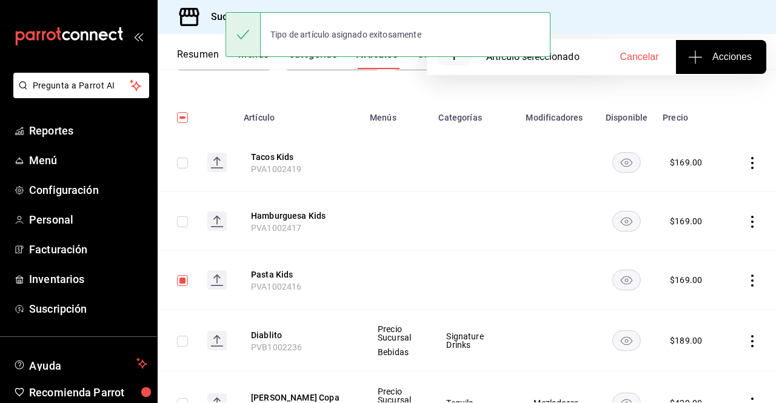
click at [699, 55] on icon "button" at bounding box center [695, 57] width 15 height 15
click at [709, 98] on span "Agregar tipo" at bounding box center [721, 95] width 72 height 13
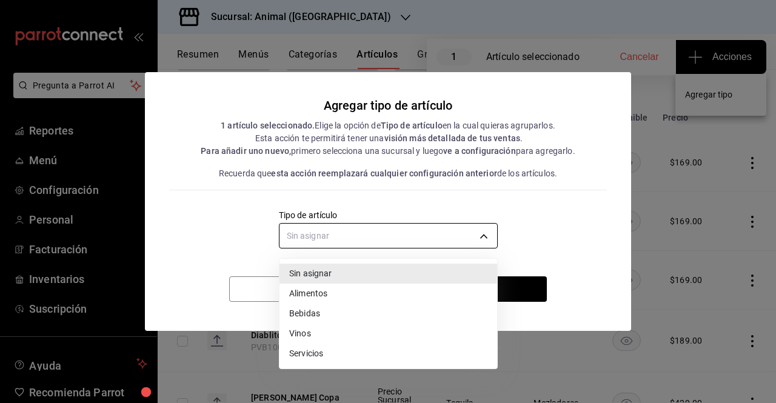
click at [478, 246] on body "Pregunta a Parrot AI Reportes Menú Configuración Personal Facturación Inventari…" at bounding box center [388, 201] width 776 height 403
click at [380, 298] on li "Alimentos" at bounding box center [389, 294] width 218 height 20
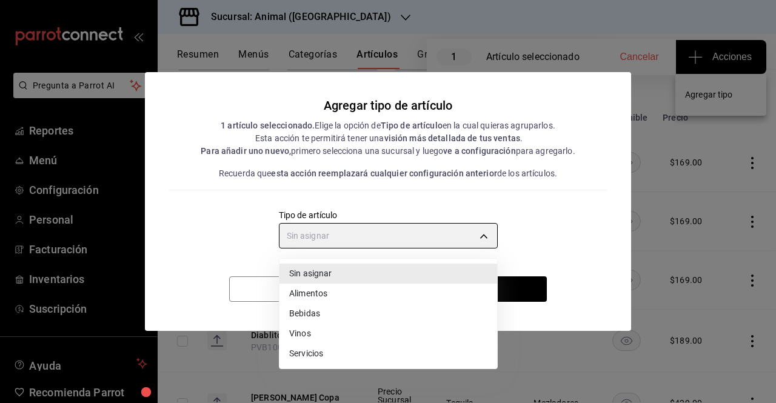
type input "a9c5c5d7-09f7-4d61-88a6-a13d33eec0fd"
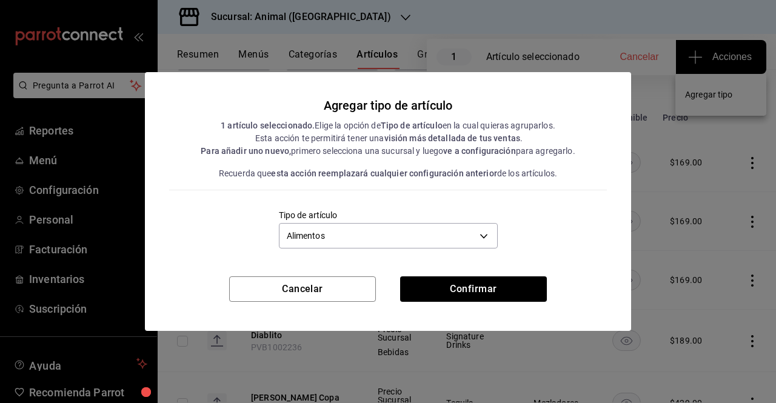
click at [480, 276] on div "Agregar tipo de artículo 1 artículo seleccionado. Elige la opción de Tipo de ar…" at bounding box center [388, 174] width 486 height 204
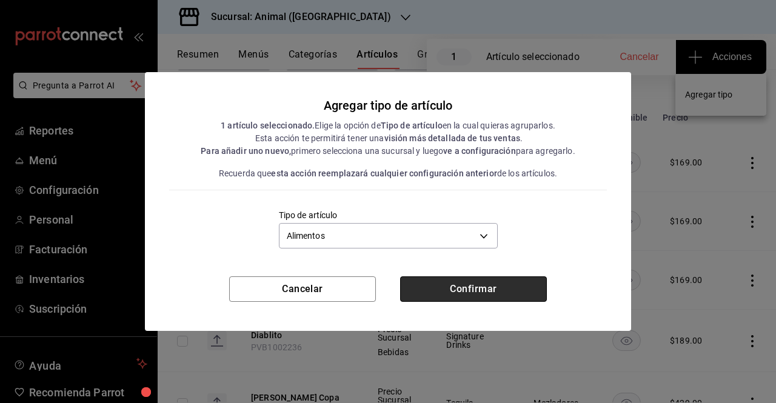
click at [480, 280] on button "Confirmar" at bounding box center [473, 289] width 147 height 25
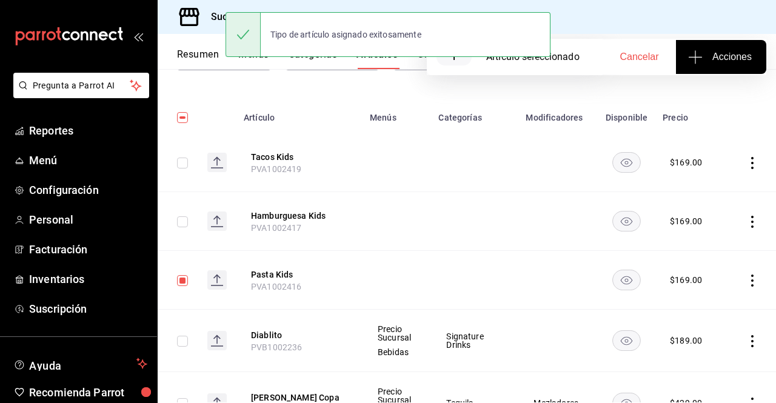
scroll to position [0, 0]
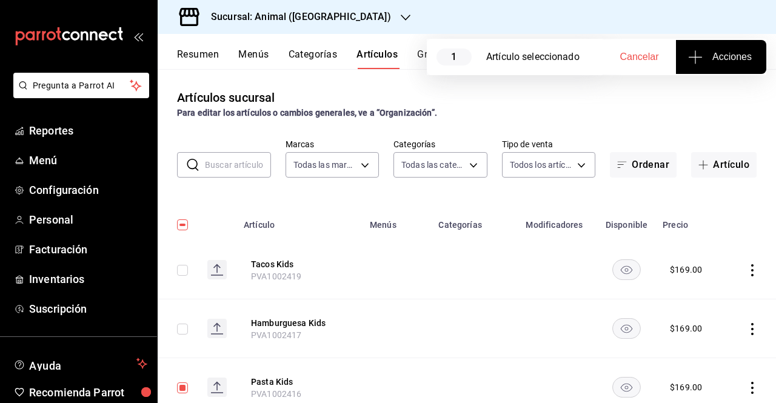
click at [422, 55] on button "Grupos modificadores" at bounding box center [467, 59] width 101 height 21
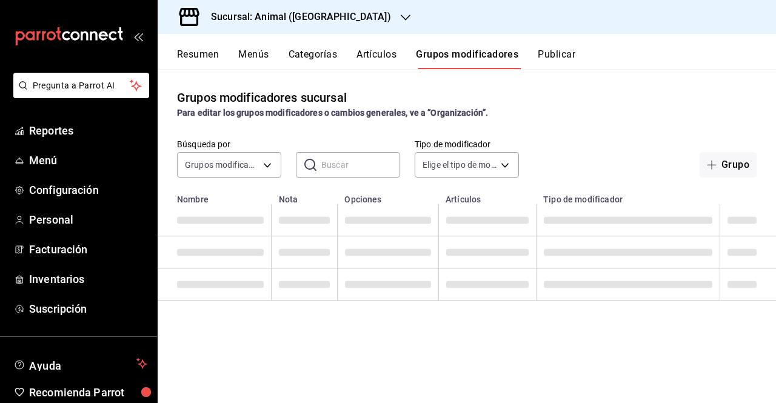
click at [548, 30] on div "Sucursal: Animal (St Regis)" at bounding box center [467, 17] width 618 height 34
click at [552, 44] on div "Resumen Menús Categorías Artículos Grupos modificadores Publicar" at bounding box center [467, 51] width 618 height 35
click at [553, 47] on div "Resumen Menús Categorías Artículos Grupos modificadores Publicar" at bounding box center [467, 51] width 618 height 35
click at [554, 49] on button "Publicar" at bounding box center [557, 59] width 38 height 21
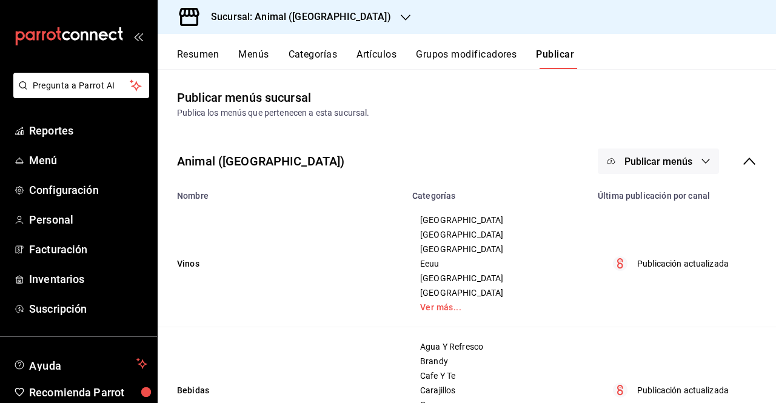
click at [705, 164] on button "Publicar menús" at bounding box center [658, 161] width 121 height 25
click at [638, 210] on li "Punto de venta" at bounding box center [650, 201] width 112 height 34
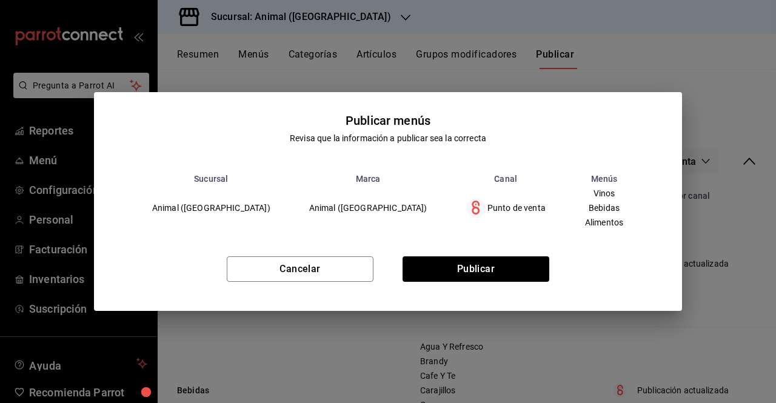
click at [504, 260] on div "Cancelar Publicar" at bounding box center [388, 274] width 588 height 74
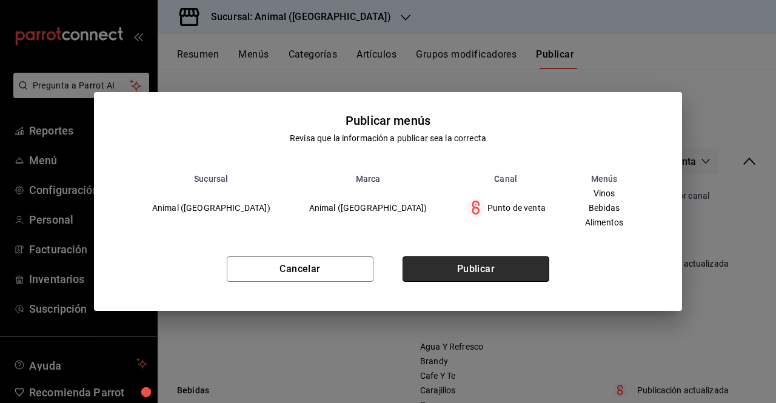
click at [503, 270] on button "Publicar" at bounding box center [476, 268] width 147 height 25
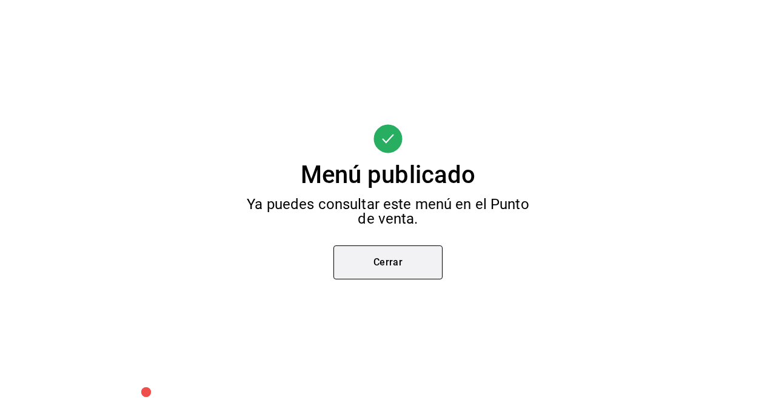
click at [363, 270] on button "Cerrar" at bounding box center [387, 263] width 109 height 34
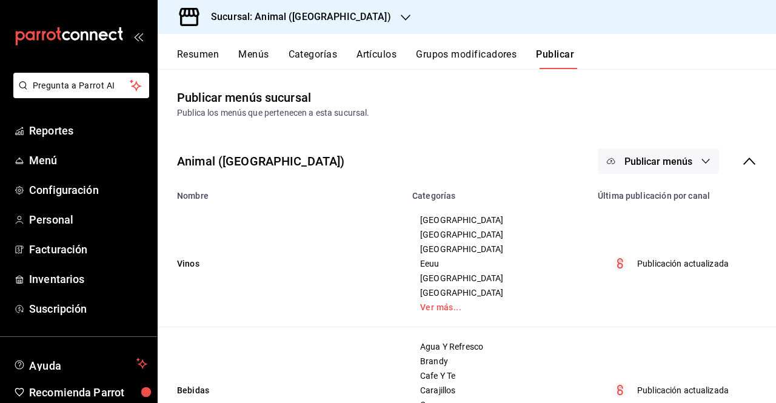
click at [387, 63] on button "Artículos" at bounding box center [377, 59] width 40 height 21
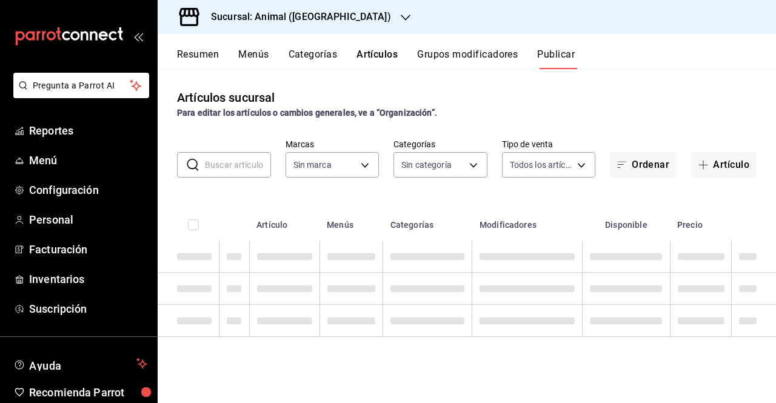
type input "3f39fcdc-c8c4-4fff-883a-47b345d9391c"
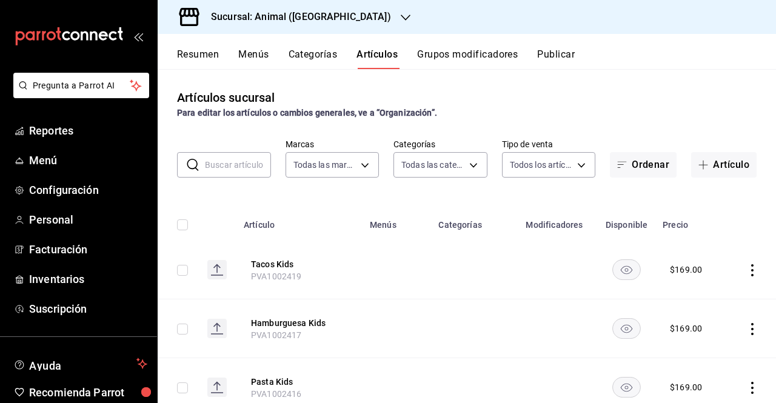
type input "ab590da7-d0c4-47a8-ac4f-44aecaaca930,928f1d8c-49b4-4cad-a5c8-35f7885dcb7c,2440b…"
click at [261, 269] on button "Tacos Kids" at bounding box center [299, 264] width 97 height 12
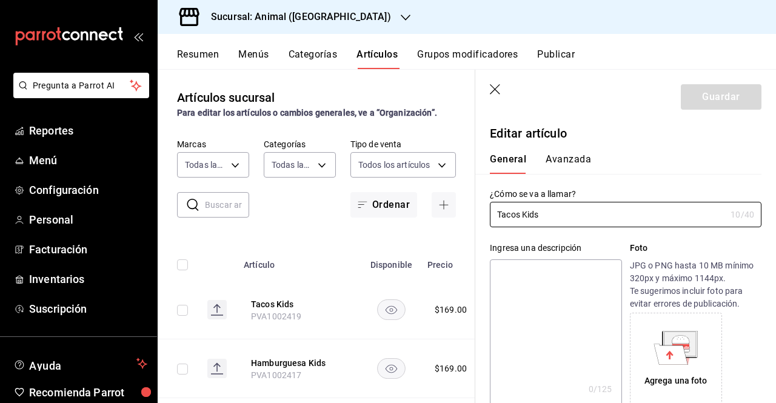
type input "$169.00"
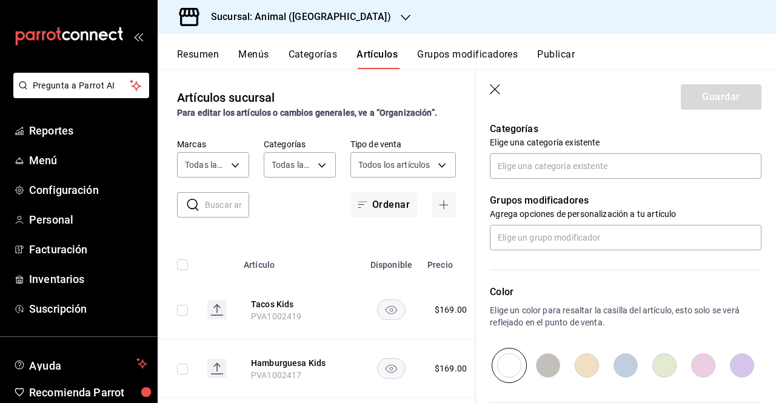
scroll to position [431, 0]
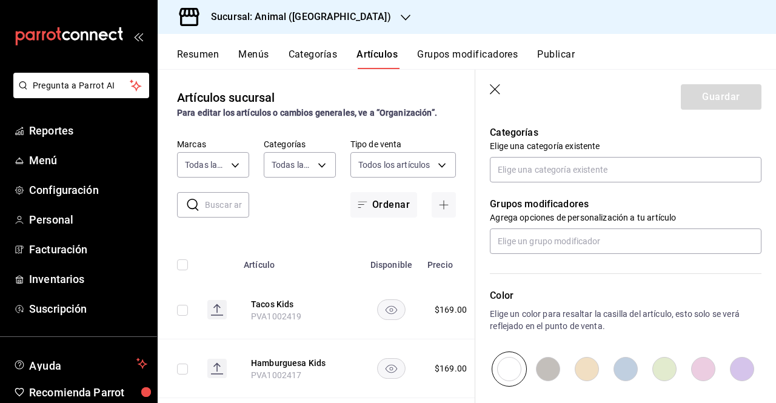
click at [502, 95] on header "Guardar" at bounding box center [625, 95] width 301 height 50
click at [493, 89] on icon "button" at bounding box center [496, 90] width 12 height 12
click at [401, 12] on div at bounding box center [406, 17] width 10 height 13
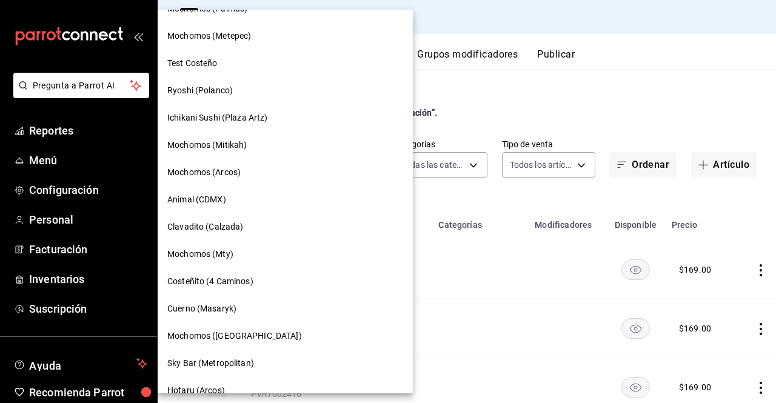
scroll to position [845, 0]
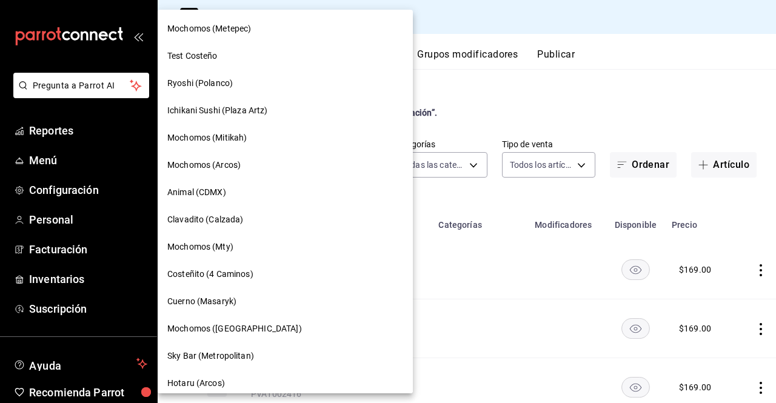
click at [245, 300] on div "Cuerno (Masaryk)" at bounding box center [285, 301] width 236 height 13
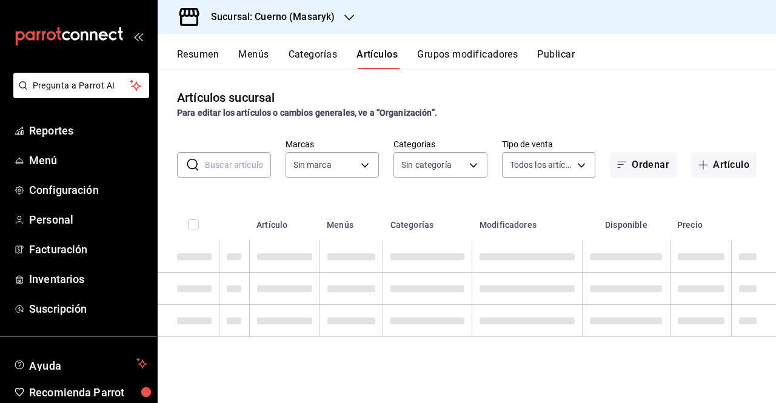
type input "c67b51a2-384c-483e-a5be-40afd3eac247,ec1a4520-4a99-4810-921e-4abf40ebc8c6,cd2d5…"
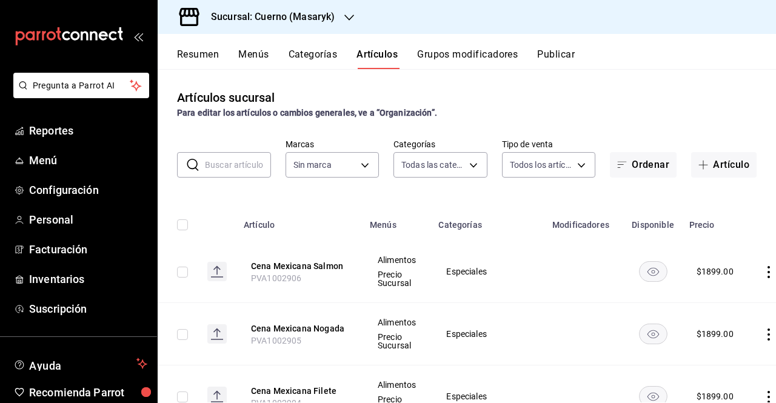
click at [243, 171] on input "text" at bounding box center [238, 165] width 66 height 24
type input "pasta"
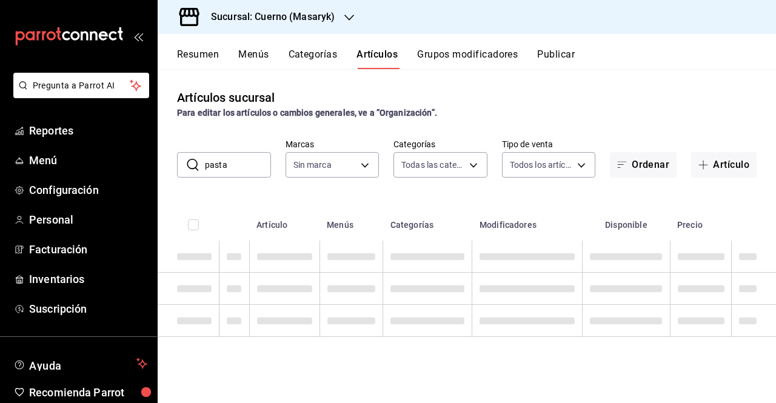
type input "4ea0d660-02b3-4785-bb88-48b5ef6e196c"
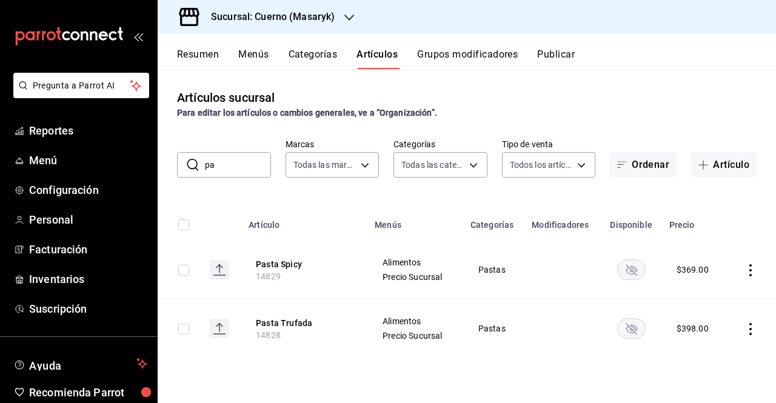
type input "p"
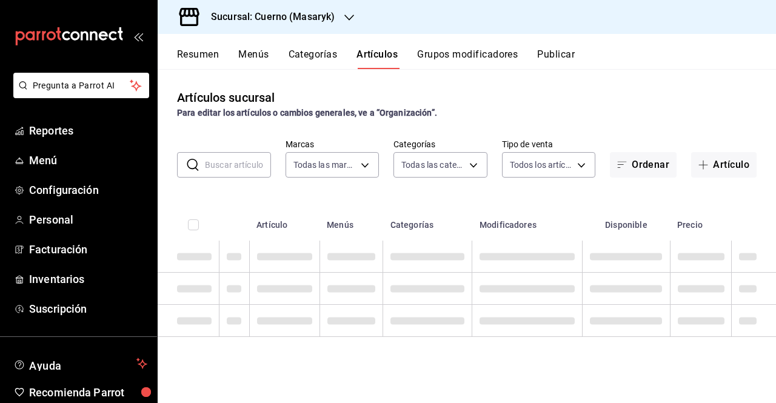
drag, startPoint x: 754, startPoint y: 161, endPoint x: 744, endPoint y: 115, distance: 47.8
click at [744, 115] on div "Artículos sucursal Para editar los artículos o cambios generales, ve a “Organiz…" at bounding box center [467, 235] width 618 height 333
click at [729, 164] on button "Artículo" at bounding box center [723, 164] width 65 height 25
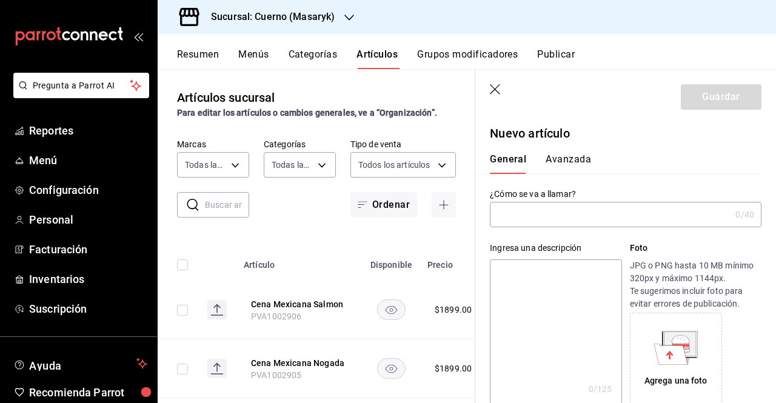
click at [588, 204] on input "text" at bounding box center [610, 215] width 241 height 24
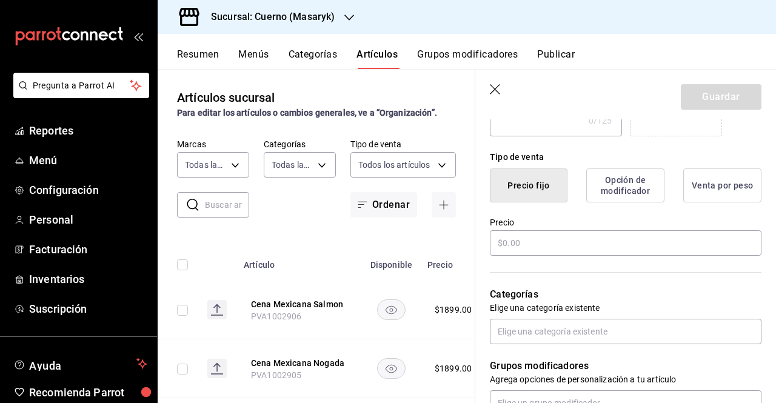
scroll to position [301, 0]
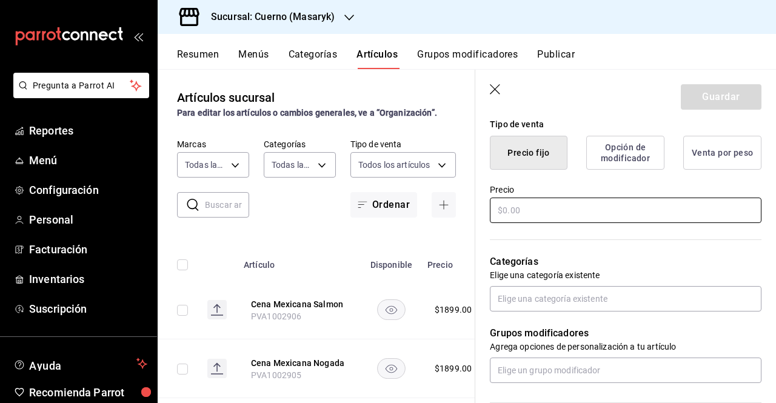
type input "Pasta Kids"
click at [585, 220] on input "text" at bounding box center [626, 210] width 272 height 25
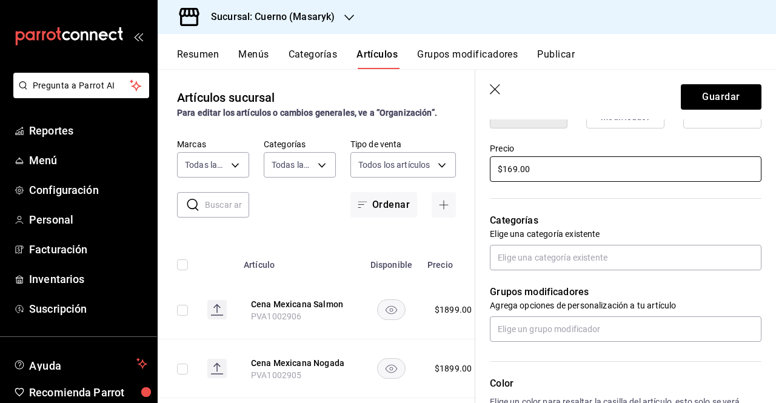
scroll to position [341, 0]
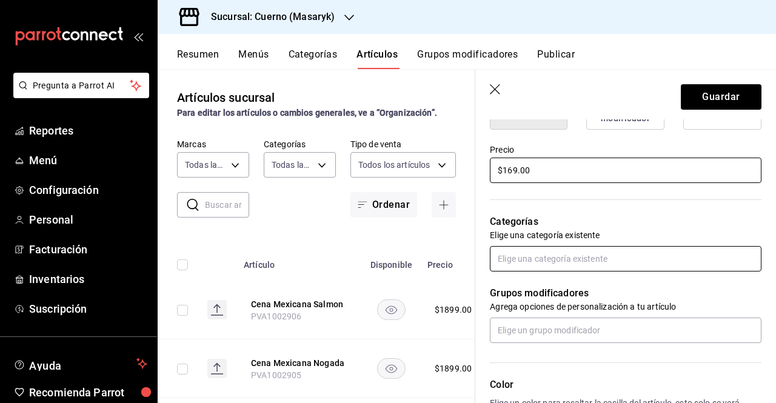
type input "$169.00"
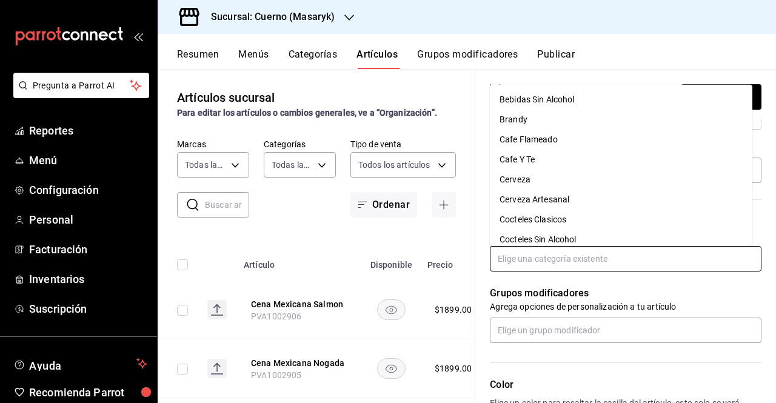
click at [680, 269] on input "text" at bounding box center [626, 258] width 272 height 25
type input "esp"
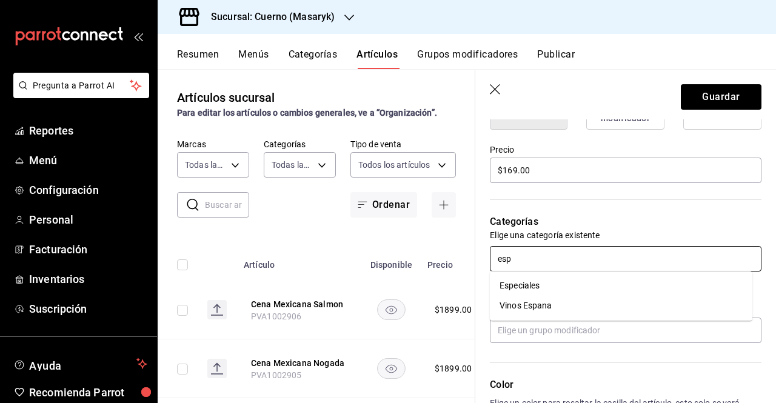
click at [611, 284] on li "Especiales" at bounding box center [621, 286] width 263 height 20
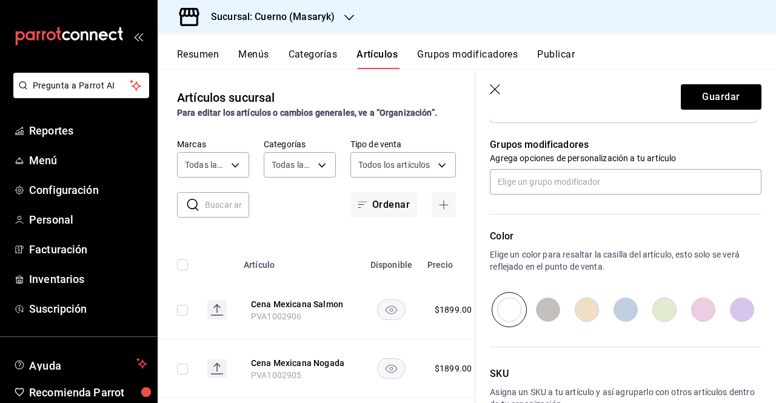
scroll to position [605, 0]
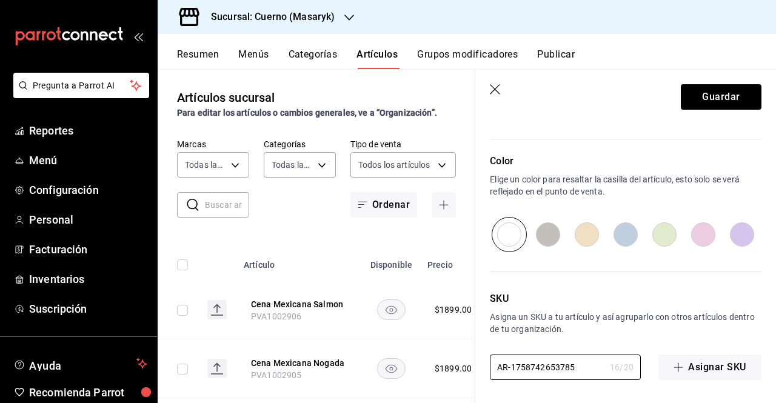
drag, startPoint x: 571, startPoint y: 371, endPoint x: 346, endPoint y: 407, distance: 227.8
click at [346, 403] on html "Pregunta a Parrot AI Reportes Menú Configuración Personal Facturación Inventari…" at bounding box center [388, 201] width 776 height 403
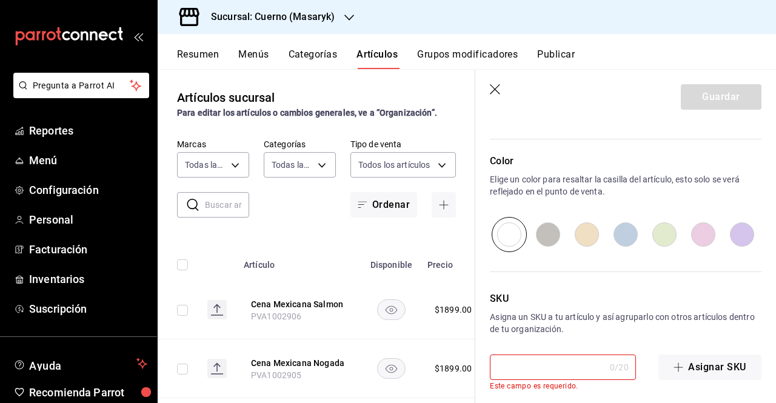
paste input "PVA1002416"
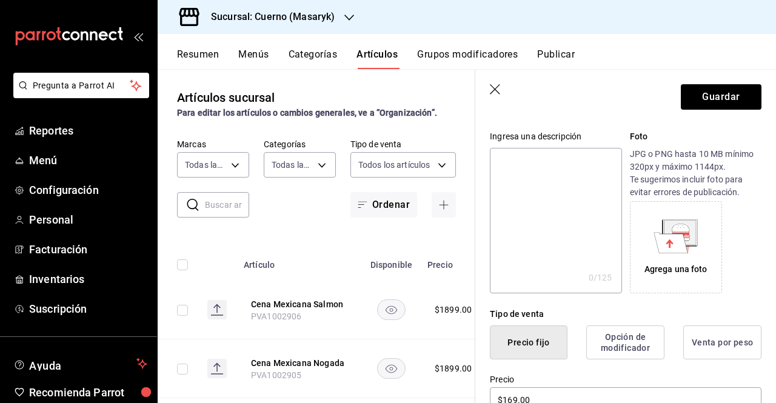
scroll to position [0, 0]
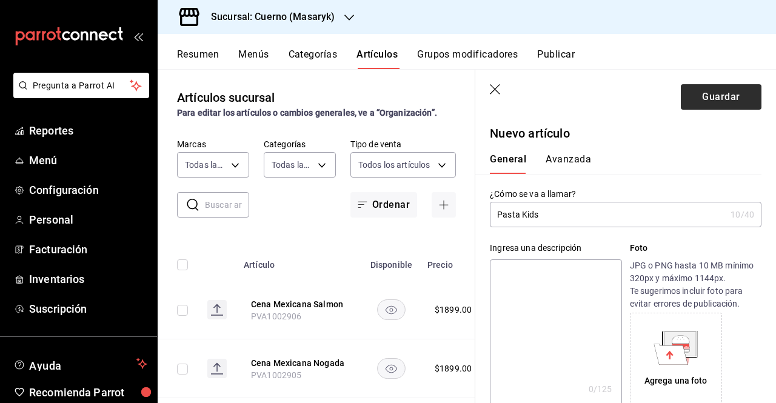
type input "PVA1002416"
click at [731, 106] on button "Guardar" at bounding box center [721, 96] width 81 height 25
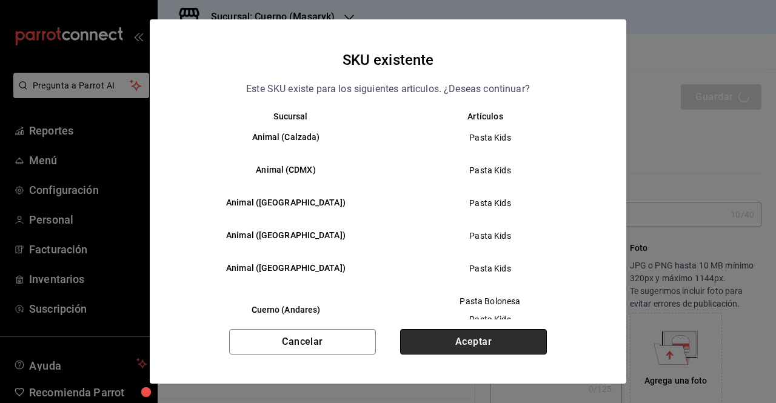
click at [496, 345] on button "Aceptar" at bounding box center [473, 341] width 147 height 25
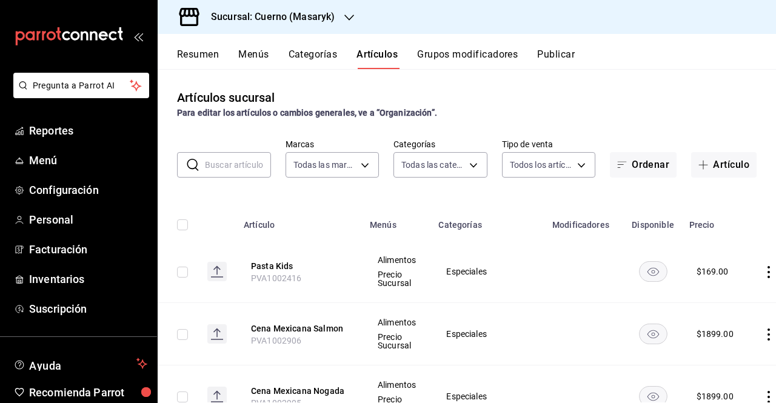
click at [262, 163] on input "text" at bounding box center [238, 165] width 66 height 24
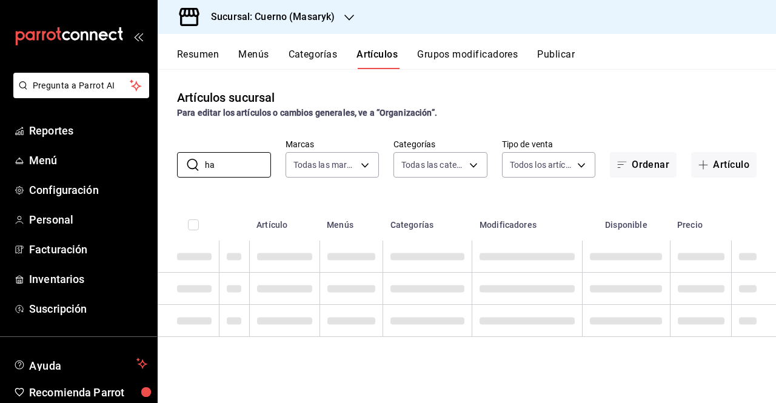
type input "h"
click at [712, 185] on div "Artículos sucursal Para editar los artículos o cambios generales, ve a “Organiz…" at bounding box center [467, 235] width 618 height 333
click at [723, 170] on button "Artículo" at bounding box center [723, 164] width 65 height 25
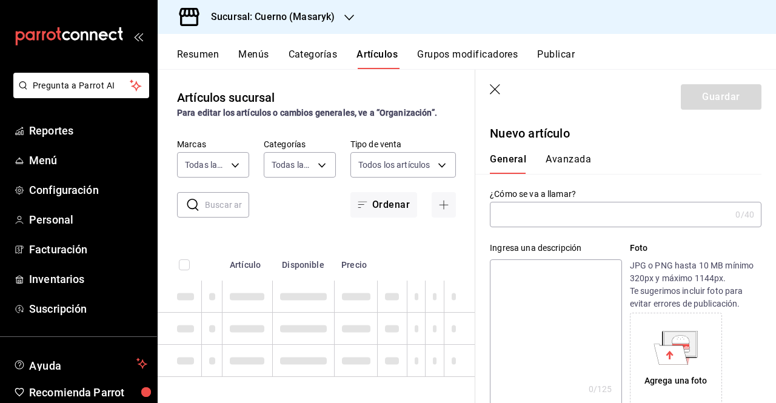
click at [531, 210] on input "text" at bounding box center [610, 215] width 241 height 24
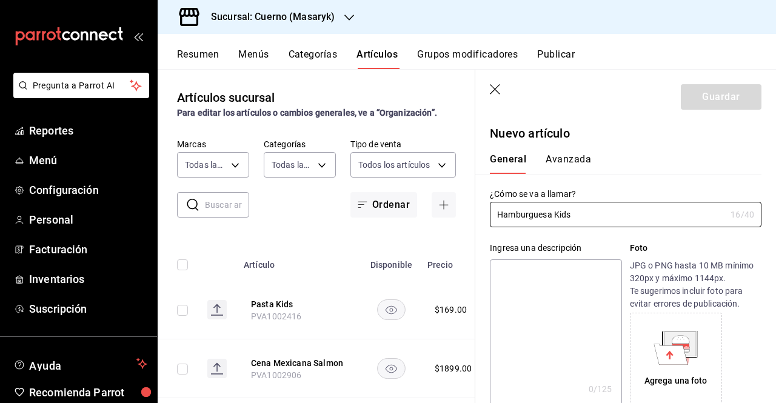
type input "Hamburguesa Kids"
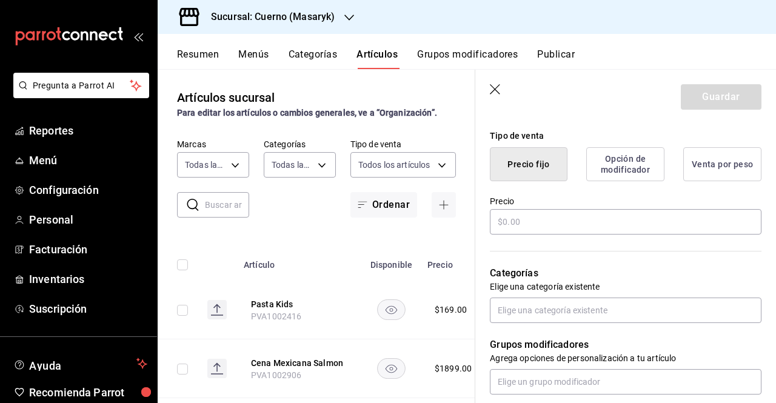
scroll to position [287, 0]
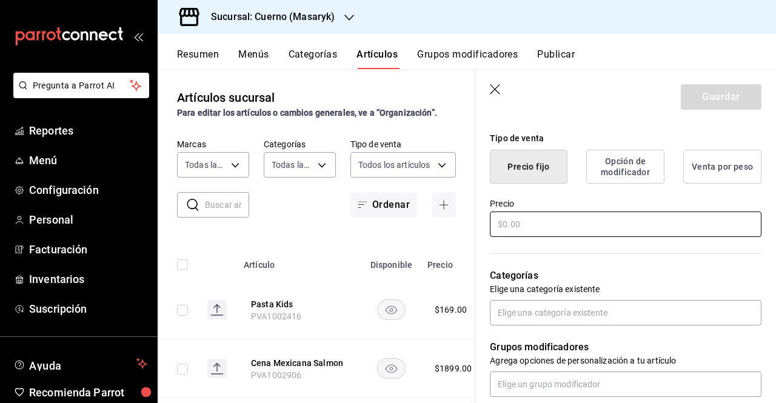
click at [634, 235] on input "text" at bounding box center [626, 224] width 272 height 25
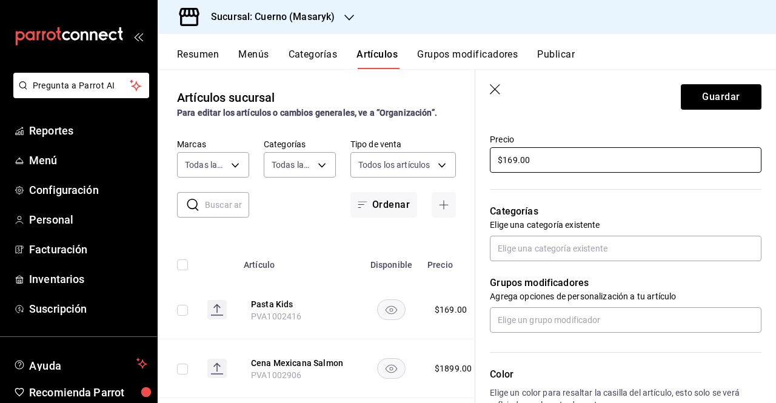
scroll to position [359, 0]
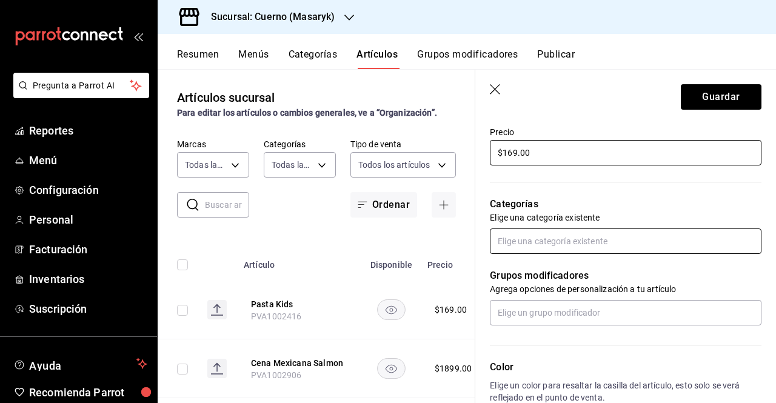
type input "$169.00"
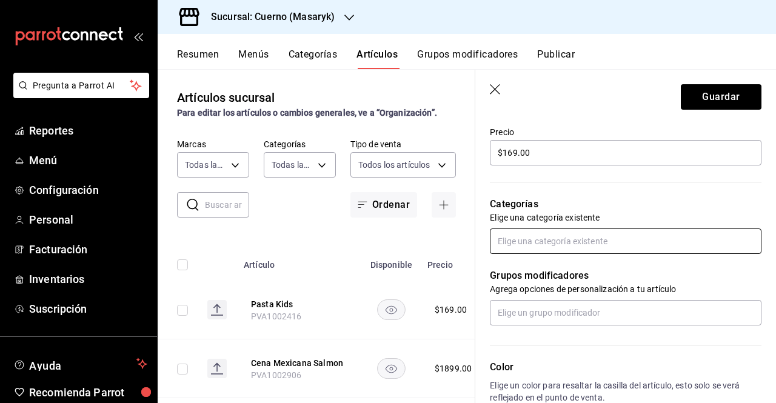
click at [659, 246] on input "text" at bounding box center [626, 241] width 272 height 25
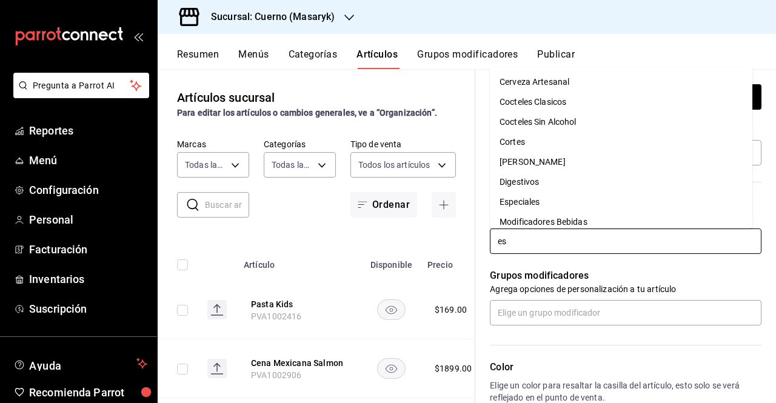
type input "esp"
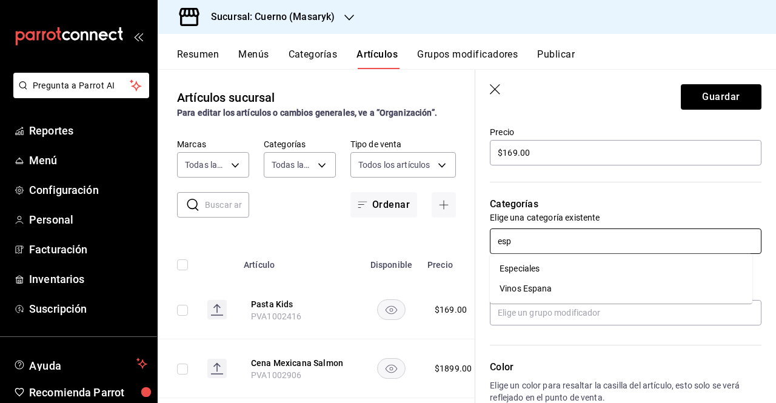
click at [608, 260] on li "Especiales" at bounding box center [621, 269] width 263 height 20
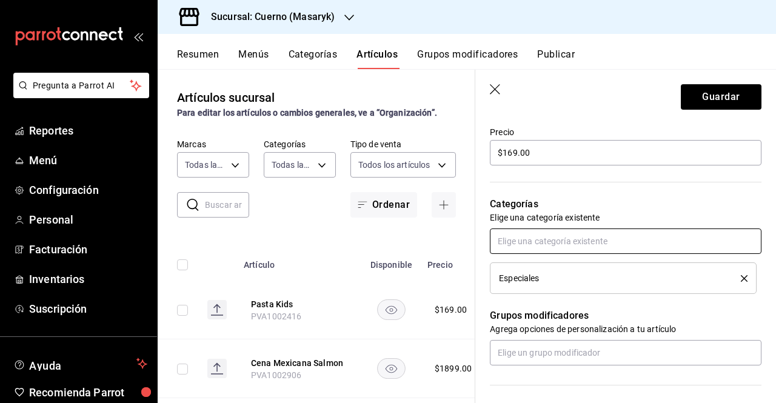
scroll to position [605, 0]
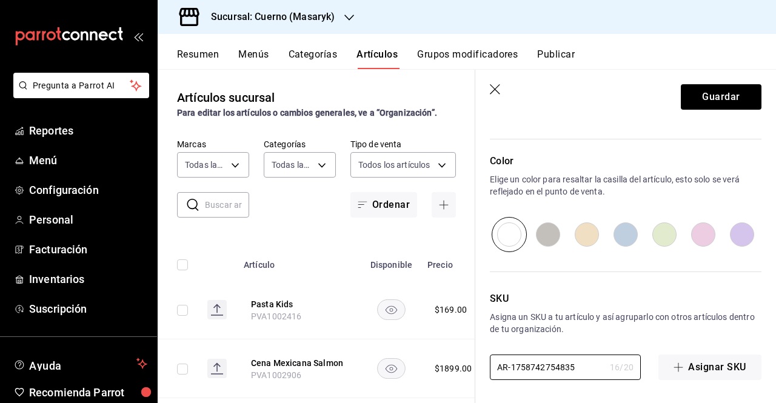
drag, startPoint x: 585, startPoint y: 372, endPoint x: 437, endPoint y: 413, distance: 153.0
click at [437, 403] on html "Pregunta a Parrot AI Reportes Menú Configuración Personal Facturación Inventari…" at bounding box center [388, 201] width 776 height 403
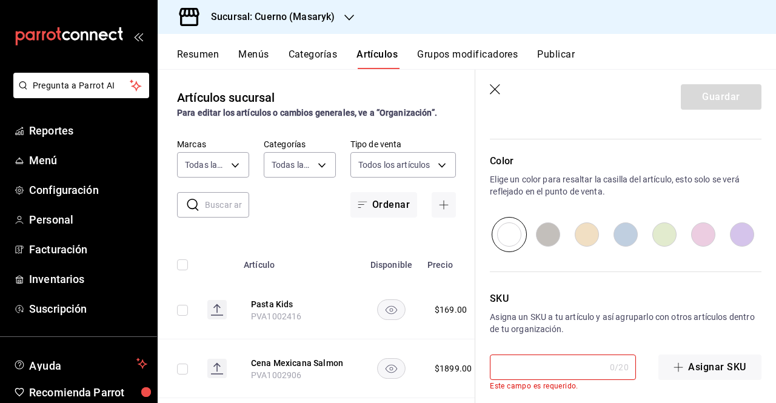
paste input "PVA1002417"
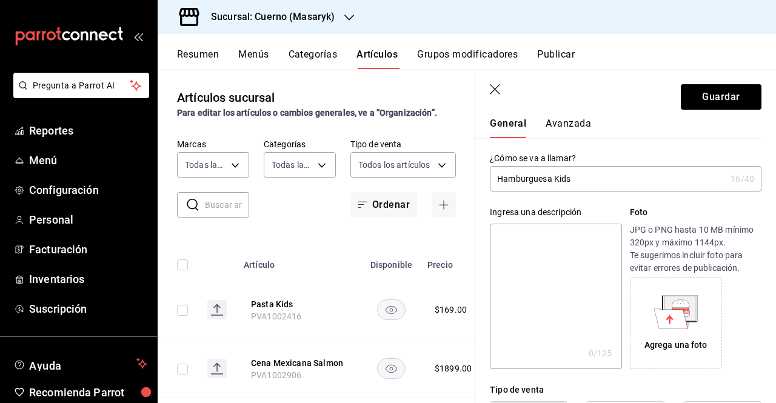
scroll to position [0, 0]
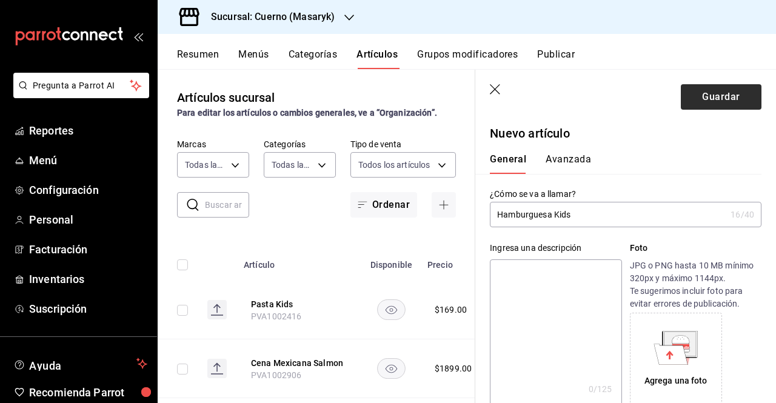
type input "PVA1002417"
click at [706, 95] on button "Guardar" at bounding box center [721, 96] width 81 height 25
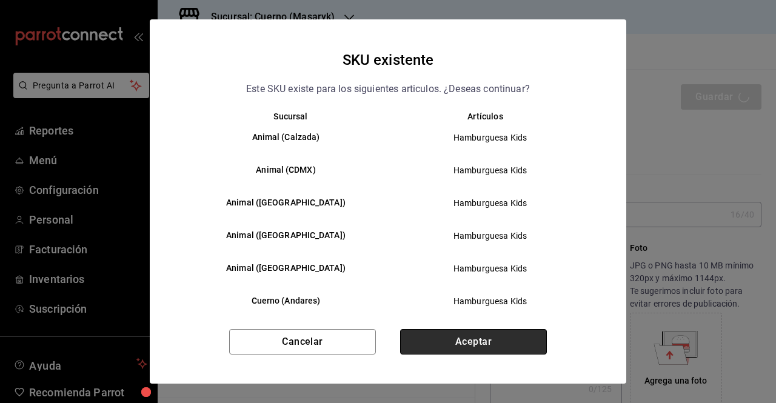
click at [468, 340] on button "Aceptar" at bounding box center [473, 341] width 147 height 25
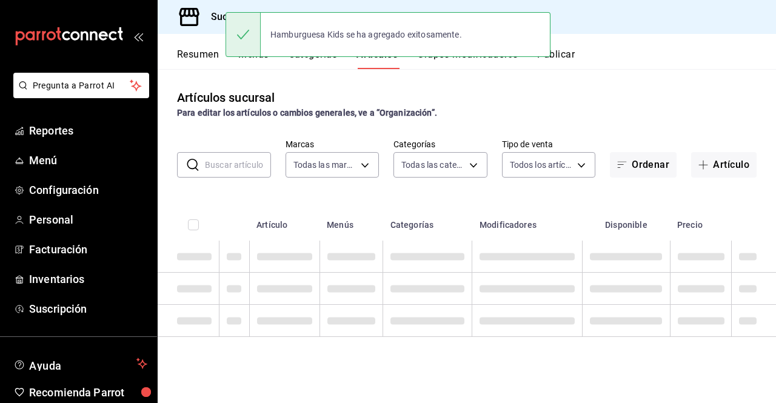
click at [240, 169] on input "text" at bounding box center [238, 165] width 66 height 24
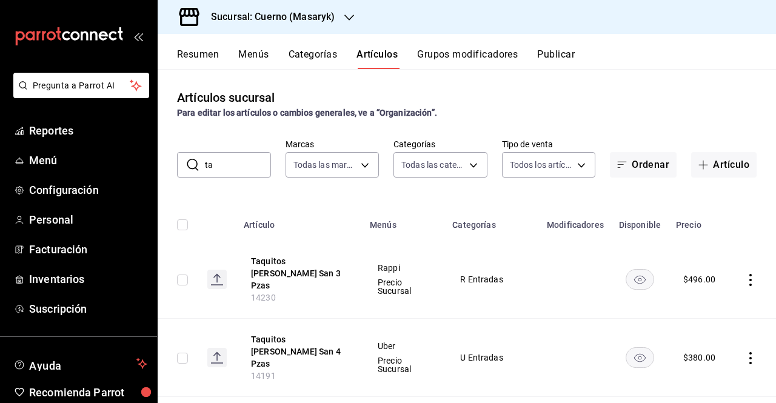
type input "t"
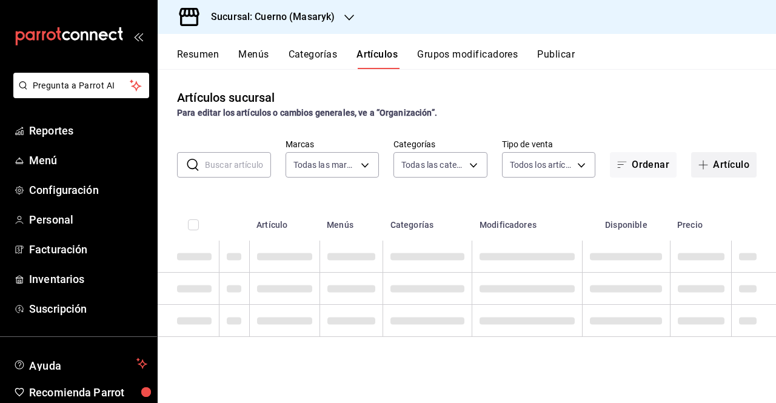
click at [709, 159] on button "Artículo" at bounding box center [723, 164] width 65 height 25
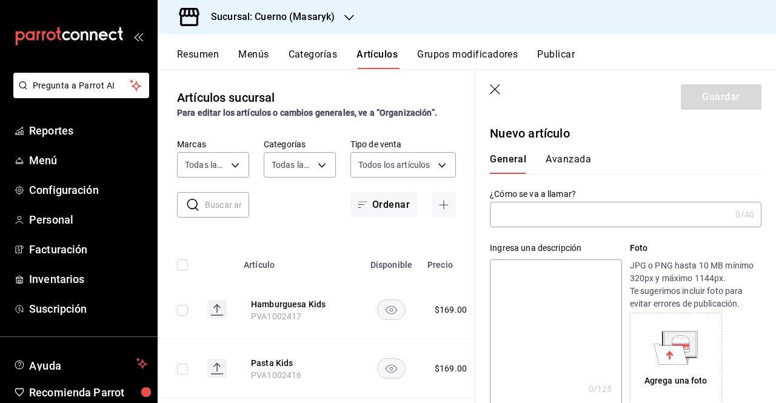
click at [565, 226] on input "text" at bounding box center [610, 215] width 241 height 24
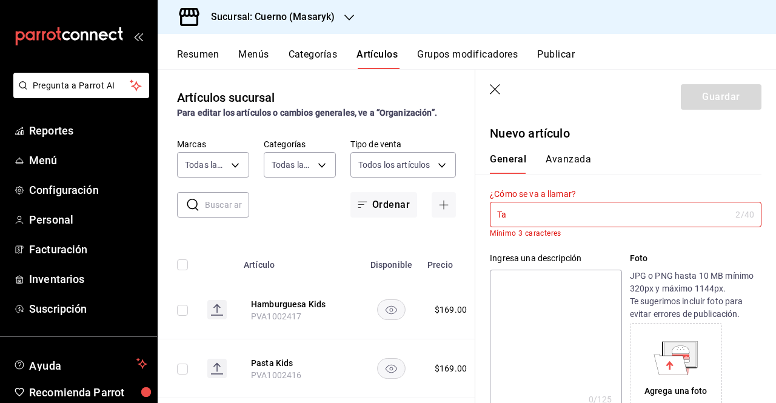
type input "T"
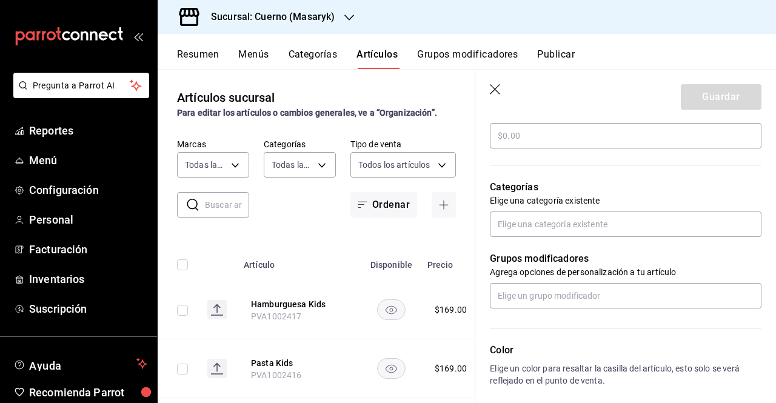
scroll to position [365, 0]
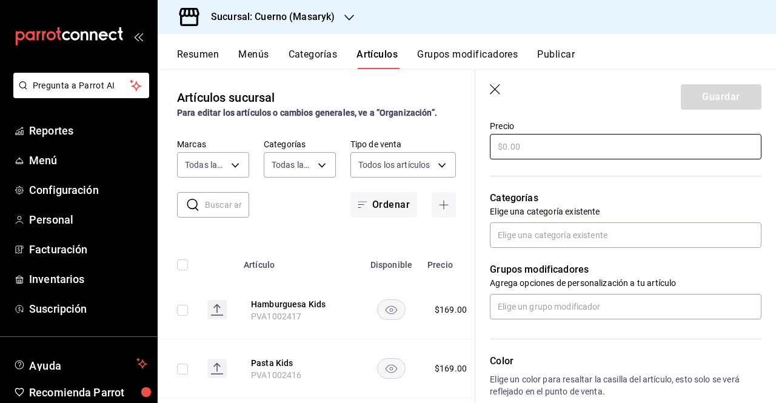
type input "Tacos Kids"
click at [580, 146] on input "text" at bounding box center [626, 146] width 272 height 25
type input "$169.00"
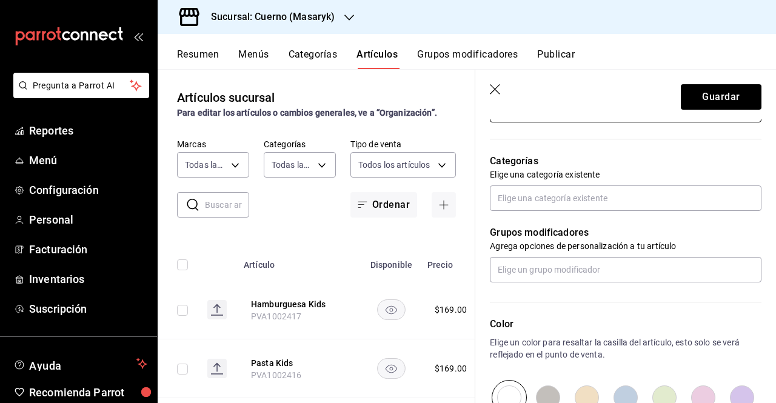
scroll to position [401, 0]
click at [651, 212] on div "Grupos modificadores Agrega opciones de personalización a tu artículo" at bounding box center [618, 248] width 286 height 72
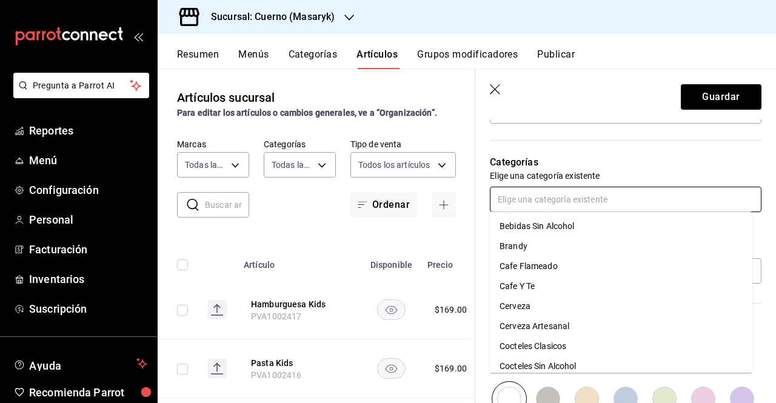
click at [642, 202] on input "text" at bounding box center [626, 199] width 272 height 25
type input "esp"
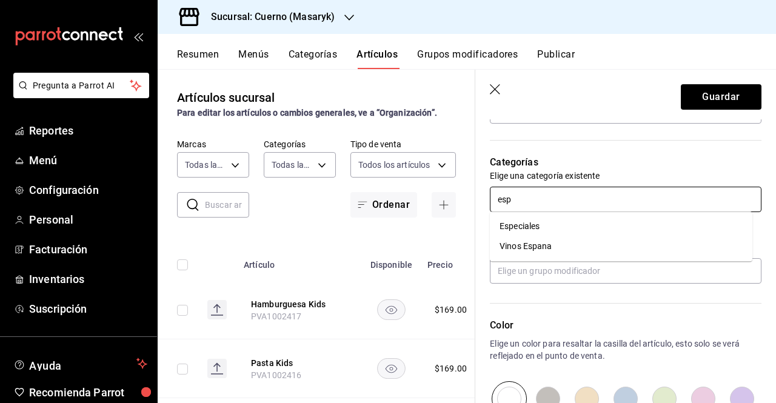
click at [592, 215] on ul "Especiales Vinos Espana" at bounding box center [621, 237] width 263 height 50
click at [588, 221] on li "Especiales" at bounding box center [621, 226] width 263 height 20
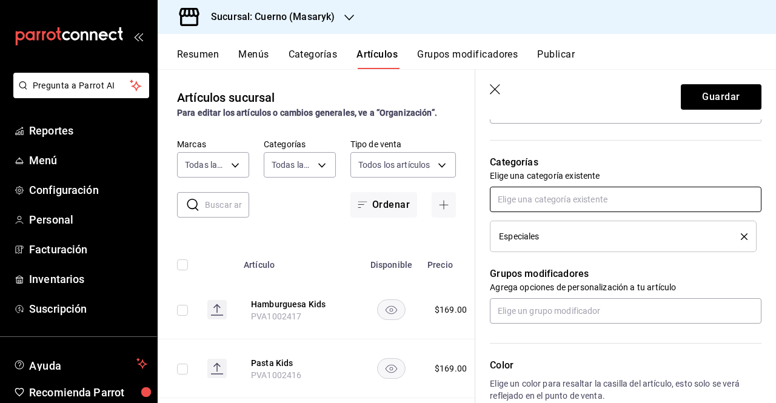
scroll to position [605, 0]
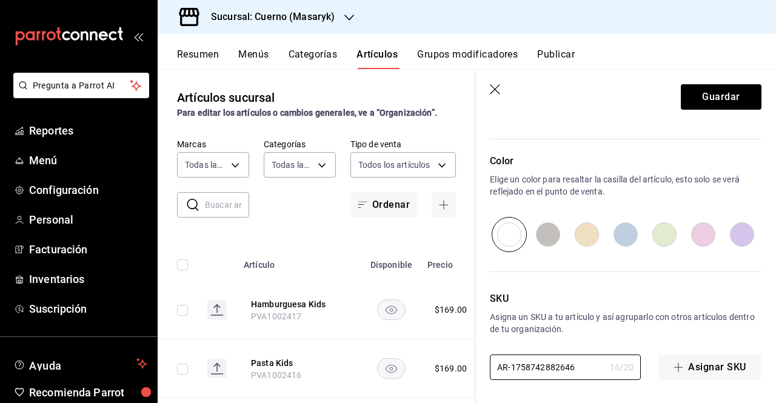
drag, startPoint x: 580, startPoint y: 375, endPoint x: 482, endPoint y: 385, distance: 98.1
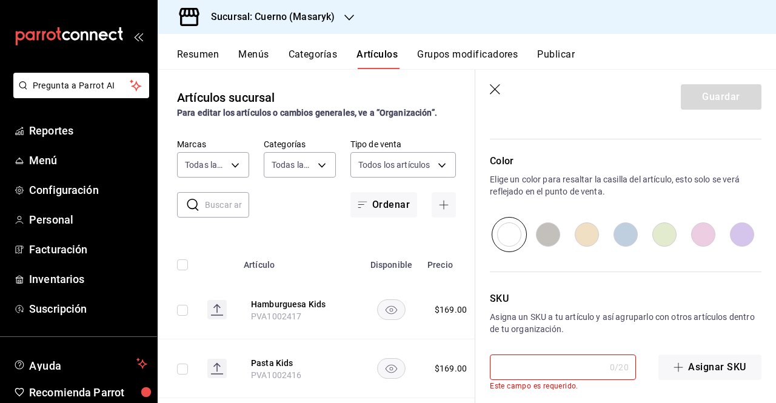
paste input "PVA1002419"
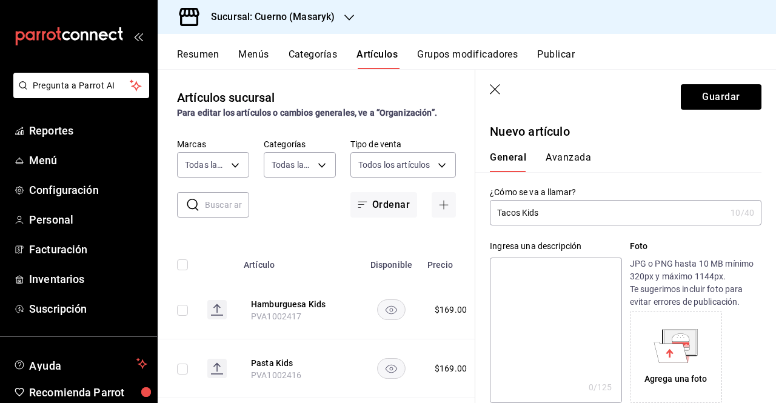
scroll to position [0, 0]
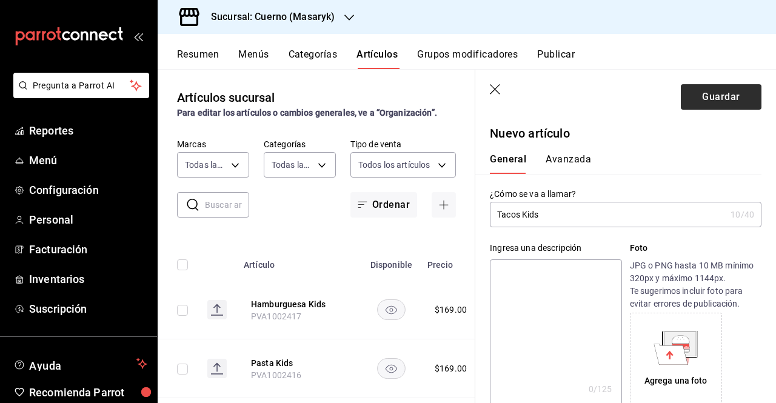
type input "PVA1002419"
click at [695, 95] on button "Guardar" at bounding box center [721, 96] width 81 height 25
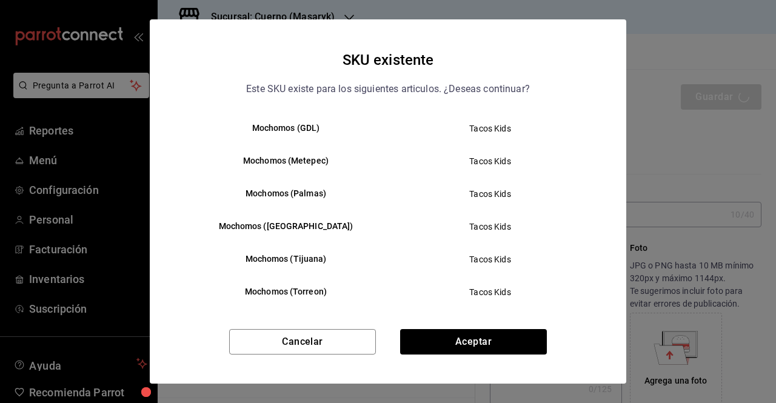
scroll to position [310, 0]
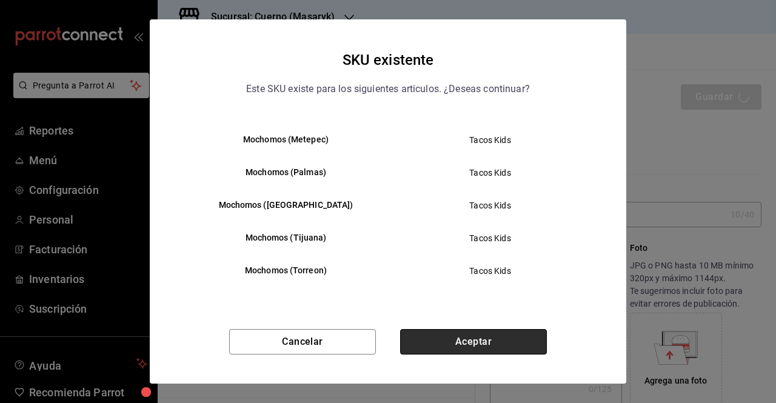
click at [525, 335] on button "Aceptar" at bounding box center [473, 341] width 147 height 25
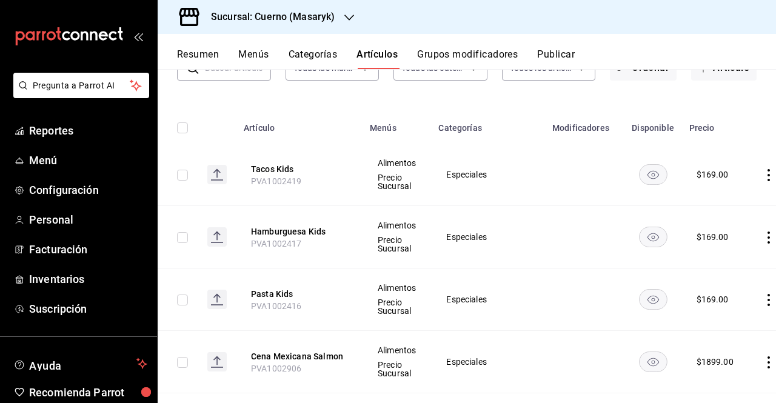
scroll to position [84, 0]
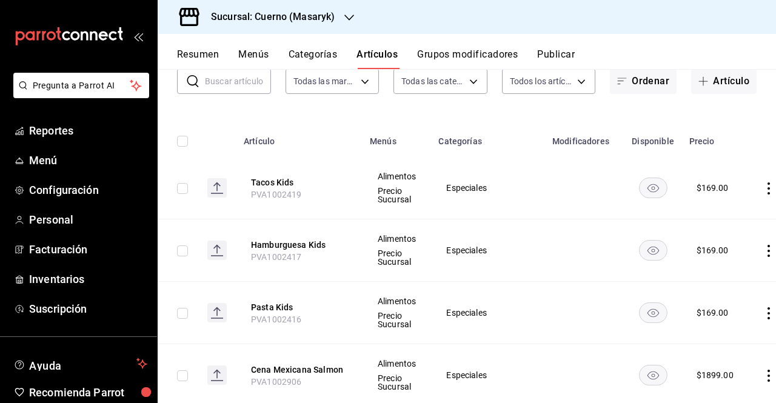
click at [193, 193] on td at bounding box center [178, 188] width 40 height 62
click at [187, 191] on input "checkbox" at bounding box center [182, 188] width 11 height 11
checkbox input "true"
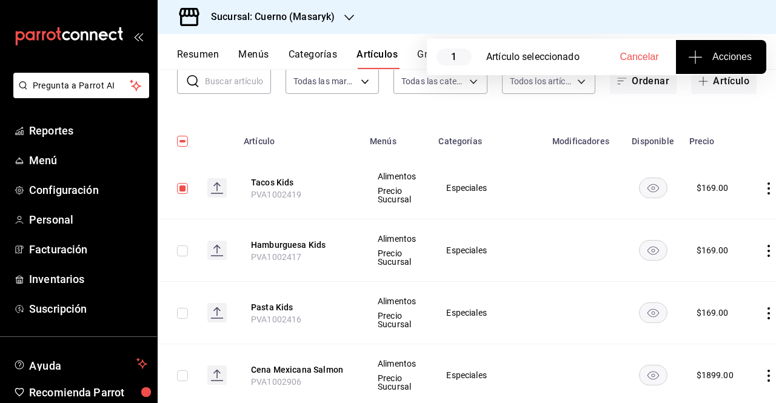
click at [739, 44] on button "Acciones" at bounding box center [721, 57] width 90 height 34
click at [720, 92] on span "Agregar tipo" at bounding box center [721, 95] width 72 height 13
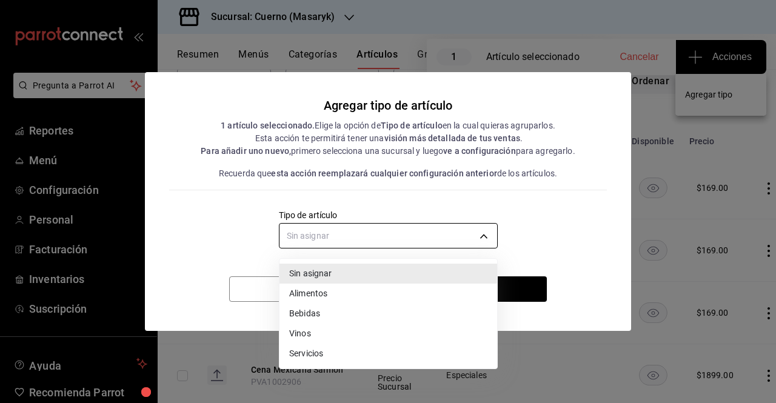
click at [466, 244] on body "Pregunta a Parrot AI Reportes Menú Configuración Personal Facturación Inventari…" at bounding box center [388, 201] width 776 height 403
click at [362, 295] on li "Alimentos" at bounding box center [389, 294] width 218 height 20
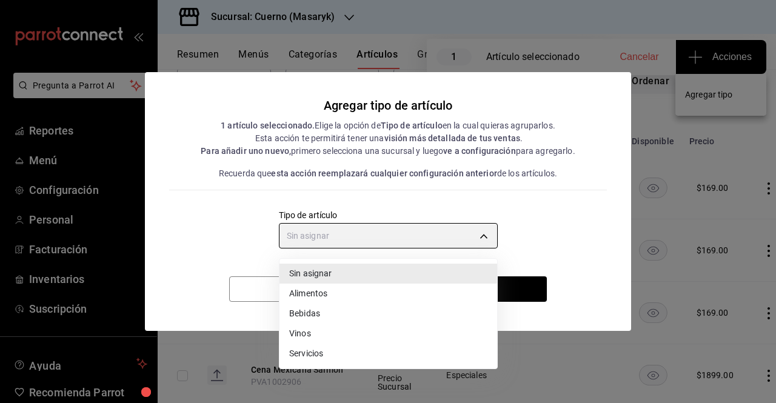
type input "a9c5c5d7-09f7-4d61-88a6-a13d33eec0fd"
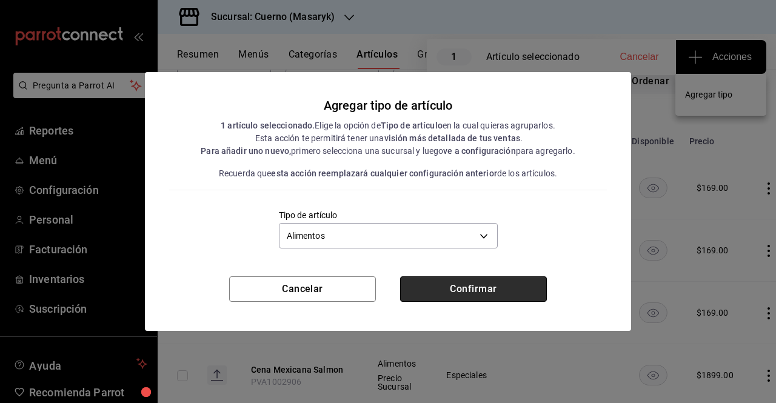
click at [490, 284] on button "Confirmar" at bounding box center [473, 289] width 147 height 25
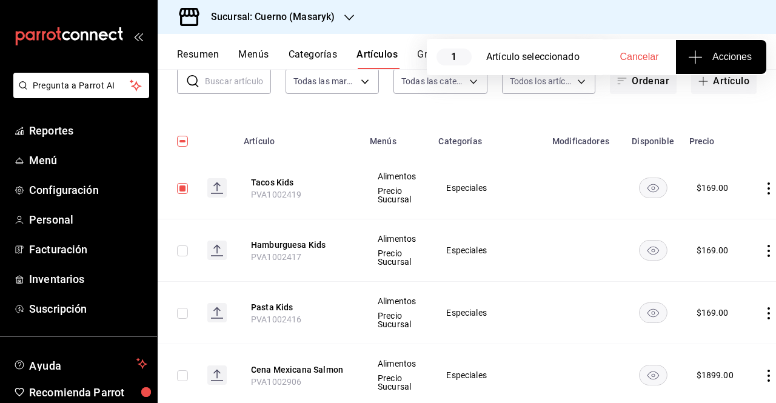
click at [184, 183] on input "checkbox" at bounding box center [182, 188] width 11 height 11
checkbox input "false"
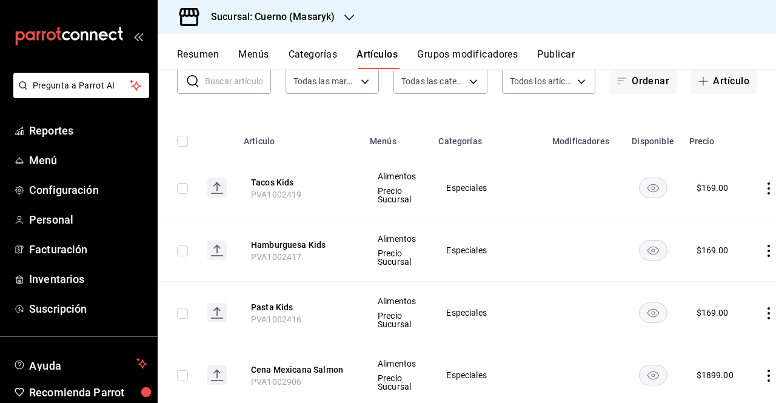
click at [181, 250] on input "checkbox" at bounding box center [182, 251] width 11 height 11
checkbox input "true"
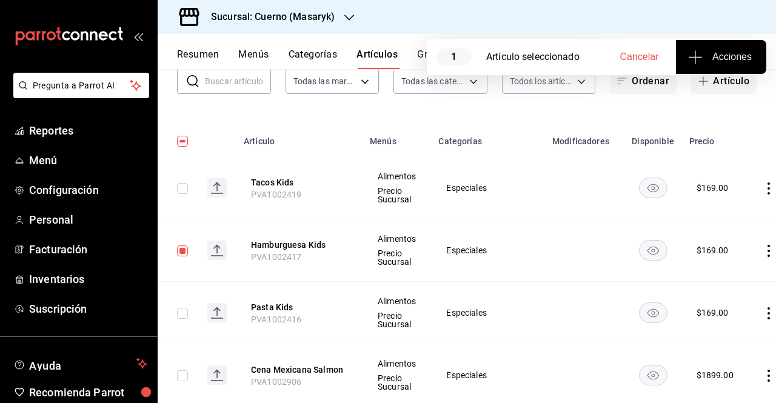
click at [728, 50] on span "Acciones" at bounding box center [721, 57] width 61 height 15
click at [717, 94] on span "Agregar tipo" at bounding box center [721, 95] width 72 height 13
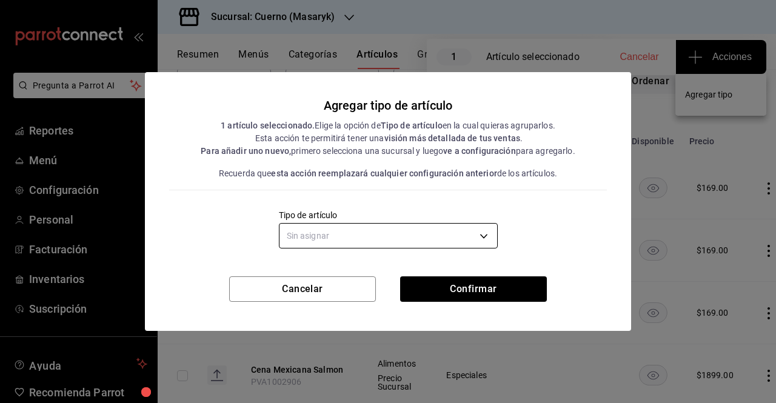
click at [437, 226] on body "Pregunta a Parrot AI Reportes Menú Configuración Personal Facturación Inventari…" at bounding box center [388, 201] width 776 height 403
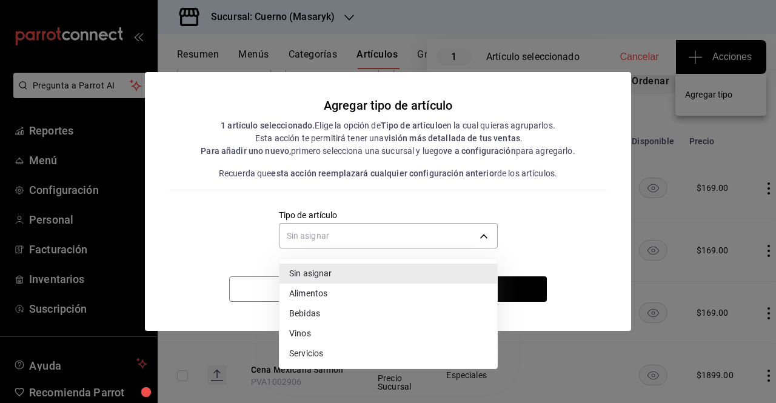
click at [360, 293] on li "Alimentos" at bounding box center [389, 294] width 218 height 20
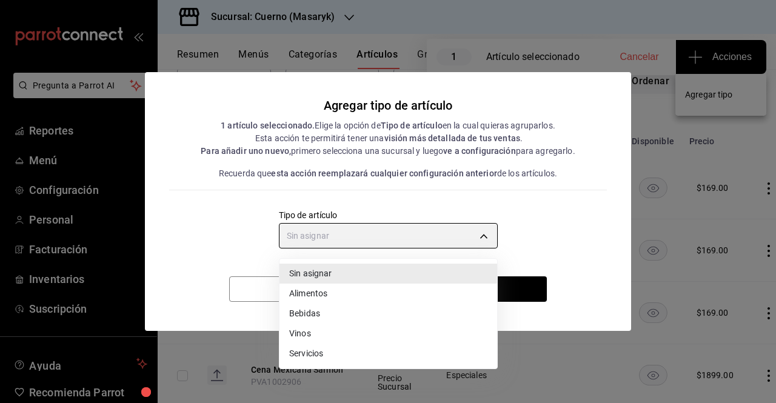
type input "a9c5c5d7-09f7-4d61-88a6-a13d33eec0fd"
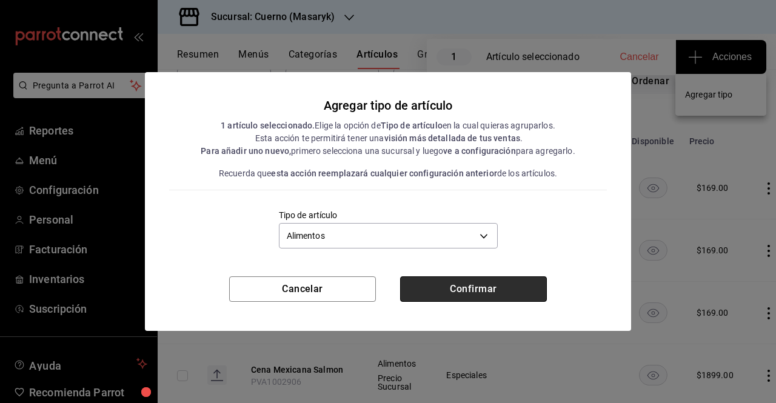
click at [466, 287] on button "Confirmar" at bounding box center [473, 289] width 147 height 25
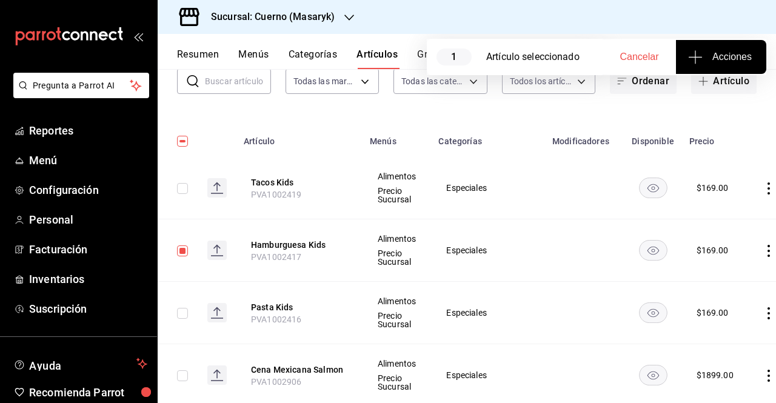
click at [185, 251] on input "checkbox" at bounding box center [182, 251] width 11 height 11
checkbox input "false"
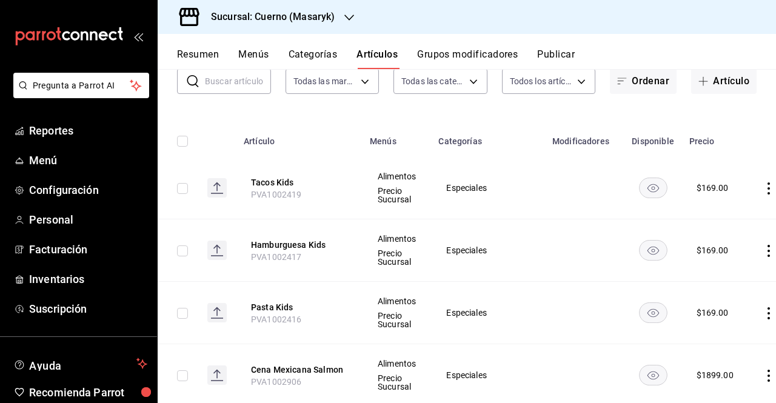
click at [183, 309] on input "checkbox" at bounding box center [182, 313] width 11 height 11
checkbox input "true"
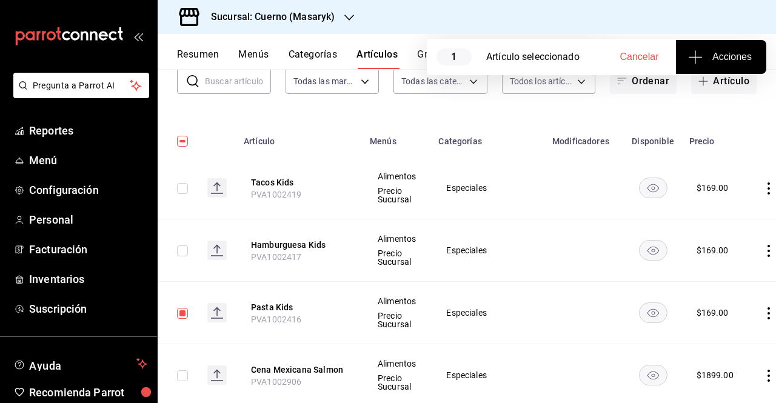
click at [729, 59] on span "Acciones" at bounding box center [721, 57] width 61 height 15
click at [684, 106] on li "Agregar tipo" at bounding box center [720, 95] width 91 height 32
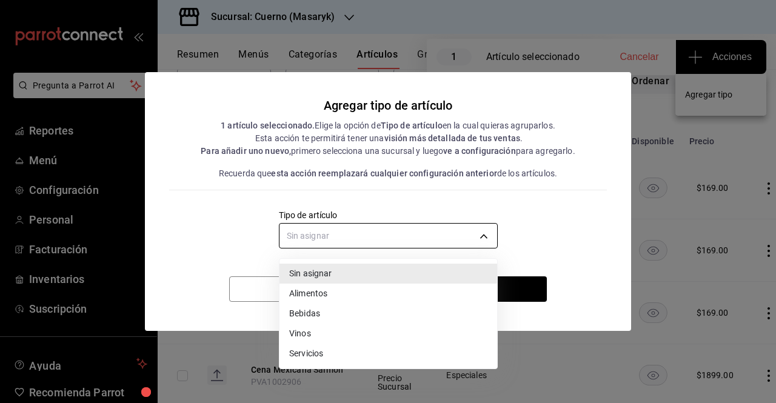
click at [495, 233] on body "Pregunta a Parrot AI Reportes Menú Configuración Personal Facturación Inventari…" at bounding box center [388, 201] width 776 height 403
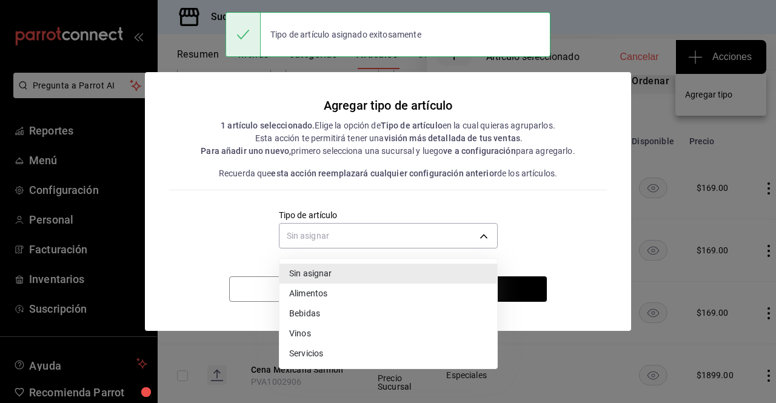
click at [366, 294] on li "Alimentos" at bounding box center [389, 294] width 218 height 20
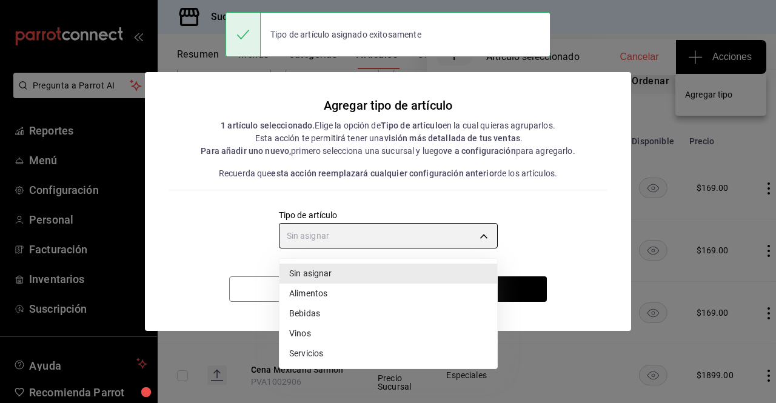
type input "a9c5c5d7-09f7-4d61-88a6-a13d33eec0fd"
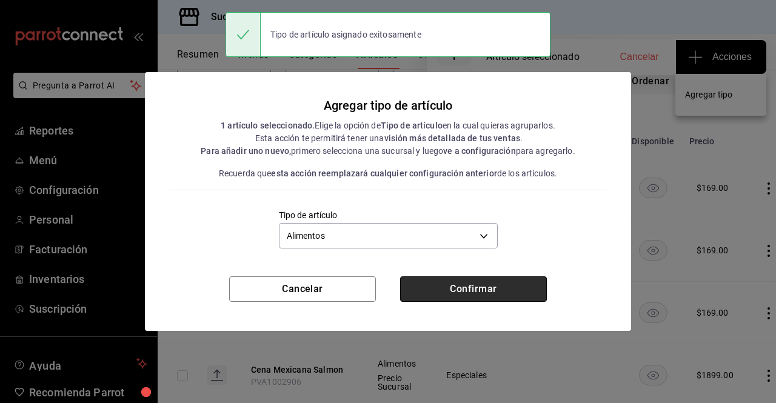
click at [455, 297] on button "Confirmar" at bounding box center [473, 289] width 147 height 25
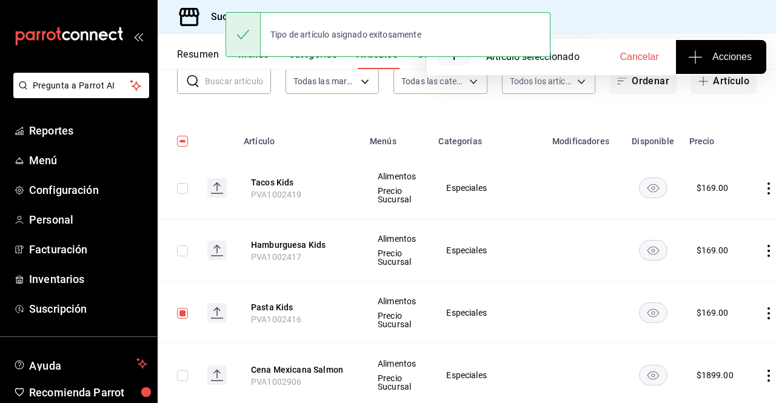
scroll to position [0, 0]
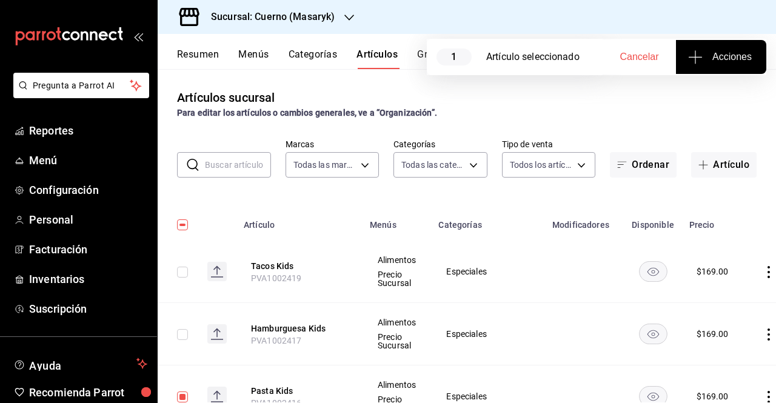
click at [415, 93] on div "Artículos sucursal Para editar los artículos o cambios generales, ve a “Organiz…" at bounding box center [467, 104] width 618 height 31
click at [187, 226] on input "checkbox" at bounding box center [182, 225] width 11 height 11
checkbox input "true"
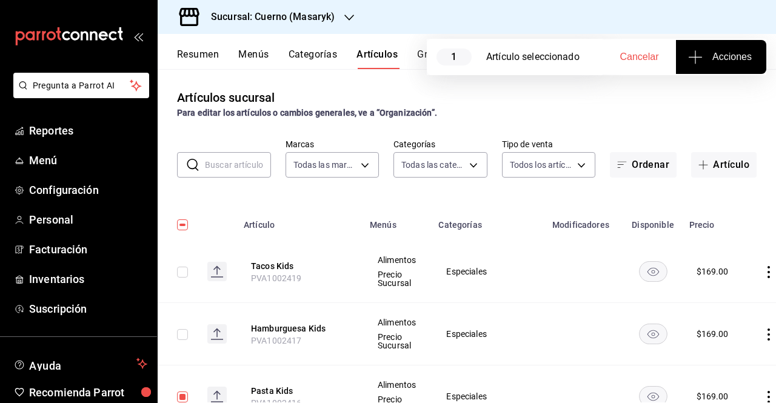
checkbox input "true"
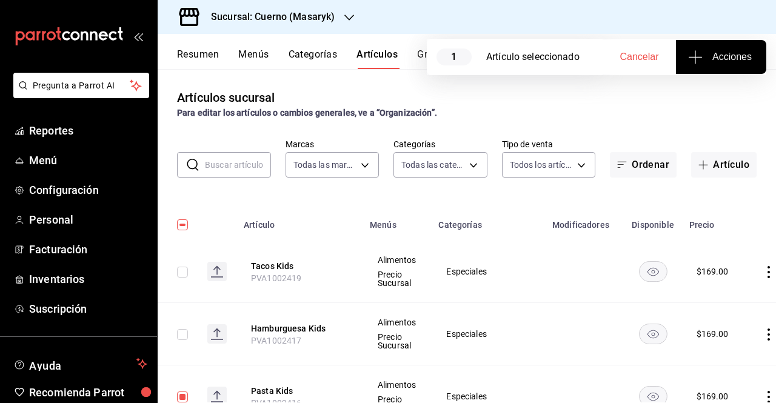
checkbox input "true"
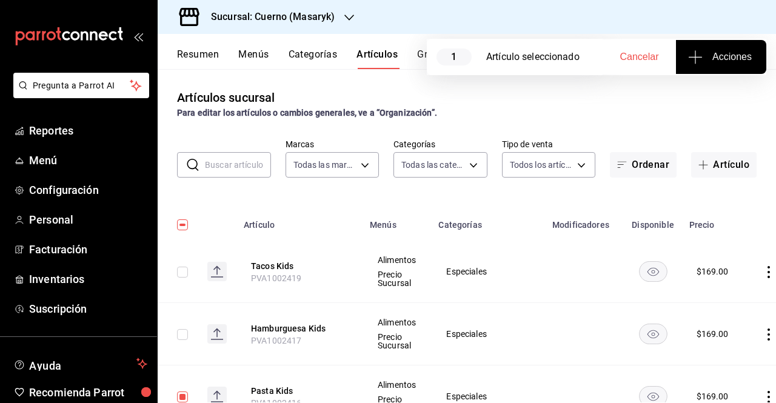
checkbox input "true"
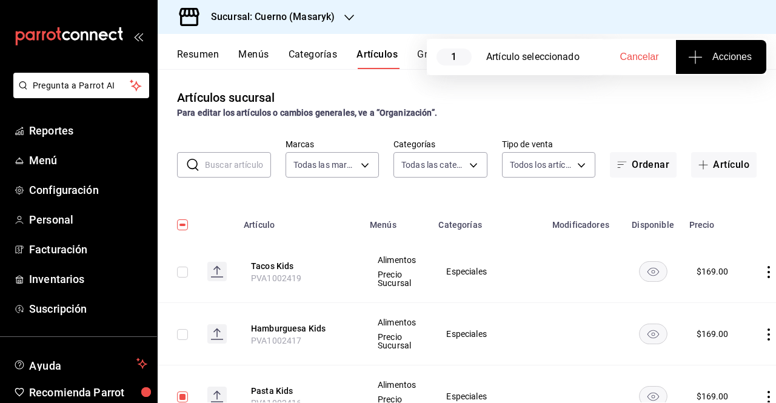
checkbox input "true"
click at [645, 57] on span "Cancelar" at bounding box center [639, 57] width 39 height 11
checkbox input "false"
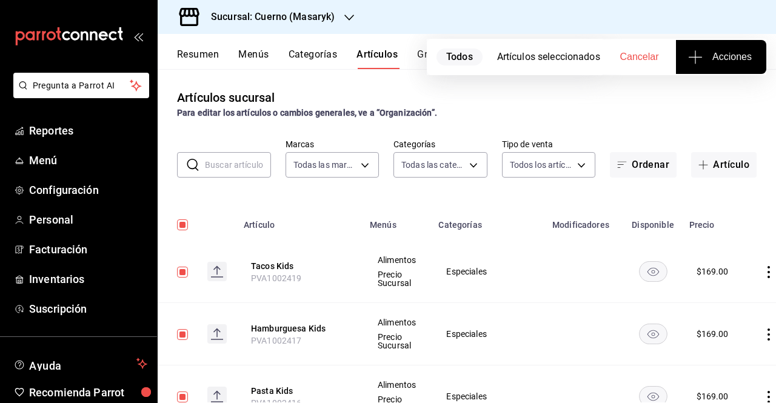
checkbox input "false"
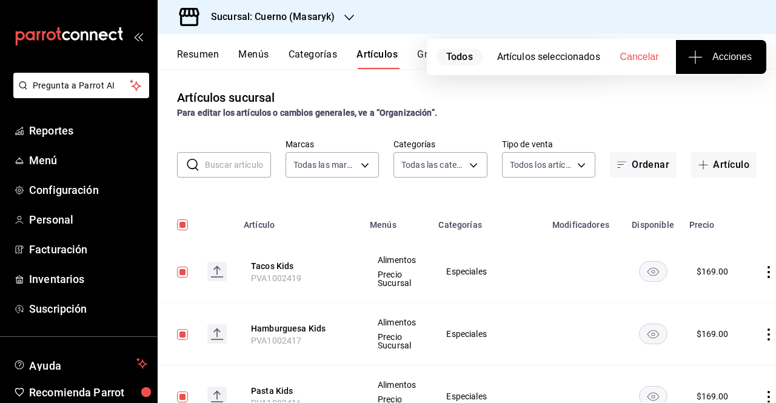
checkbox input "false"
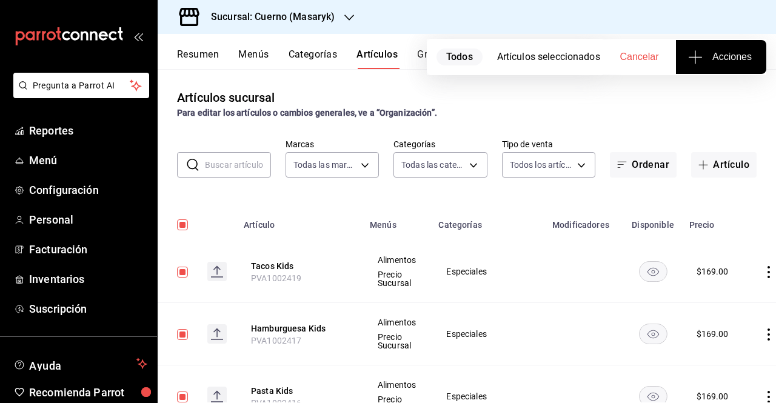
checkbox input "false"
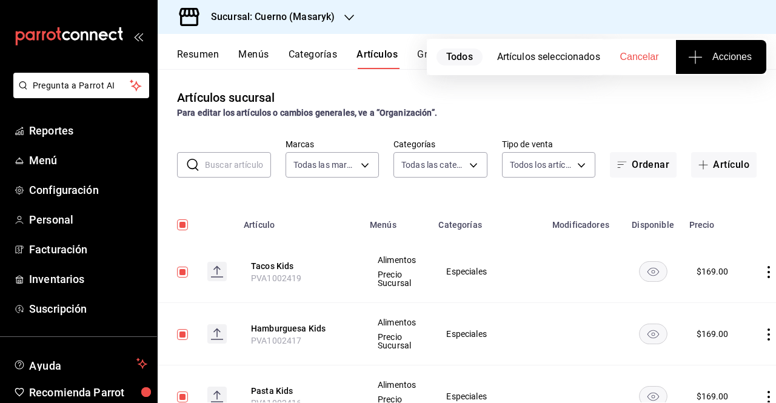
checkbox input "false"
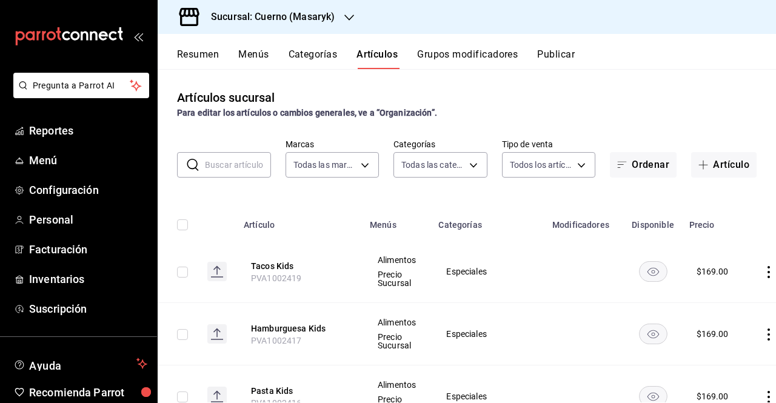
click at [565, 65] on button "Publicar" at bounding box center [556, 59] width 38 height 21
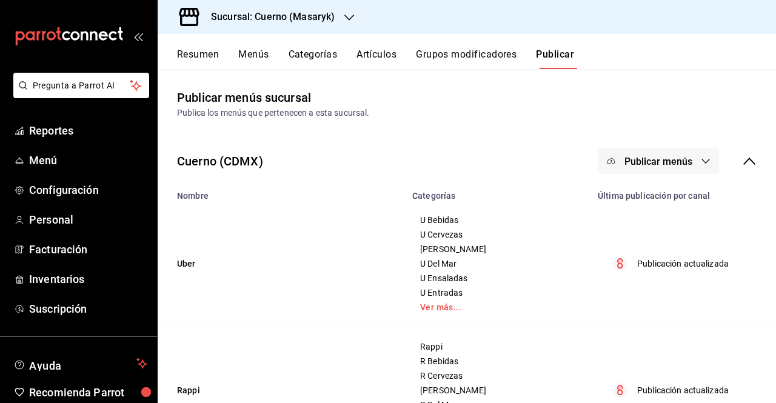
click at [635, 166] on span "Publicar menús" at bounding box center [659, 162] width 68 height 12
click at [646, 187] on li "Punto de venta" at bounding box center [650, 201] width 112 height 34
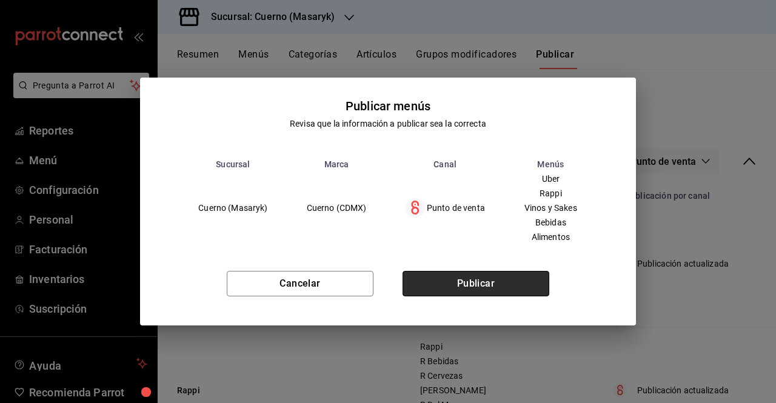
click at [517, 278] on button "Publicar" at bounding box center [476, 283] width 147 height 25
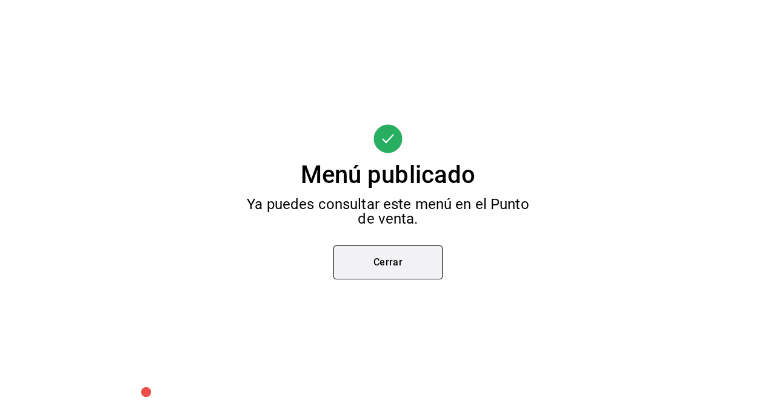
click at [403, 263] on button "Cerrar" at bounding box center [387, 263] width 109 height 34
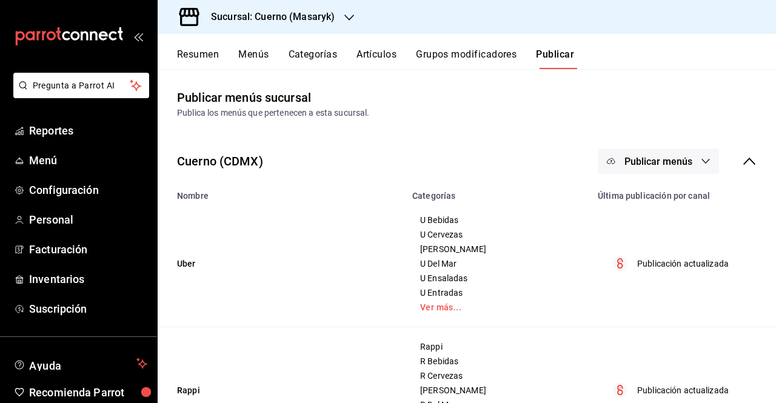
click at [371, 64] on button "Artículos" at bounding box center [377, 59] width 40 height 21
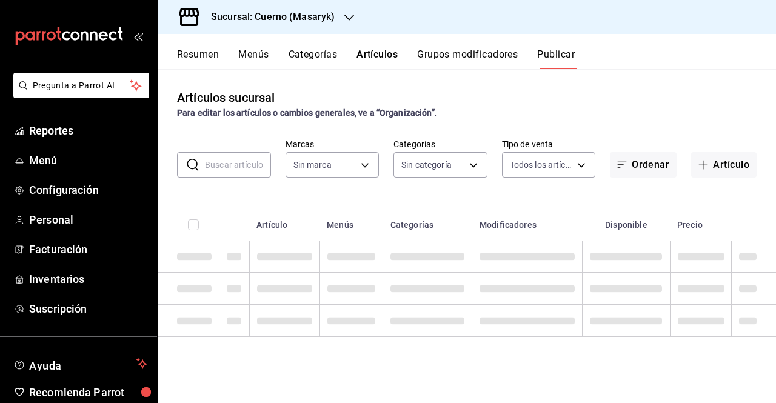
type input "4ea0d660-02b3-4785-bb88-48b5ef6e196c"
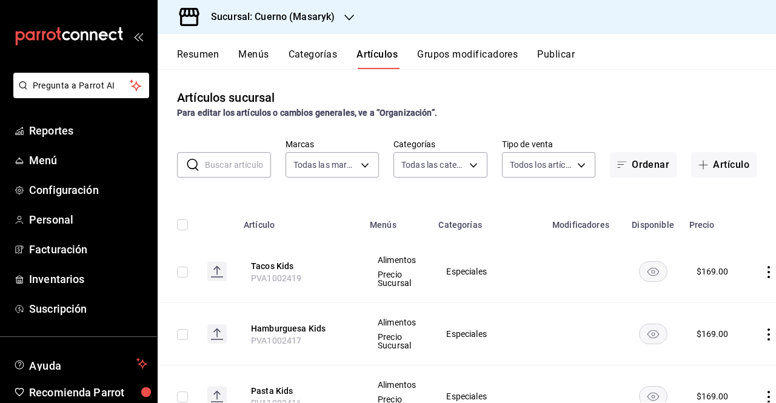
type input "c67b51a2-384c-483e-a5be-40afd3eac247,ec1a4520-4a99-4810-921e-4abf40ebc8c6,cd2d5…"
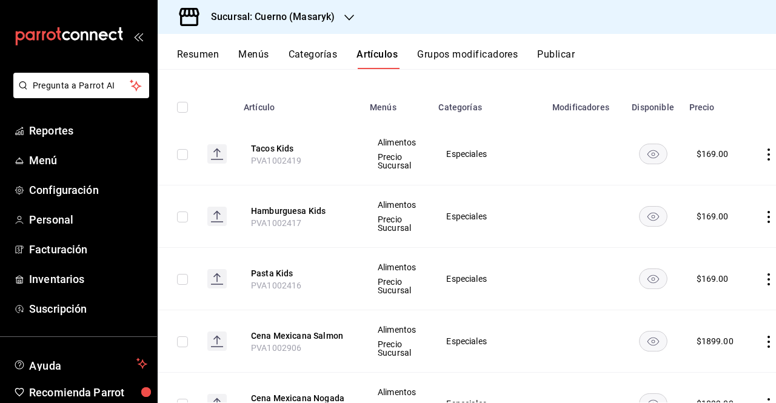
scroll to position [95, 0]
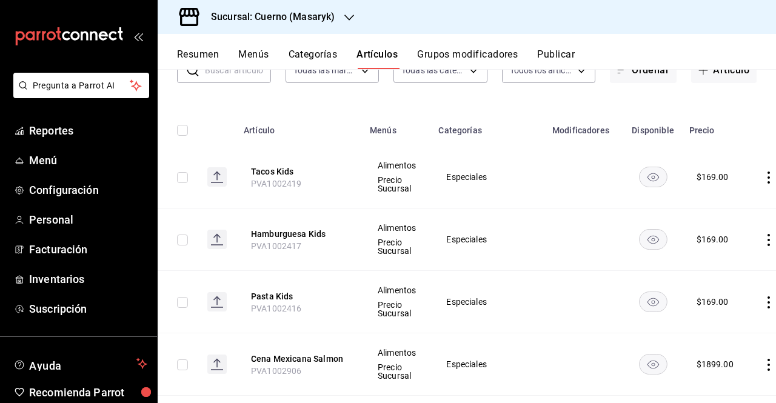
click at [326, 24] on div "Sucursal: Cuerno (Masaryk)" at bounding box center [263, 17] width 192 height 34
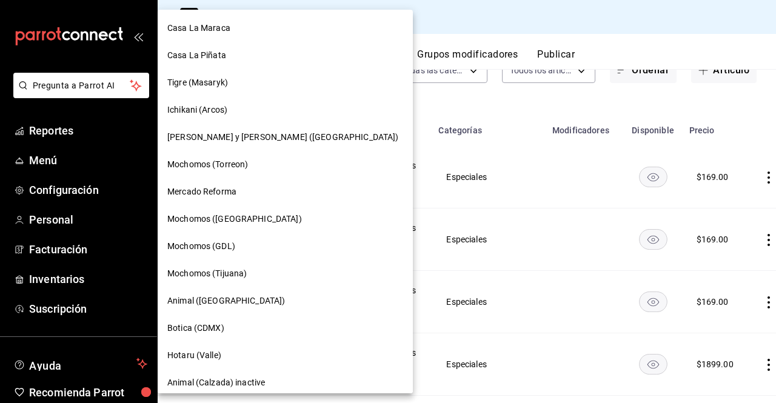
click at [441, 101] on div at bounding box center [388, 201] width 776 height 403
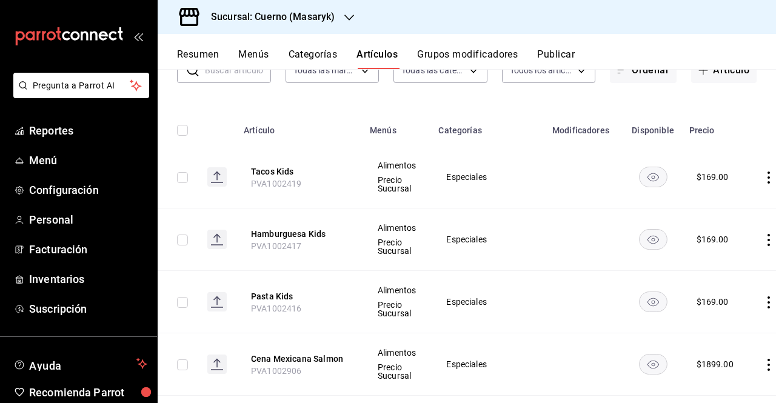
click at [326, 21] on h3 "Sucursal: Cuerno (Masaryk)" at bounding box center [267, 17] width 133 height 15
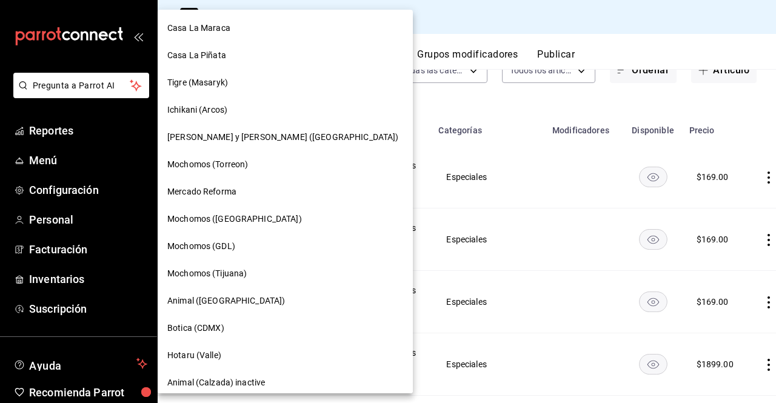
click at [228, 161] on span "Mochomos (Torreon)" at bounding box center [207, 164] width 81 height 13
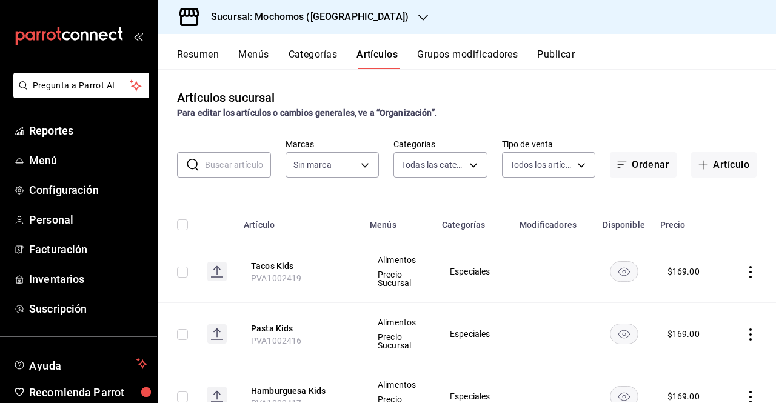
type input "3341872a-5347-4118-8f87-61381635e763,4fab835b-5ce3-44d6-a3b1-a21d3d8a3381,4ccb8…"
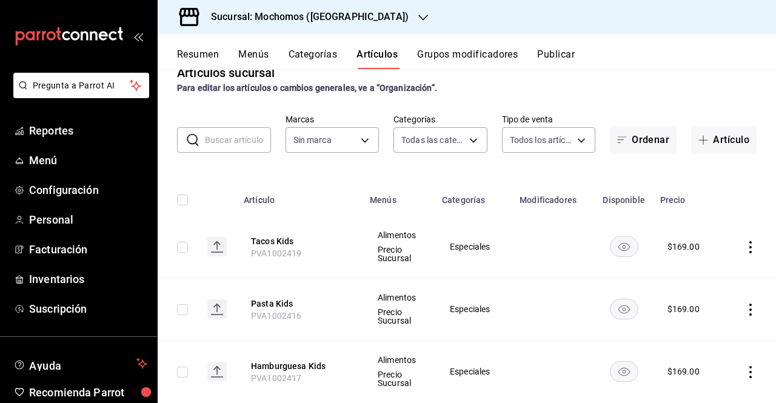
type input "c8544d00-0077-49dd-9e07-f6fffff65e49"
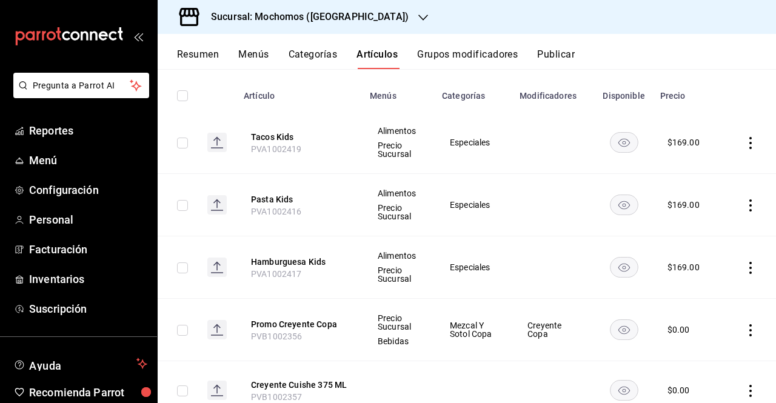
scroll to position [135, 0]
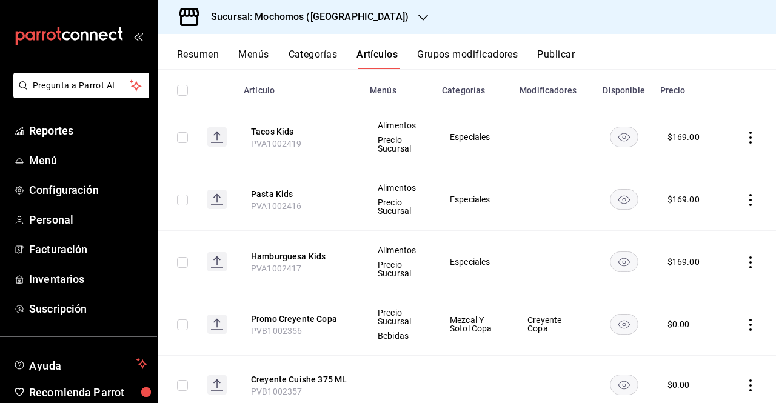
click at [763, 138] on td at bounding box center [753, 137] width 46 height 62
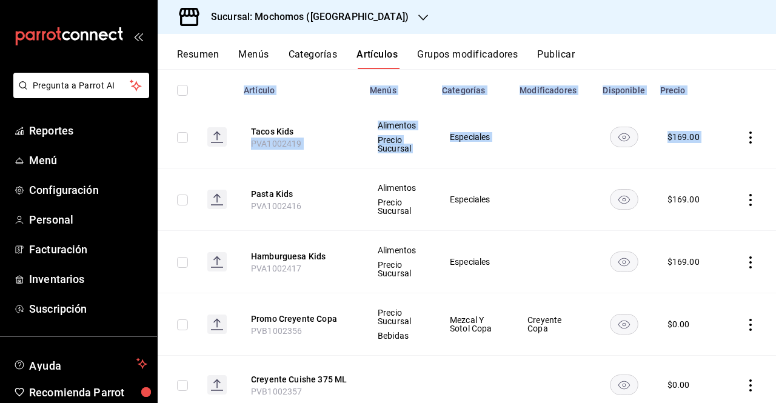
drag, startPoint x: 766, startPoint y: 138, endPoint x: 775, endPoint y: 115, distance: 24.6
click at [775, 115] on div "Artículos sucursal Para editar los artículos o cambios generales, ve a “Organiz…" at bounding box center [467, 235] width 618 height 333
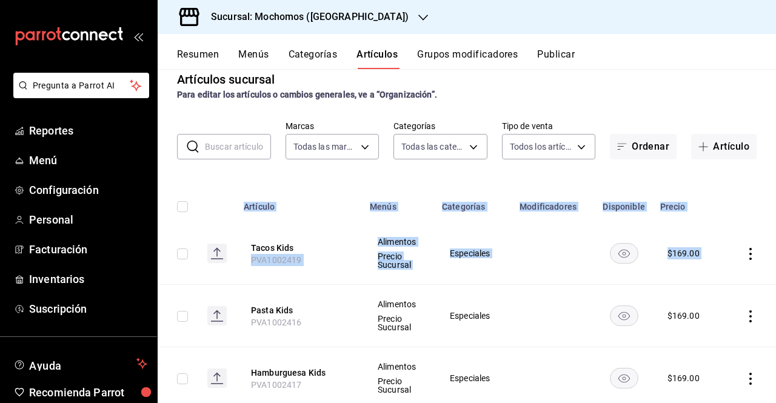
scroll to position [2, 0]
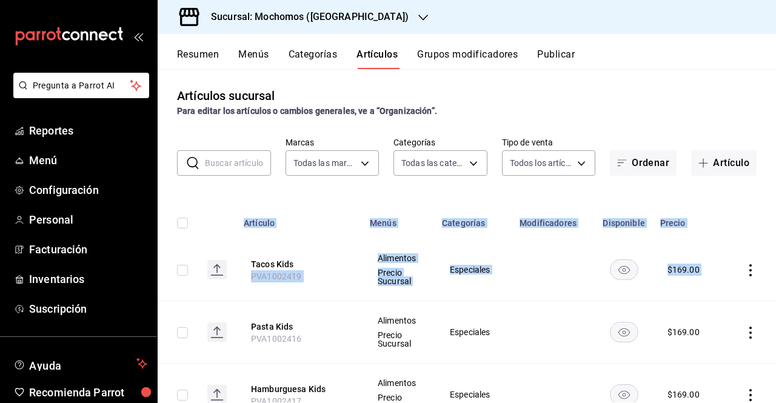
click at [418, 19] on icon "button" at bounding box center [423, 18] width 10 height 10
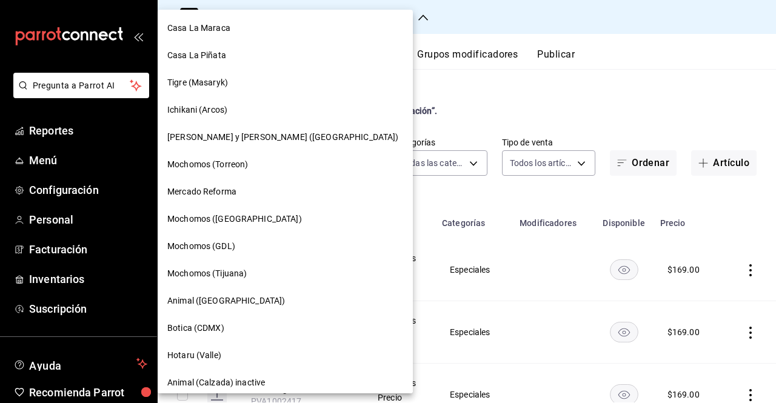
click at [443, 104] on div at bounding box center [388, 201] width 776 height 403
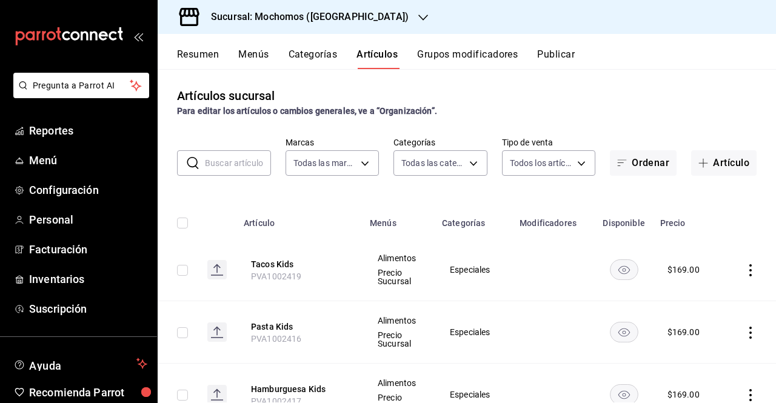
click at [254, 159] on input "text" at bounding box center [238, 163] width 66 height 24
click at [252, 159] on input "text" at bounding box center [238, 163] width 66 height 24
click at [340, 27] on div "Sucursal: Mochomos ([GEOGRAPHIC_DATA])" at bounding box center [300, 17] width 266 height 34
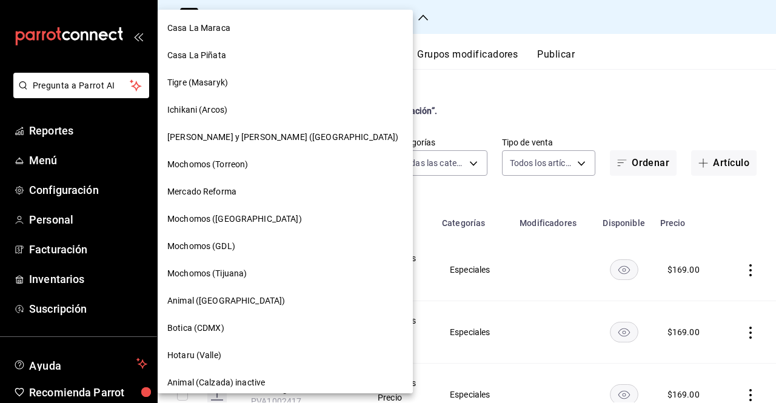
click at [458, 79] on div at bounding box center [388, 201] width 776 height 403
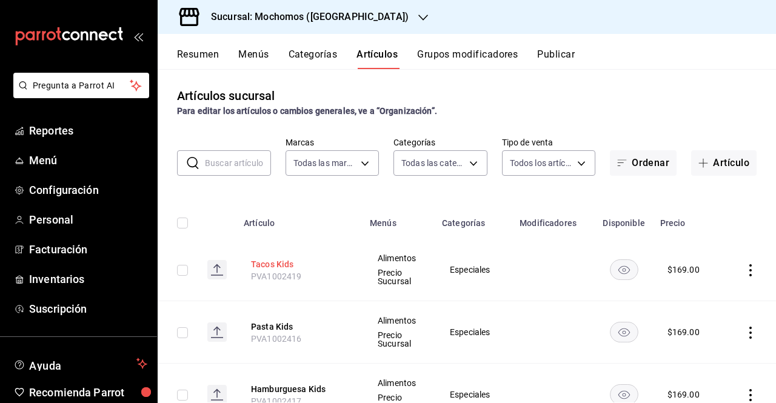
click at [286, 267] on button "Tacos Kids" at bounding box center [299, 264] width 97 height 12
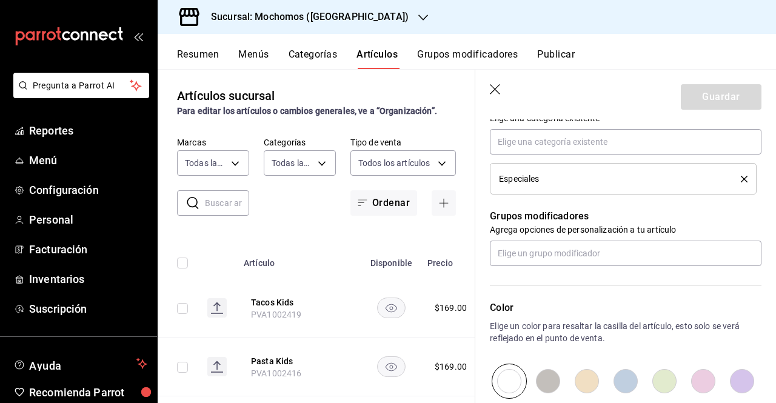
scroll to position [443, 0]
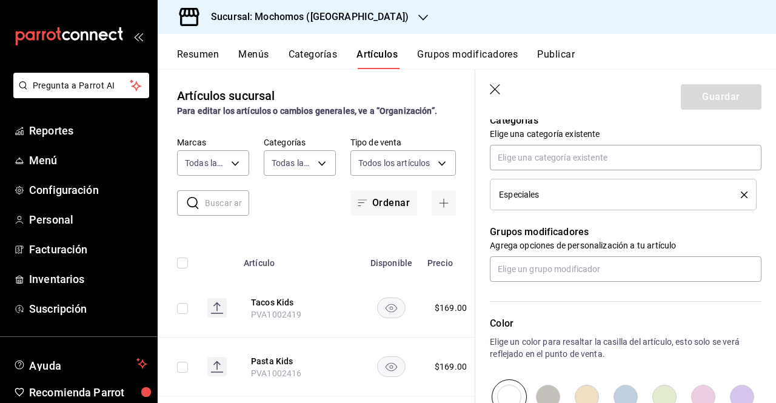
click at [500, 98] on header "Guardar" at bounding box center [625, 95] width 301 height 50
click at [496, 93] on icon "button" at bounding box center [496, 90] width 12 height 12
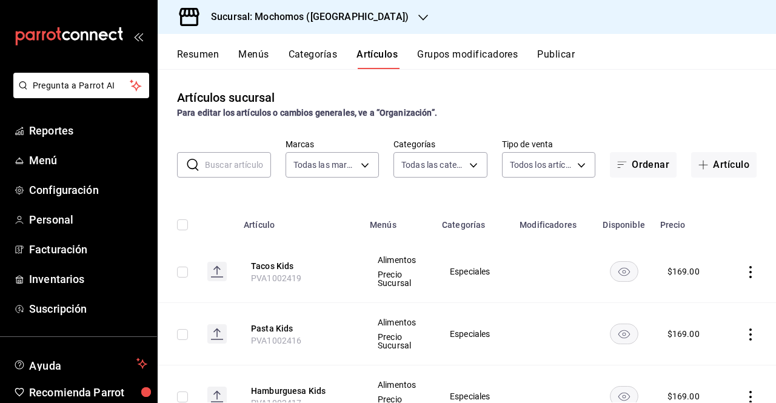
click at [346, 21] on h3 "Sucursal: Mochomos ([GEOGRAPHIC_DATA])" at bounding box center [304, 17] width 207 height 15
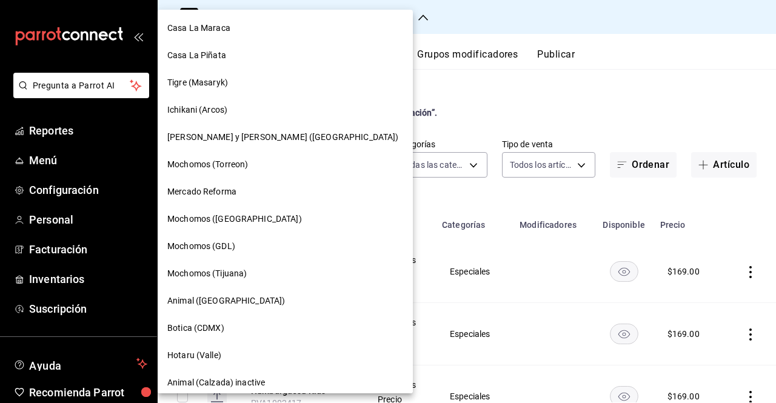
click at [257, 280] on div "Mochomos (Tijuana)" at bounding box center [285, 273] width 255 height 27
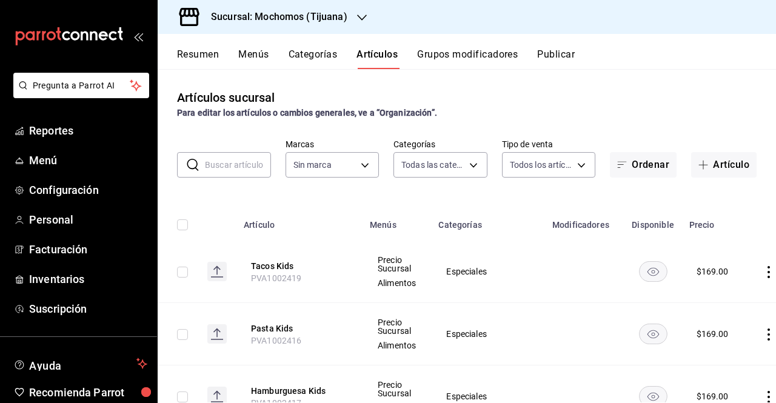
type input "d01c1a80-0c2c-4bb7-96a3-2750fe7e1a71,a374eb17-8ac6-42e7-8227-74a2ddfc174f,358d4…"
type input "c300ab0f-4e96-434a-ab79-9fec8b673c9f"
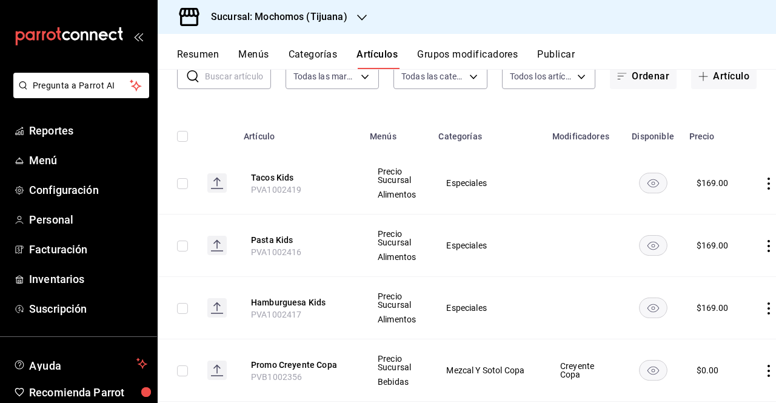
scroll to position [66, 0]
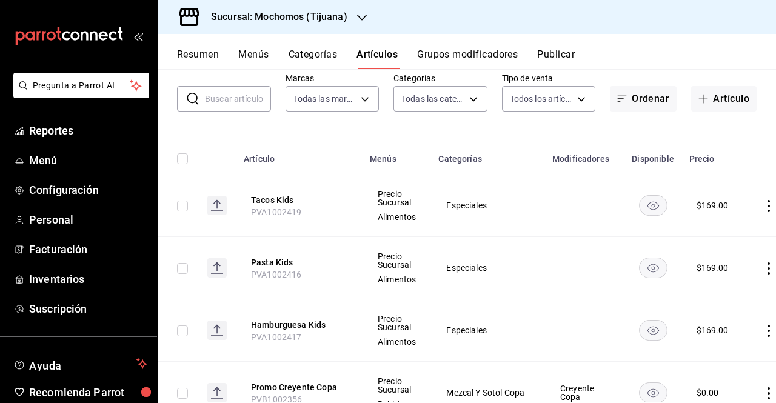
click at [355, 22] on div "Sucursal: Mochomos (Tijuana)" at bounding box center [269, 17] width 204 height 34
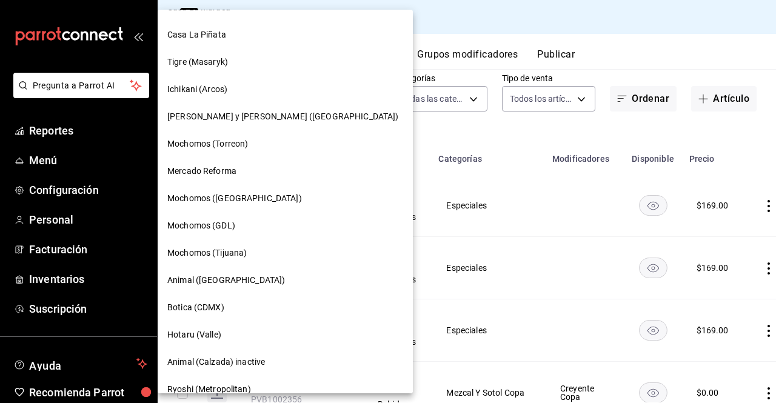
scroll to position [38, 0]
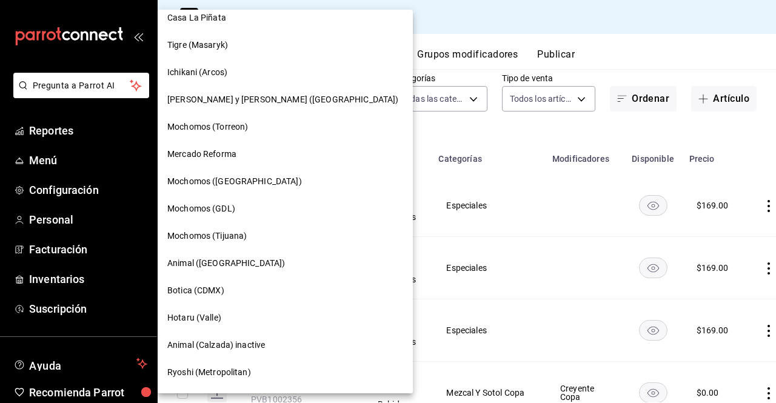
click at [256, 174] on div "Mochomos ([GEOGRAPHIC_DATA])" at bounding box center [285, 181] width 255 height 27
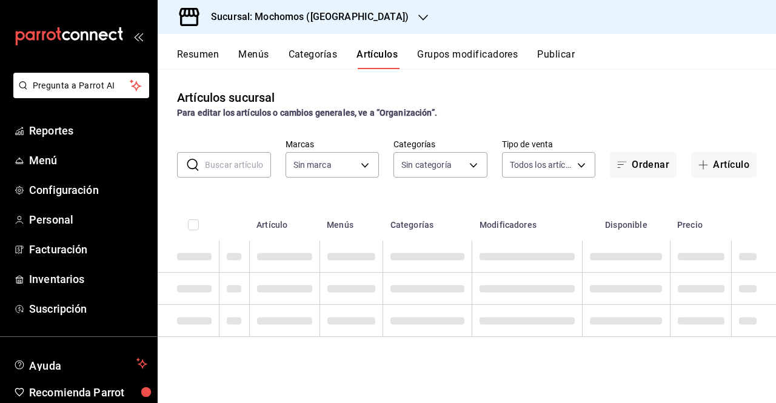
click at [256, 174] on input "text" at bounding box center [238, 165] width 66 height 24
type input "2d195258-a112-483e-9c41-0e6351594330,d48f3e9a-3ab1-4b8f-8ab3-d3938f1810f2,a94d4…"
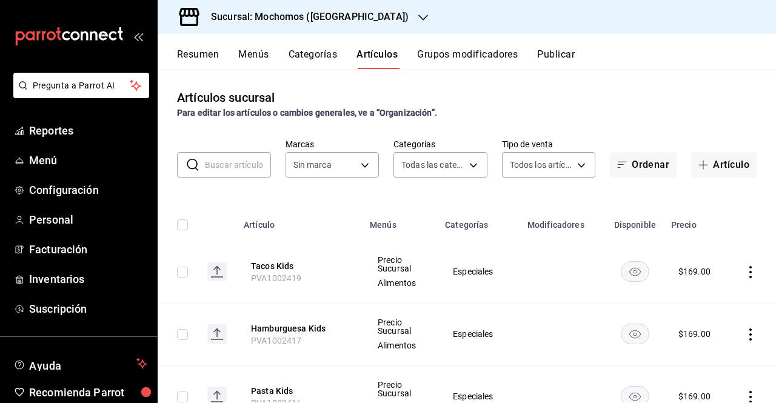
type input "562d5b5b-21a2-4ace-a941-66278f4a6c49"
click at [376, 190] on div "Artículos sucursal Para editar los artículos o cambios generales, ve a “Organiz…" at bounding box center [467, 235] width 618 height 333
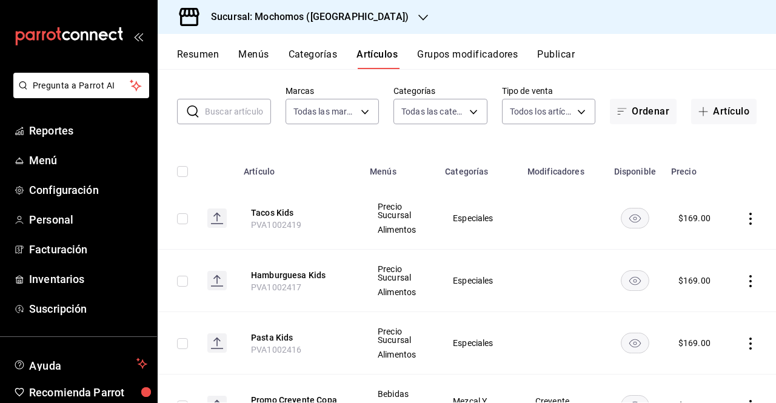
scroll to position [55, 0]
click at [376, 30] on div "Sucursal: Mochomos ([GEOGRAPHIC_DATA])" at bounding box center [300, 17] width 266 height 34
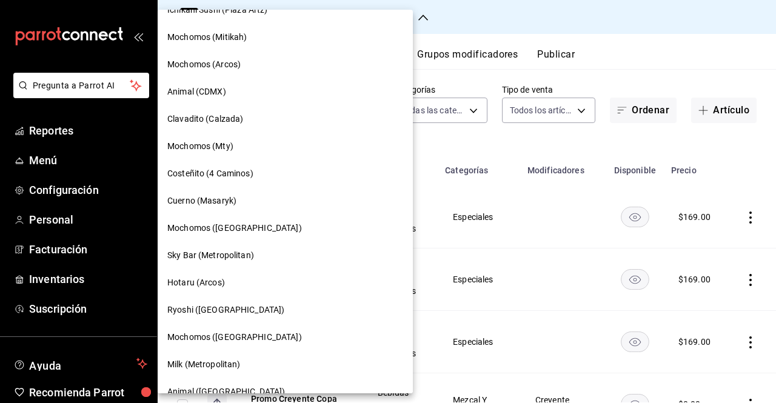
scroll to position [963, 0]
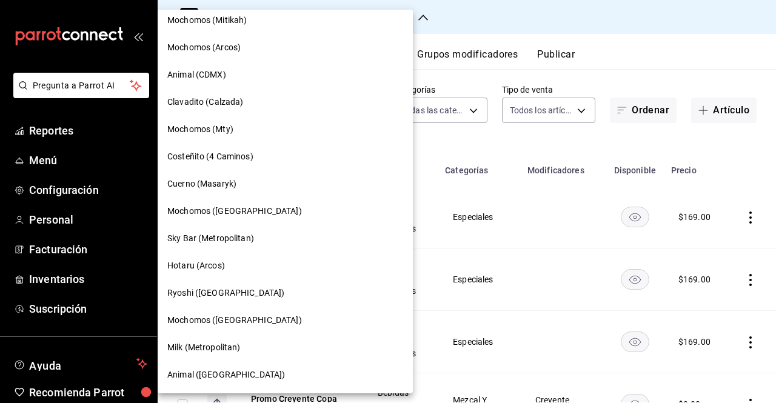
click at [270, 377] on div "Animal ([GEOGRAPHIC_DATA])" at bounding box center [285, 375] width 236 height 13
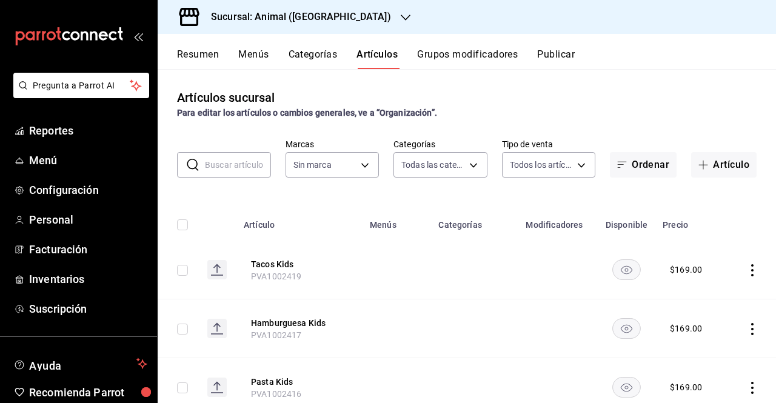
type input "ab590da7-d0c4-47a8-ac4f-44aecaaca930,928f1d8c-49b4-4cad-a5c8-35f7885dcb7c,2440b…"
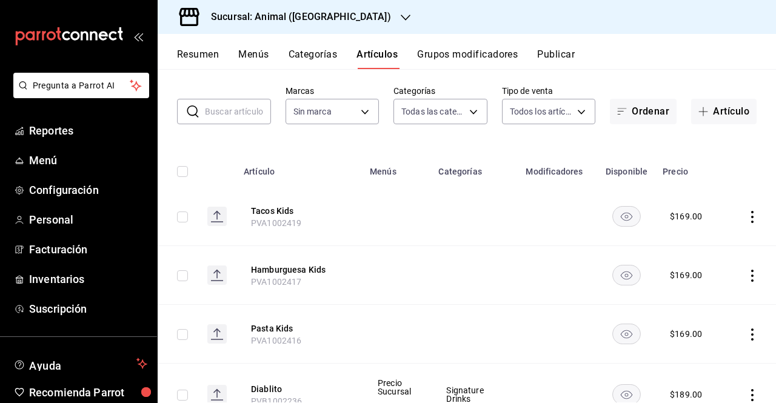
scroll to position [51, 0]
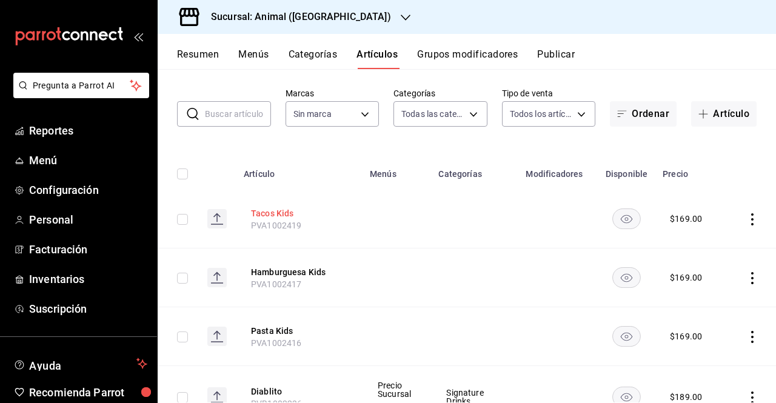
click at [283, 213] on button "Tacos Kids" at bounding box center [299, 213] width 97 height 12
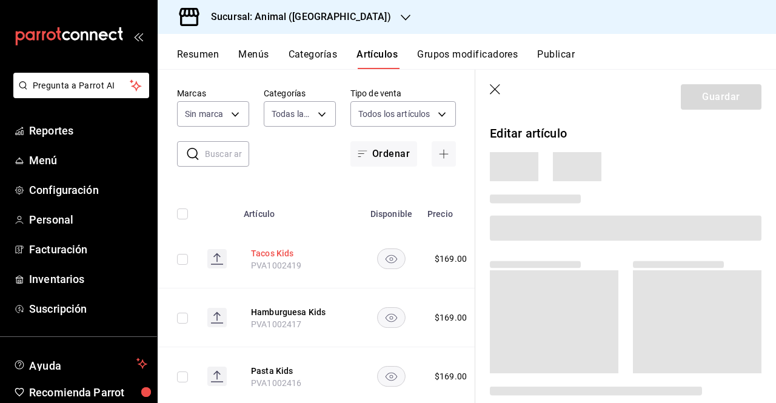
type input "3f39fcdc-c8c4-4fff-883a-47b345d9391c"
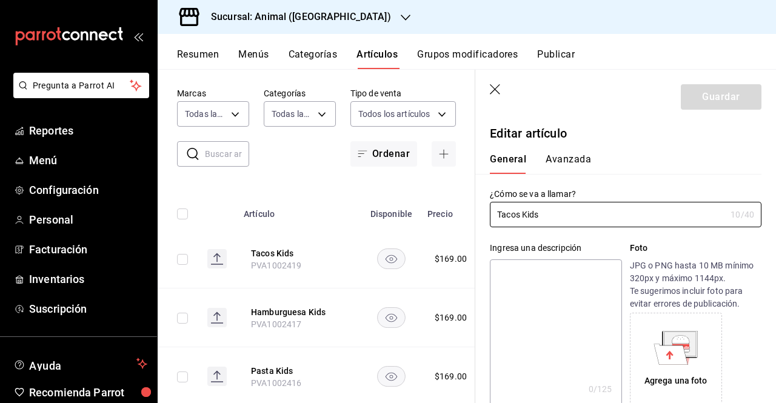
type input "$169.00"
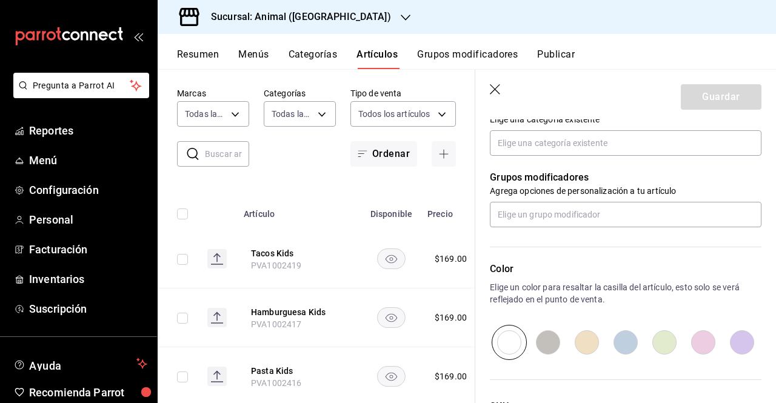
scroll to position [456, 0]
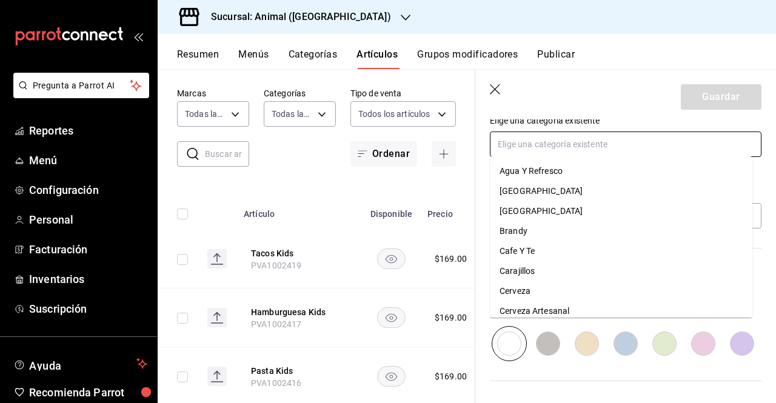
click at [575, 152] on input "text" at bounding box center [626, 144] width 272 height 25
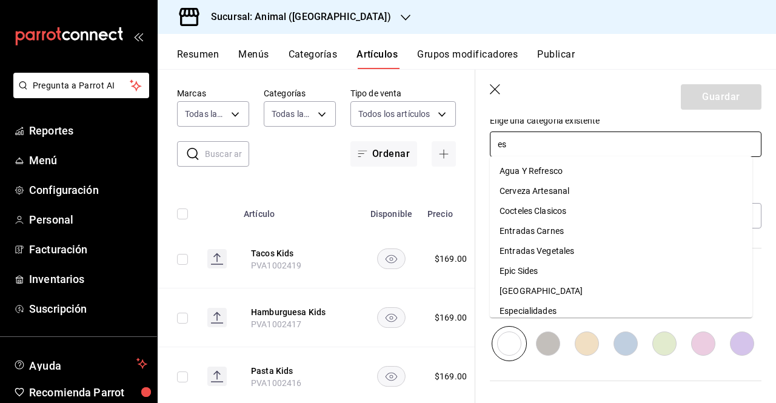
type input "esp"
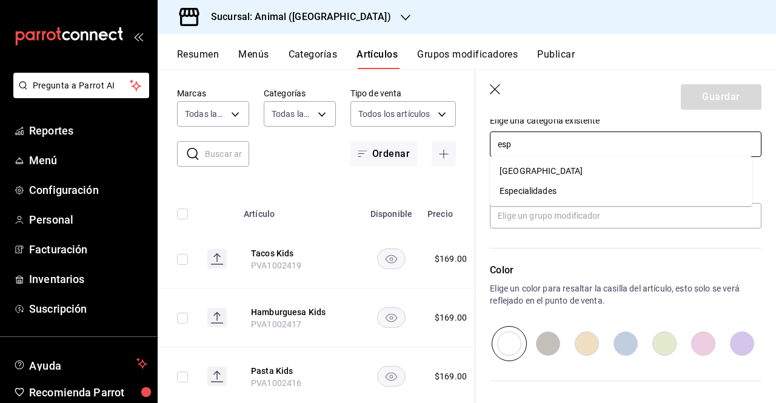
click at [546, 204] on ul "España Especialidades" at bounding box center [621, 181] width 263 height 50
click at [551, 199] on li "Especialidades" at bounding box center [621, 191] width 263 height 20
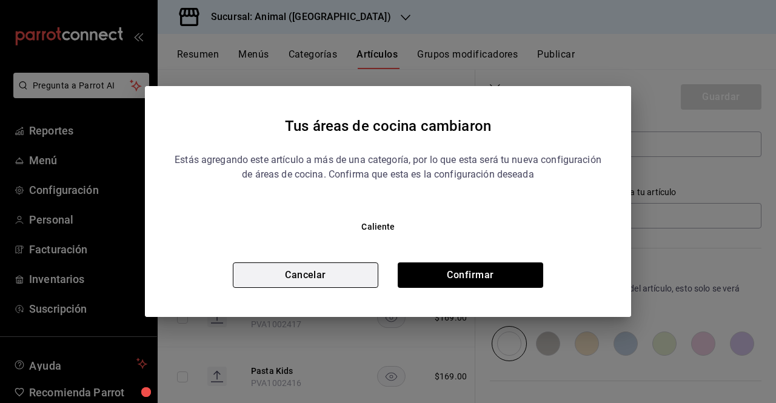
click at [354, 279] on button "Cancelar" at bounding box center [306, 275] width 146 height 25
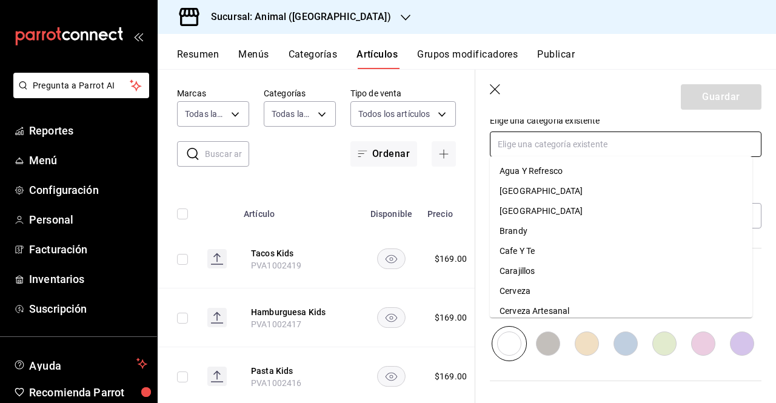
click at [582, 147] on input "text" at bounding box center [626, 144] width 272 height 25
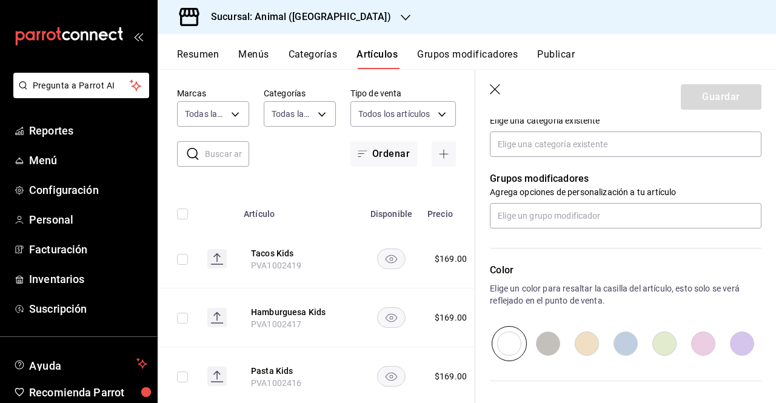
click at [495, 81] on header "Guardar" at bounding box center [625, 95] width 301 height 50
click at [500, 88] on icon "button" at bounding box center [496, 90] width 12 height 12
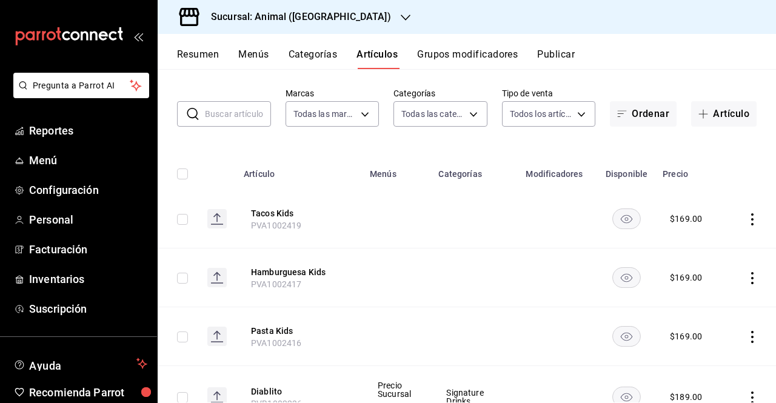
click at [502, 89] on label "Tipo de venta" at bounding box center [549, 93] width 94 height 8
click at [274, 331] on button "Pasta Kids" at bounding box center [299, 331] width 97 height 12
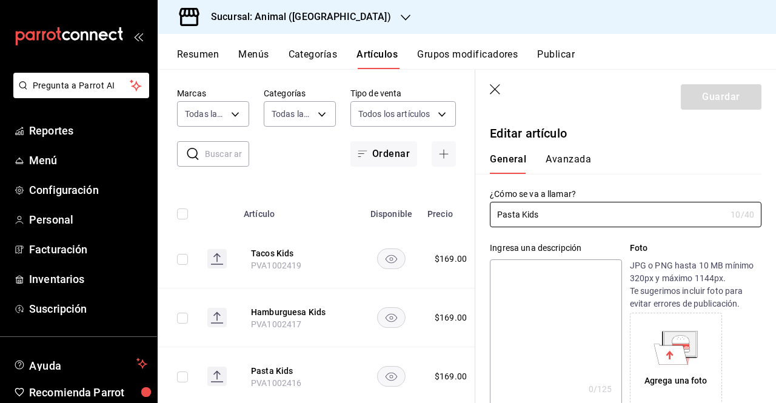
type input "$169.00"
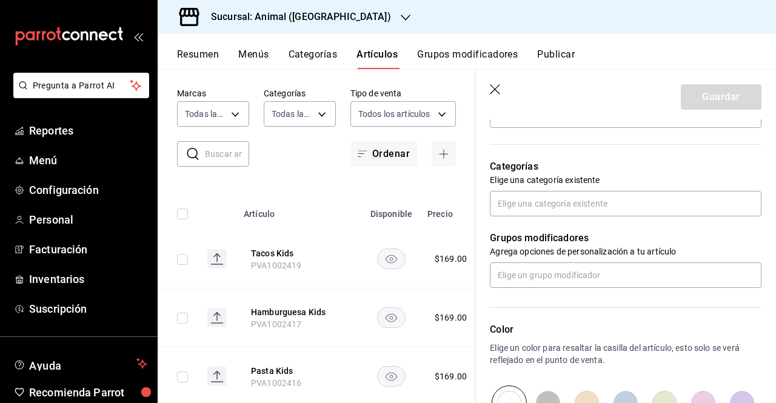
scroll to position [415, 0]
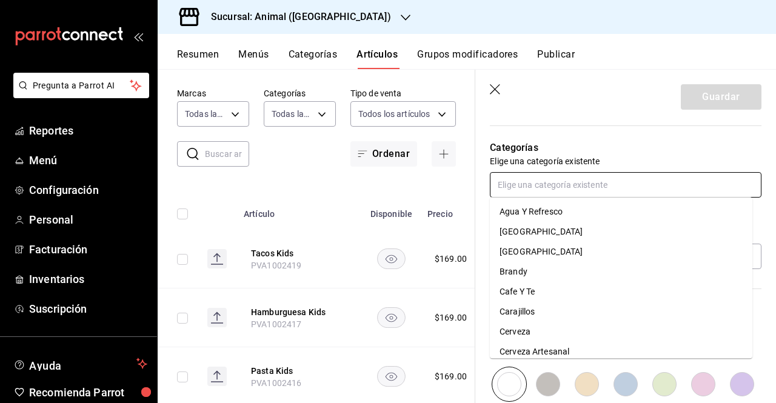
click at [558, 192] on input "text" at bounding box center [626, 184] width 272 height 25
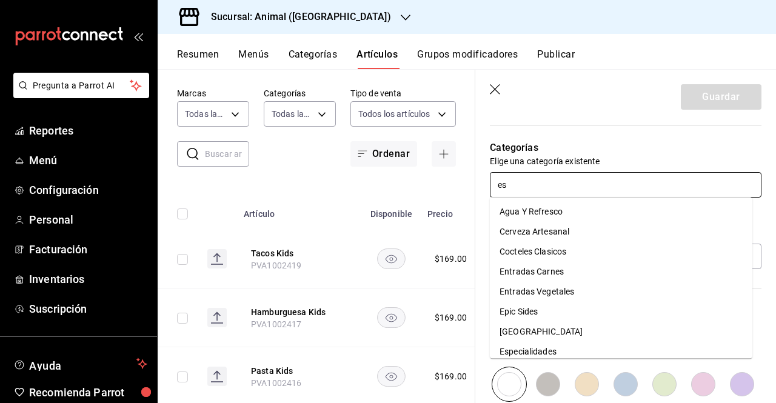
type input "esp"
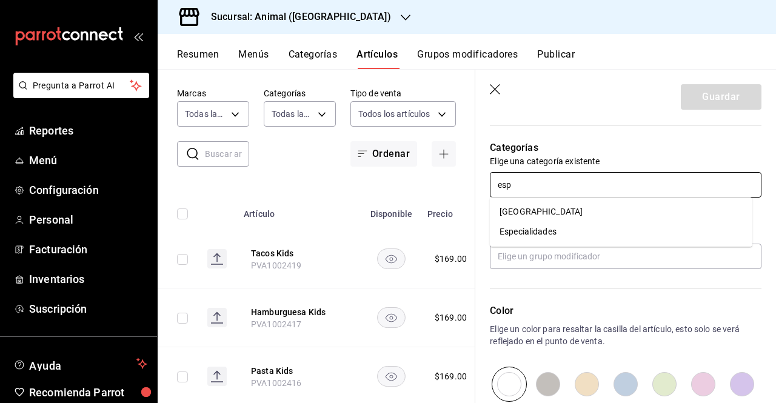
click at [552, 230] on li "Especialidades" at bounding box center [621, 232] width 263 height 20
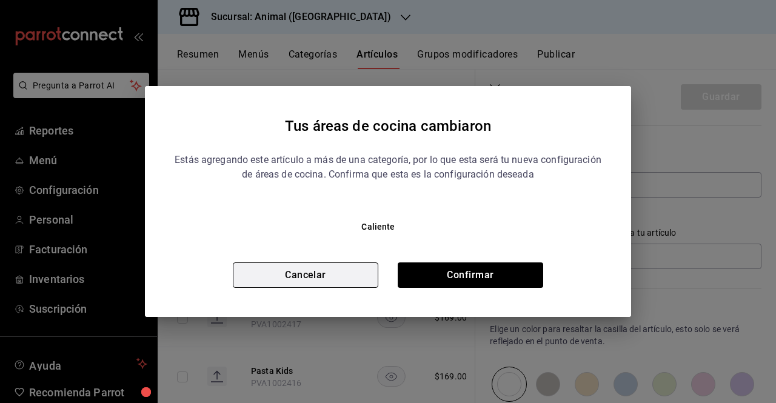
click at [337, 286] on button "Cancelar" at bounding box center [306, 275] width 146 height 25
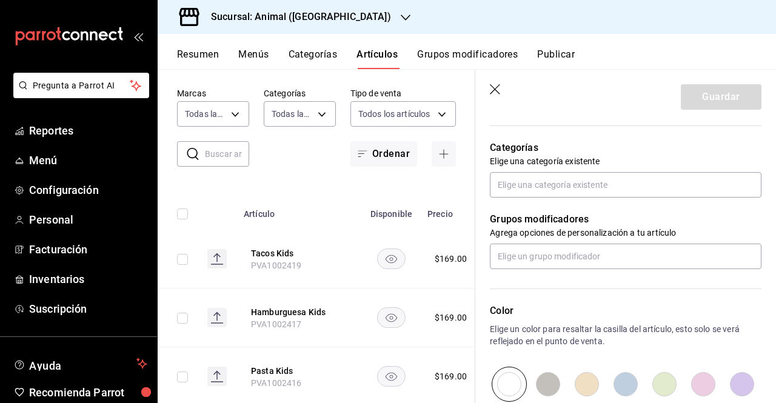
click at [497, 90] on icon "button" at bounding box center [496, 90] width 12 height 12
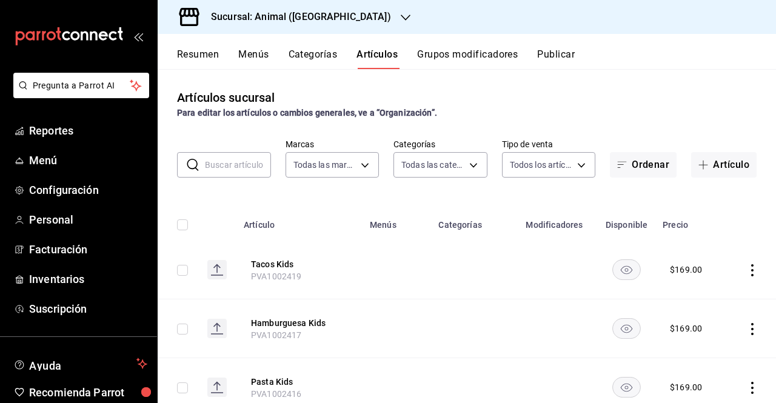
click at [295, 18] on h3 "Sucursal: Animal (St Regis)" at bounding box center [296, 17] width 190 height 15
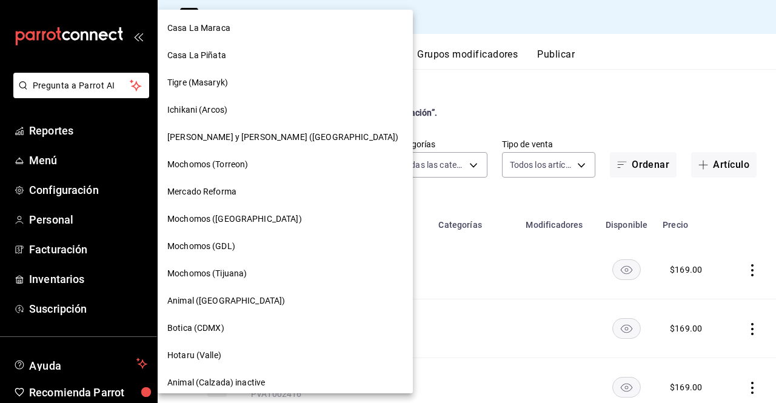
click at [65, 144] on div at bounding box center [388, 201] width 776 height 403
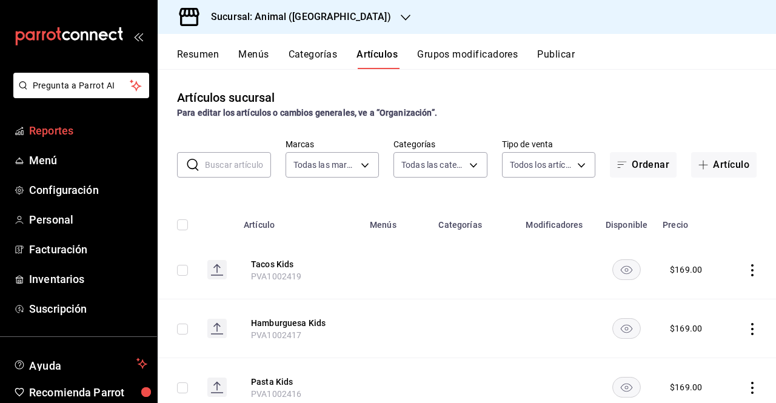
click at [65, 141] on link "Reportes" at bounding box center [78, 131] width 157 height 26
